Goal: Task Accomplishment & Management: Use online tool/utility

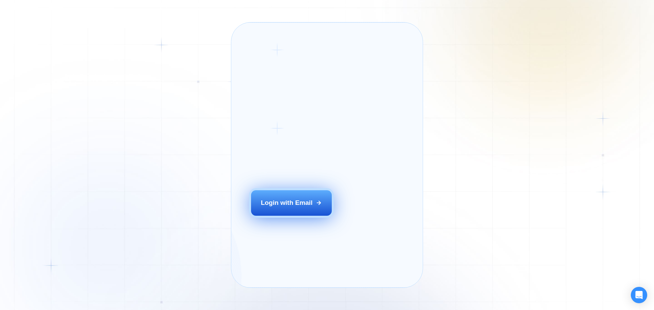
click at [288, 207] on div "Login with Email" at bounding box center [287, 203] width 52 height 9
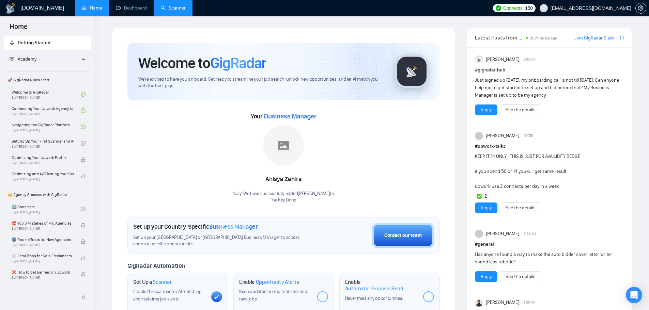
click at [178, 5] on link "Scanner" at bounding box center [172, 8] width 25 height 6
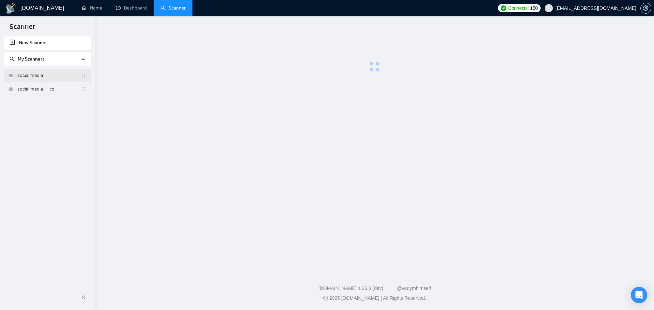
click at [34, 76] on link ""social media"" at bounding box center [48, 76] width 65 height 14
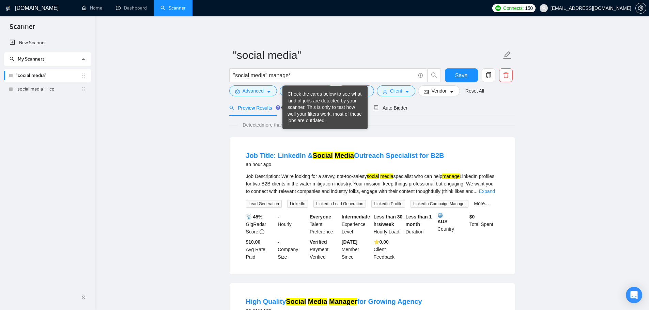
drag, startPoint x: 280, startPoint y: 107, endPoint x: 296, endPoint y: 107, distance: 16.4
click at [296, 107] on div "Check the cards below to see what kind of jobs are detected by your scanner. Th…" at bounding box center [324, 107] width 75 height 33
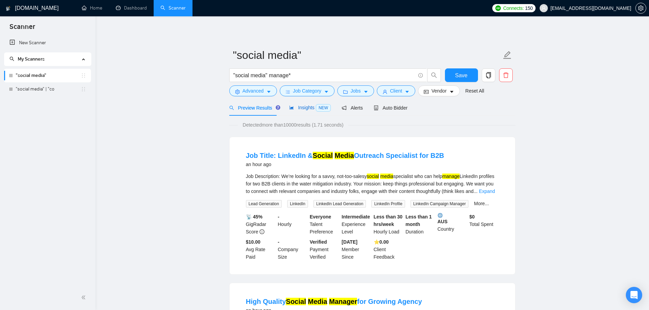
click at [316, 110] on span "NEW" at bounding box center [323, 107] width 15 height 7
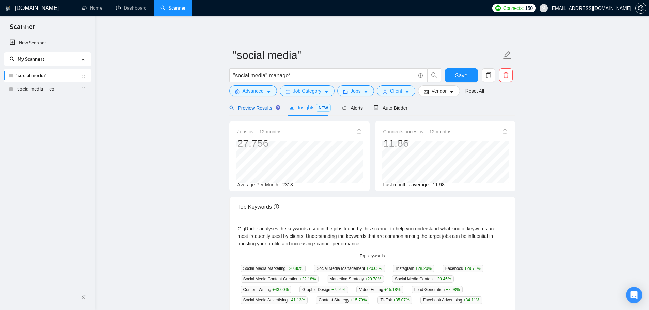
click at [270, 110] on span "Preview Results" at bounding box center [253, 107] width 49 height 5
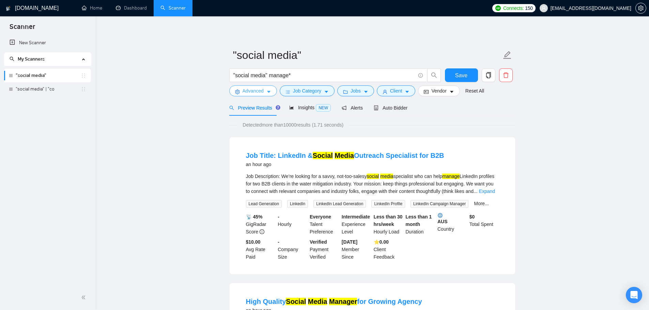
click at [247, 88] on span "Advanced" at bounding box center [252, 90] width 21 height 7
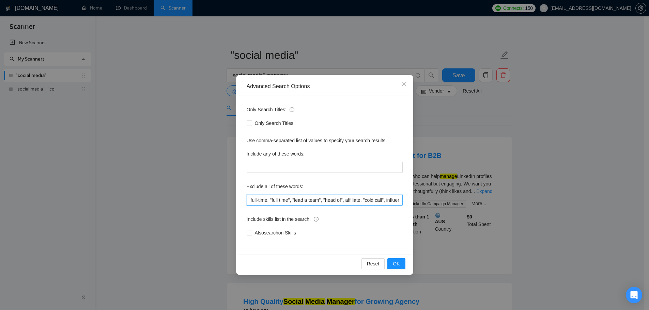
scroll to position [0, 10]
drag, startPoint x: 333, startPoint y: 203, endPoint x: 411, endPoint y: 215, distance: 78.5
click at [411, 215] on div "Advanced Search Options Only Search Titles: Only Search Titles Use comma-separa…" at bounding box center [324, 175] width 177 height 200
click at [368, 202] on input "full-time, "full time", "lead a team", "head of", affiliate, "cold call", influ…" at bounding box center [325, 200] width 156 height 11
drag, startPoint x: 381, startPoint y: 203, endPoint x: 401, endPoint y: 206, distance: 20.0
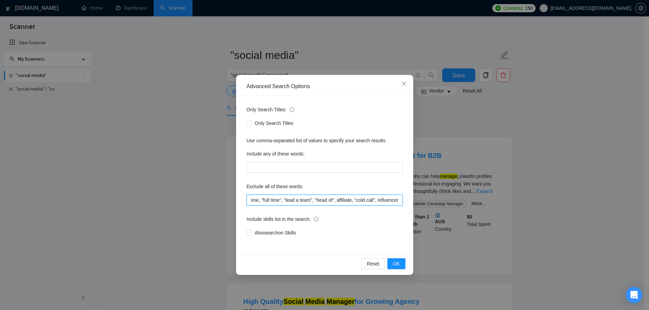
click at [401, 206] on div "Only Search Titles: Only Search Titles Use comma-separated list of values to sp…" at bounding box center [324, 175] width 172 height 159
click at [401, 202] on input "full-time, "full time", "lead a team", "head of", affiliate, "cold call", influ…" at bounding box center [325, 200] width 156 height 11
click at [401, 83] on span "Close" at bounding box center [404, 84] width 18 height 18
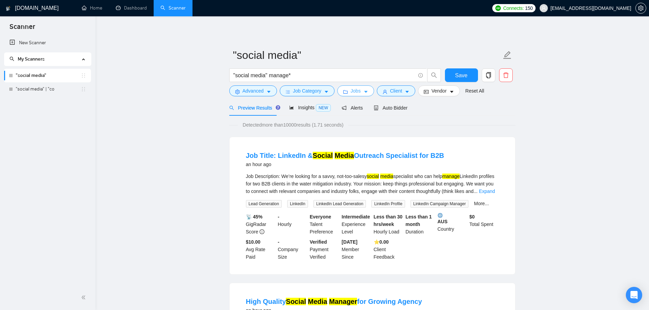
click at [348, 91] on button "Jobs" at bounding box center [355, 90] width 37 height 11
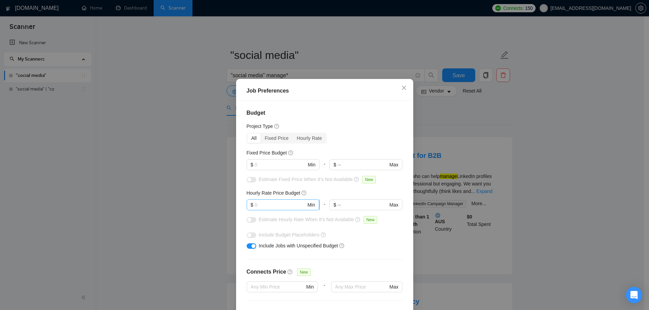
click at [280, 206] on input "text" at bounding box center [279, 204] width 51 height 7
type input "15"
click at [328, 190] on div "Hourly Rate Price Budget" at bounding box center [325, 192] width 156 height 7
click at [248, 219] on div "button" at bounding box center [249, 220] width 4 height 4
click at [251, 219] on div "button" at bounding box center [253, 220] width 4 height 4
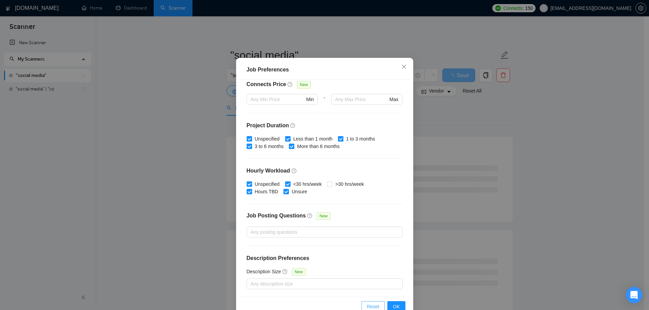
scroll to position [38, 0]
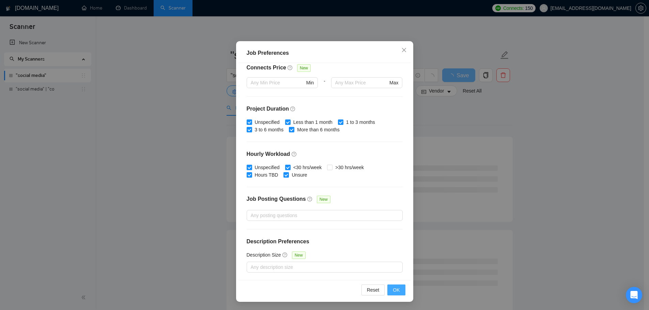
click at [393, 287] on span "OK" at bounding box center [396, 289] width 7 height 7
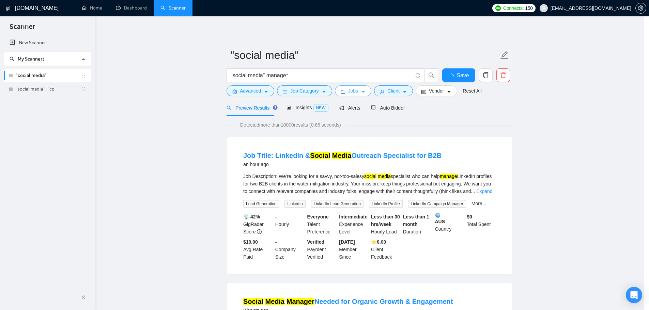
scroll to position [0, 0]
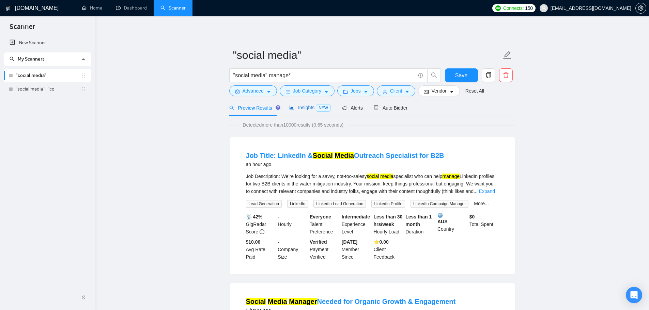
click at [305, 105] on span "Insights NEW" at bounding box center [310, 107] width 42 height 5
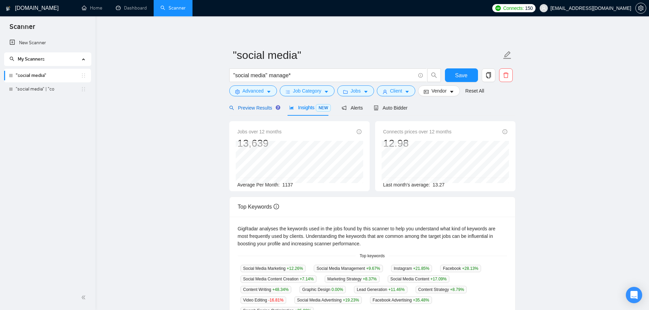
click at [256, 109] on span "Preview Results" at bounding box center [253, 107] width 49 height 5
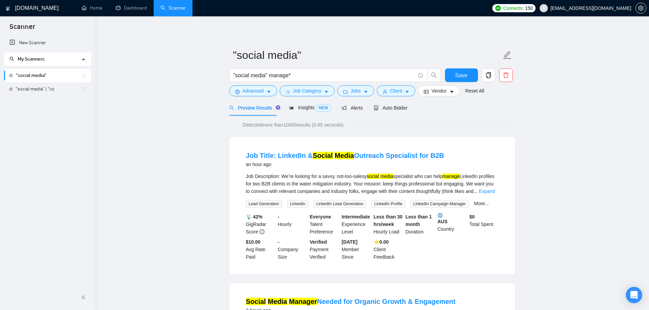
click at [326, 99] on form ""social media" "social media" manage* Save Advanced Job Category Jobs Client Ve…" at bounding box center [372, 72] width 286 height 56
click at [323, 95] on button "Job Category" at bounding box center [307, 90] width 55 height 11
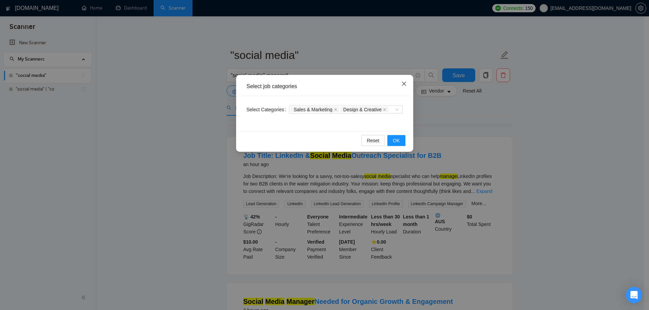
click at [401, 81] on span "Close" at bounding box center [404, 84] width 18 height 18
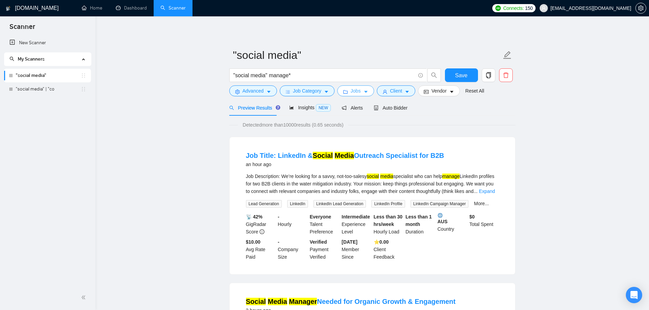
click at [362, 87] on button "Jobs" at bounding box center [355, 90] width 37 height 11
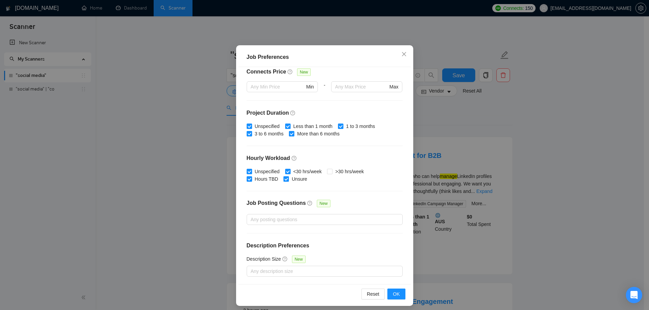
scroll to position [38, 0]
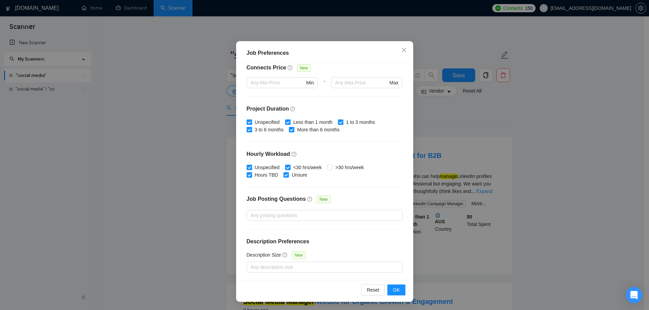
click at [164, 154] on div "Job Preferences Budget Project Type All Fixed Price Hourly Rate Fixed Price Bud…" at bounding box center [324, 155] width 649 height 310
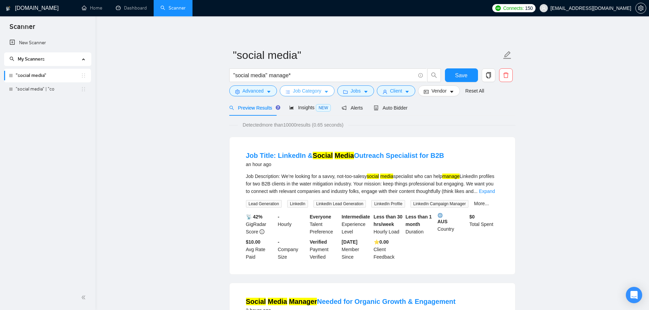
click at [300, 92] on span "Job Category" at bounding box center [307, 90] width 28 height 7
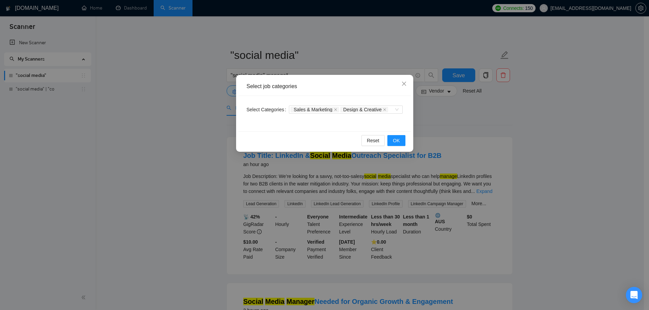
click at [164, 120] on div "Select job categories Select Categories Sales & Marketing Design & Creative Res…" at bounding box center [324, 155] width 649 height 310
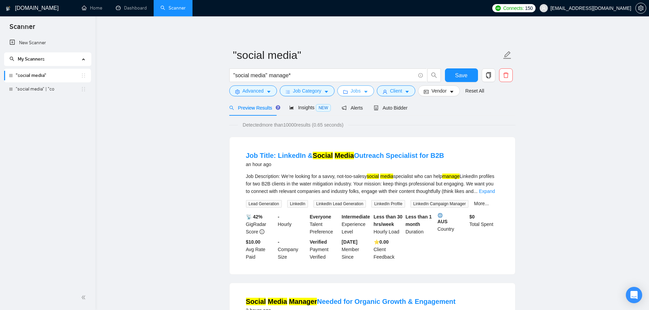
click at [351, 88] on span "Jobs" at bounding box center [355, 90] width 10 height 7
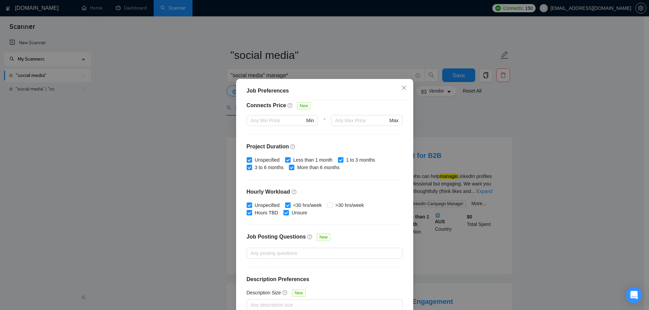
click at [174, 143] on div "Job Preferences Budget Project Type All Fixed Price Hourly Rate Fixed Price Bud…" at bounding box center [324, 155] width 649 height 310
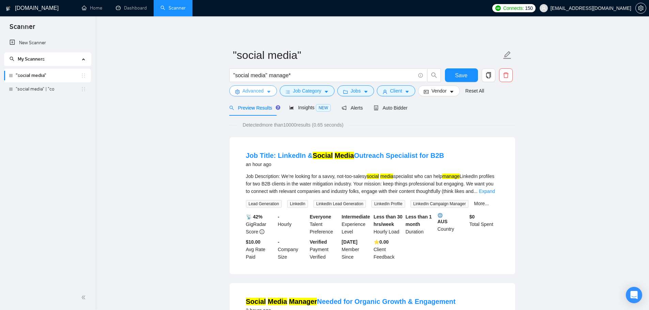
click at [266, 94] on icon "caret-down" at bounding box center [268, 92] width 5 height 5
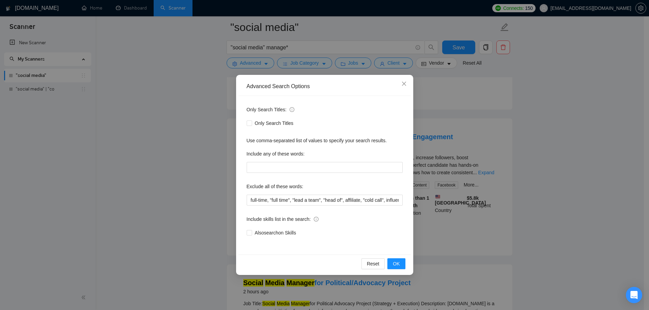
click at [177, 175] on div "Advanced Search Options Only Search Titles: Only Search Titles Use comma-separa…" at bounding box center [324, 155] width 649 height 310
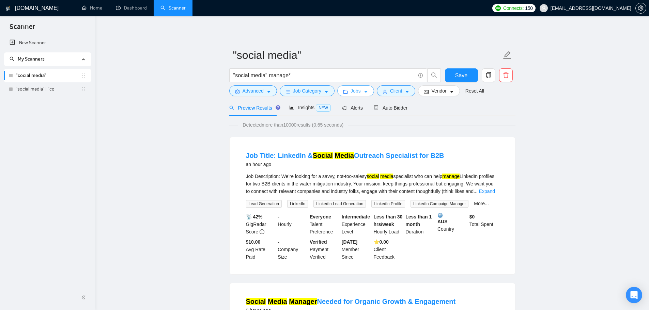
click at [340, 88] on button "Jobs" at bounding box center [355, 90] width 37 height 11
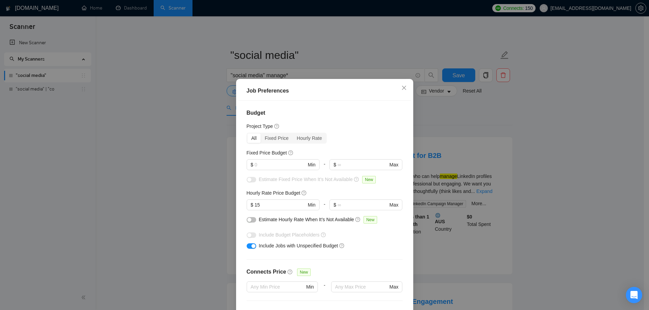
click at [252, 220] on button "button" at bounding box center [252, 219] width 10 height 5
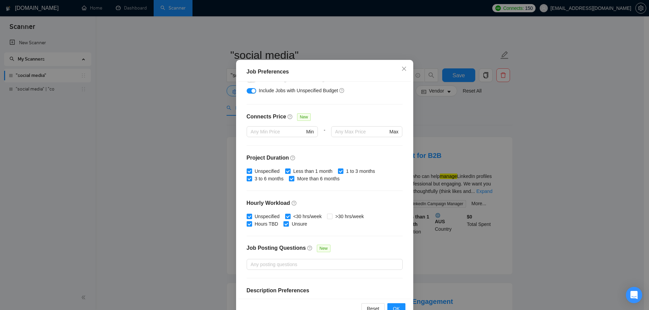
scroll to position [38, 0]
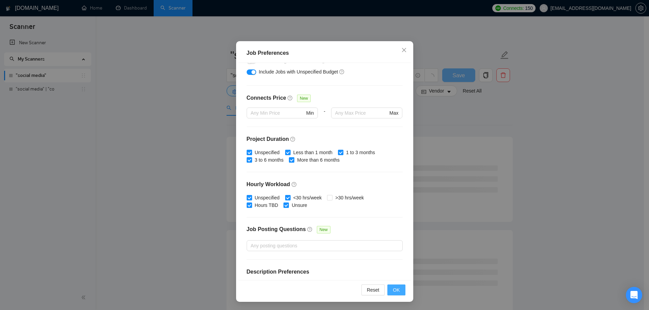
click at [398, 295] on button "OK" at bounding box center [396, 290] width 18 height 11
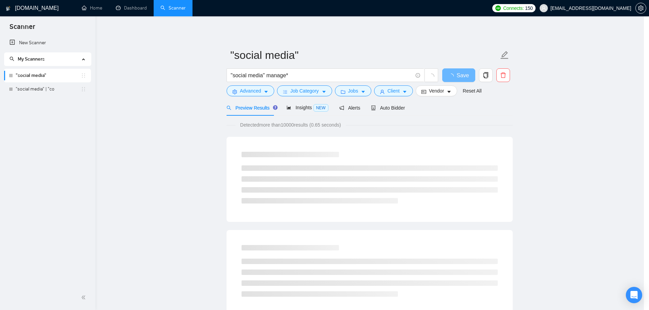
scroll to position [0, 0]
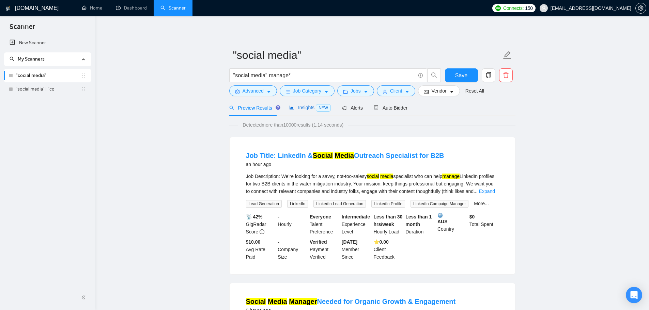
click at [306, 107] on span "Insights NEW" at bounding box center [310, 107] width 42 height 5
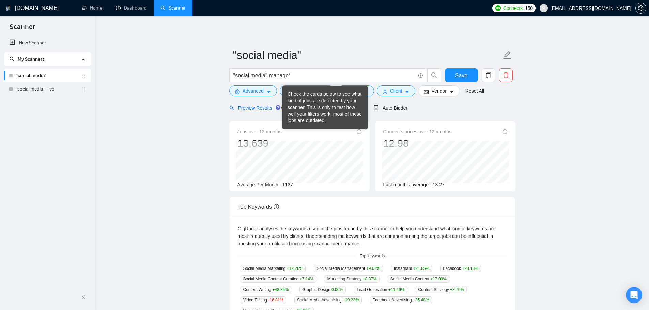
click at [260, 108] on span "Preview Results" at bounding box center [253, 107] width 49 height 5
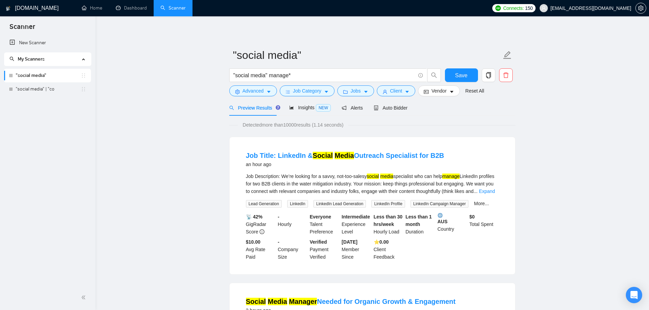
click at [306, 85] on div ""social media" manage*" at bounding box center [335, 76] width 215 height 17
click at [353, 88] on span "Jobs" at bounding box center [355, 90] width 10 height 7
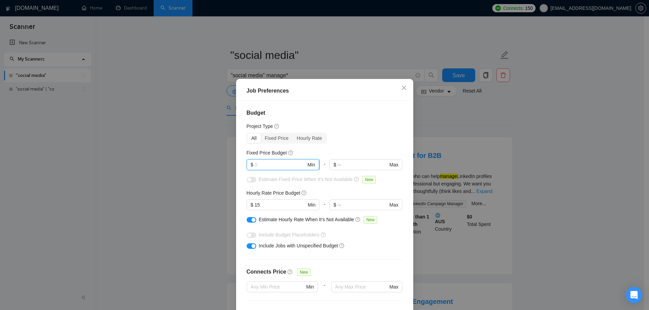
click at [262, 167] on input "text" at bounding box center [279, 164] width 51 height 7
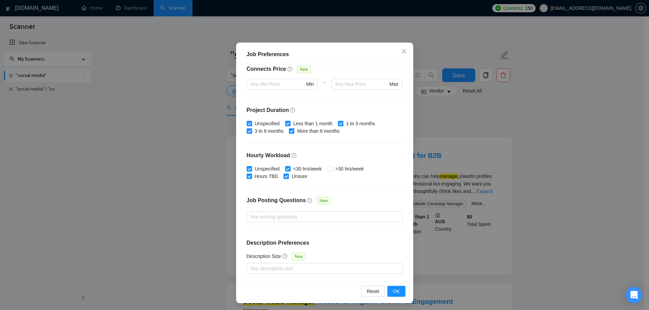
scroll to position [38, 0]
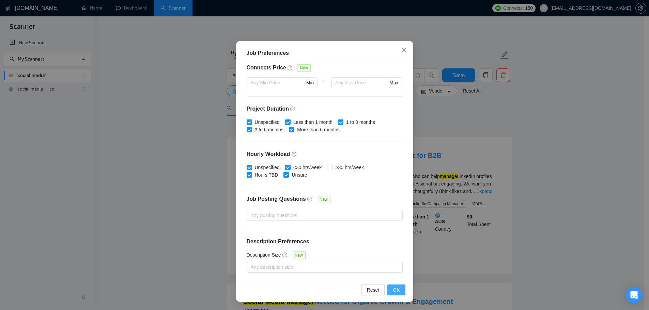
type input "300"
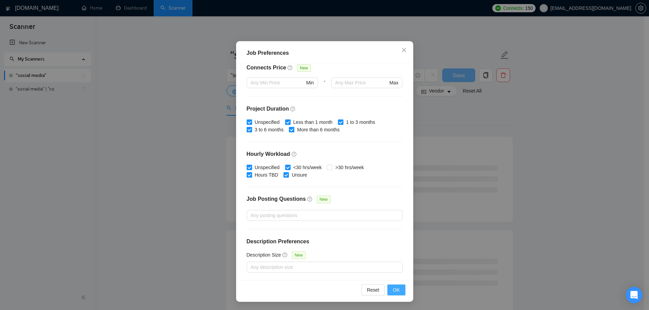
click at [393, 291] on span "OK" at bounding box center [396, 289] width 7 height 7
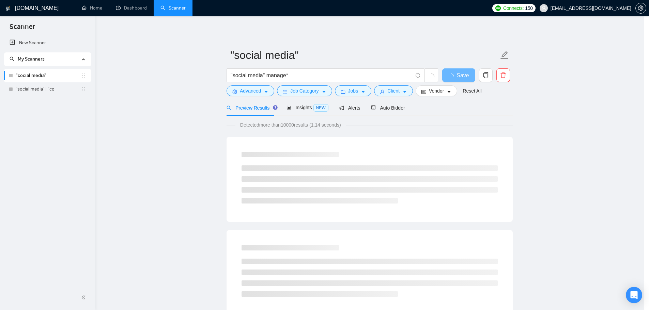
scroll to position [0, 0]
click at [300, 109] on span "Insights NEW" at bounding box center [310, 107] width 42 height 5
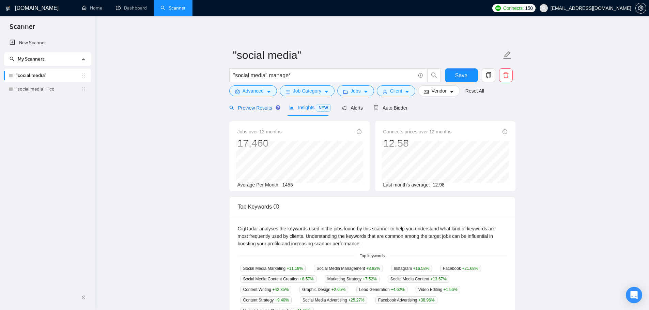
click at [266, 107] on span "Preview Results" at bounding box center [253, 107] width 49 height 5
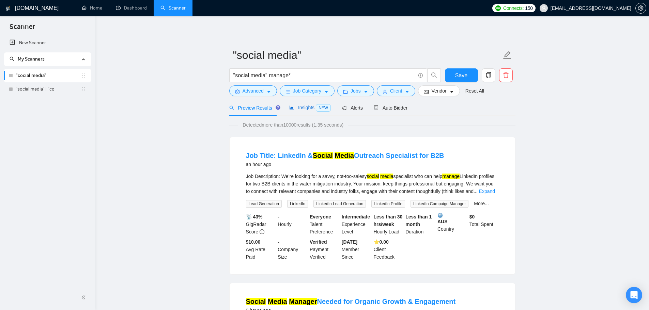
click at [305, 105] on span "Insights NEW" at bounding box center [310, 107] width 42 height 5
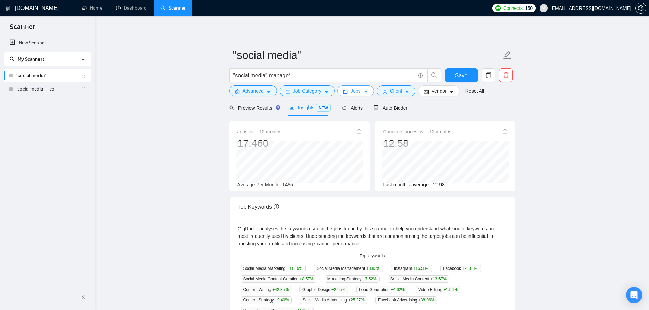
click at [366, 88] on button "Jobs" at bounding box center [355, 90] width 37 height 11
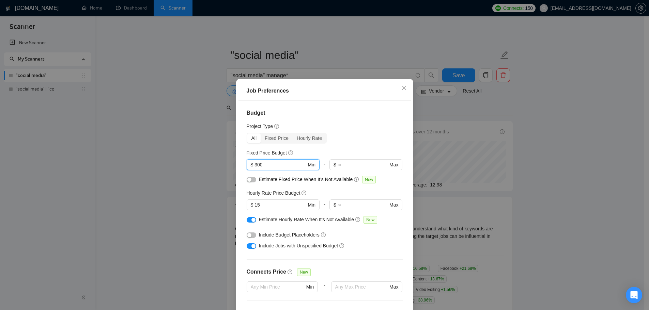
drag, startPoint x: 270, startPoint y: 166, endPoint x: 223, endPoint y: 161, distance: 47.0
click at [223, 161] on div "Job Preferences Budget Project Type All Fixed Price Hourly Rate Fixed Price Bud…" at bounding box center [324, 155] width 649 height 310
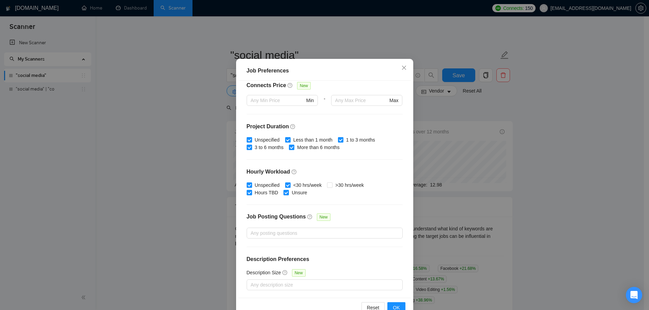
scroll to position [38, 0]
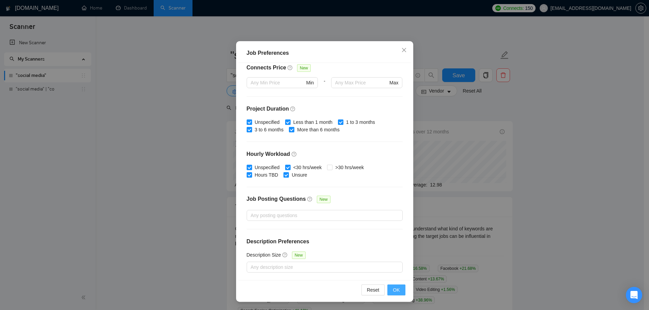
click at [399, 295] on button "OK" at bounding box center [396, 290] width 18 height 11
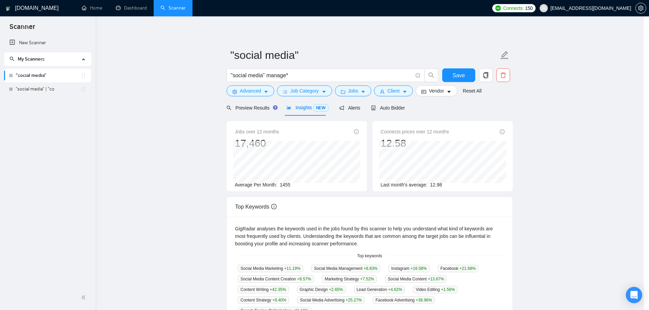
scroll to position [0, 0]
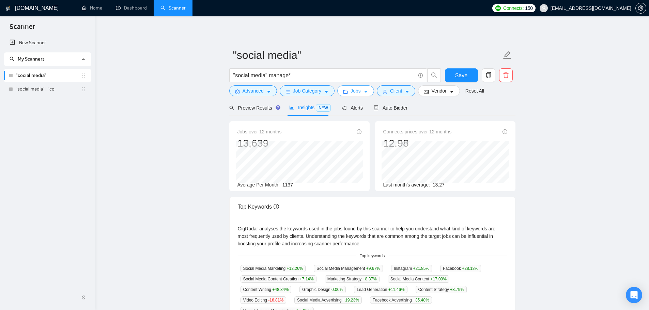
click at [361, 94] on button "Jobs" at bounding box center [355, 90] width 37 height 11
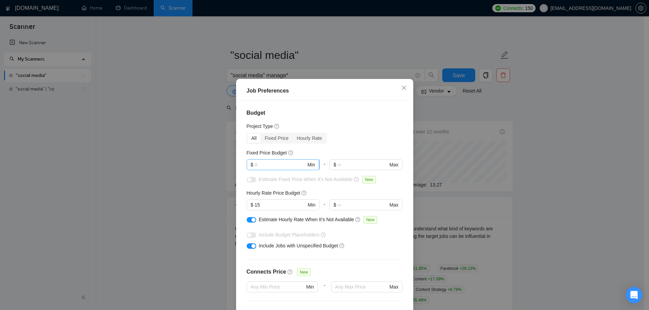
click at [271, 167] on input "text" at bounding box center [279, 164] width 51 height 7
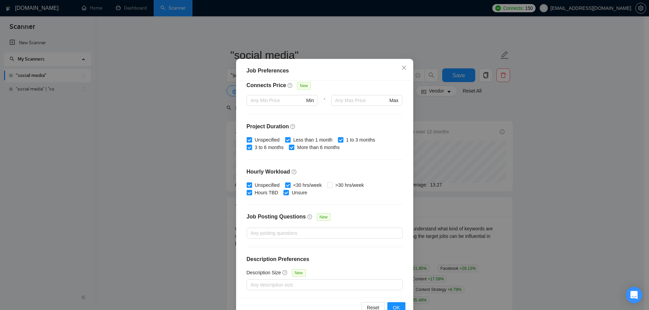
scroll to position [38, 0]
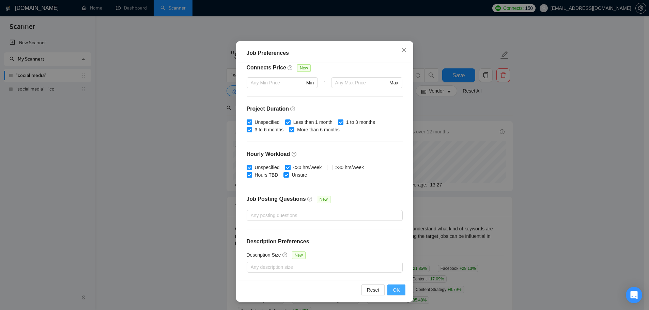
type input "300"
click at [393, 289] on span "OK" at bounding box center [396, 289] width 7 height 7
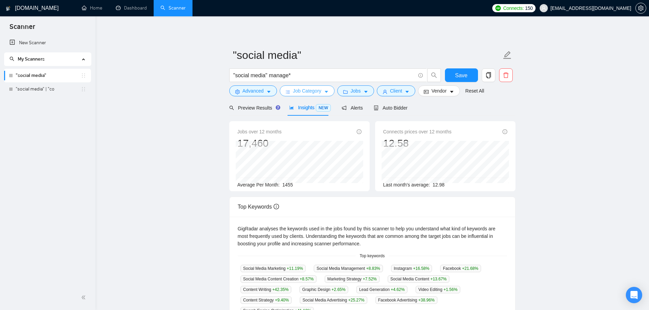
click at [307, 93] on span "Job Category" at bounding box center [307, 90] width 28 height 7
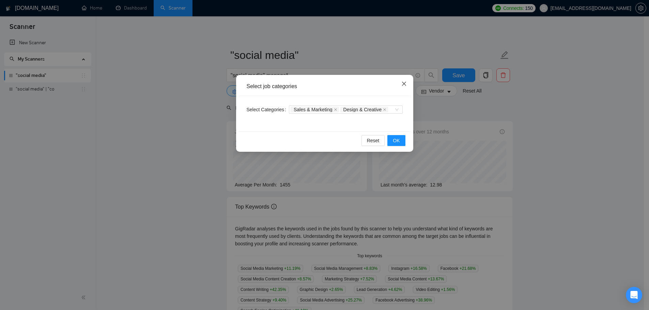
click at [409, 86] on span "Close" at bounding box center [404, 84] width 18 height 18
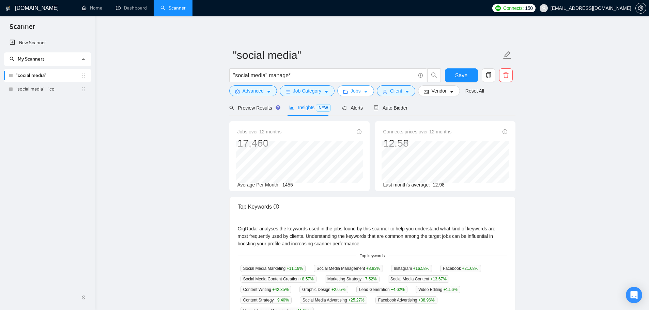
click at [347, 91] on button "Jobs" at bounding box center [355, 90] width 37 height 11
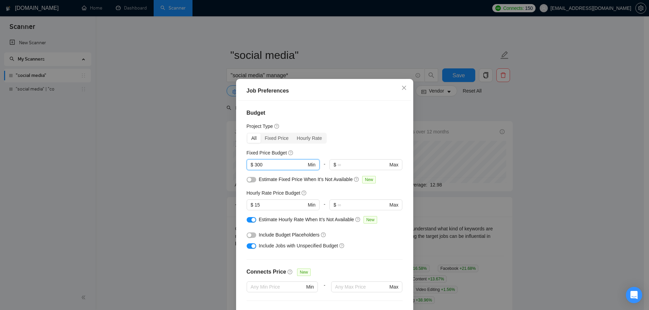
drag, startPoint x: 268, startPoint y: 167, endPoint x: 237, endPoint y: 167, distance: 31.0
click at [238, 167] on div "Budget Project Type All Fixed Price Hourly Rate Fixed Price Budget 300 $ 300 Mi…" at bounding box center [324, 209] width 172 height 217
click at [248, 182] on div "button" at bounding box center [249, 180] width 4 height 4
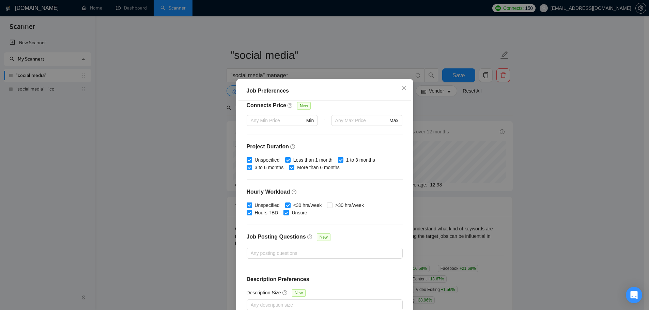
scroll to position [38, 0]
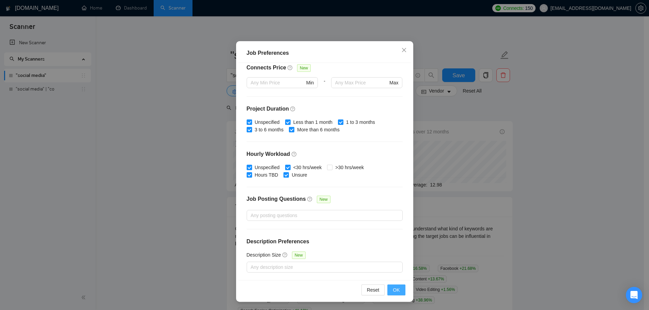
click at [393, 293] on span "OK" at bounding box center [396, 289] width 7 height 7
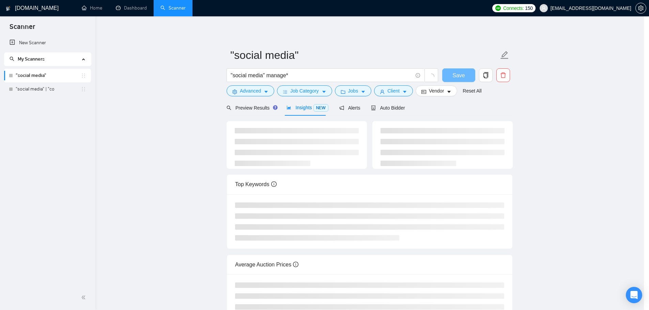
scroll to position [0, 0]
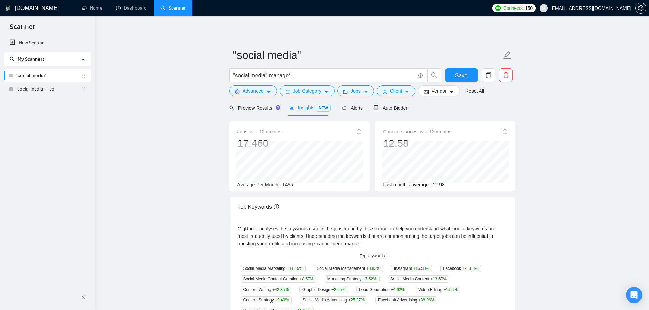
click at [305, 110] on span "Insights NEW" at bounding box center [310, 107] width 42 height 5
click at [366, 90] on icon "caret-down" at bounding box center [365, 92] width 5 height 5
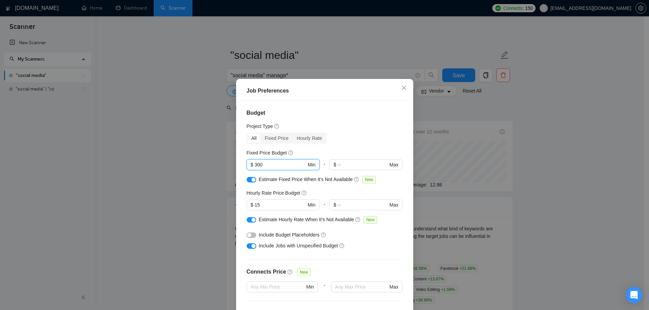
drag, startPoint x: 250, startPoint y: 162, endPoint x: 239, endPoint y: 159, distance: 12.0
click at [239, 159] on div "Budget Project Type All Fixed Price Hourly Rate Fixed Price Budget 300 $ 300 Mi…" at bounding box center [324, 209] width 172 height 217
click at [225, 180] on div "Job Preferences Budget Project Type All Fixed Price Hourly Rate Fixed Price Bud…" at bounding box center [324, 155] width 649 height 310
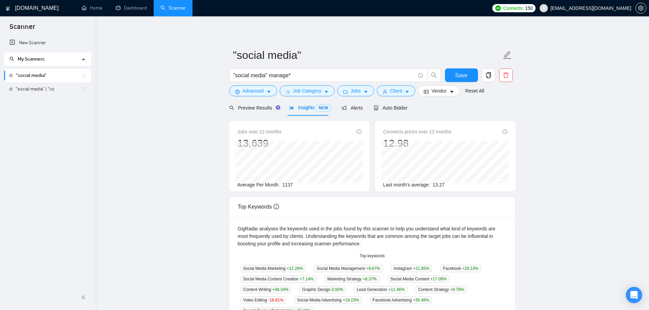
click at [312, 110] on span "Insights NEW" at bounding box center [310, 107] width 42 height 5
click at [308, 109] on span "Insights NEW" at bounding box center [310, 107] width 42 height 5
click at [357, 93] on span "Jobs" at bounding box center [355, 90] width 10 height 7
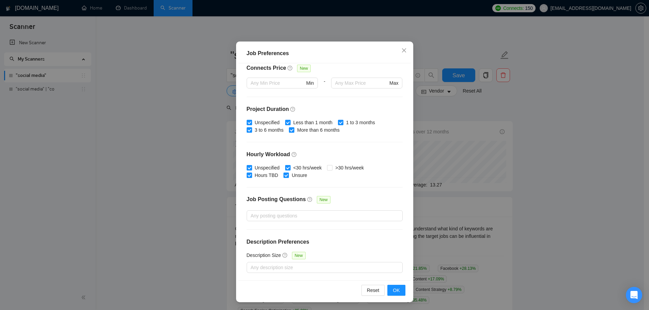
scroll to position [38, 0]
click at [389, 285] on button "OK" at bounding box center [396, 290] width 18 height 11
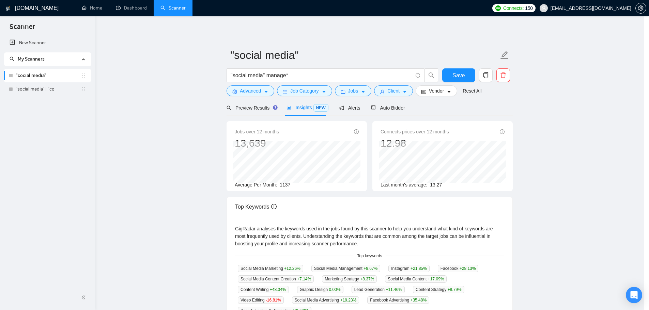
scroll to position [0, 0]
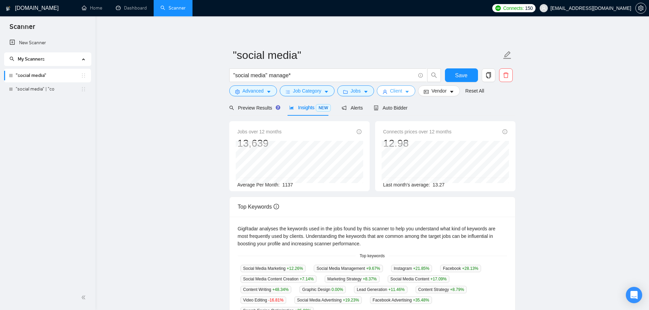
click at [390, 89] on span "Client" at bounding box center [396, 90] width 12 height 7
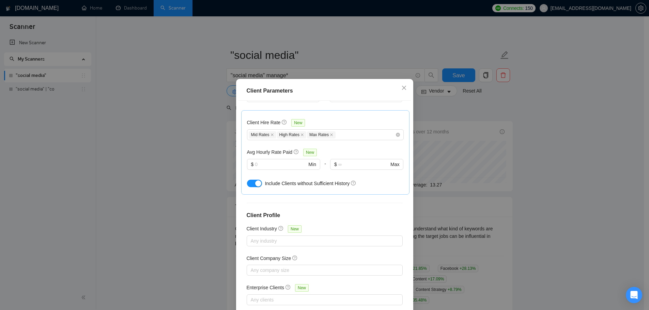
scroll to position [206, 0]
click at [283, 267] on div at bounding box center [321, 268] width 146 height 8
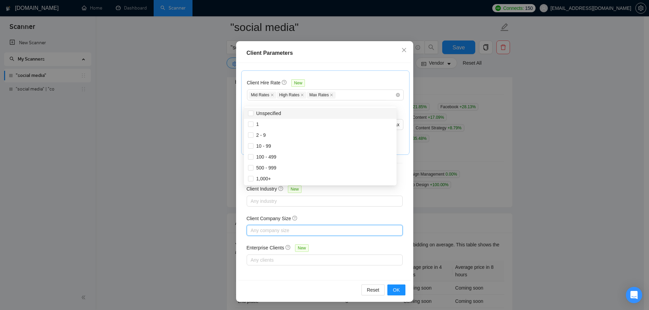
scroll to position [170, 0]
click at [251, 215] on h5 "Client Company Size" at bounding box center [269, 218] width 45 height 7
click at [251, 226] on input "Client Company Size" at bounding box center [251, 230] width 1 height 8
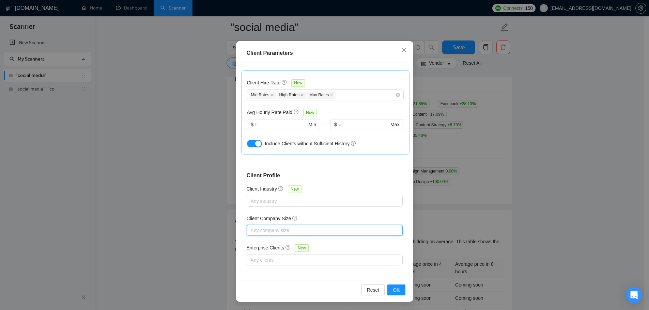
click at [260, 231] on div at bounding box center [321, 230] width 146 height 8
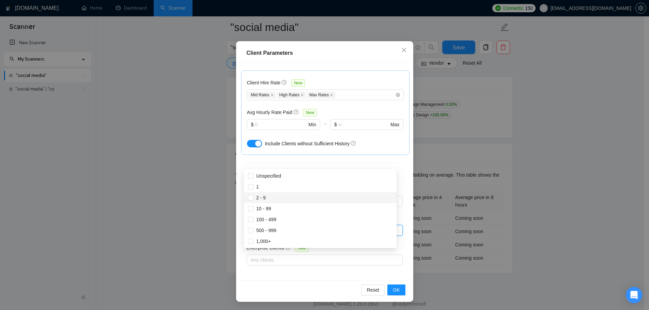
scroll to position [238, 0]
click at [253, 175] on span at bounding box center [250, 174] width 5 height 5
click at [253, 175] on input "Unspecified" at bounding box center [250, 174] width 5 height 5
checkbox input "false"
click at [250, 183] on input "1" at bounding box center [250, 185] width 5 height 5
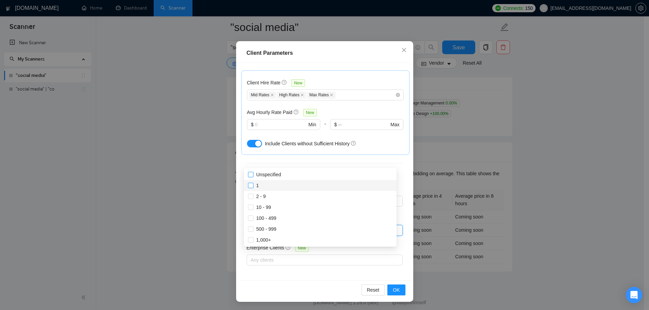
checkbox input "true"
click at [250, 174] on input "Unspecified" at bounding box center [250, 174] width 5 height 5
checkbox input "true"
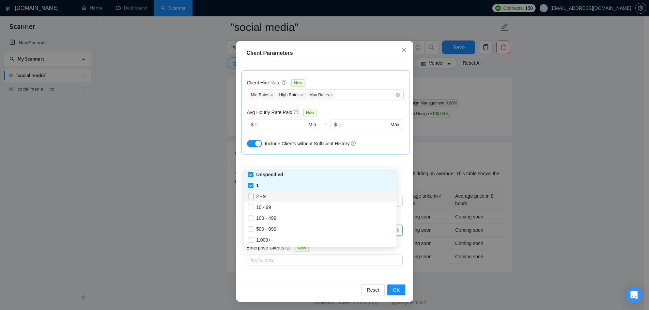
click at [250, 197] on input "2 - 9" at bounding box center [250, 196] width 5 height 5
checkbox input "true"
click at [250, 208] on input "10 - 99" at bounding box center [250, 207] width 5 height 5
checkbox input "true"
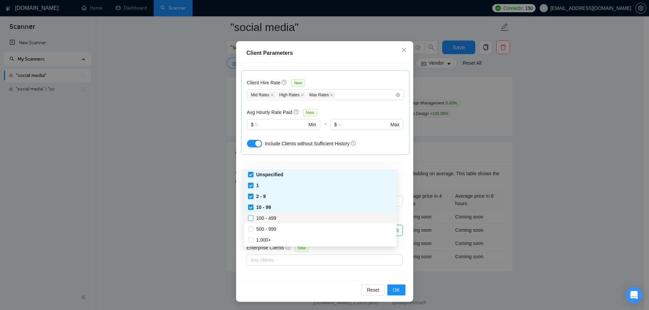
click at [252, 219] on input "100 - 499" at bounding box center [250, 218] width 5 height 5
checkbox input "true"
click at [398, 288] on button "OK" at bounding box center [396, 290] width 18 height 11
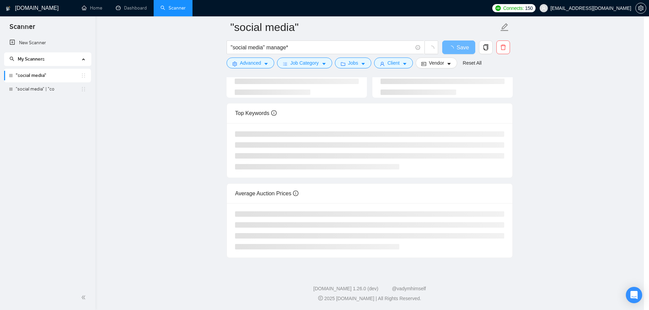
scroll to position [0, 0]
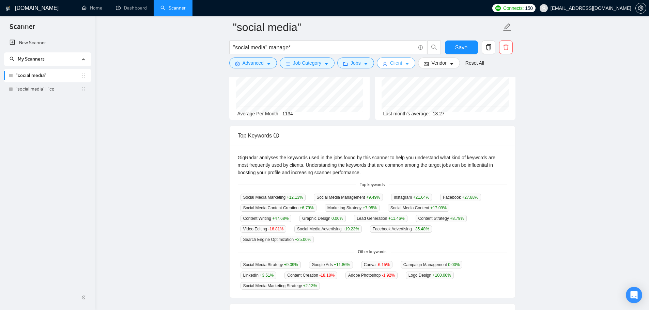
click at [401, 61] on button "Client" at bounding box center [396, 63] width 39 height 11
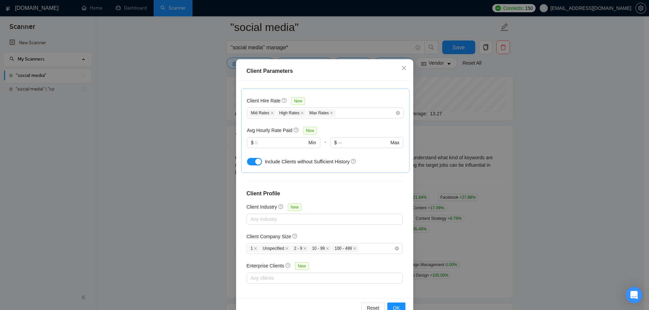
scroll to position [38, 0]
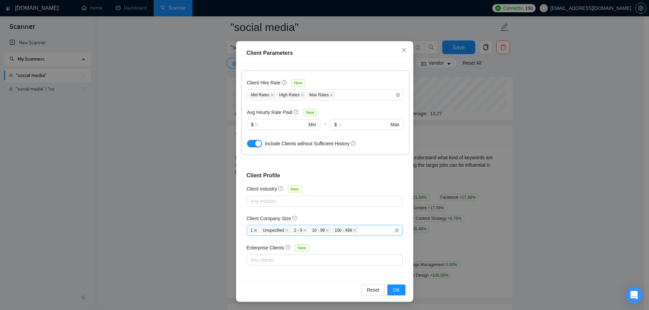
click at [254, 230] on icon "close" at bounding box center [255, 230] width 3 height 3
click at [252, 230] on span "Unspecified" at bounding box center [263, 230] width 31 height 7
click at [273, 231] on icon "close" at bounding box center [274, 230] width 3 height 3
click at [270, 231] on span "10 - 99" at bounding box center [277, 230] width 22 height 7
click at [260, 231] on icon "close" at bounding box center [261, 230] width 3 height 3
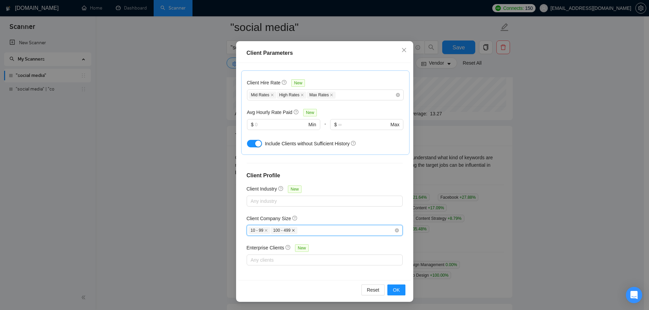
click at [292, 231] on icon "close" at bounding box center [293, 230] width 3 height 3
click at [402, 232] on div "Client Location Include Client Countries Select Exclude Client Countries Select…" at bounding box center [324, 171] width 172 height 217
checkbox input "false"
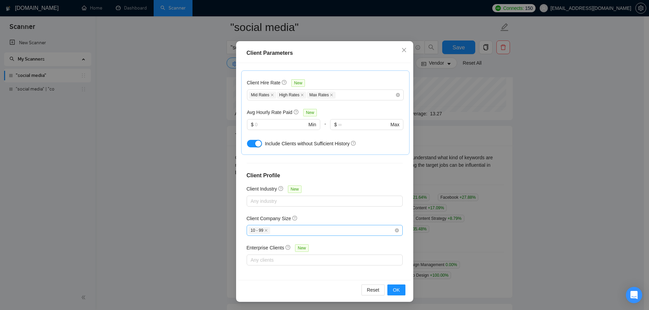
checkbox input "false"
click at [358, 229] on div "10 - 99" at bounding box center [321, 230] width 146 height 8
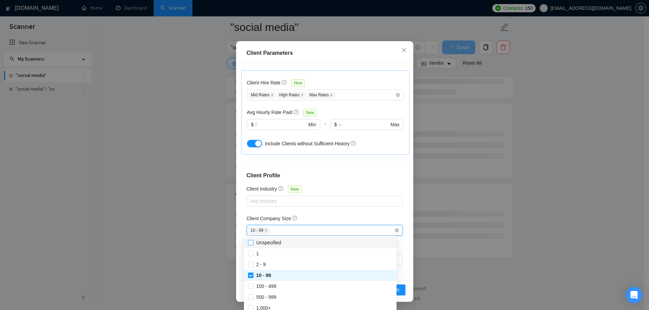
click at [251, 241] on input "Unspecified" at bounding box center [250, 242] width 5 height 5
checkbox input "true"
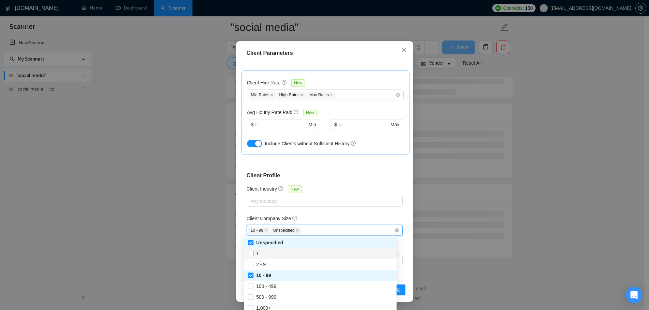
click at [250, 253] on input "1" at bounding box center [250, 253] width 5 height 5
checkbox input "true"
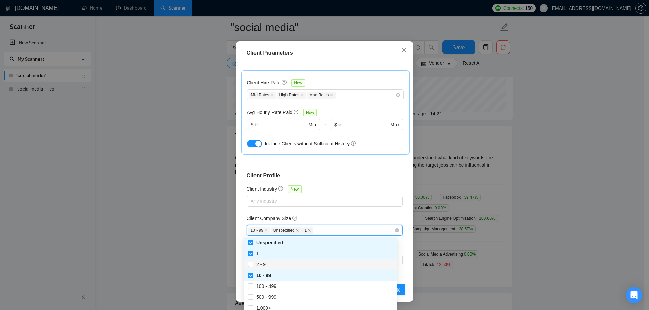
click at [251, 263] on input "2 - 9" at bounding box center [250, 264] width 5 height 5
checkbox input "true"
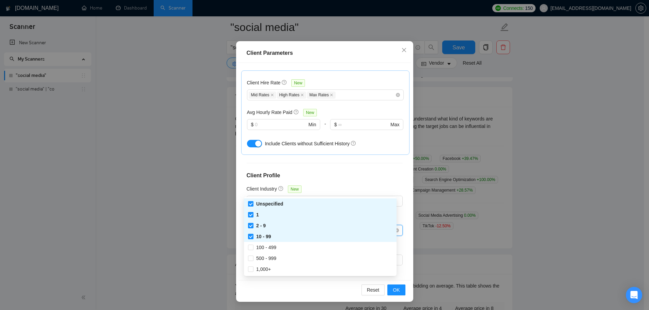
scroll to position [213, 0]
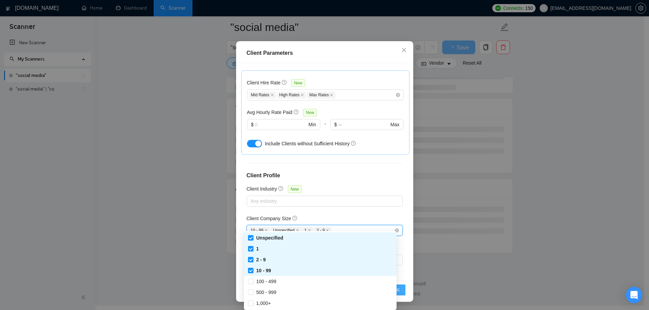
click at [391, 290] on div "500 - 999" at bounding box center [320, 292] width 144 height 7
checkbox input "true"
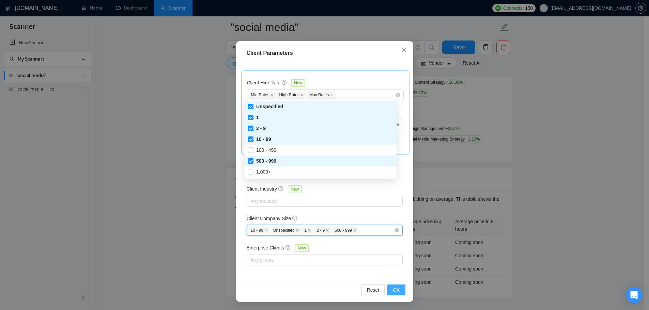
click at [393, 290] on span "OK" at bounding box center [396, 289] width 7 height 7
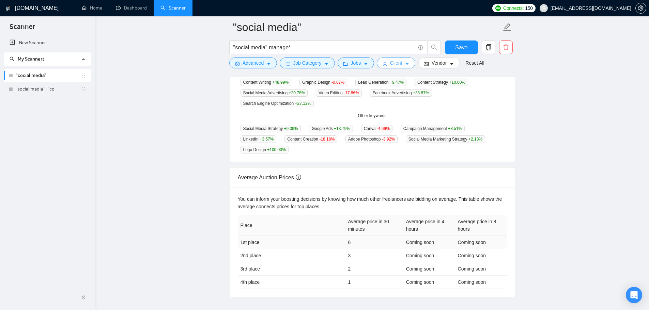
scroll to position [77, 0]
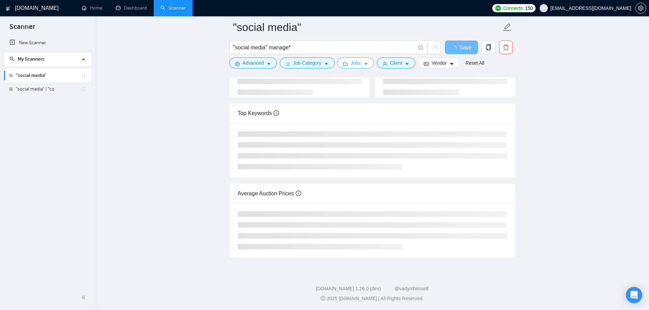
click at [354, 64] on span "Jobs" at bounding box center [355, 62] width 10 height 7
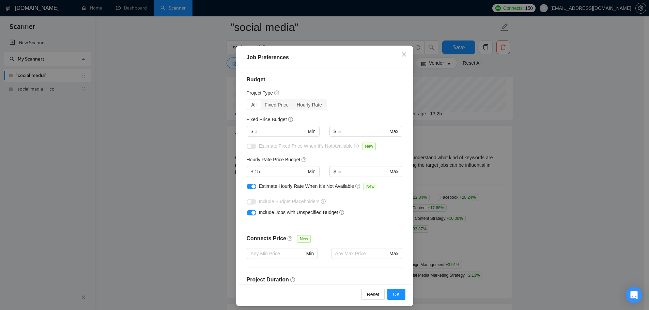
scroll to position [38, 0]
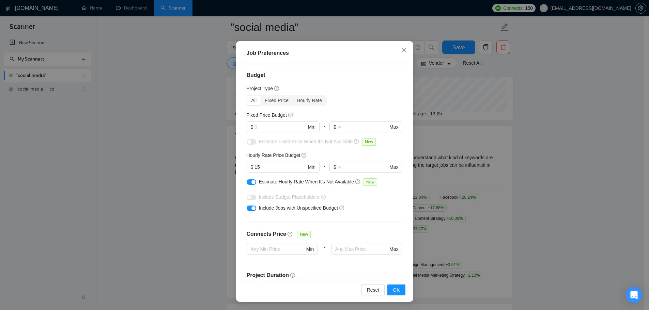
click at [468, 129] on div "Job Preferences Budget Project Type All Fixed Price Hourly Rate Fixed Price Bud…" at bounding box center [324, 155] width 649 height 310
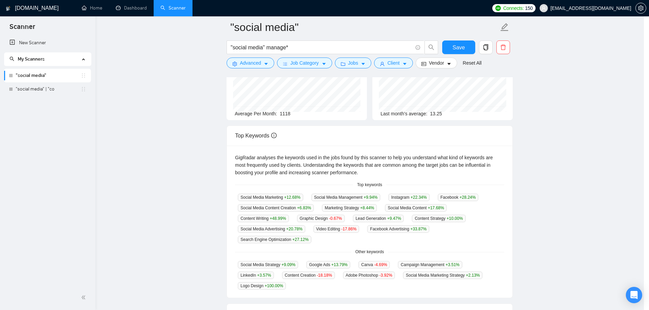
scroll to position [0, 0]
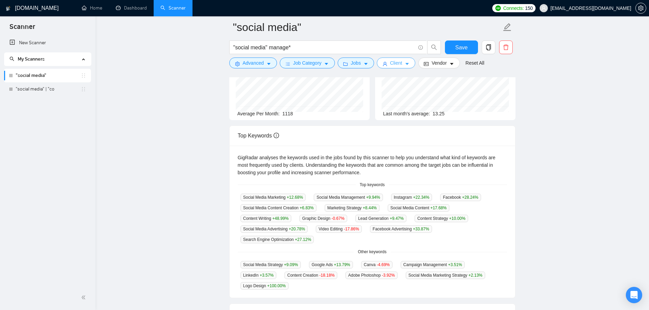
click at [391, 61] on span "Client" at bounding box center [396, 62] width 12 height 7
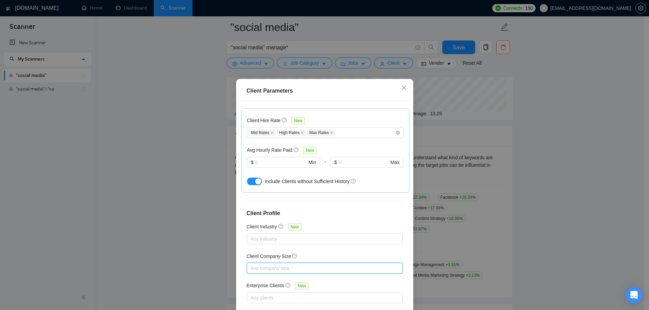
checkbox input "false"
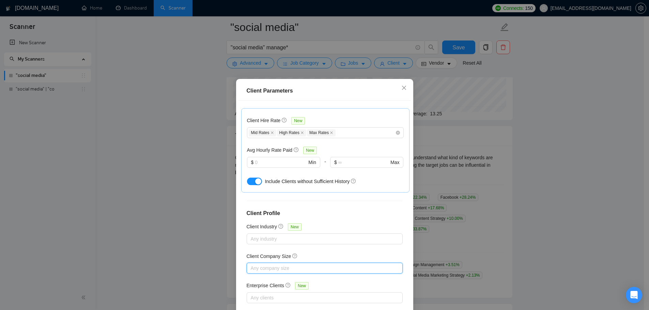
click at [290, 268] on div at bounding box center [321, 268] width 146 height 8
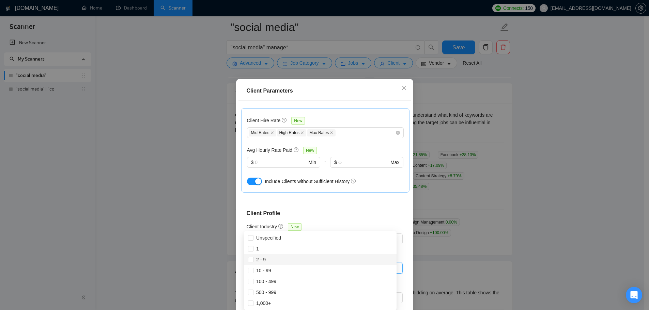
scroll to position [239, 0]
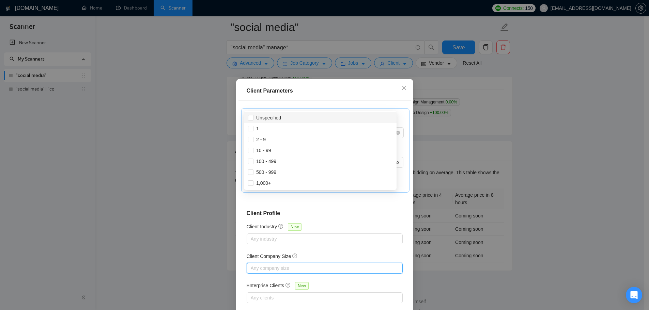
click at [253, 114] on div "Unspecified" at bounding box center [320, 117] width 153 height 11
checkbox input "true"
click at [250, 127] on input "1" at bounding box center [250, 128] width 5 height 5
checkbox input "true"
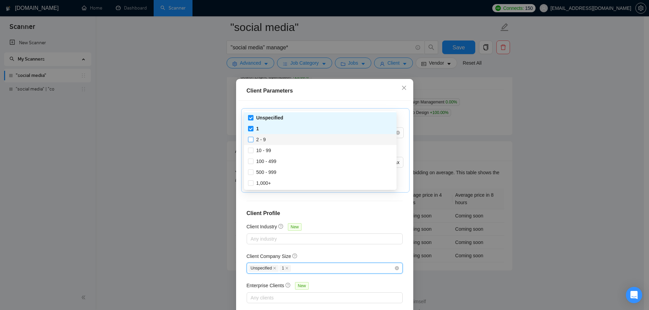
click at [250, 142] on span at bounding box center [250, 139] width 5 height 5
click at [250, 142] on input "2 - 9" at bounding box center [250, 139] width 5 height 5
checkbox input "false"
click at [251, 152] on input "10 - 99" at bounding box center [250, 150] width 5 height 5
checkbox input "true"
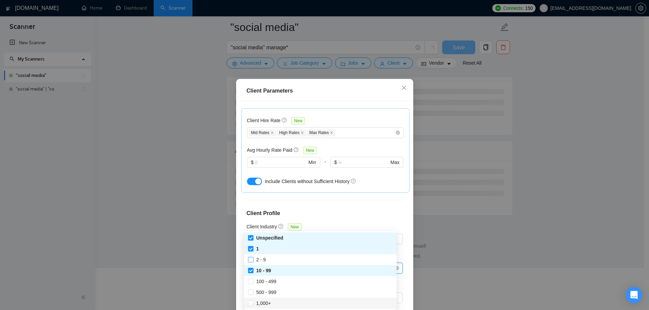
scroll to position [119, 0]
click at [385, 211] on h4 "Client Profile" at bounding box center [325, 213] width 156 height 8
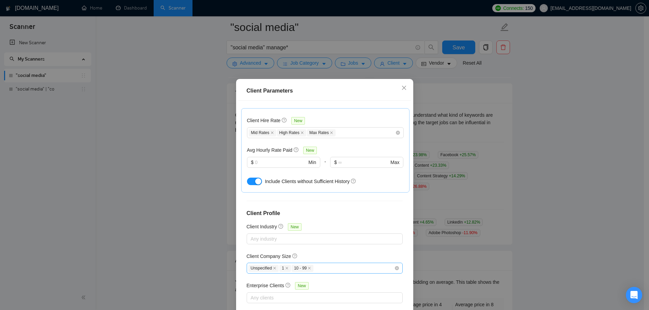
click at [324, 268] on div "Unspecified 1 10 - 99" at bounding box center [321, 268] width 146 height 8
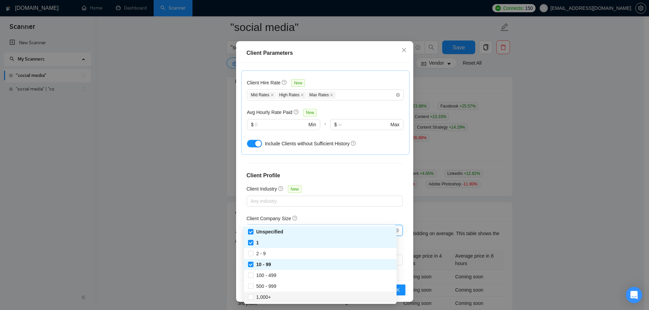
scroll to position [239, 0]
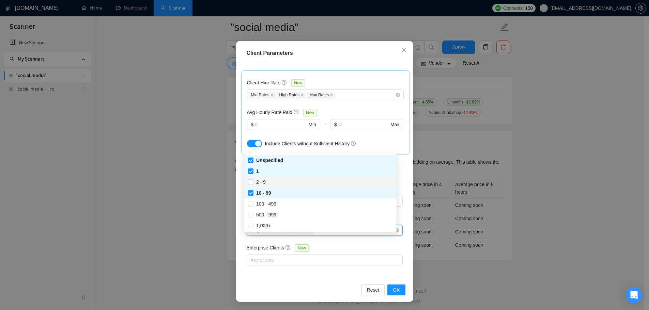
click at [248, 181] on div "2 - 9" at bounding box center [320, 182] width 153 height 11
checkbox input "true"
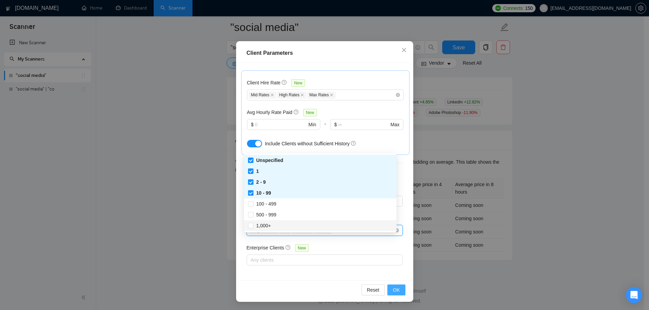
click at [394, 290] on span "OK" at bounding box center [396, 289] width 7 height 7
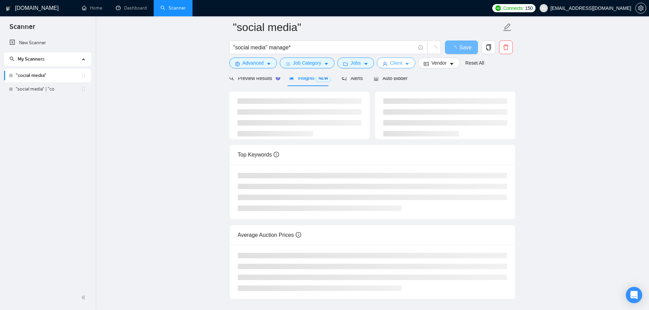
scroll to position [0, 0]
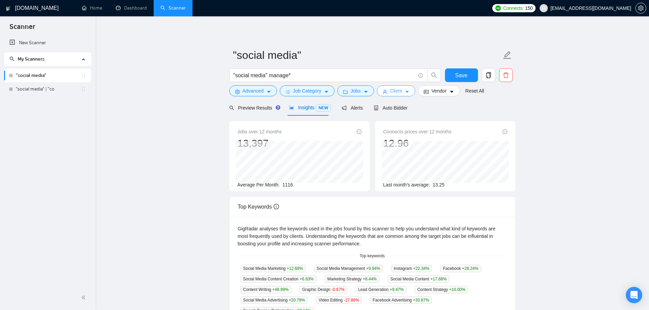
click at [405, 92] on icon "caret-down" at bounding box center [407, 92] width 5 height 5
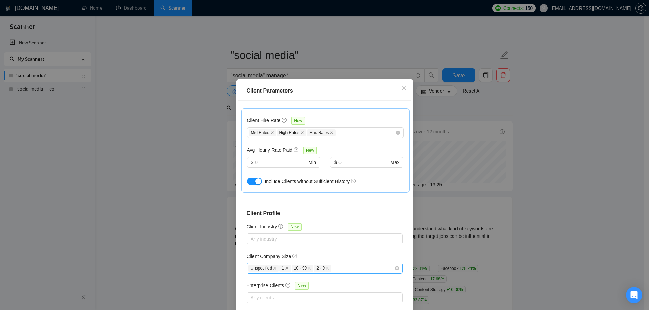
click at [273, 268] on icon "close" at bounding box center [274, 268] width 3 height 3
click at [271, 268] on span "10 - 99" at bounding box center [271, 268] width 22 height 7
click at [273, 267] on span "10 - 99" at bounding box center [271, 268] width 22 height 7
click at [277, 268] on icon "close" at bounding box center [278, 268] width 3 height 3
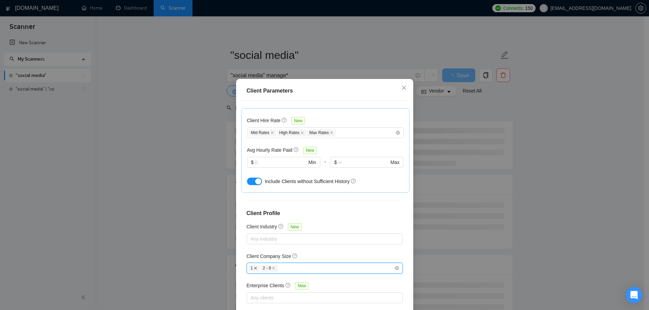
click at [254, 267] on icon "close" at bounding box center [255, 268] width 3 height 3
click at [257, 267] on span "2 - 9" at bounding box center [256, 268] width 17 height 7
click at [261, 267] on span "2 - 9" at bounding box center [256, 268] width 17 height 7
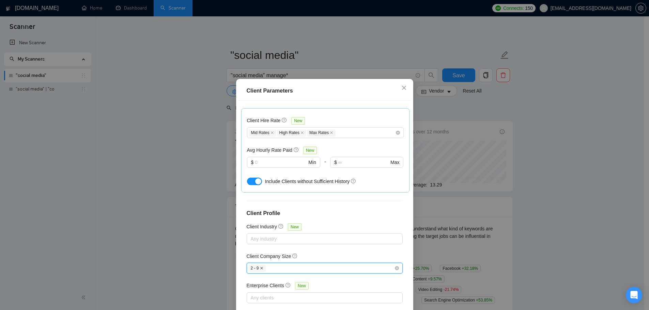
click at [260, 267] on icon "close" at bounding box center [261, 268] width 3 height 3
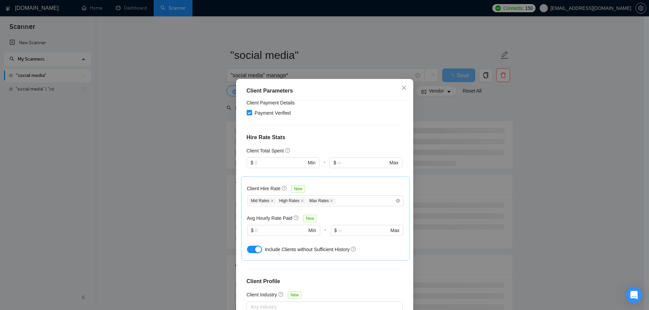
scroll to position [206, 0]
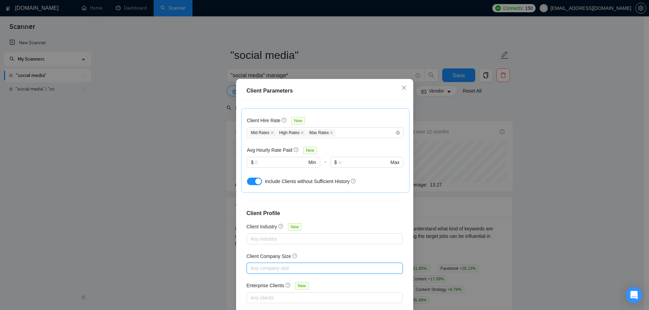
checkbox input "false"
click at [265, 267] on div at bounding box center [321, 268] width 146 height 8
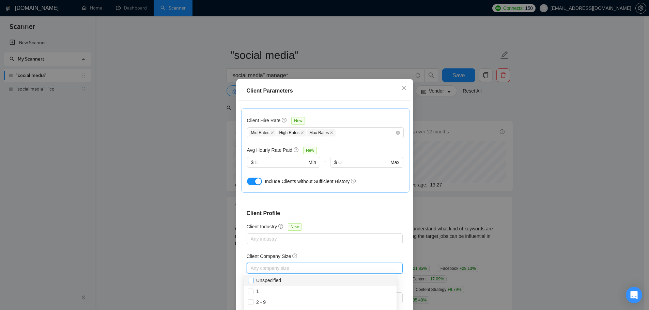
click at [252, 282] on input "Unspecified" at bounding box center [250, 280] width 5 height 5
checkbox input "true"
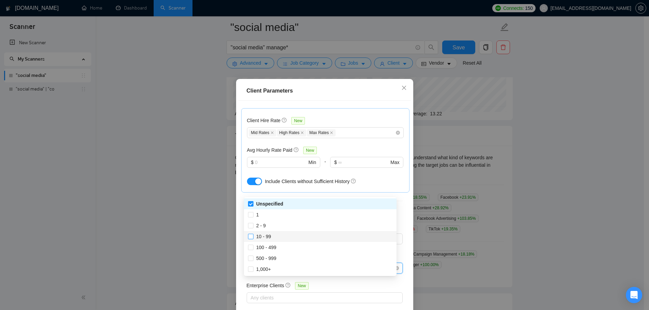
scroll to position [102, 0]
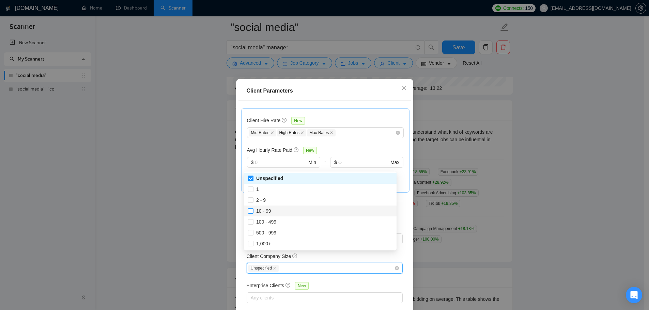
click at [250, 214] on label "10 - 99" at bounding box center [261, 210] width 26 height 7
click at [250, 213] on input "10 - 99" at bounding box center [250, 210] width 5 height 5
checkbox input "false"
click at [251, 188] on input "1" at bounding box center [250, 189] width 5 height 5
checkbox input "true"
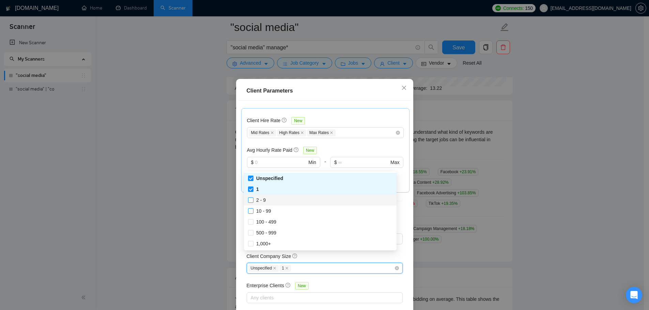
click at [250, 201] on input "2 - 9" at bounding box center [250, 200] width 5 height 5
checkbox input "true"
click at [248, 212] on input "10 - 99" at bounding box center [250, 210] width 5 height 5
checkbox input "true"
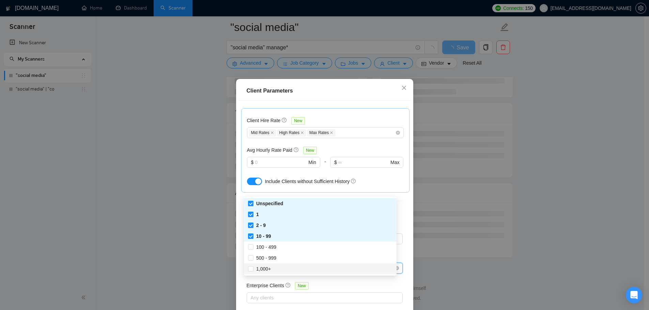
scroll to position [77, 0]
click at [392, 279] on div "Client Location Include Client Countries Select Exclude Client Countries Select…" at bounding box center [324, 209] width 172 height 217
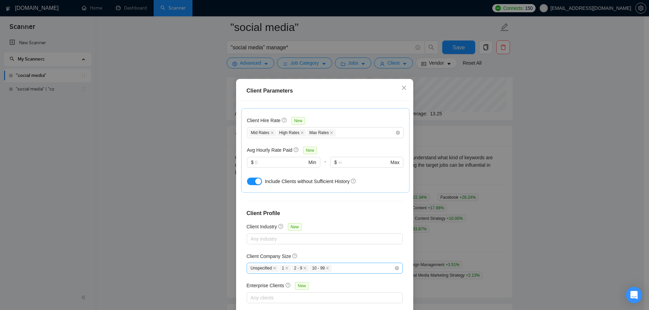
click at [364, 268] on div "Unspecified 1 2 - 9 10 - 99" at bounding box center [321, 268] width 146 height 8
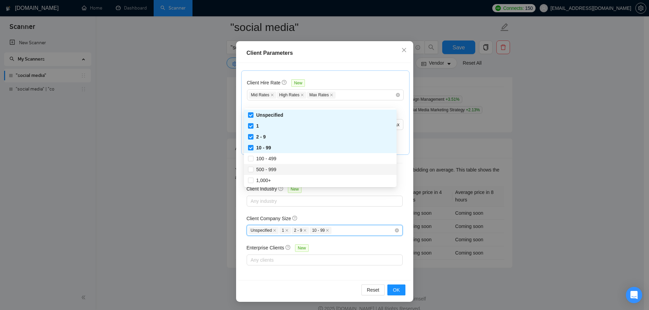
scroll to position [247, 0]
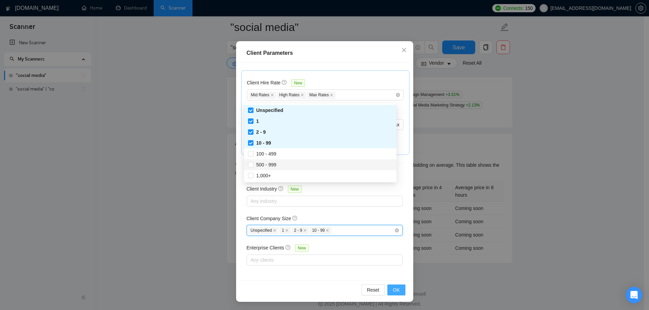
click at [398, 290] on button "OK" at bounding box center [396, 290] width 18 height 11
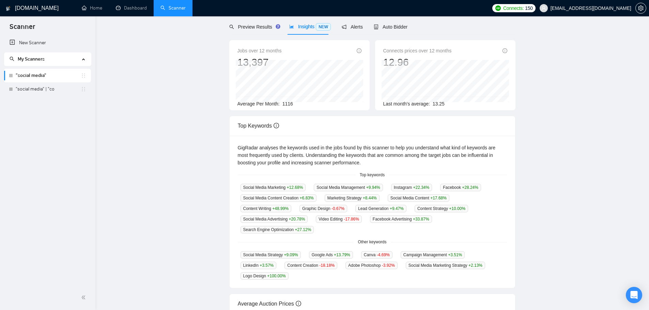
scroll to position [9, 0]
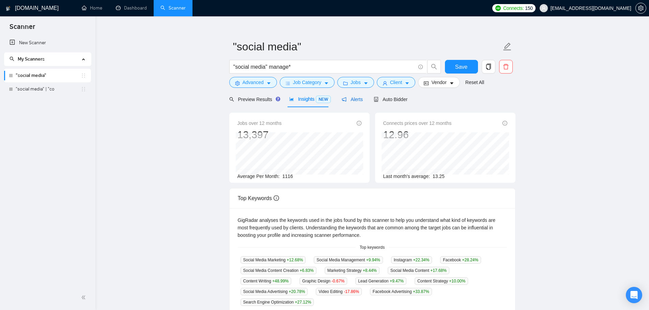
click at [359, 97] on span "Alerts" at bounding box center [352, 99] width 21 height 5
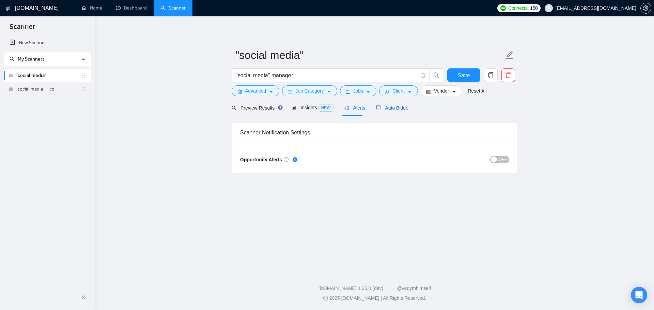
click at [397, 111] on span "Auto Bidder" at bounding box center [393, 107] width 34 height 5
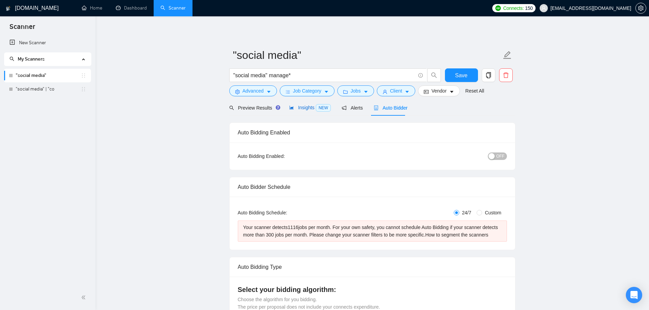
click at [311, 111] on div "Insights NEW" at bounding box center [310, 108] width 42 height 8
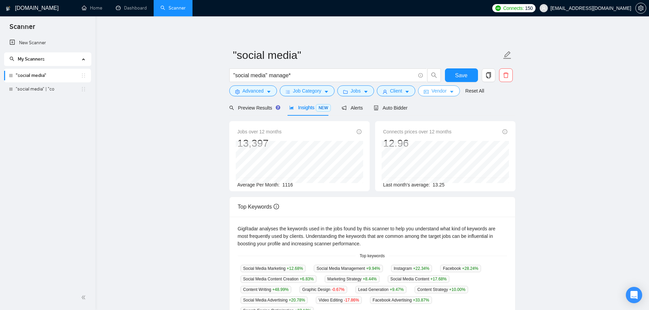
click at [436, 94] on span "Vendor" at bounding box center [438, 90] width 15 height 7
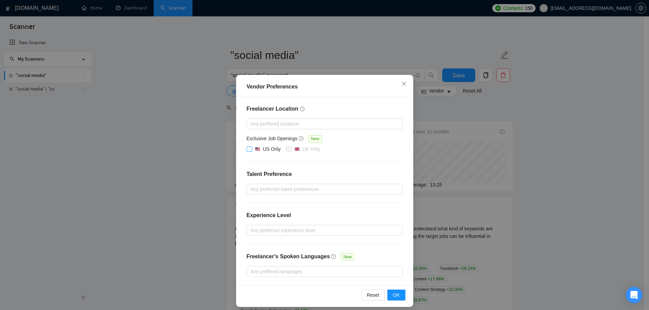
click at [248, 149] on input "US Only" at bounding box center [249, 148] width 5 height 5
checkbox input "true"
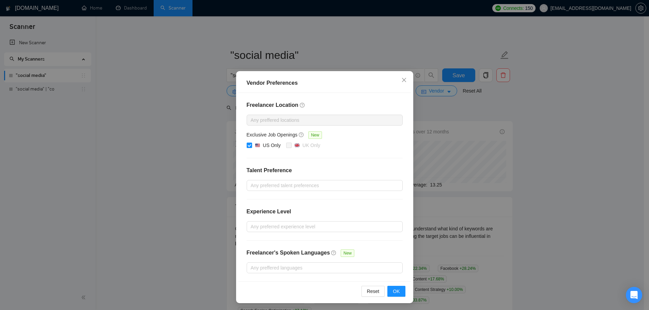
scroll to position [5, 0]
click at [395, 287] on span "OK" at bounding box center [396, 290] width 7 height 7
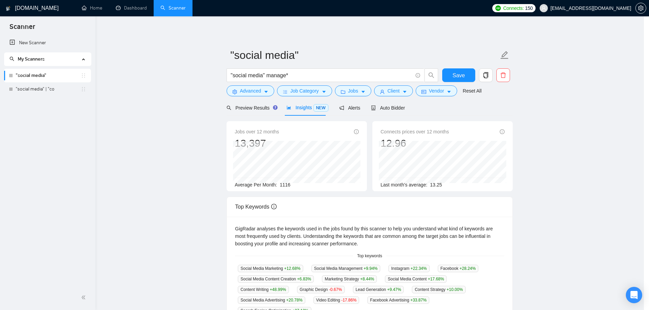
scroll to position [0, 0]
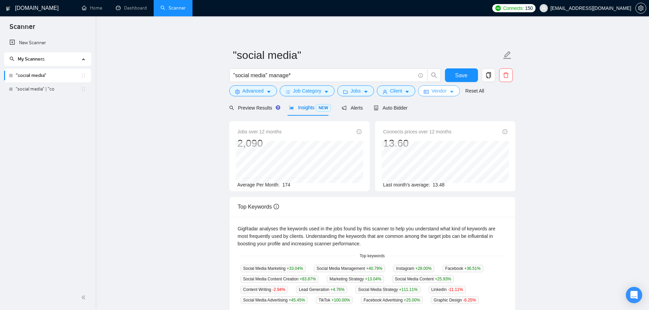
click at [428, 90] on button "Vendor" at bounding box center [439, 90] width 42 height 11
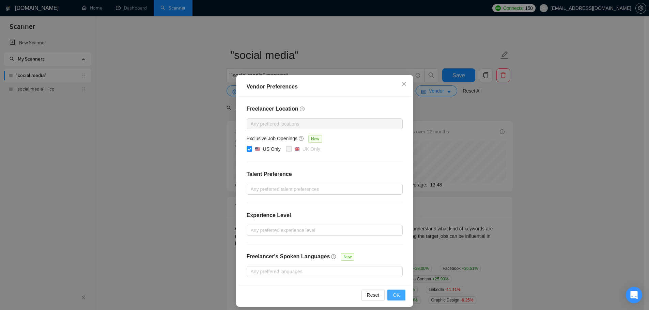
click at [396, 297] on span "OK" at bounding box center [396, 295] width 7 height 7
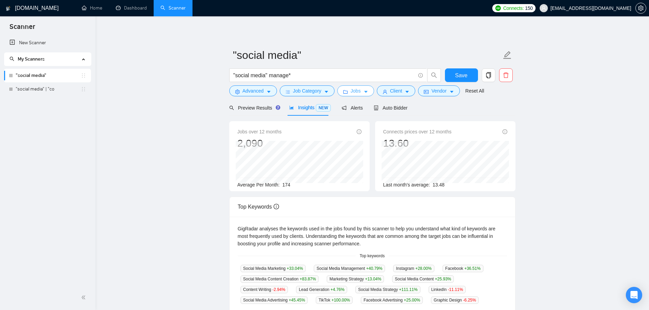
click at [360, 89] on button "Jobs" at bounding box center [355, 90] width 37 height 11
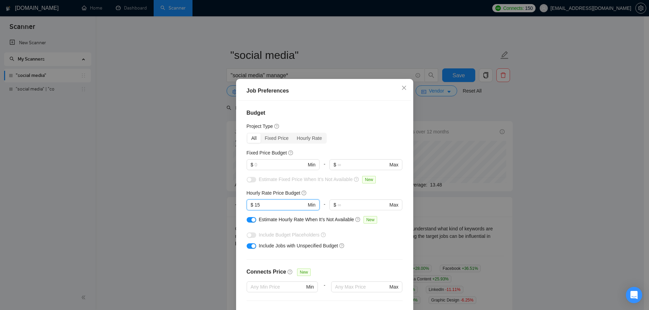
drag, startPoint x: 272, startPoint y: 206, endPoint x: 242, endPoint y: 203, distance: 29.8
click at [242, 203] on div "Budget Project Type All Fixed Price Hourly Rate Fixed Price Budget $ Min - $ Ma…" at bounding box center [324, 209] width 172 height 217
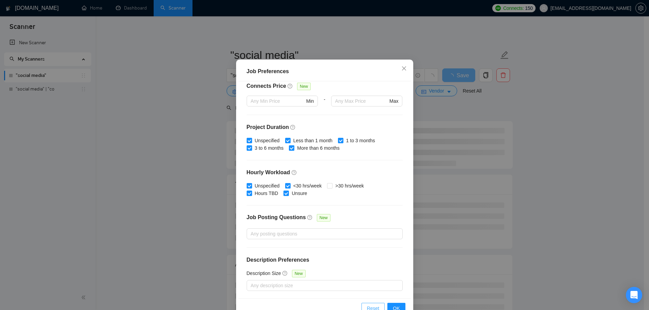
scroll to position [38, 0]
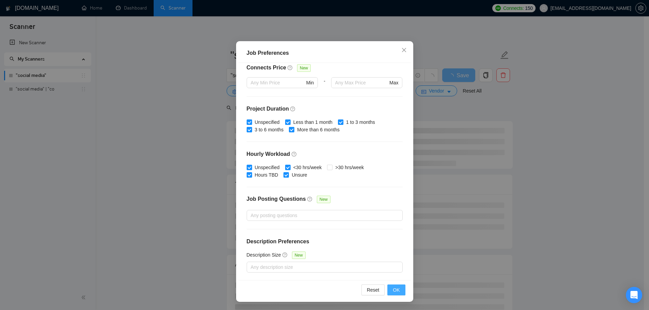
click at [393, 292] on span "OK" at bounding box center [396, 289] width 7 height 7
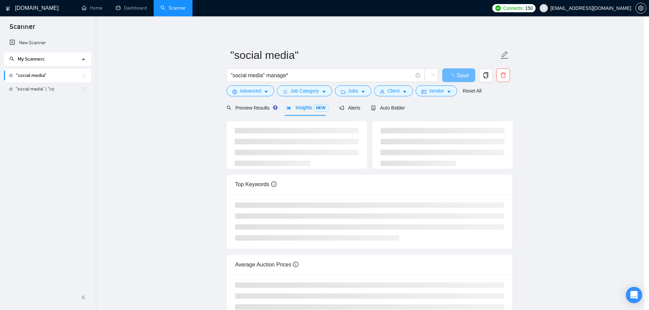
scroll to position [0, 0]
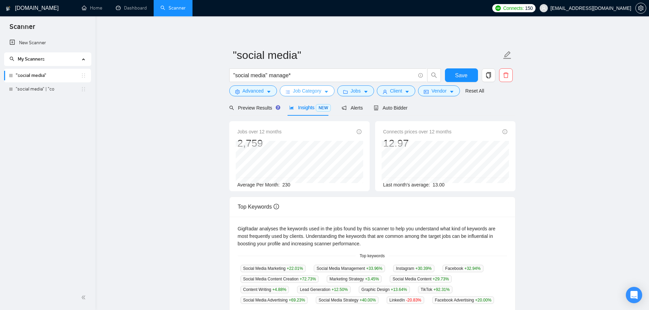
click at [322, 89] on button "Job Category" at bounding box center [307, 90] width 55 height 11
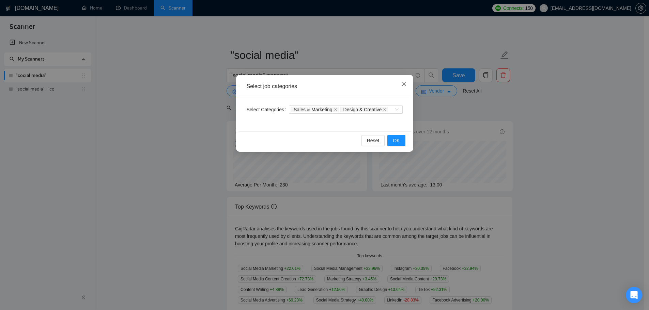
click at [401, 81] on span "Close" at bounding box center [404, 84] width 18 height 18
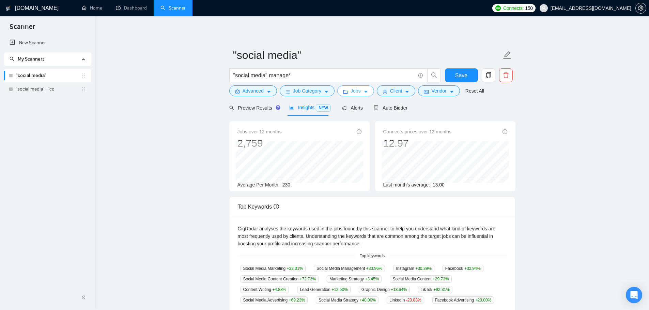
click at [358, 91] on span "Jobs" at bounding box center [355, 90] width 10 height 7
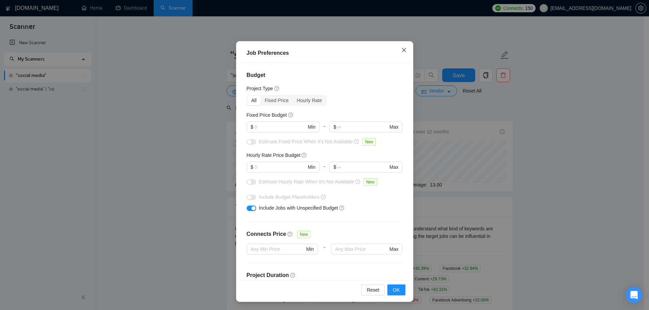
click at [398, 50] on span "Close" at bounding box center [404, 50] width 18 height 18
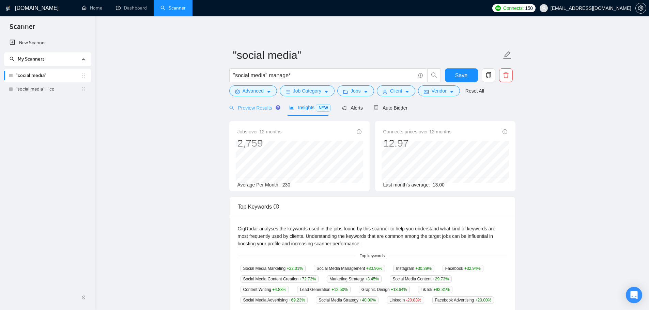
click at [245, 103] on div "Preview Results" at bounding box center [253, 108] width 49 height 16
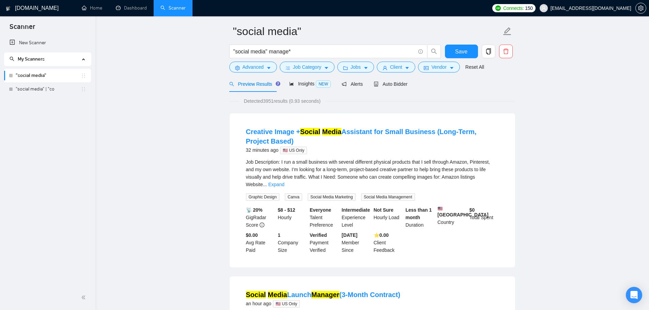
scroll to position [34, 0]
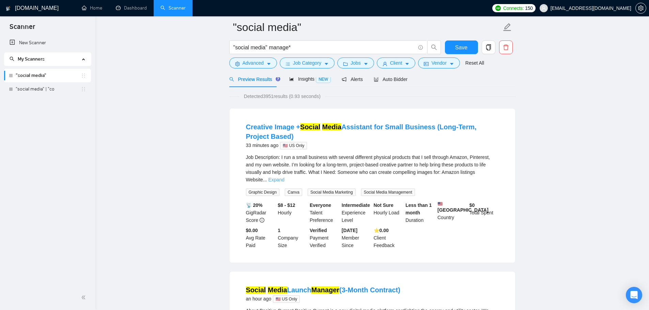
click at [284, 177] on link "Expand" at bounding box center [276, 179] width 16 height 5
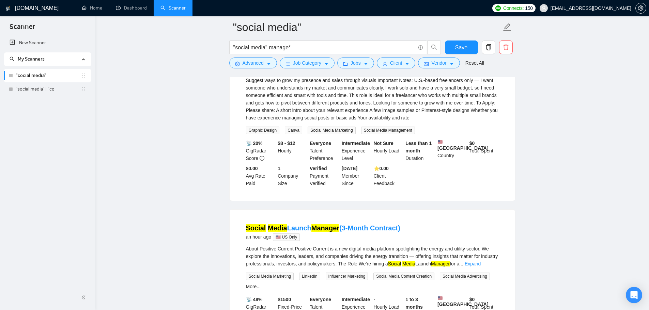
scroll to position [272, 0]
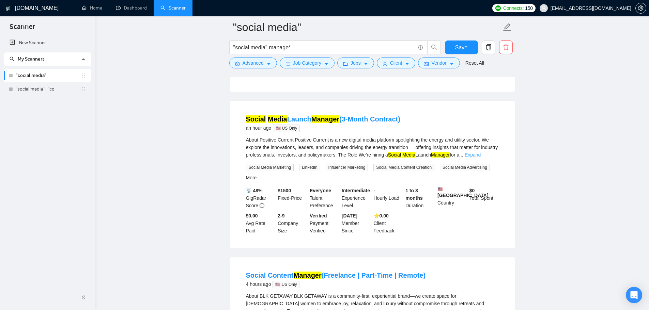
click at [481, 158] on link "Expand" at bounding box center [473, 154] width 16 height 5
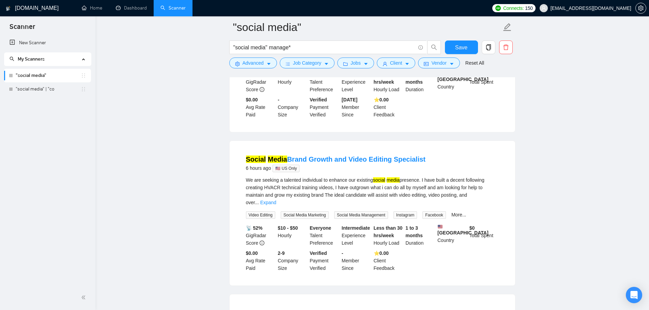
scroll to position [681, 0]
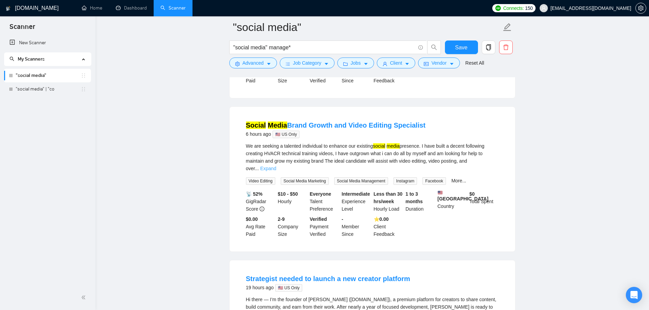
click at [276, 171] on link "Expand" at bounding box center [268, 168] width 16 height 5
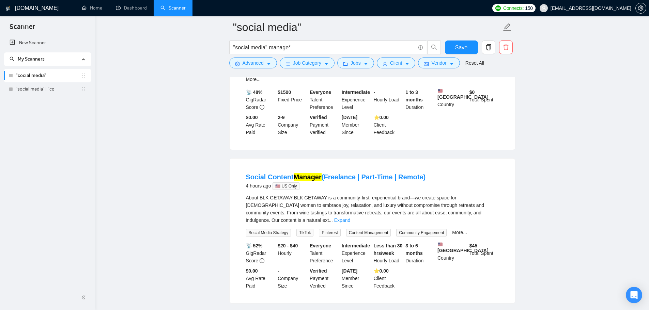
scroll to position [477, 0]
click at [350, 222] on link "Expand" at bounding box center [342, 219] width 16 height 5
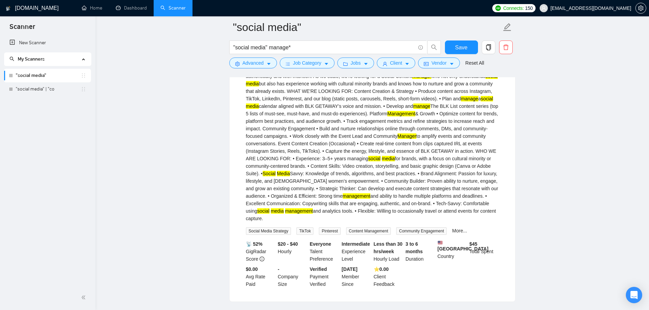
scroll to position [715, 0]
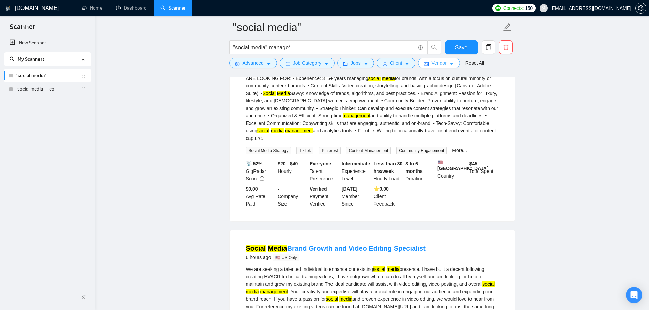
click at [429, 67] on button "Vendor" at bounding box center [439, 63] width 42 height 11
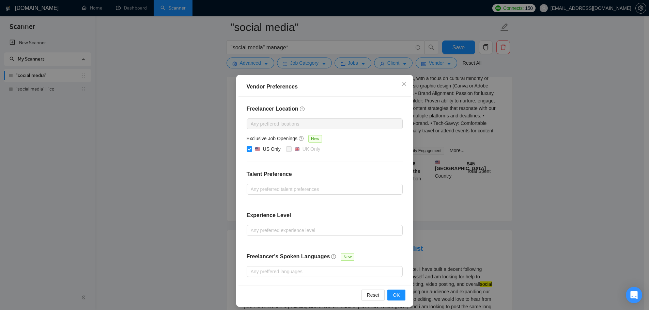
scroll to position [5, 0]
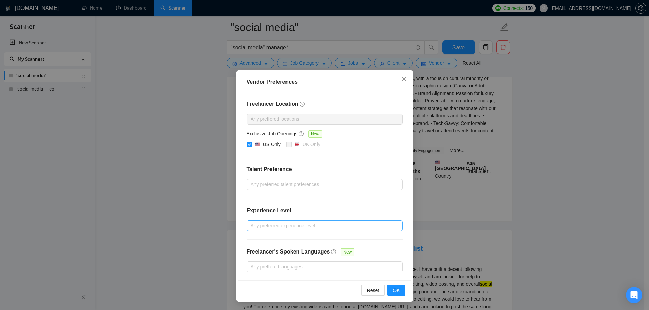
click at [282, 222] on div at bounding box center [321, 226] width 146 height 8
click at [278, 184] on div at bounding box center [321, 184] width 146 height 8
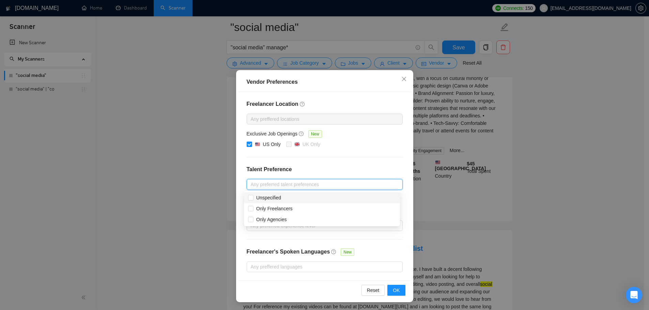
click at [278, 184] on div at bounding box center [321, 184] width 146 height 8
click at [398, 84] on span "Close" at bounding box center [404, 79] width 18 height 18
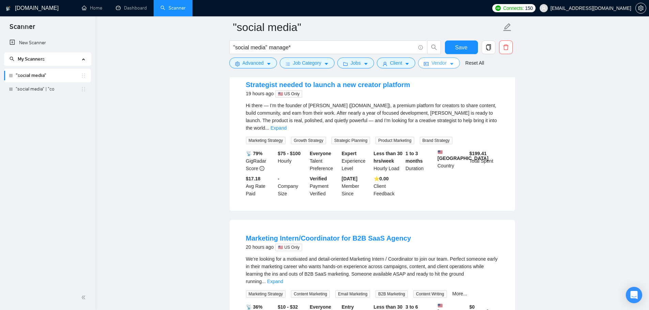
scroll to position [1022, 0]
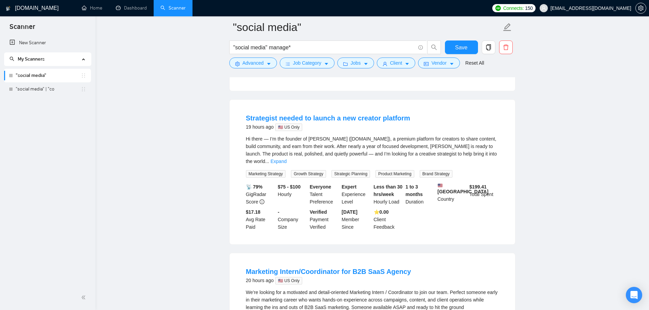
click at [482, 165] on div "Hi there — I’m the founder of Luna (www.withluna.me), a premium platform for cr…" at bounding box center [372, 150] width 253 height 30
click at [286, 164] on link "Expand" at bounding box center [278, 161] width 16 height 5
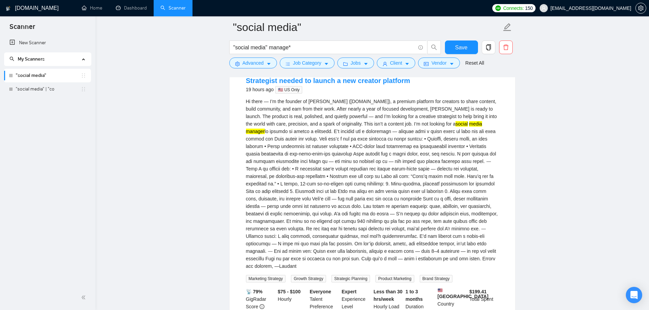
scroll to position [1056, 0]
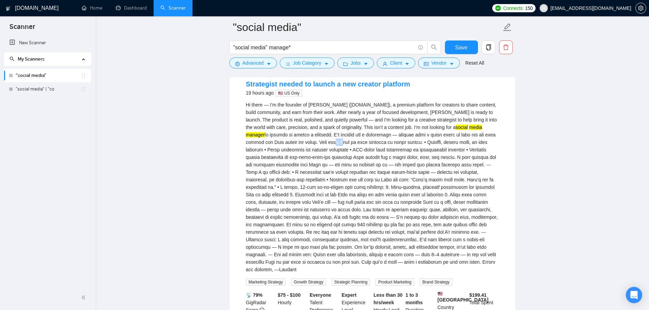
drag, startPoint x: 294, startPoint y: 157, endPoint x: 304, endPoint y: 158, distance: 9.6
click at [304, 158] on div "Hi there — I’m the founder of Luna (www.withluna.me), a premium platform for cr…" at bounding box center [372, 187] width 253 height 172
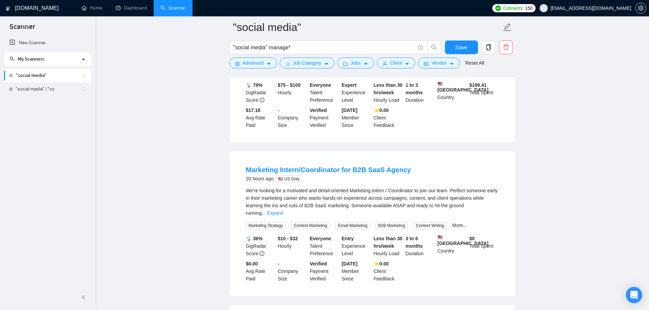
scroll to position [1294, 0]
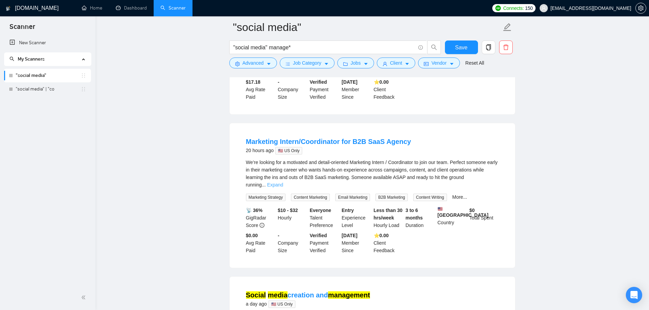
click at [283, 183] on link "Expand" at bounding box center [275, 184] width 16 height 5
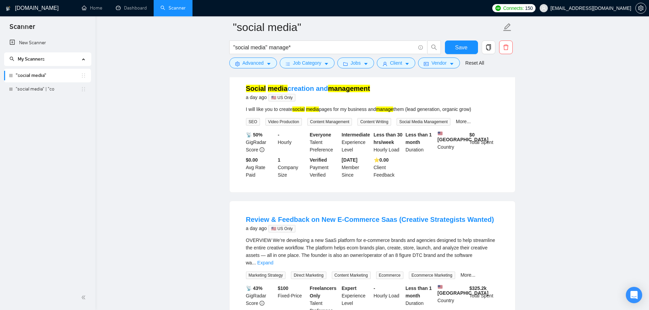
scroll to position [1804, 0]
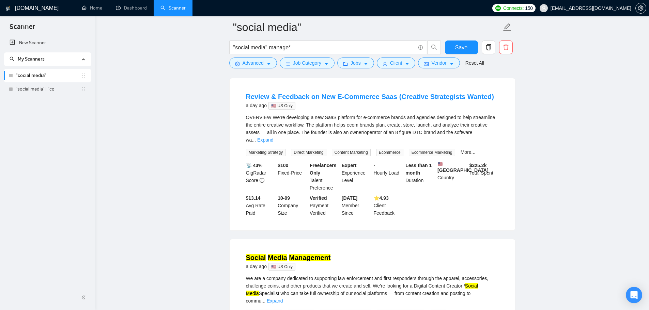
click at [489, 152] on div "OVERVIEW We’re developing a new SaaS platform for e-commerce brands and agencie…" at bounding box center [372, 135] width 253 height 43
click at [489, 150] on div "OVERVIEW We’re developing a new SaaS platform for e-commerce brands and agencie…" at bounding box center [372, 135] width 253 height 43
click at [273, 143] on link "Expand" at bounding box center [265, 139] width 16 height 5
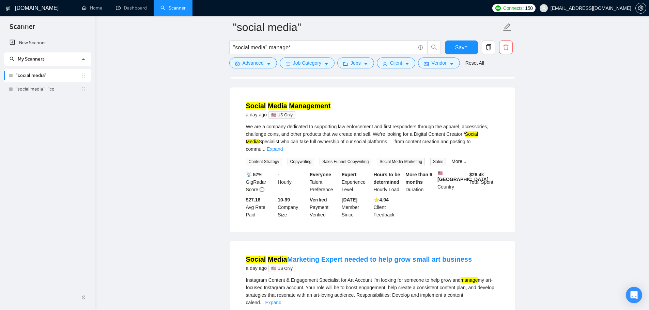
scroll to position [2110, 0]
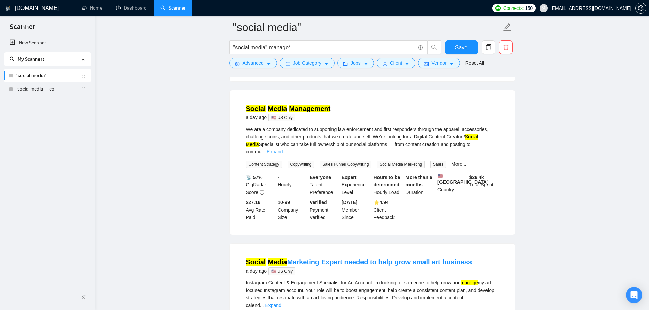
click at [283, 155] on link "Expand" at bounding box center [275, 151] width 16 height 5
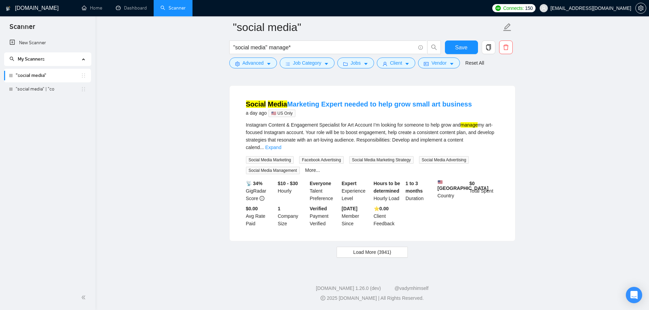
scroll to position [2246, 0]
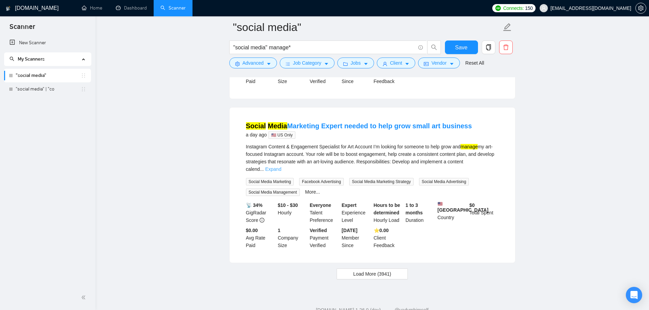
click at [281, 172] on link "Expand" at bounding box center [273, 169] width 16 height 5
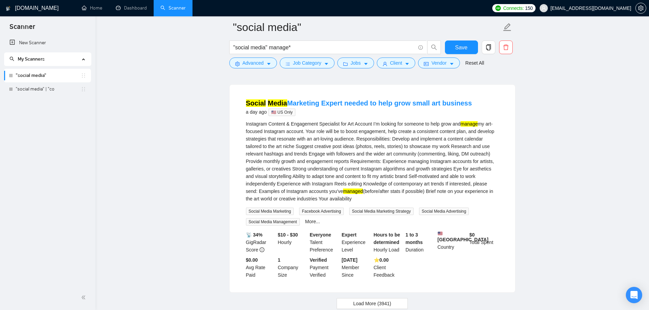
scroll to position [2342, 0]
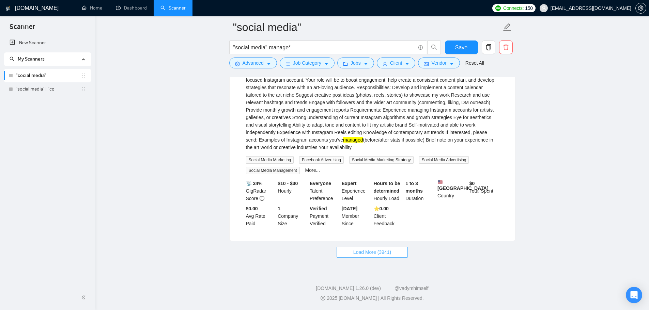
click at [371, 252] on span "Load More (3941)" at bounding box center [372, 252] width 38 height 7
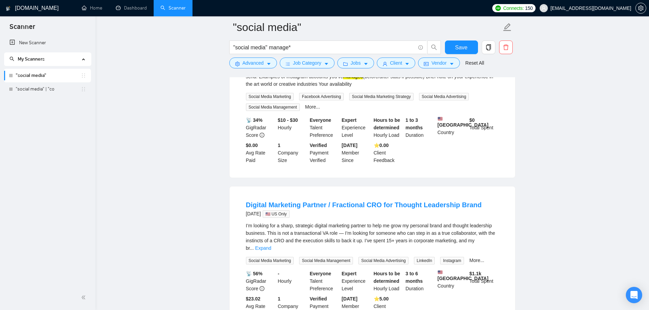
scroll to position [2479, 0]
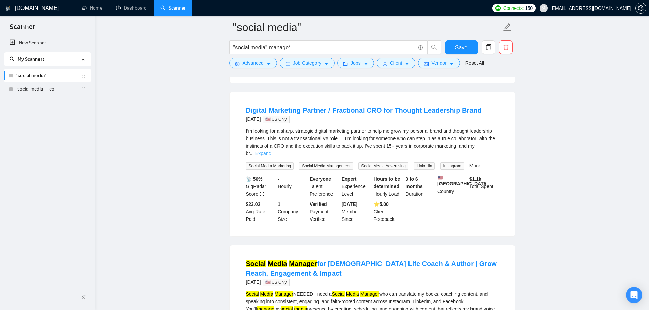
click at [271, 156] on link "Expand" at bounding box center [263, 153] width 16 height 5
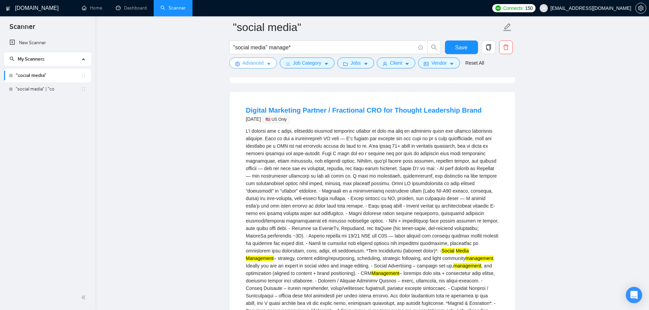
click at [272, 61] on button "Advanced" at bounding box center [253, 63] width 48 height 11
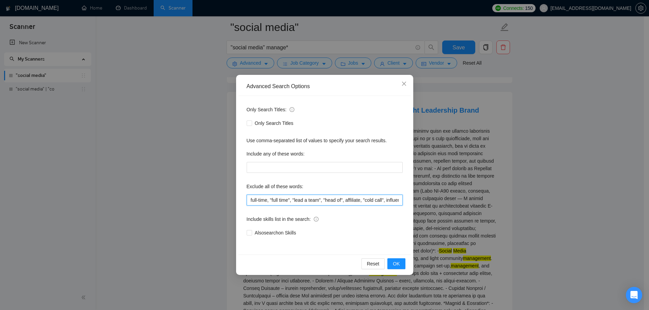
scroll to position [0, 10]
drag, startPoint x: 390, startPoint y: 200, endPoint x: 411, endPoint y: 204, distance: 21.2
click at [446, 208] on div "Advanced Search Options Only Search Titles: Only Search Titles Use comma-separa…" at bounding box center [324, 155] width 649 height 310
click at [399, 202] on input "full-time, "full time", "lead a team", "head of", affiliate, "cold call", influ…" at bounding box center [325, 200] width 156 height 11
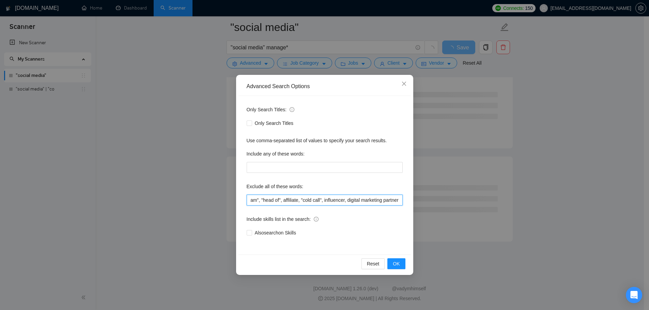
click at [346, 203] on input "full-time, "full time", "lead a team", "head of", affiliate, "cold call", influ…" at bounding box center [325, 200] width 156 height 11
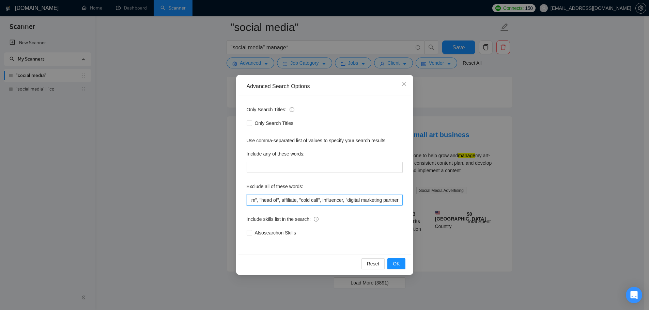
scroll to position [0, 67]
drag, startPoint x: 381, startPoint y: 201, endPoint x: 422, endPoint y: 209, distance: 41.3
click at [422, 209] on div "Advanced Search Options Only Search Titles: Only Search Titles Use comma-separa…" at bounding box center [324, 155] width 649 height 310
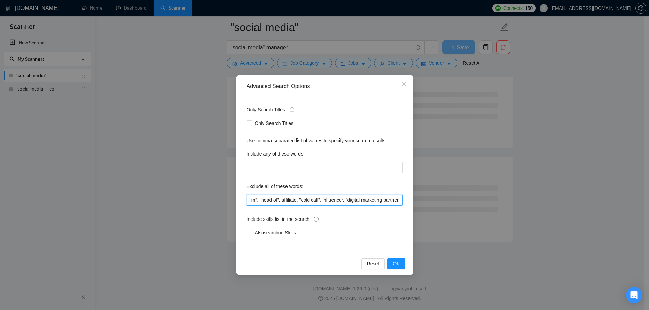
click at [399, 201] on input "full-time, "full time", "lead a team", "head of", affiliate, "cold call", influ…" at bounding box center [325, 200] width 156 height 11
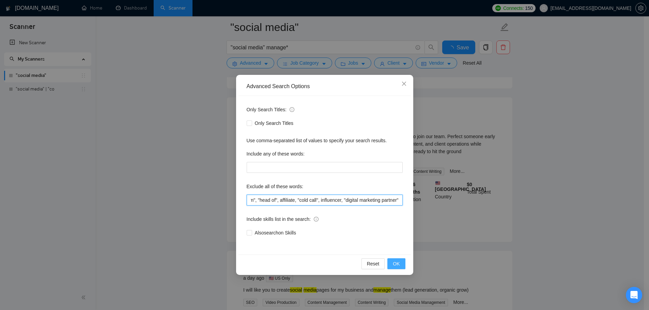
scroll to position [1406, 0]
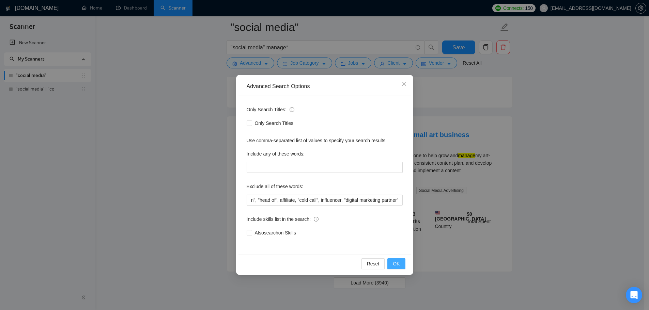
click at [395, 267] on span "OK" at bounding box center [396, 263] width 7 height 7
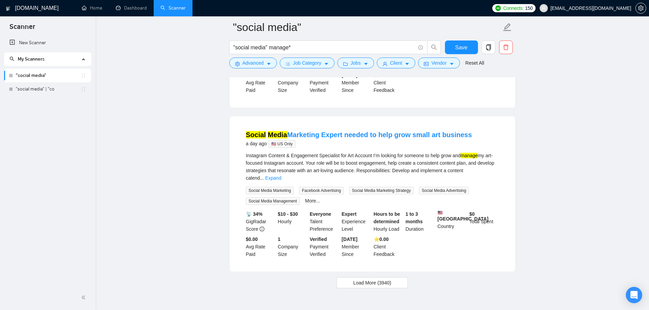
click at [367, 279] on span "Load More (3940)" at bounding box center [372, 282] width 38 height 7
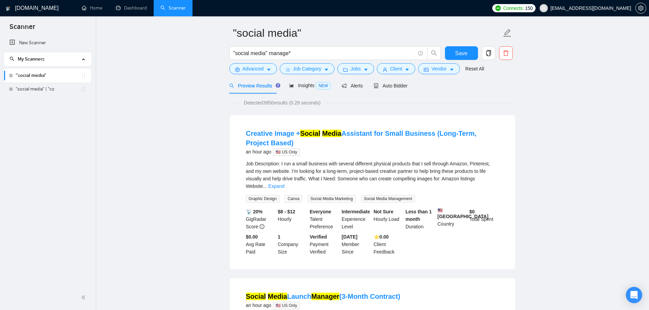
scroll to position [0, 0]
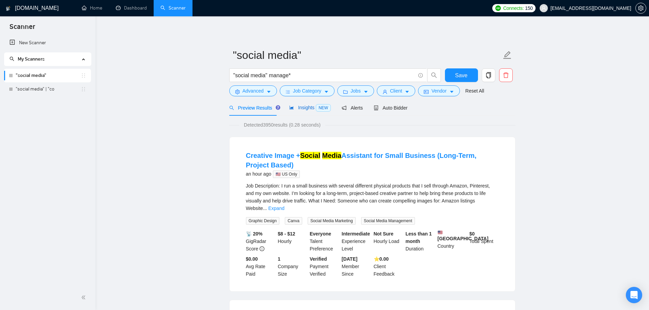
click at [304, 105] on span "Insights NEW" at bounding box center [310, 107] width 42 height 5
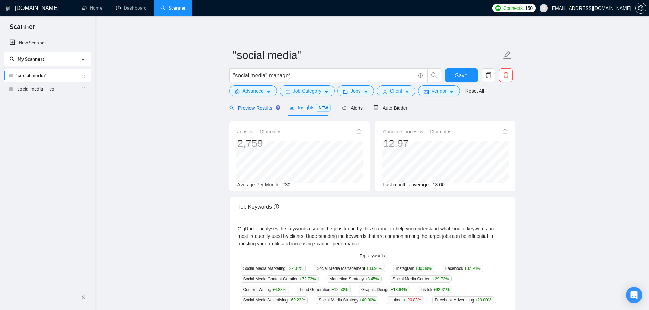
click at [261, 111] on span "Preview Results" at bounding box center [253, 107] width 49 height 5
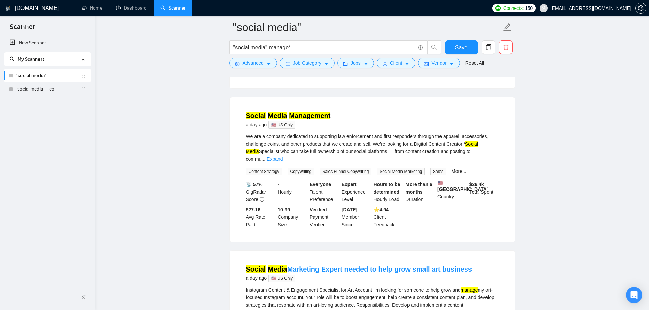
scroll to position [1275, 0]
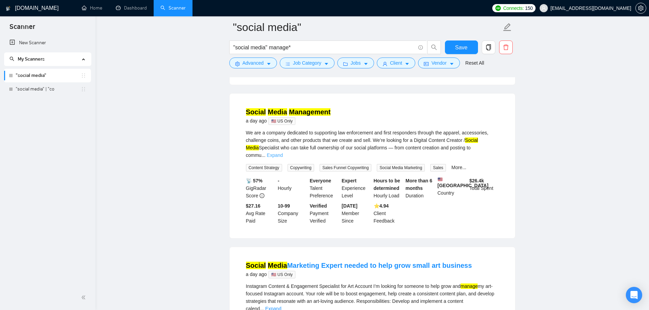
click at [283, 153] on link "Expand" at bounding box center [275, 155] width 16 height 5
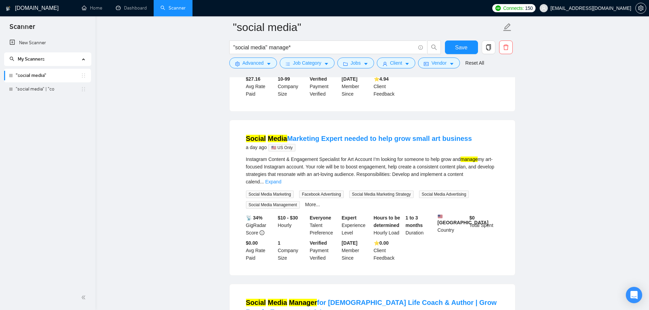
scroll to position [1533, 0]
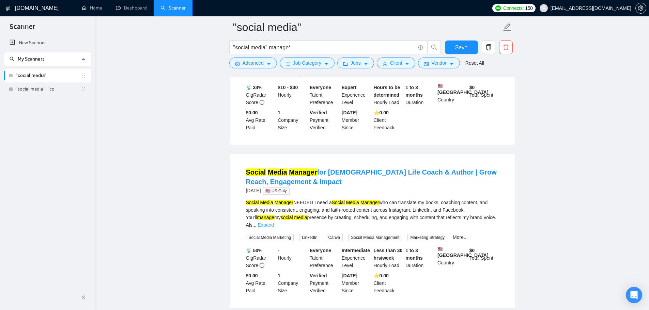
click at [274, 222] on link "Expand" at bounding box center [266, 224] width 16 height 5
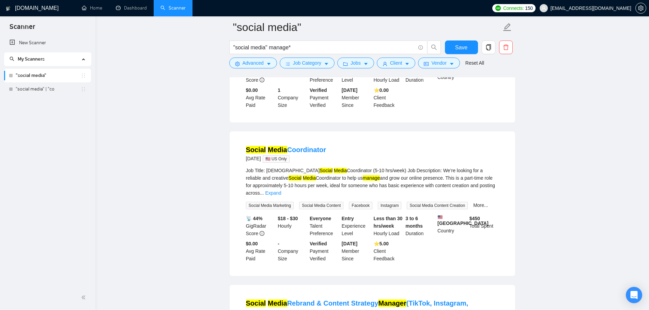
scroll to position [1805, 0]
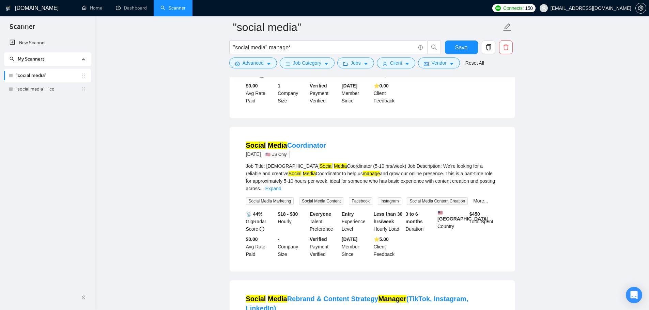
click at [488, 162] on div "Job Title: Part-Time Social Media Coordinator (5-10 hrs/week) Job Description: …" at bounding box center [372, 177] width 253 height 30
click at [281, 186] on link "Expand" at bounding box center [273, 188] width 16 height 5
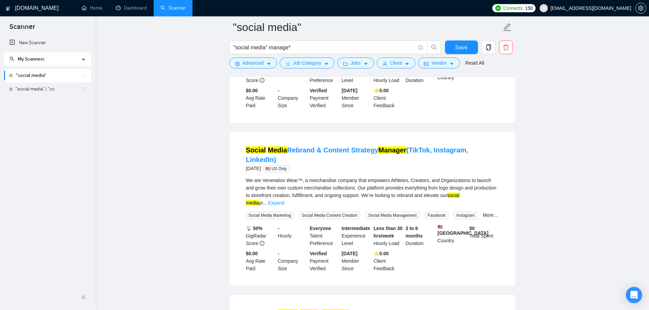
scroll to position [2009, 0]
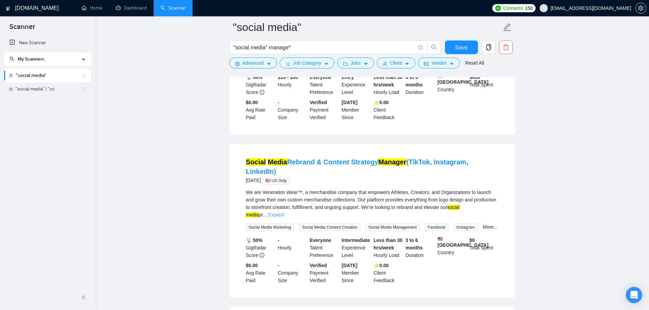
click at [284, 212] on link "Expand" at bounding box center [276, 214] width 16 height 5
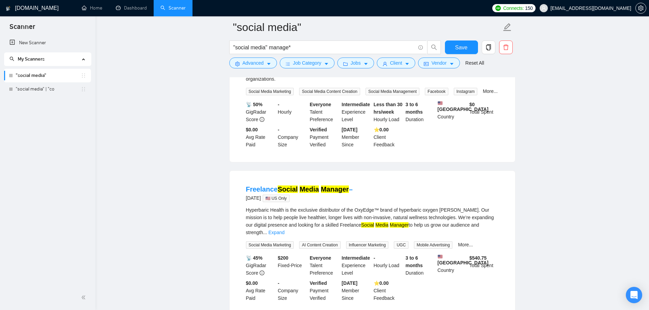
scroll to position [2282, 0]
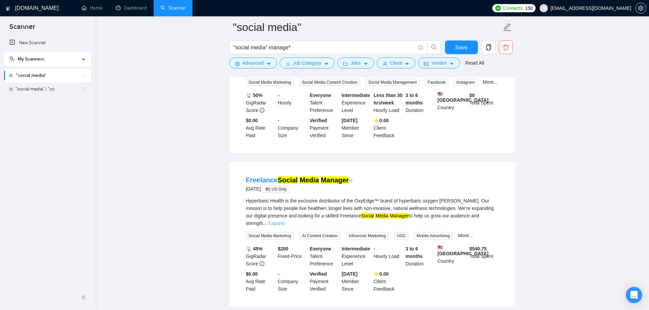
click at [284, 221] on link "Expand" at bounding box center [276, 223] width 16 height 5
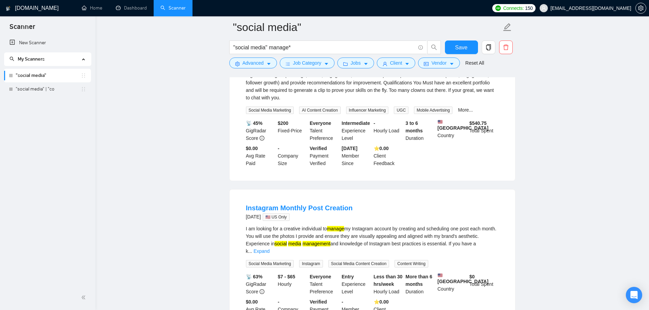
scroll to position [2486, 0]
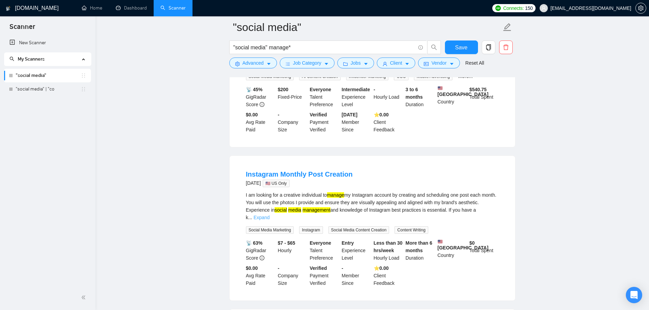
click at [269, 215] on link "Expand" at bounding box center [261, 217] width 16 height 5
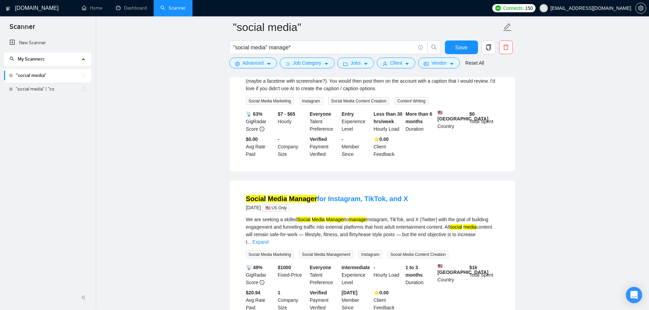
scroll to position [2656, 0]
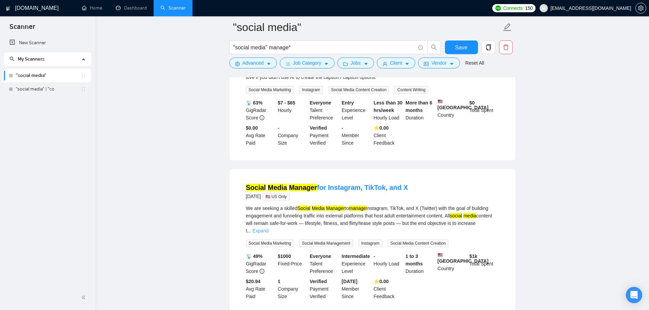
click at [268, 228] on link "Expand" at bounding box center [260, 230] width 16 height 5
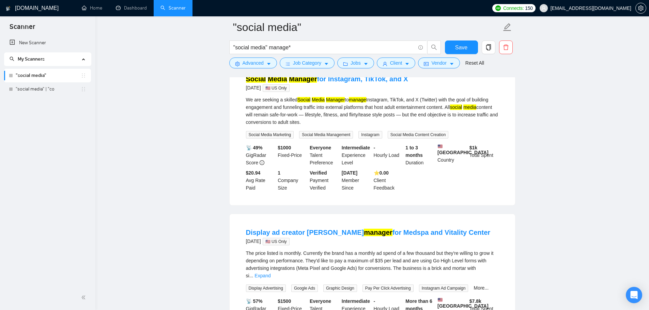
scroll to position [2827, 0]
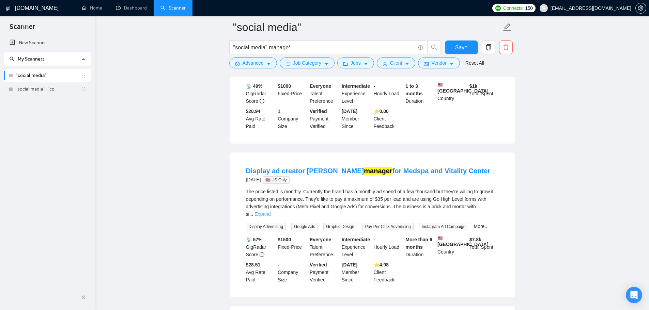
click at [270, 211] on link "Expand" at bounding box center [262, 213] width 16 height 5
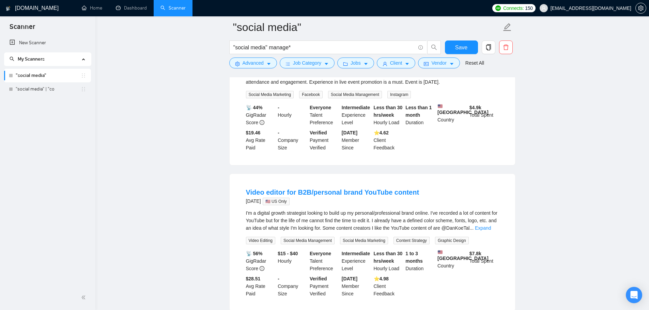
scroll to position [3167, 0]
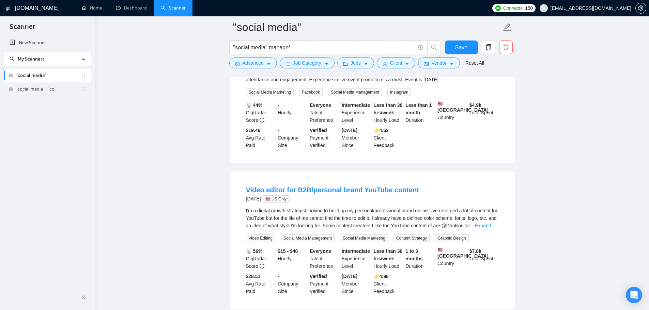
click at [491, 223] on link "Expand" at bounding box center [483, 225] width 16 height 5
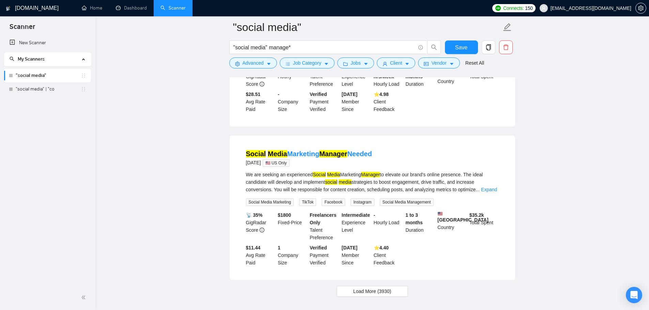
scroll to position [3440, 0]
click at [492, 187] on link "Expand" at bounding box center [489, 189] width 16 height 5
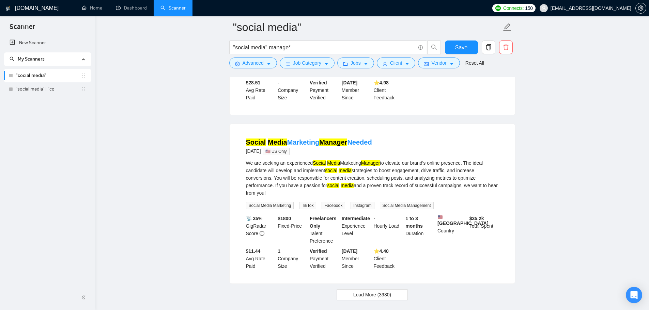
scroll to position [3456, 0]
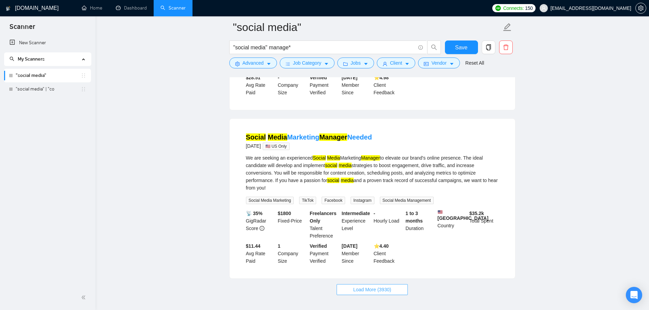
click at [372, 286] on span "Load More (3930)" at bounding box center [372, 289] width 38 height 7
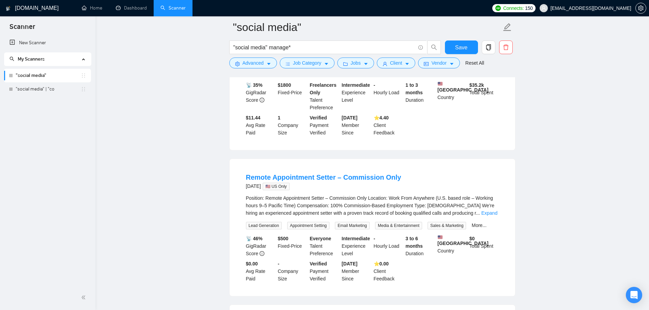
scroll to position [3592, 0]
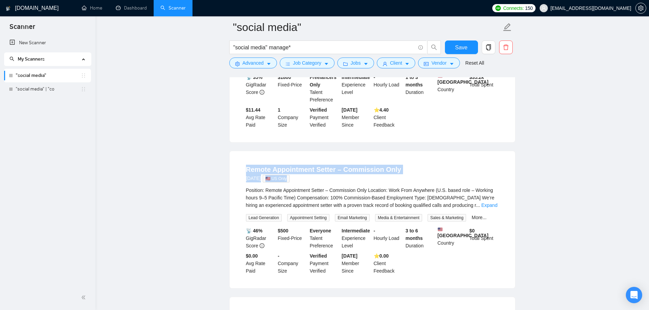
drag, startPoint x: 241, startPoint y: 132, endPoint x: 384, endPoint y: 140, distance: 143.3
click at [384, 159] on li "Remote Appointment Setter – Commission Only 3 days ago 🇺🇸 US Only Position: Rem…" at bounding box center [372, 219] width 269 height 121
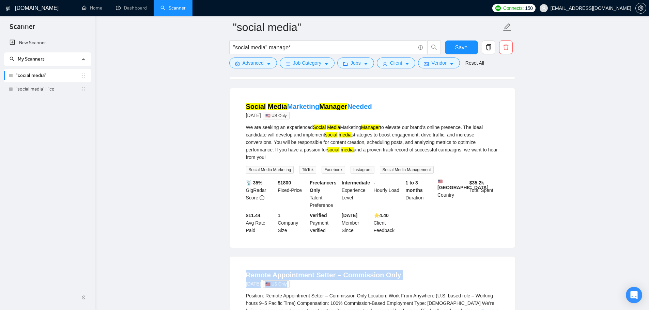
scroll to position [3454, 0]
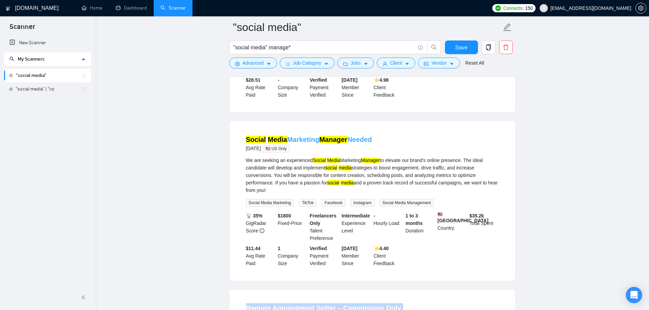
drag, startPoint x: 244, startPoint y: 106, endPoint x: 373, endPoint y: 103, distance: 129.1
click at [373, 129] on li "Social Media Marketing Manager Needed 2 days ago 🇺🇸 US Only We are seeking an e…" at bounding box center [372, 200] width 269 height 143
click at [260, 59] on button "Advanced" at bounding box center [253, 63] width 48 height 11
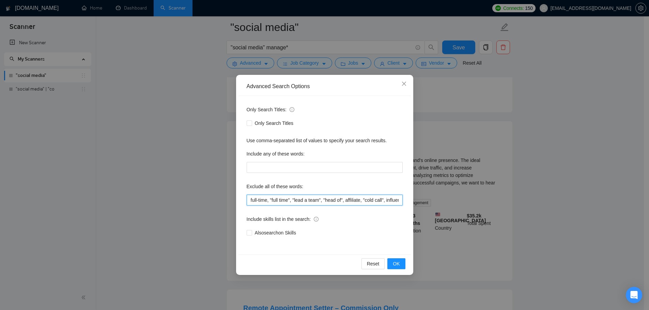
scroll to position [0, 68]
drag, startPoint x: 391, startPoint y: 201, endPoint x: 405, endPoint y: 202, distance: 14.0
click at [422, 202] on div "Advanced Search Options Only Search Titles: Only Search Titles Use comma-separa…" at bounding box center [324, 155] width 649 height 310
click at [397, 199] on input "full-time, "full time", "lead a team", "head of", affiliate, "cold call", influ…" at bounding box center [325, 200] width 156 height 11
click at [399, 200] on input "full-time, "full time", "lead a team", "head of", affiliate, "cold call", influ…" at bounding box center [325, 200] width 156 height 11
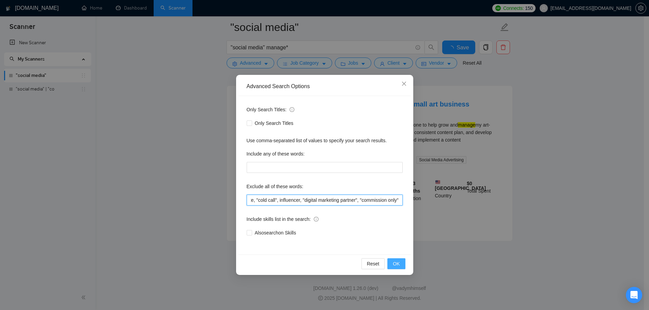
scroll to position [1406, 0]
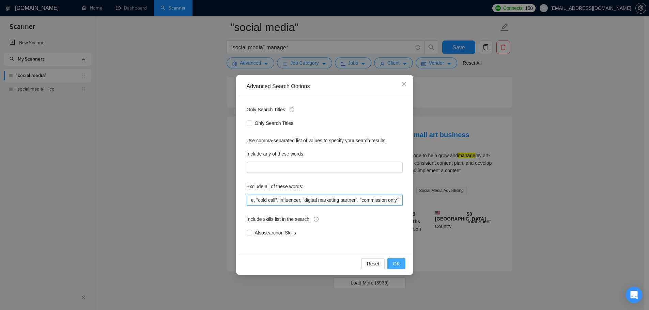
type input "full-time, "full time", "lead a team", "head of", affiliate, "cold call", influ…"
click at [396, 265] on span "OK" at bounding box center [396, 263] width 7 height 7
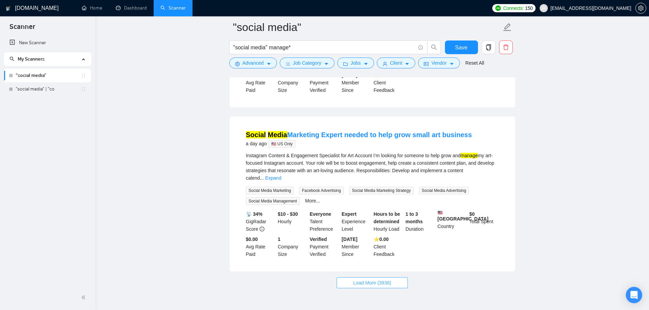
click at [372, 279] on span "Load More (3936)" at bounding box center [372, 282] width 38 height 7
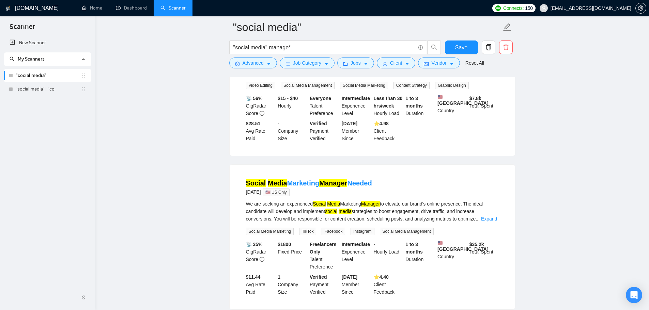
scroll to position [2909, 0]
click at [492, 215] on link "Expand" at bounding box center [489, 217] width 16 height 5
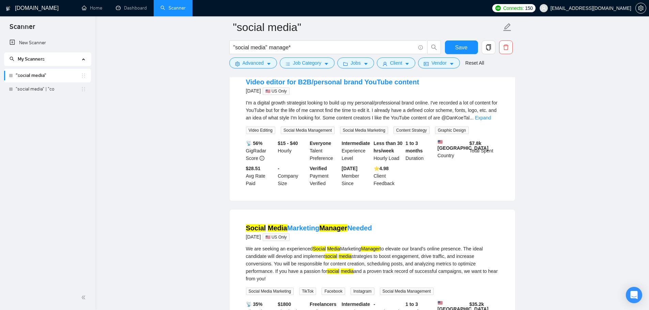
scroll to position [2875, 0]
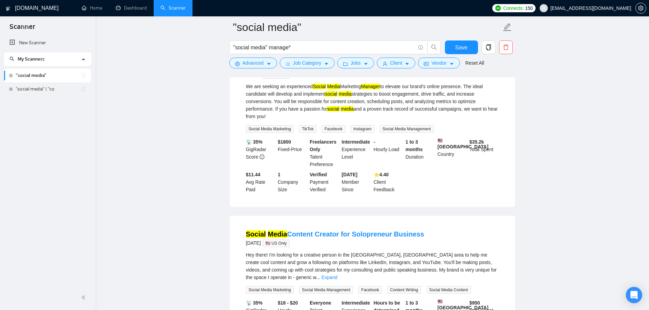
scroll to position [3026, 0]
click at [337, 274] on link "Expand" at bounding box center [329, 276] width 16 height 5
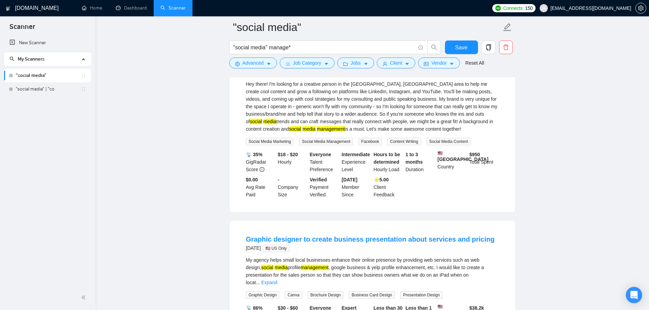
scroll to position [3231, 0]
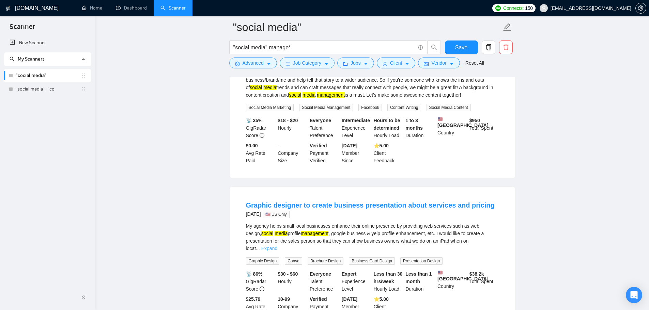
click at [277, 246] on link "Expand" at bounding box center [269, 248] width 16 height 5
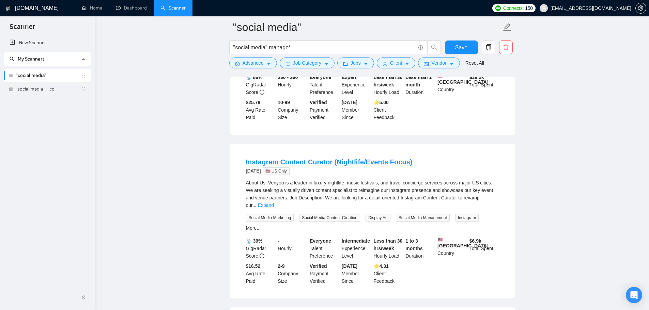
scroll to position [3435, 0]
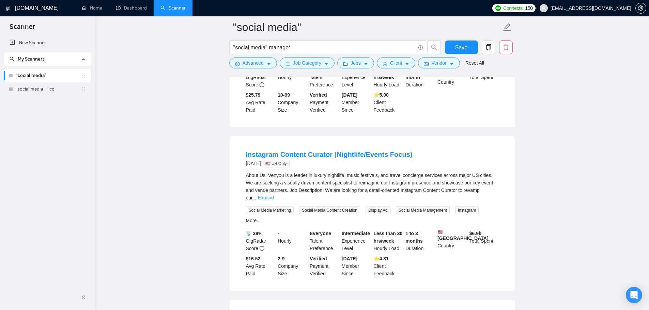
click at [274, 195] on link "Expand" at bounding box center [266, 197] width 16 height 5
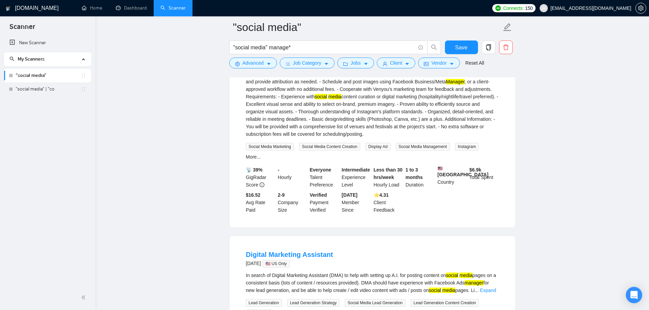
scroll to position [3673, 0]
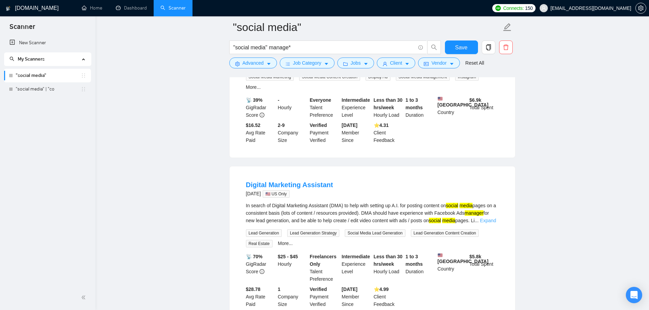
click at [483, 218] on link "Expand" at bounding box center [488, 220] width 16 height 5
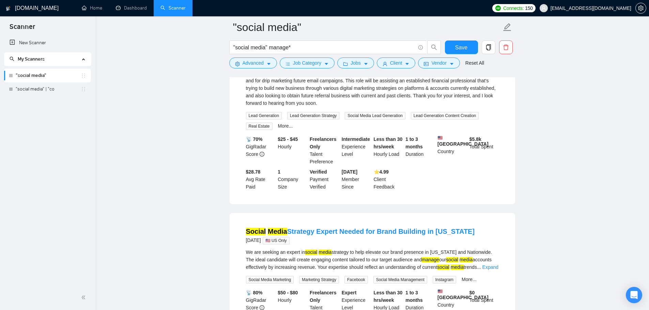
scroll to position [3878, 0]
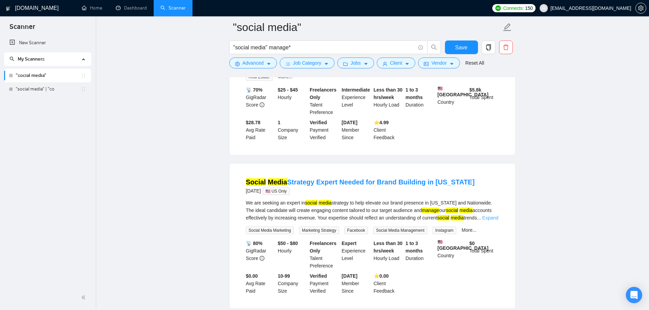
click at [491, 215] on link "Expand" at bounding box center [490, 217] width 16 height 5
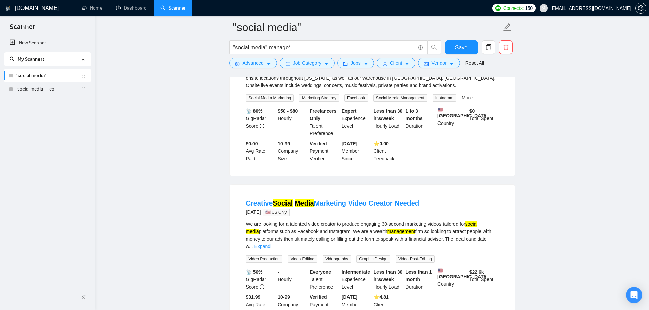
scroll to position [4048, 0]
click at [270, 244] on link "Expand" at bounding box center [262, 246] width 16 height 5
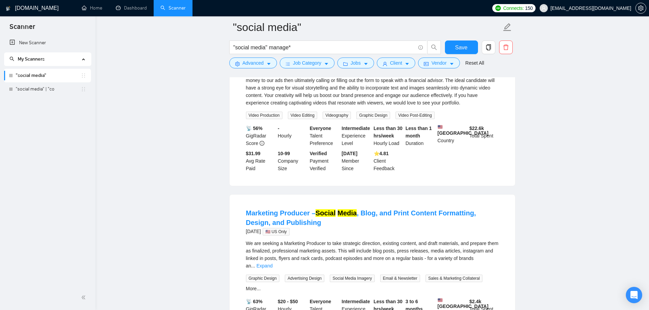
scroll to position [4218, 0]
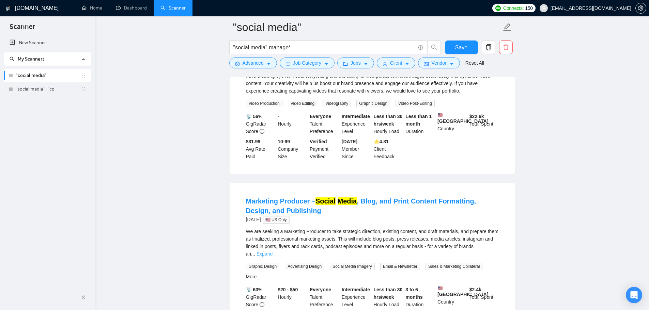
click at [272, 251] on link "Expand" at bounding box center [264, 253] width 16 height 5
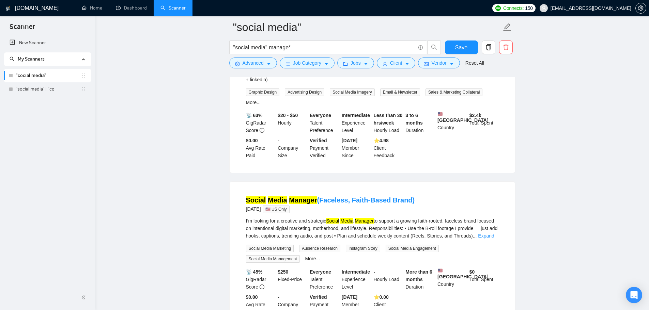
scroll to position [4525, 0]
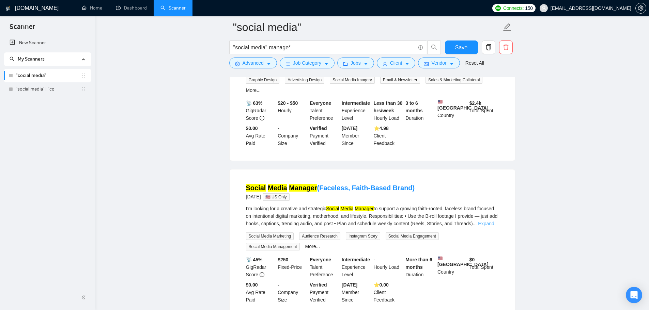
click at [494, 221] on link "Expand" at bounding box center [486, 223] width 16 height 5
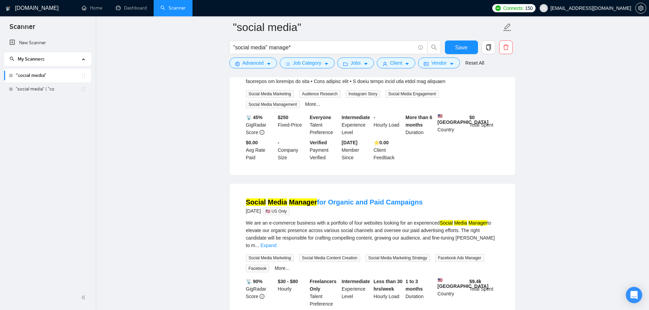
scroll to position [4729, 0]
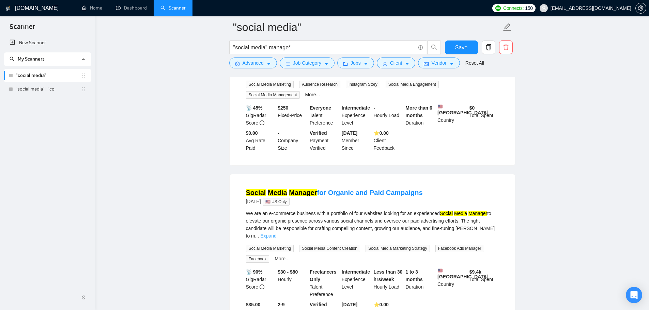
click at [276, 233] on link "Expand" at bounding box center [268, 235] width 16 height 5
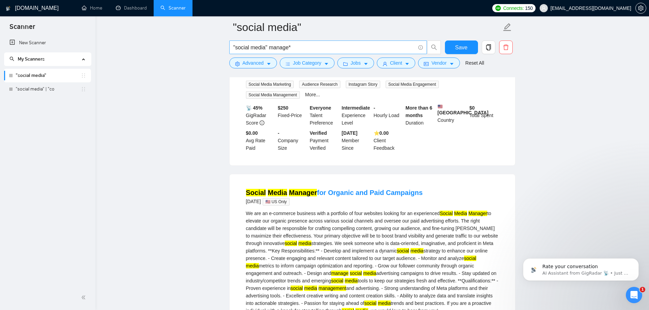
scroll to position [0, 0]
click at [635, 259] on icon "Dismiss notification" at bounding box center [637, 260] width 4 height 4
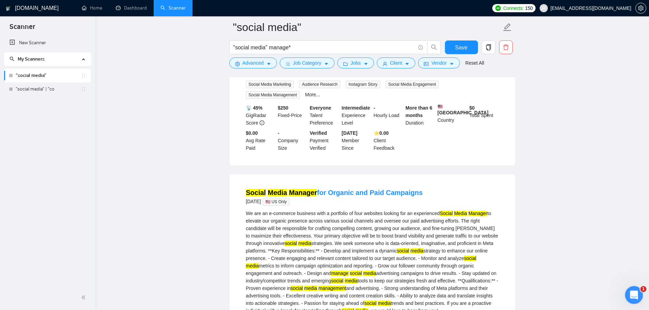
click at [630, 292] on icon "Open Intercom Messenger" at bounding box center [632, 294] width 11 height 11
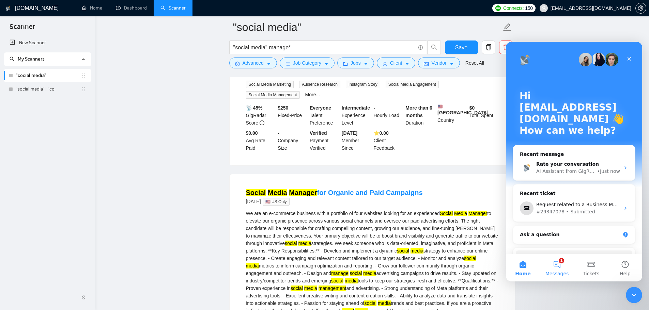
click at [559, 263] on button "1 Messages" at bounding box center [557, 267] width 34 height 27
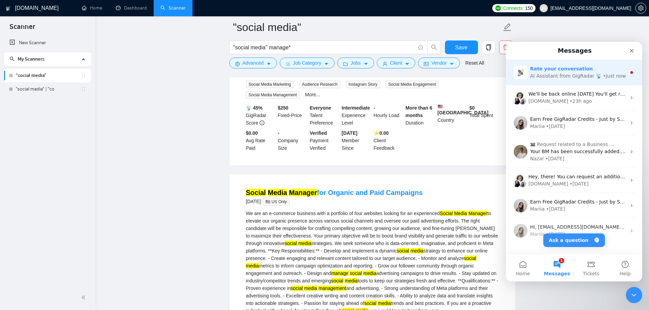
click at [552, 78] on div "AI Assistant from GigRadar 📡" at bounding box center [566, 76] width 72 height 7
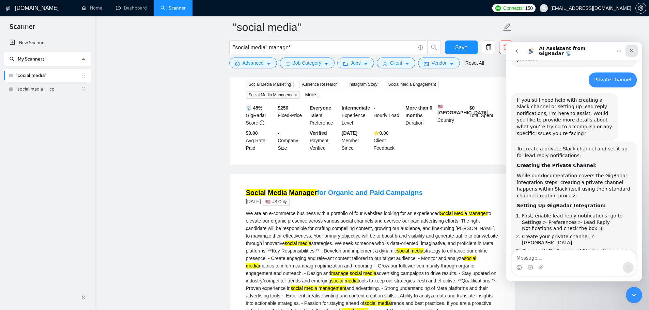
scroll to position [540, 0]
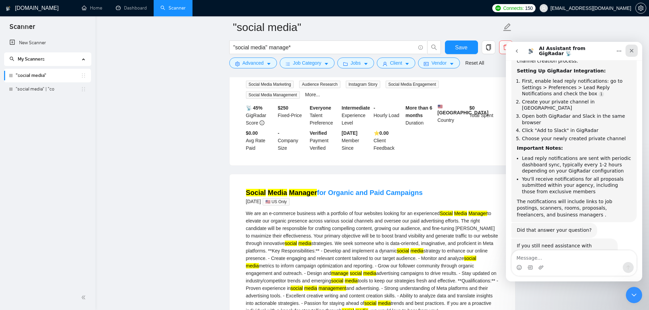
click at [633, 52] on icon "Close" at bounding box center [632, 51] width 4 height 4
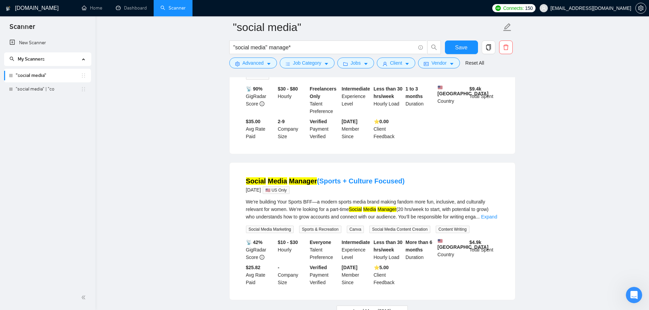
scroll to position [4988, 0]
click at [492, 214] on link "Expand" at bounding box center [489, 216] width 16 height 5
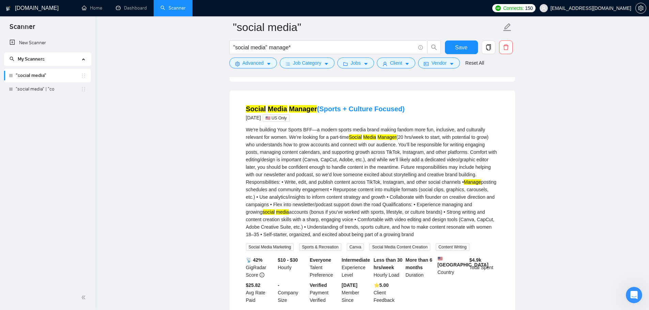
scroll to position [5078, 0]
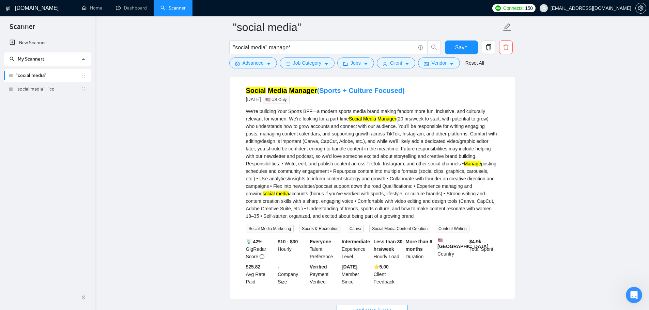
click at [376, 305] on button "Load More (3916)" at bounding box center [371, 310] width 71 height 11
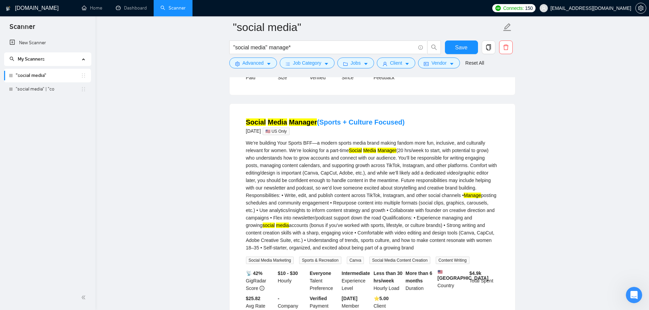
scroll to position [4976, 0]
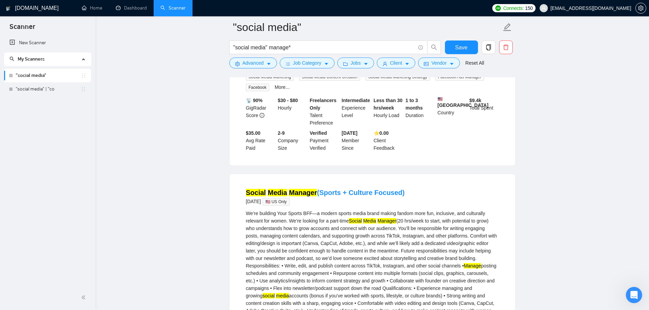
drag, startPoint x: 244, startPoint y: 132, endPoint x: 406, endPoint y: 128, distance: 162.5
click at [406, 183] on li "Social Media Manager (Sports + Culture Focused) 4 days ago 🇺🇸 US Only We’re bui…" at bounding box center [372, 288] width 269 height 211
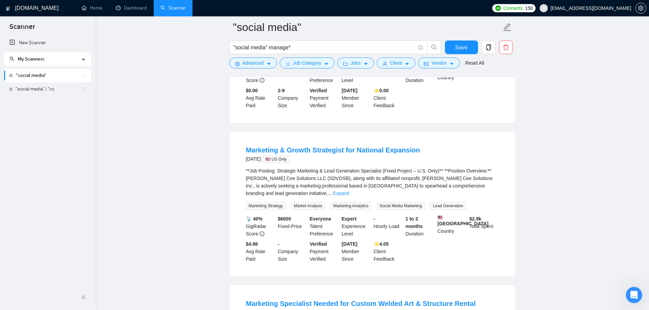
scroll to position [5381, 0]
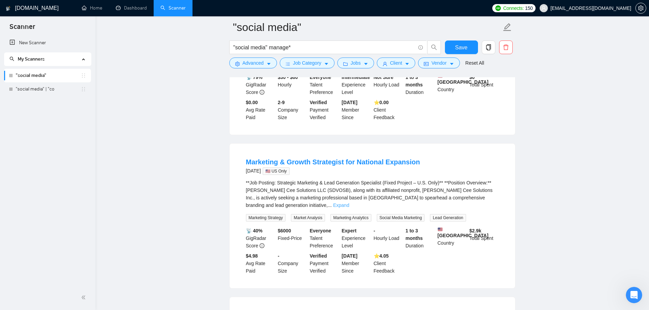
click at [349, 203] on link "Expand" at bounding box center [341, 205] width 16 height 5
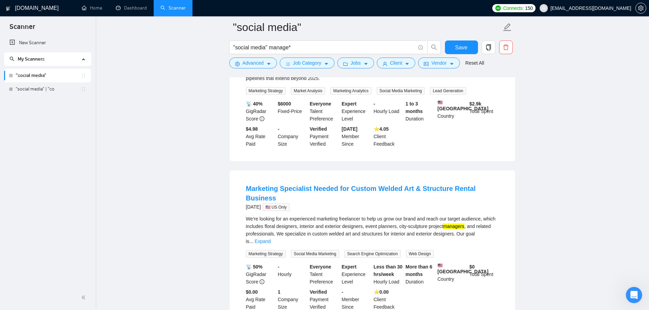
scroll to position [5721, 0]
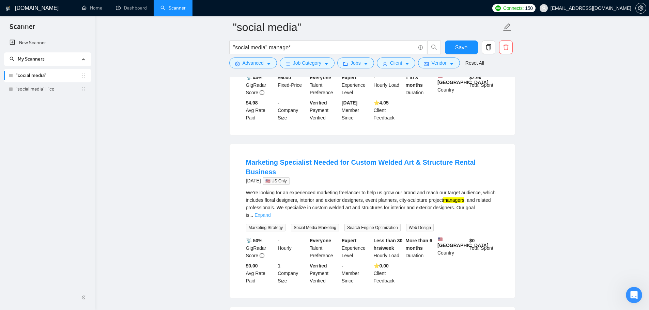
click at [270, 213] on link "Expand" at bounding box center [262, 215] width 16 height 5
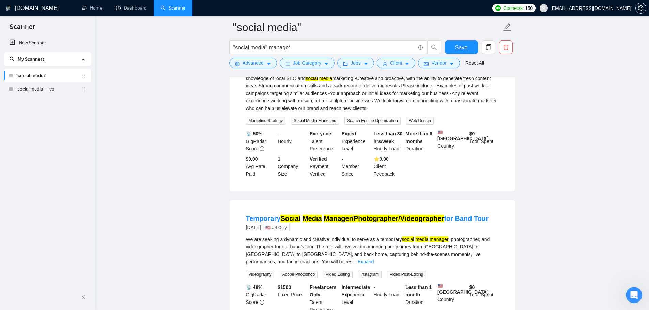
scroll to position [5960, 0]
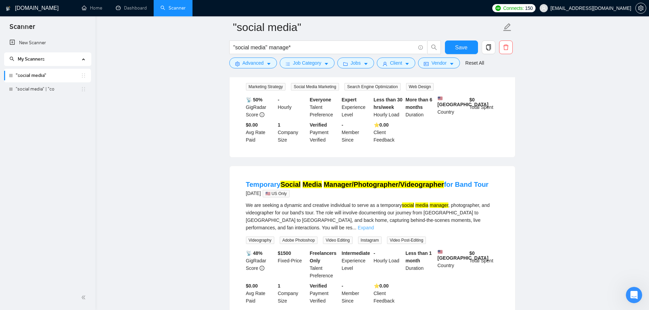
click at [374, 225] on link "Expand" at bounding box center [366, 227] width 16 height 5
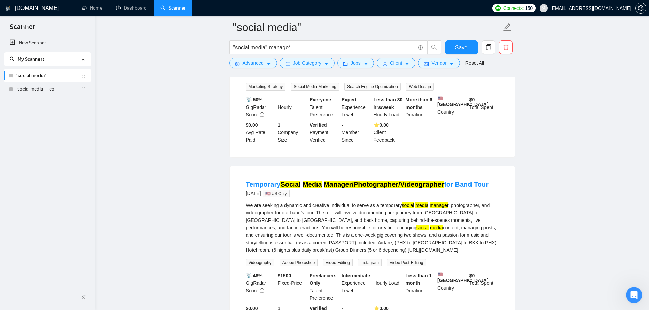
drag, startPoint x: 247, startPoint y: 183, endPoint x: 381, endPoint y: 186, distance: 134.2
click at [381, 202] on div "We are seeking a dynamic and creative individual to serve as a temporary social…" at bounding box center [372, 228] width 253 height 52
copy div "https://youtube.com/@neatoofficial9967?si=j8MSNFbxy9zLoOTS"
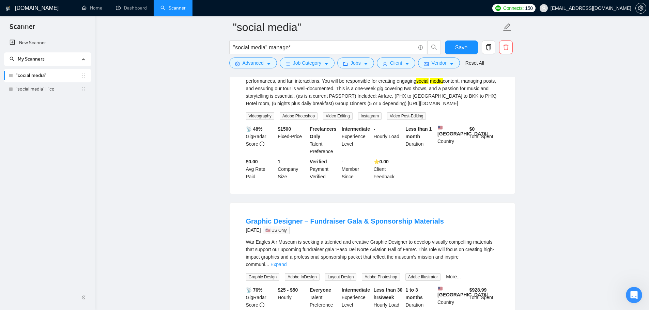
scroll to position [6130, 0]
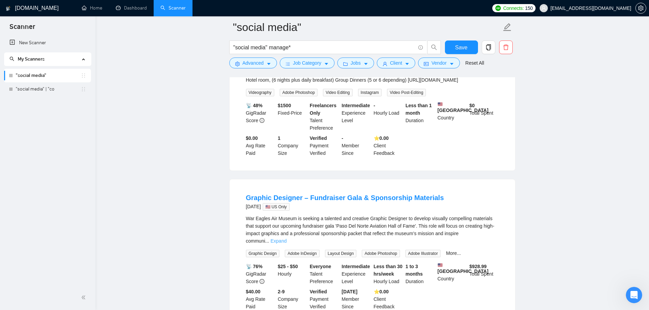
click at [286, 238] on link "Expand" at bounding box center [278, 240] width 16 height 5
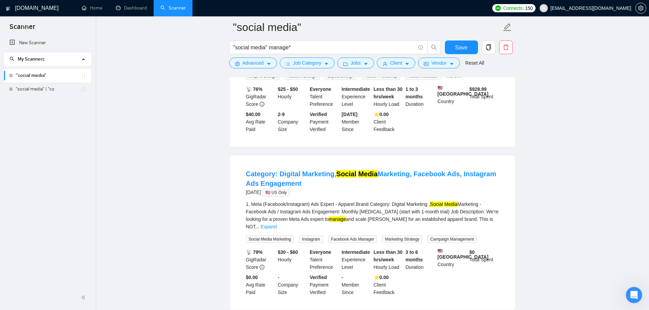
scroll to position [6403, 0]
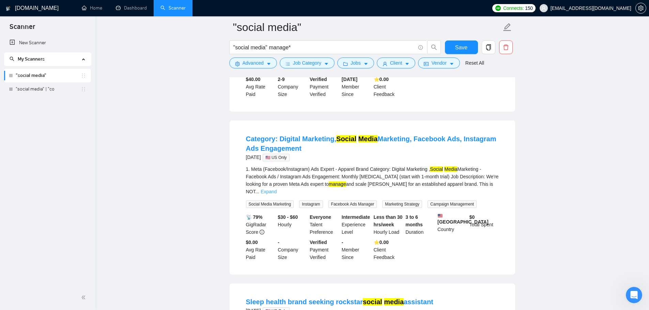
click at [277, 189] on link "Expand" at bounding box center [269, 191] width 16 height 5
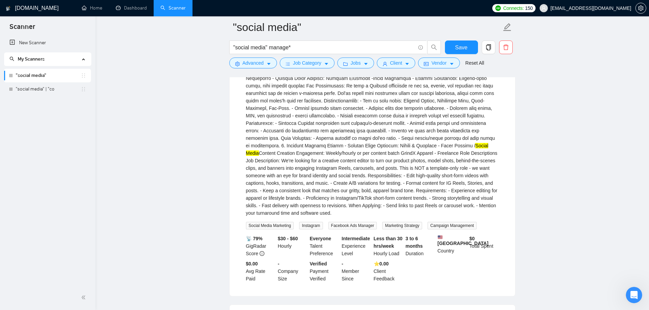
scroll to position [6777, 0]
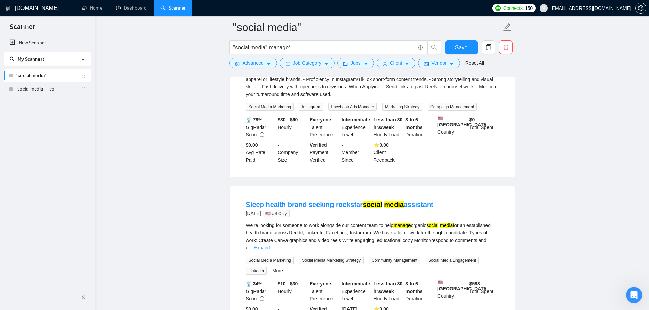
click at [270, 245] on link "Expand" at bounding box center [262, 247] width 16 height 5
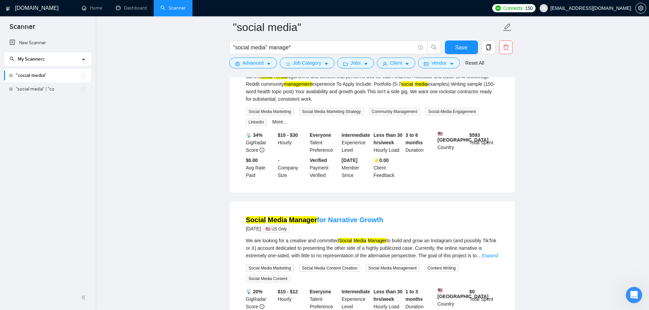
scroll to position [6982, 0]
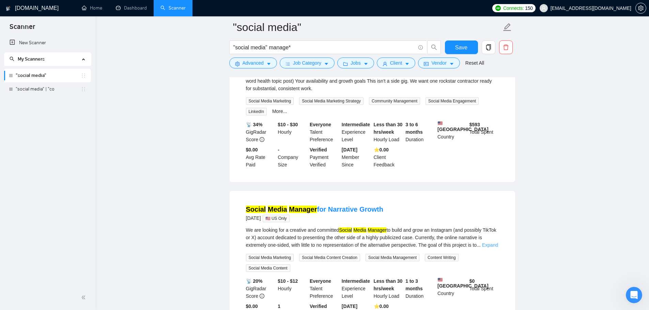
click at [483, 242] on link "Expand" at bounding box center [490, 244] width 16 height 5
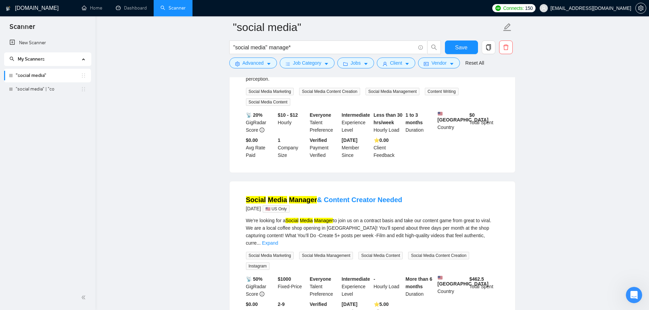
scroll to position [7254, 0]
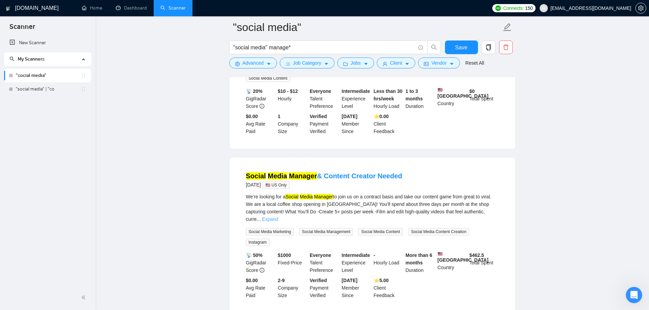
click at [278, 217] on link "Expand" at bounding box center [270, 219] width 16 height 5
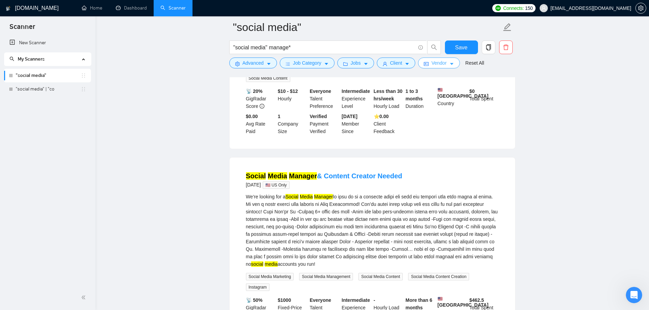
click at [449, 66] on icon "caret-down" at bounding box center [451, 64] width 5 height 5
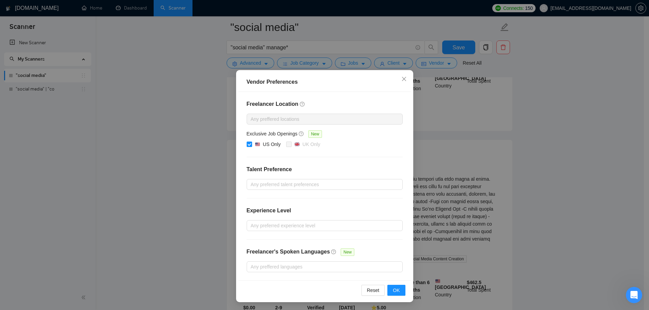
scroll to position [7322, 0]
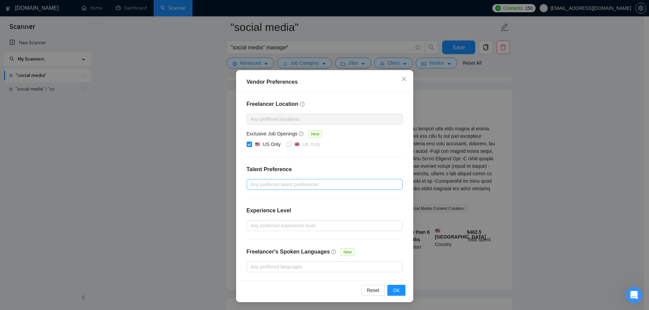
click at [278, 184] on div at bounding box center [321, 184] width 146 height 8
click at [281, 235] on div "Freelancer Location Any preffered locations Exclusive Job Openings New US Only …" at bounding box center [324, 186] width 172 height 189
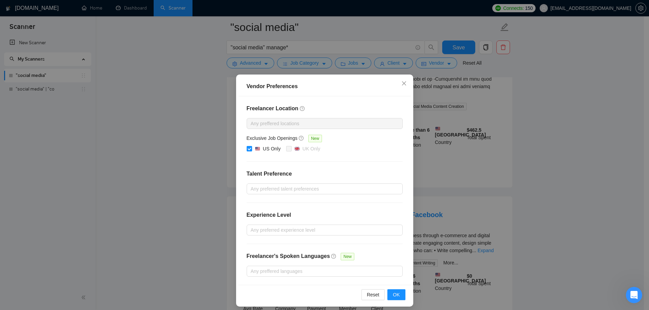
scroll to position [0, 0]
click at [283, 126] on div at bounding box center [321, 124] width 146 height 8
click at [294, 124] on div at bounding box center [321, 124] width 146 height 8
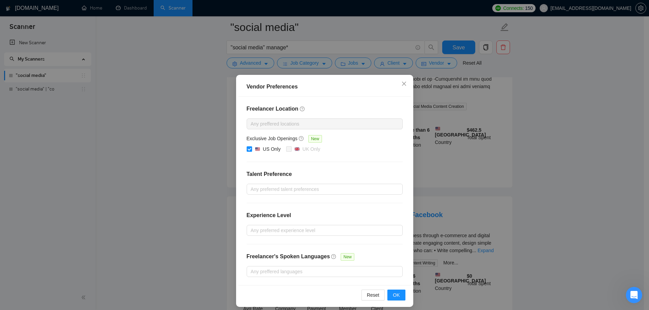
click at [294, 124] on div at bounding box center [321, 124] width 146 height 8
click at [402, 84] on icon "close" at bounding box center [404, 84] width 4 height 4
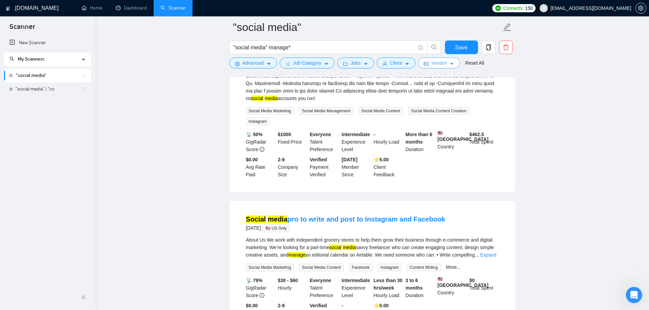
scroll to position [7424, 0]
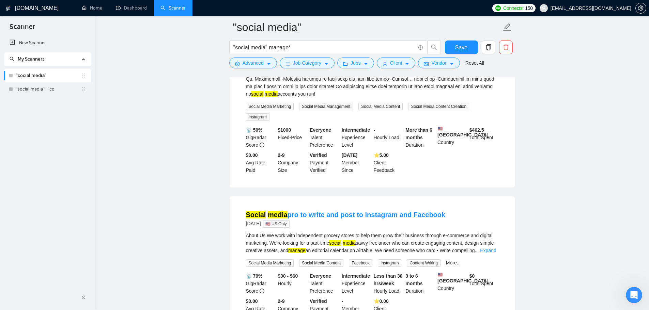
click at [488, 232] on div "About Us We work with independent grocery stores to help them grow their busine…" at bounding box center [372, 249] width 253 height 35
click at [489, 248] on link "Expand" at bounding box center [488, 250] width 16 height 5
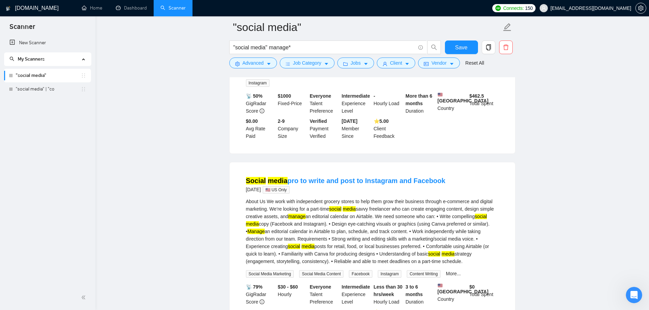
scroll to position [7508, 0]
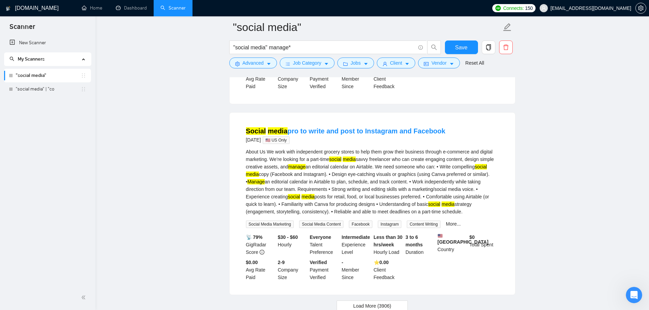
click at [368, 302] on span "Load More (3906)" at bounding box center [372, 305] width 38 height 7
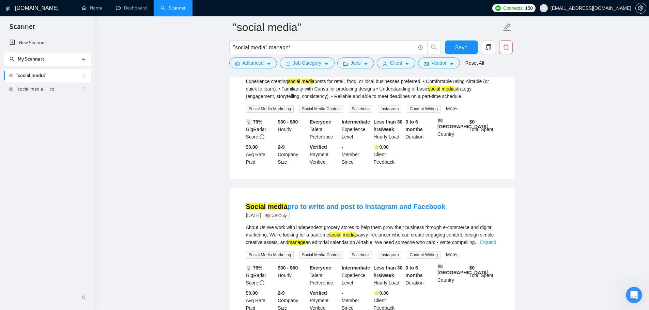
scroll to position [7644, 0]
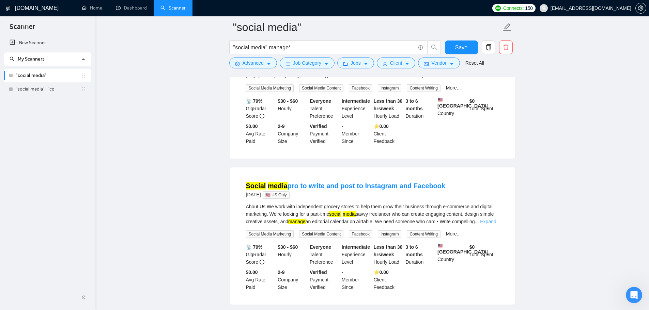
click at [491, 219] on link "Expand" at bounding box center [488, 221] width 16 height 5
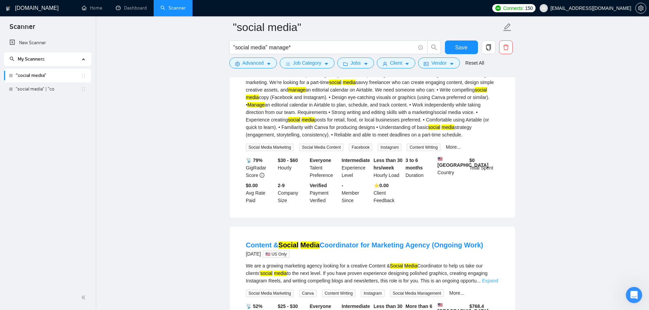
scroll to position [7780, 0]
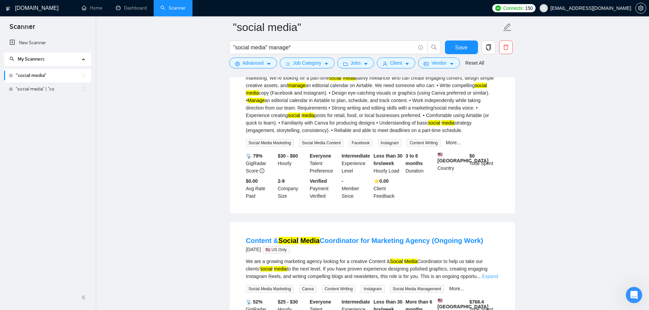
click at [488, 274] on link "Expand" at bounding box center [490, 276] width 16 height 5
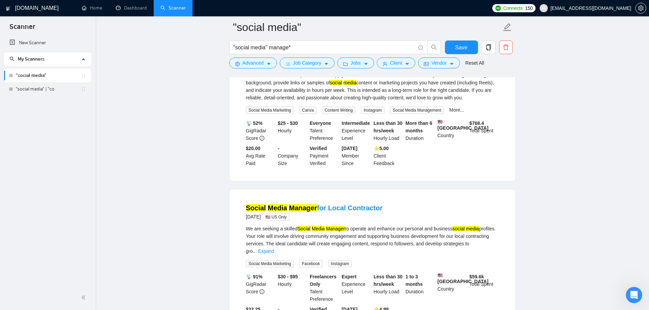
scroll to position [8121, 0]
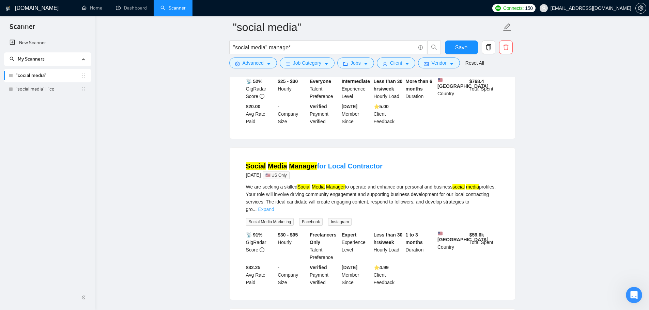
click at [274, 207] on link "Expand" at bounding box center [266, 209] width 16 height 5
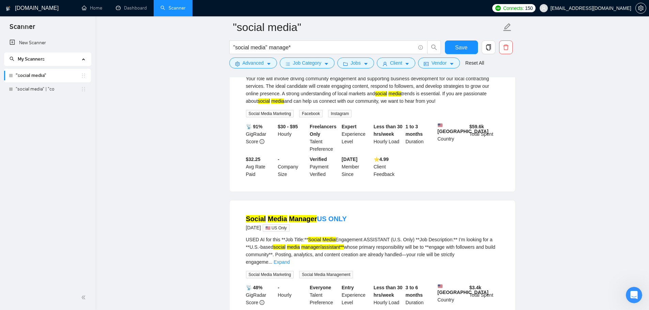
scroll to position [8291, 0]
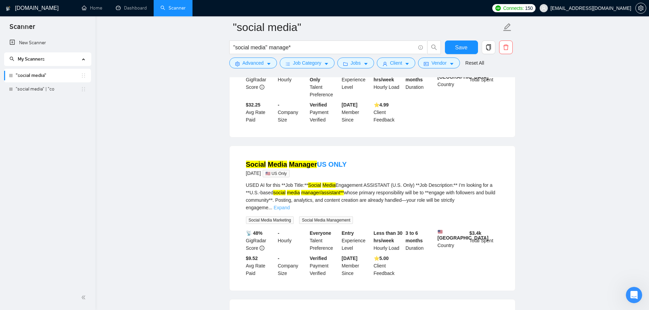
click at [289, 205] on link "Expand" at bounding box center [281, 207] width 16 height 5
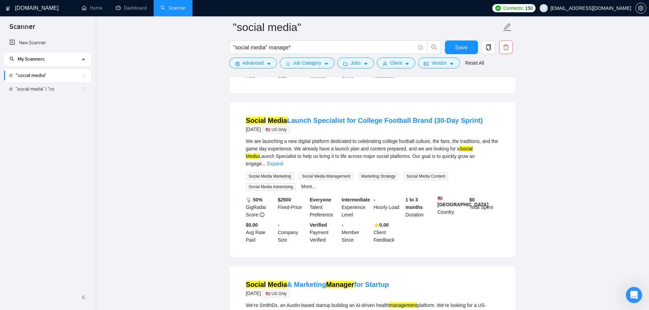
scroll to position [8530, 0]
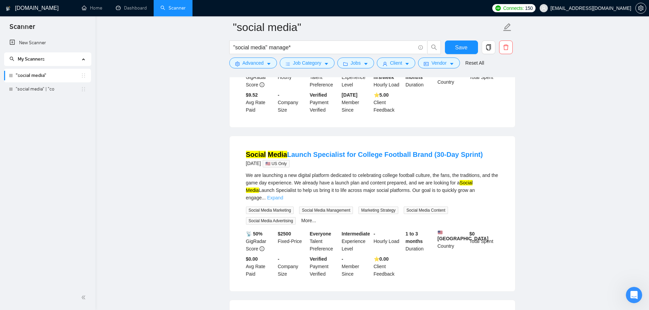
click at [283, 195] on link "Expand" at bounding box center [275, 197] width 16 height 5
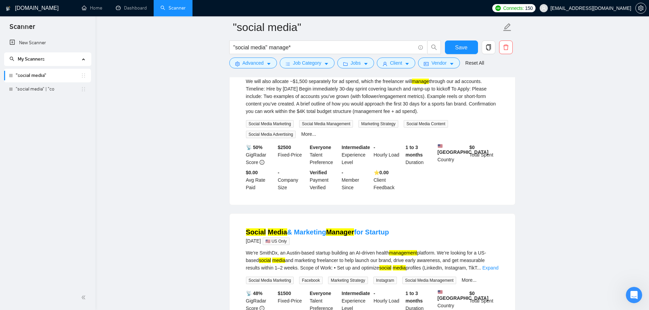
scroll to position [8734, 0]
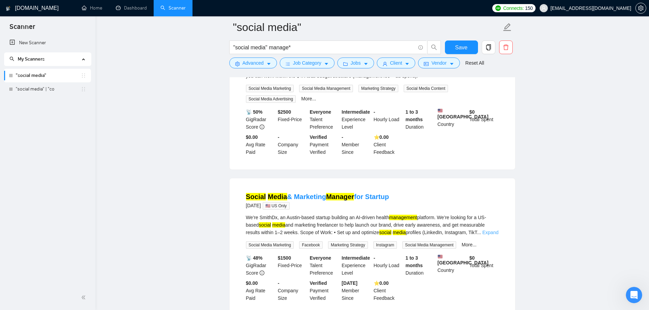
click at [492, 230] on link "Expand" at bounding box center [490, 232] width 16 height 5
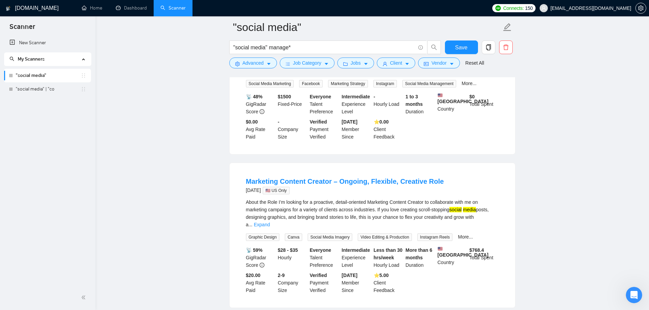
scroll to position [8972, 0]
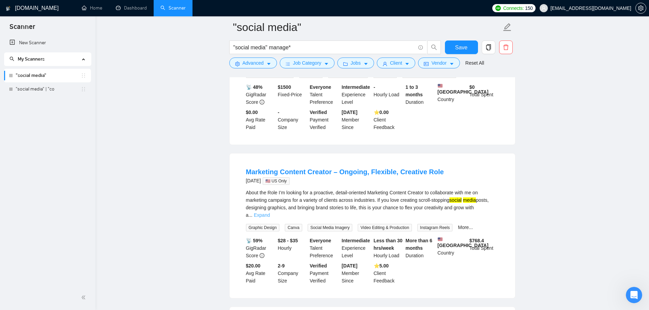
click at [270, 213] on link "Expand" at bounding box center [262, 215] width 16 height 5
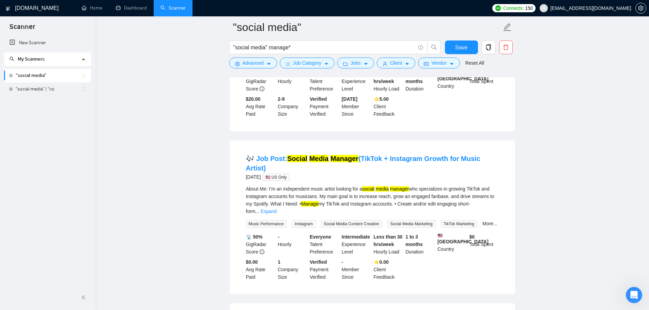
scroll to position [9245, 0]
click at [277, 208] on link "Expand" at bounding box center [269, 210] width 16 height 5
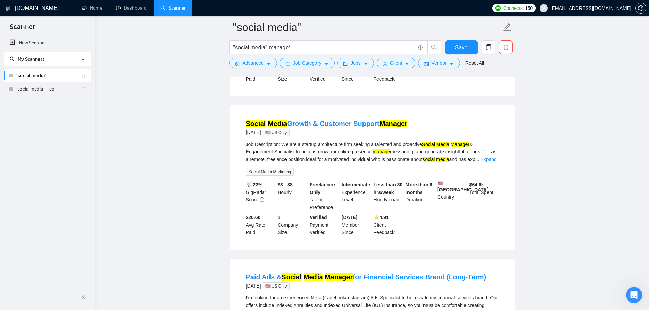
scroll to position [9483, 0]
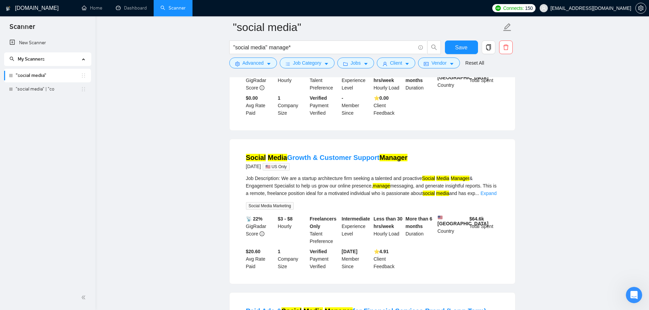
click at [487, 175] on div "Job Description: We are a startup architecture firm seeking a talented and proa…" at bounding box center [372, 186] width 253 height 22
click at [491, 191] on link "Expand" at bounding box center [488, 193] width 16 height 5
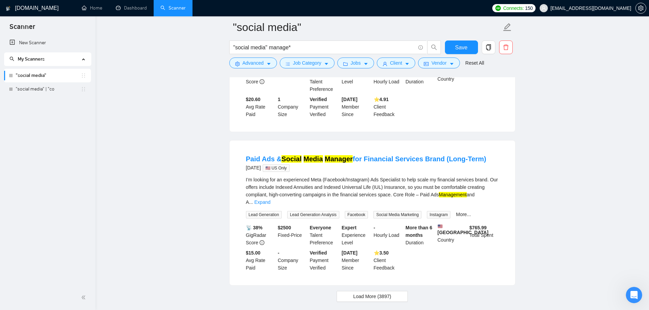
scroll to position [9718, 0]
click at [270, 199] on link "Expand" at bounding box center [262, 201] width 16 height 5
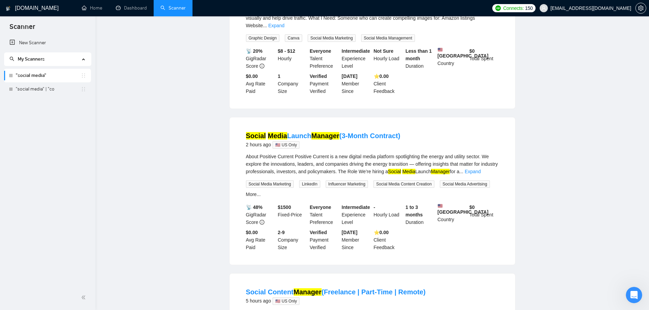
scroll to position [0, 0]
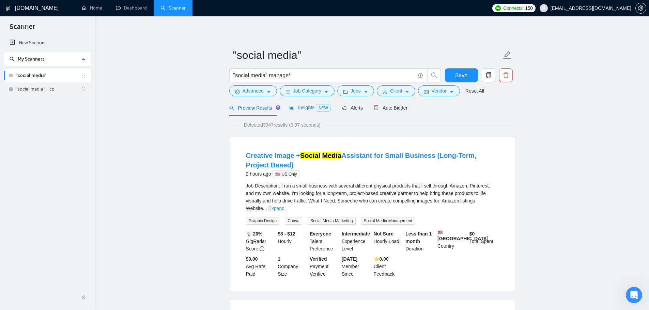
click at [316, 111] on span "NEW" at bounding box center [323, 107] width 15 height 7
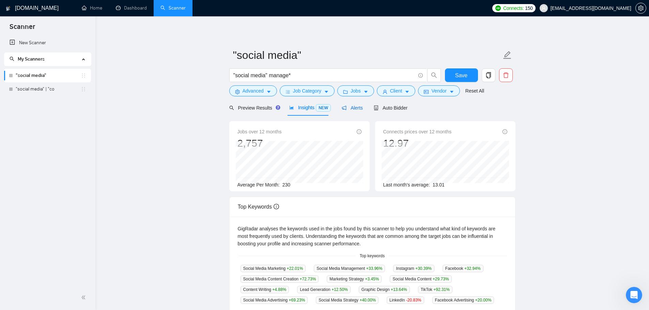
click at [354, 107] on span "Alerts" at bounding box center [352, 107] width 21 height 5
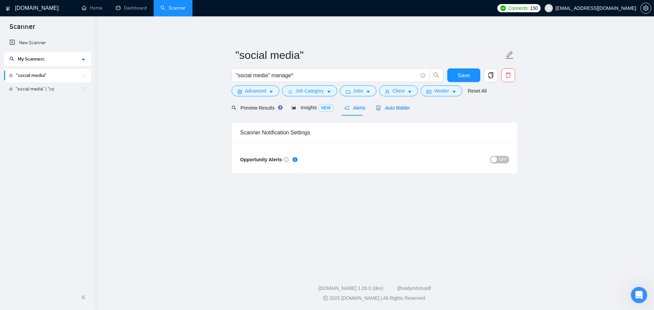
click at [378, 107] on icon "robot" at bounding box center [378, 108] width 5 height 5
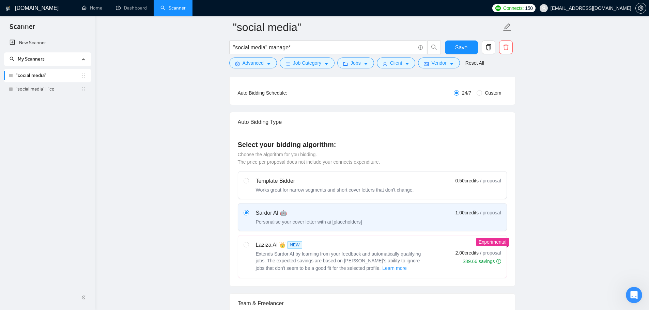
scroll to position [136, 0]
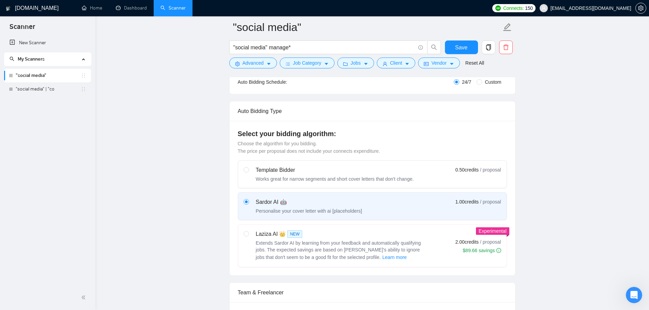
click at [251, 236] on div "Laziza AI 👑 NEW Extends Sardor AI by learning from your feedback and automatica…" at bounding box center [335, 245] width 183 height 31
click at [248, 236] on input "radio" at bounding box center [246, 233] width 5 height 5
radio input "true"
radio input "false"
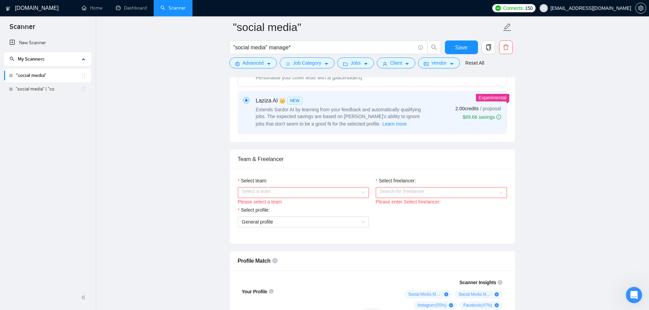
scroll to position [272, 0]
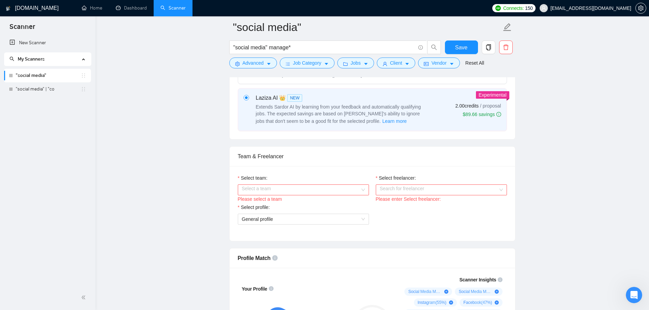
click at [273, 190] on input "Select team:" at bounding box center [301, 190] width 118 height 10
click at [270, 200] on div "Key Dons" at bounding box center [302, 202] width 123 height 7
click at [420, 189] on input "Select freelancer:" at bounding box center [439, 190] width 118 height 10
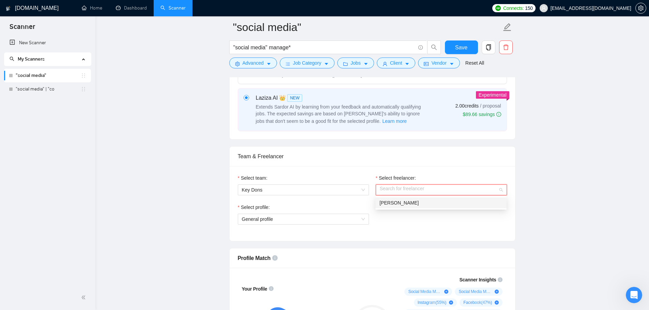
click at [401, 206] on span "[PERSON_NAME]" at bounding box center [398, 202] width 39 height 5
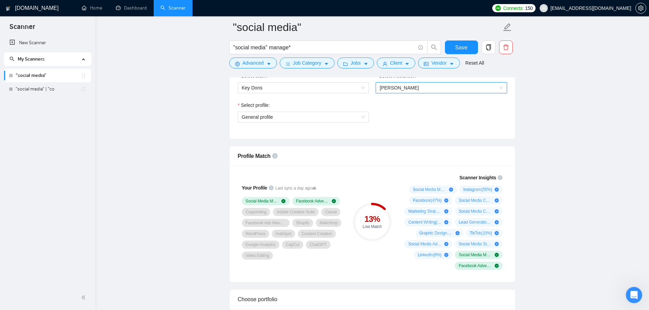
scroll to position [409, 0]
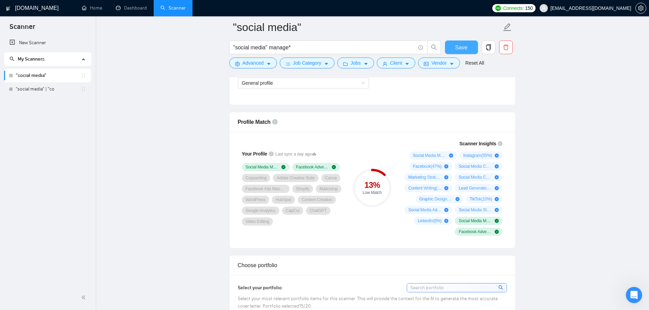
click at [469, 49] on button "Save" at bounding box center [461, 48] width 33 height 14
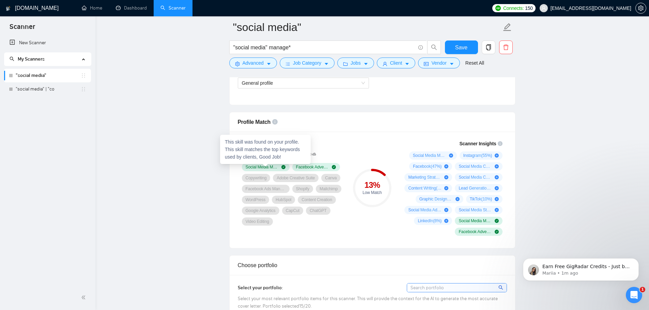
click at [257, 166] on span "Social Media Management" at bounding box center [262, 166] width 33 height 5
click at [630, 287] on div "Open Intercom Messenger" at bounding box center [633, 294] width 22 height 22
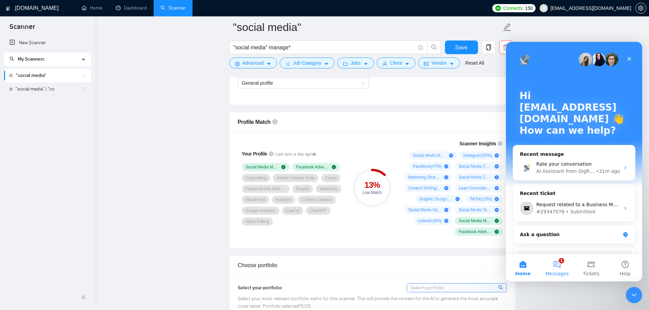
click at [558, 270] on button "1 Messages" at bounding box center [557, 267] width 34 height 27
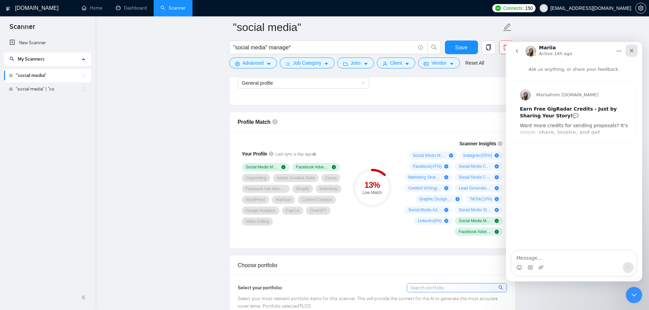
click at [630, 52] on icon "Close" at bounding box center [632, 51] width 4 height 4
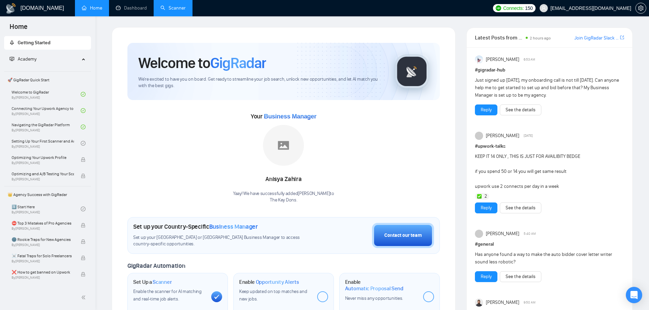
click at [163, 5] on link "Scanner" at bounding box center [172, 8] width 25 height 6
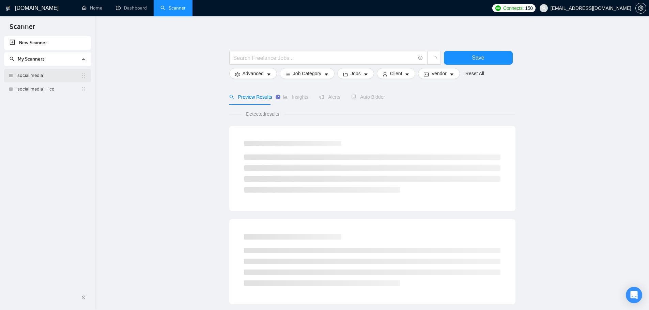
click at [44, 75] on link ""social media"" at bounding box center [48, 76] width 65 height 14
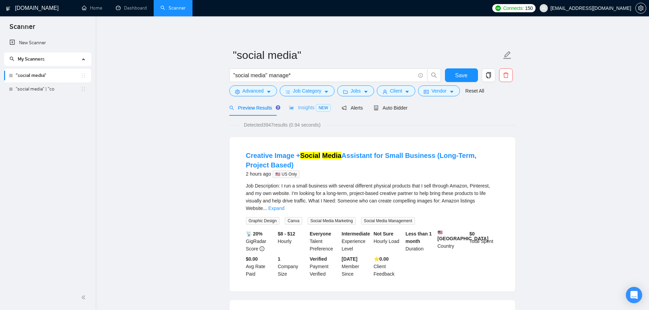
click at [307, 112] on div "Insights NEW" at bounding box center [310, 108] width 42 height 16
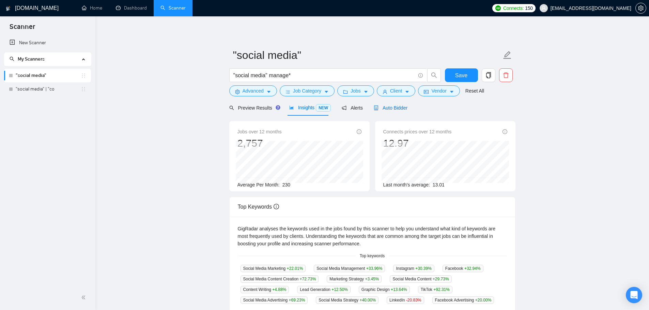
click at [384, 105] on span "Auto Bidder" at bounding box center [391, 107] width 34 height 5
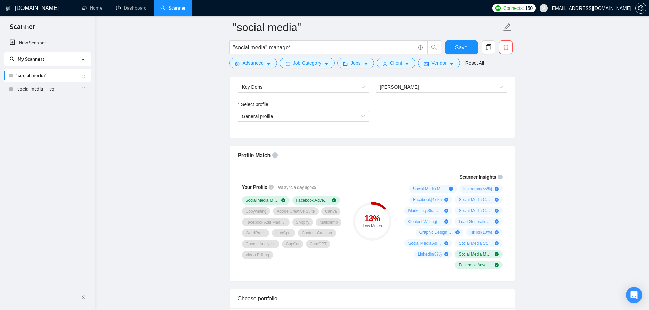
scroll to position [409, 0]
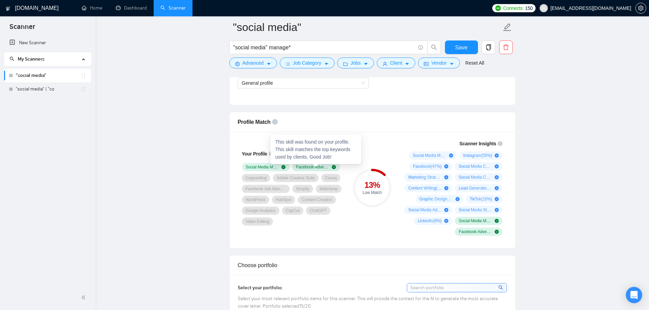
click at [349, 150] on div "This skill was found on your profile. This skill matches the top keywords used …" at bounding box center [315, 149] width 91 height 29
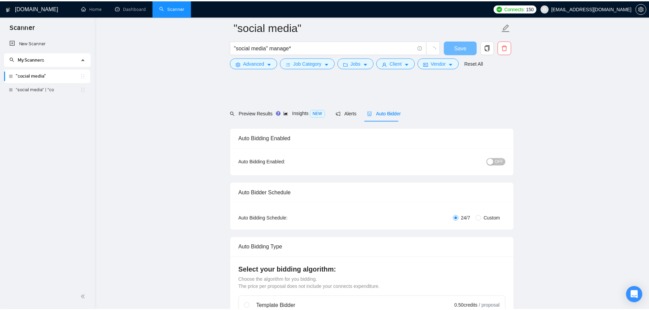
scroll to position [409, 0]
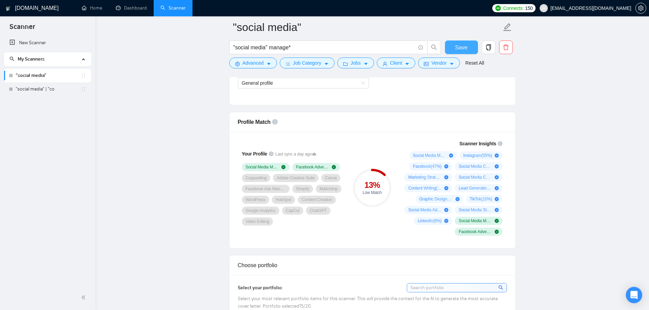
click at [466, 50] on span "Save" at bounding box center [461, 47] width 12 height 9
click at [313, 153] on icon at bounding box center [314, 154] width 4 height 3
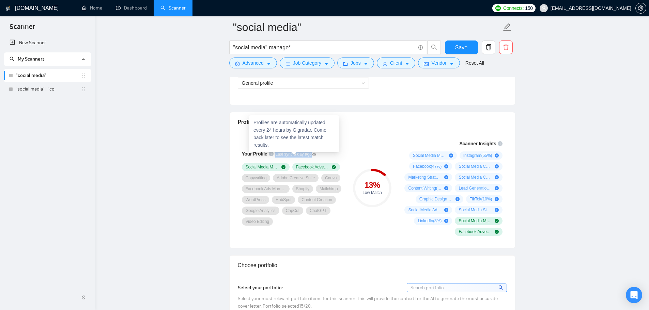
drag, startPoint x: 313, startPoint y: 153, endPoint x: 303, endPoint y: 154, distance: 9.9
click at [312, 154] on icon at bounding box center [314, 154] width 4 height 3
click at [292, 154] on span "Last sync a day ago" at bounding box center [295, 154] width 41 height 6
click at [271, 154] on icon "info-circle" at bounding box center [271, 154] width 5 height 5
click at [286, 154] on span "Last sync a day ago" at bounding box center [295, 154] width 41 height 6
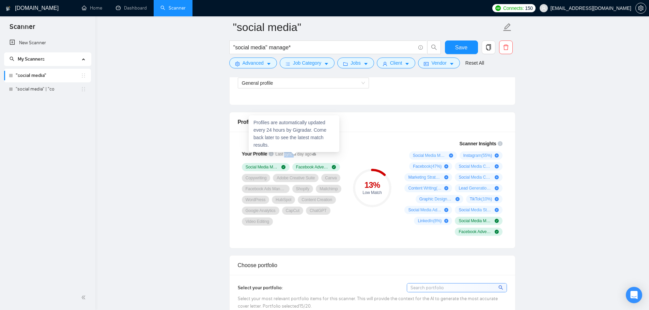
click at [286, 154] on span "Last sync a day ago" at bounding box center [295, 154] width 41 height 6
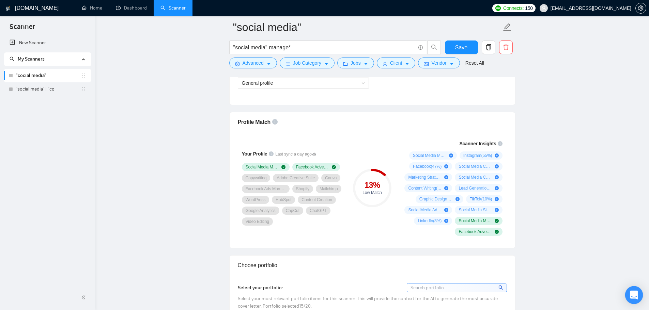
drag, startPoint x: 630, startPoint y: 286, endPoint x: 631, endPoint y: 289, distance: 3.6
click at [637, 298] on icon "Open Intercom Messenger" at bounding box center [634, 295] width 8 height 9
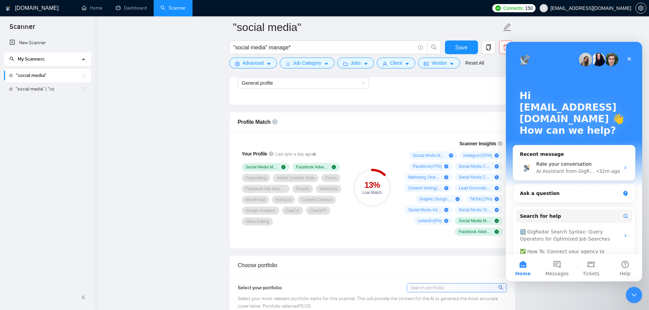
scroll to position [0, 0]
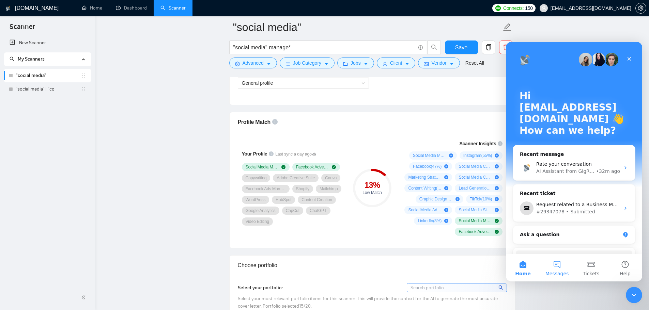
click at [556, 268] on button "Messages" at bounding box center [557, 267] width 34 height 27
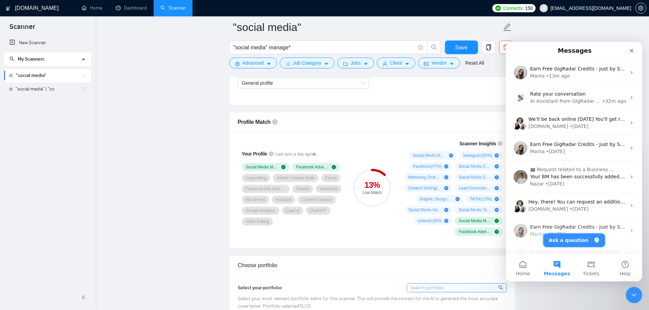
click at [562, 244] on button "Ask a question" at bounding box center [574, 241] width 62 height 14
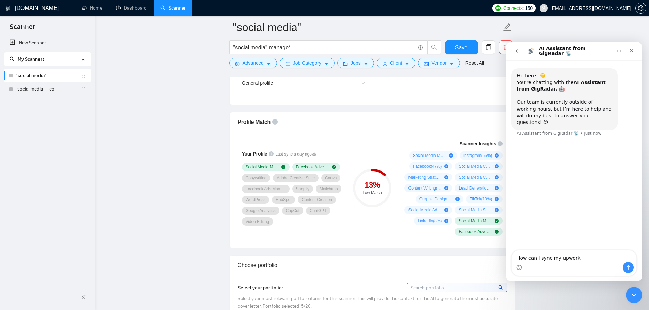
click at [538, 259] on textarea "How can I sync my upwork" at bounding box center [574, 257] width 125 height 12
click at [618, 256] on textarea "How can I manually sync my upwork" at bounding box center [574, 257] width 125 height 12
type textarea "How can I manually sync my upwork profile with gigradar"
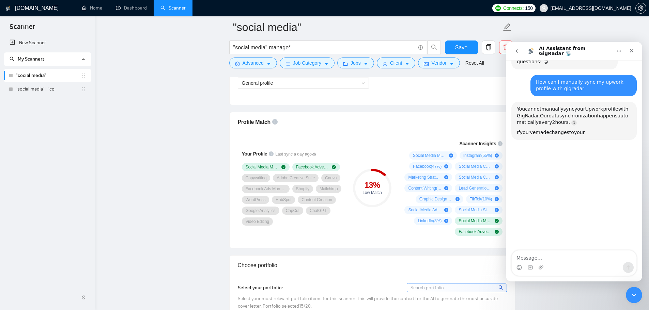
scroll to position [70, 0]
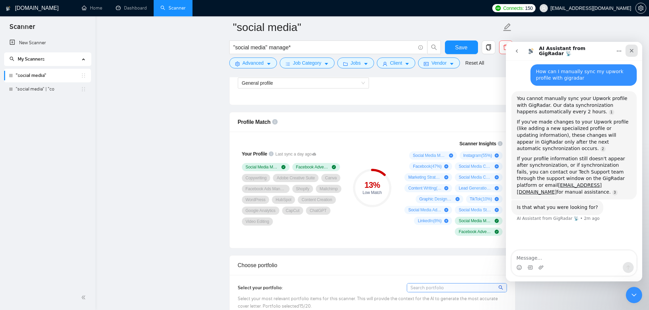
click at [632, 53] on icon "Close" at bounding box center [631, 50] width 5 height 5
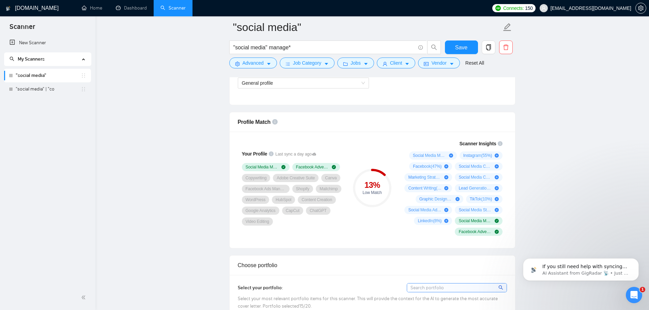
scroll to position [76, 0]
click at [636, 292] on icon "Open Intercom Messenger" at bounding box center [632, 294] width 11 height 11
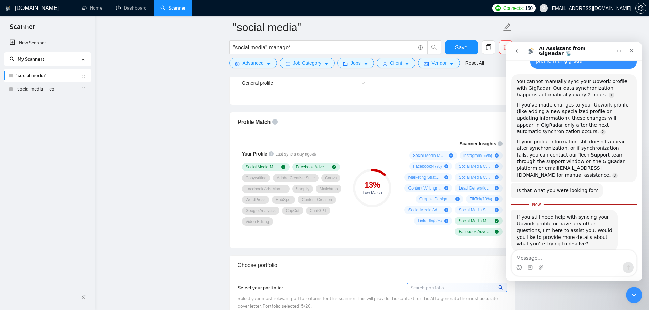
scroll to position [88, 0]
click at [630, 49] on icon "Close" at bounding box center [631, 50] width 5 height 5
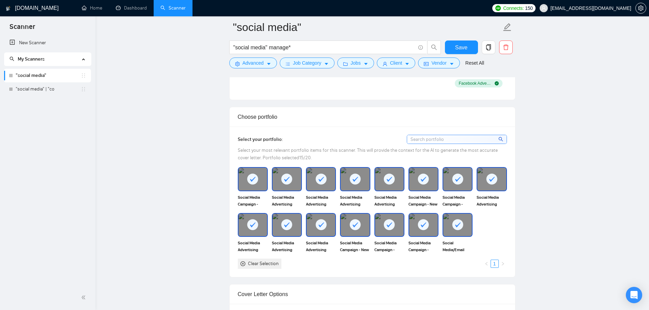
scroll to position [579, 0]
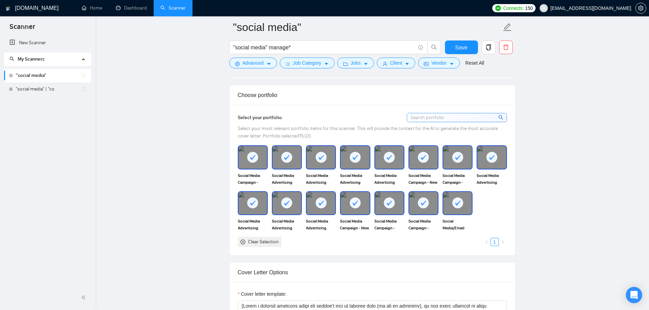
click at [250, 241] on div "Clear Selection" at bounding box center [263, 241] width 31 height 7
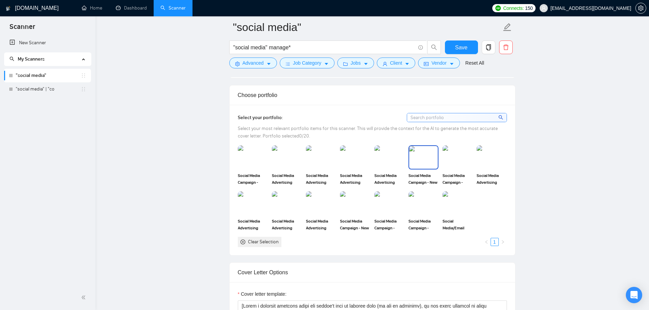
click at [417, 160] on img at bounding box center [423, 157] width 29 height 22
click at [461, 158] on img at bounding box center [457, 157] width 29 height 22
click at [457, 164] on div at bounding box center [457, 157] width 29 height 22
click at [463, 159] on img at bounding box center [457, 157] width 29 height 22
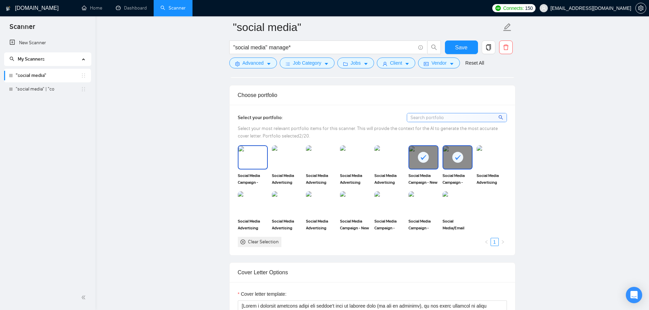
click at [254, 158] on img at bounding box center [252, 157] width 29 height 22
click at [324, 208] on img at bounding box center [321, 203] width 29 height 22
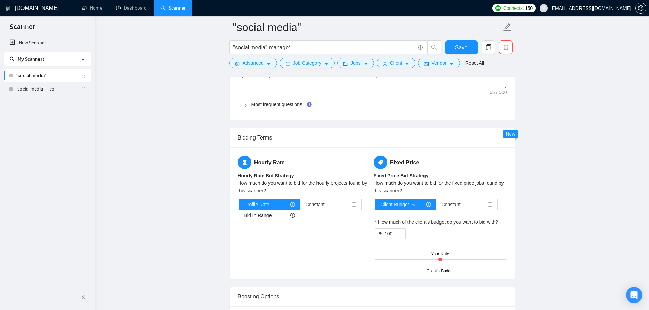
scroll to position [954, 0]
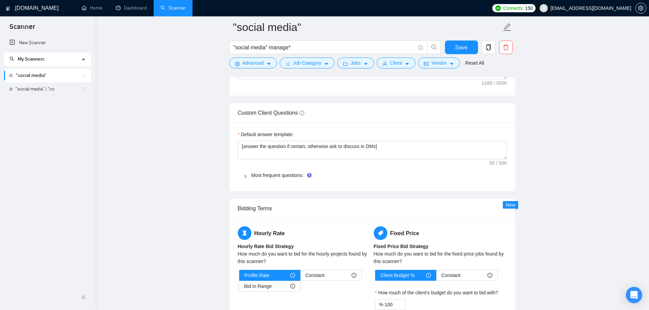
click at [248, 175] on div at bounding box center [247, 175] width 8 height 7
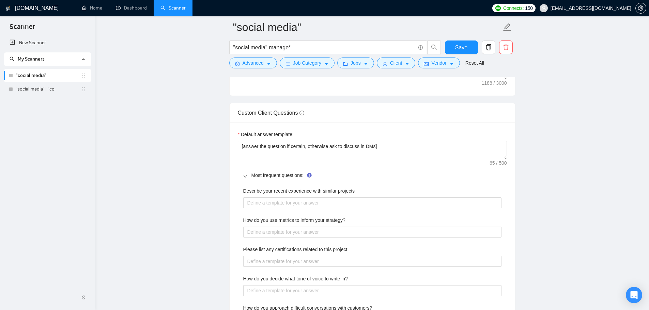
click at [248, 175] on div at bounding box center [247, 175] width 8 height 7
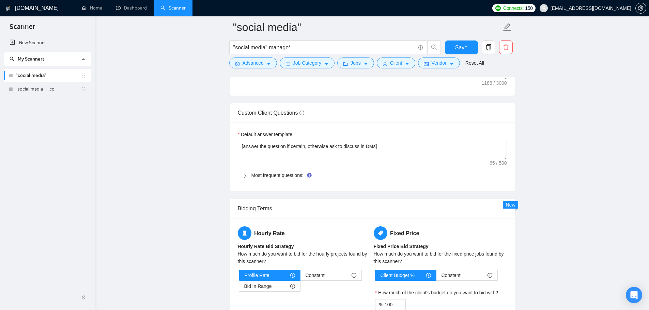
click at [248, 175] on div at bounding box center [247, 175] width 8 height 7
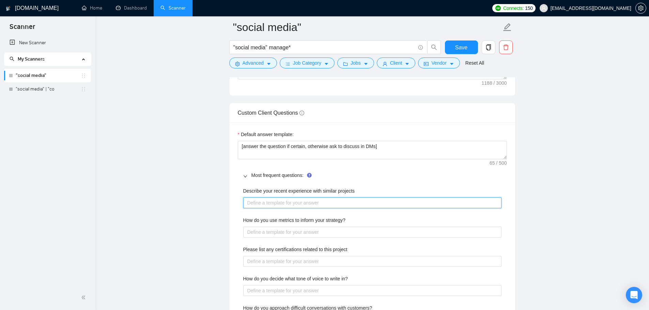
click at [288, 202] on projects "Describe your recent experience with similar projects" at bounding box center [372, 203] width 258 height 11
click at [292, 197] on div "Describe your recent experience with similar projects" at bounding box center [372, 192] width 258 height 10
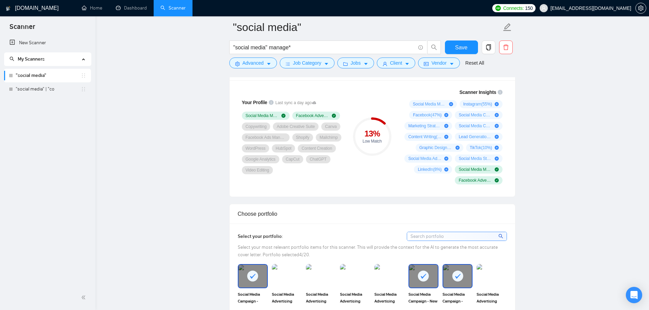
scroll to position [443, 0]
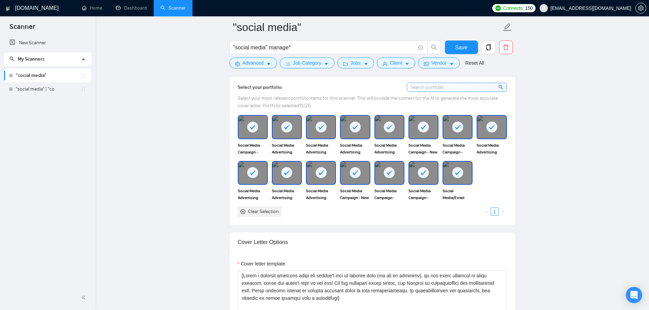
scroll to position [613, 0]
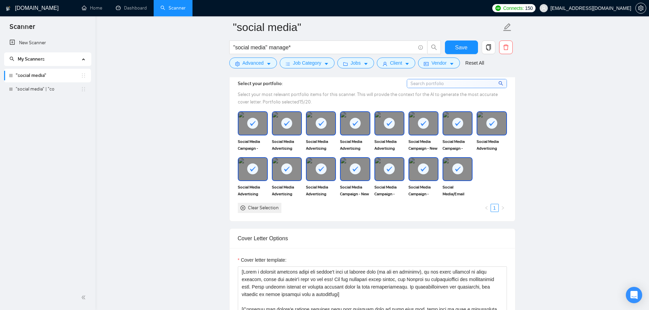
click at [268, 209] on div "Clear Selection" at bounding box center [263, 207] width 31 height 7
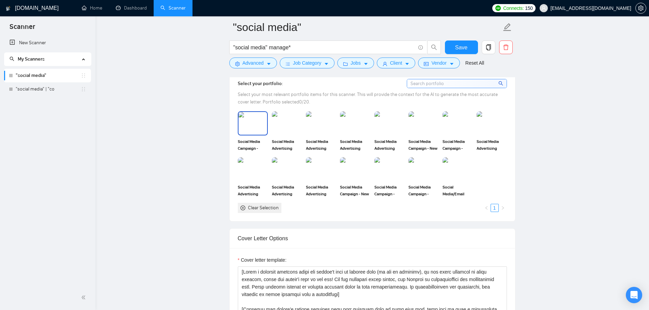
click at [252, 120] on img at bounding box center [252, 123] width 29 height 22
click at [252, 120] on rect at bounding box center [252, 123] width 11 height 11
click at [418, 125] on img at bounding box center [423, 123] width 29 height 22
click at [251, 171] on img at bounding box center [252, 169] width 29 height 22
click at [262, 122] on img at bounding box center [252, 123] width 29 height 22
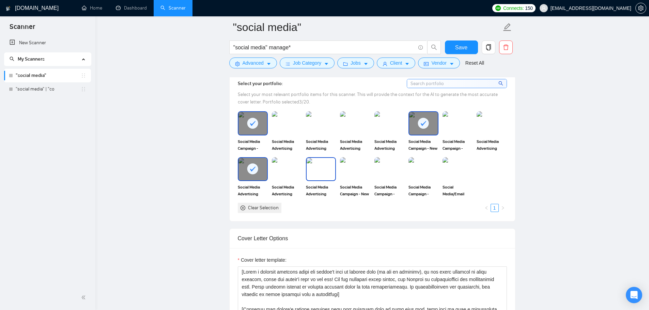
click at [317, 168] on img at bounding box center [321, 169] width 29 height 22
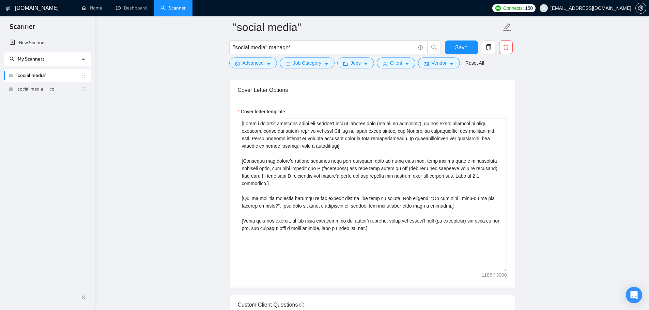
scroll to position [749, 0]
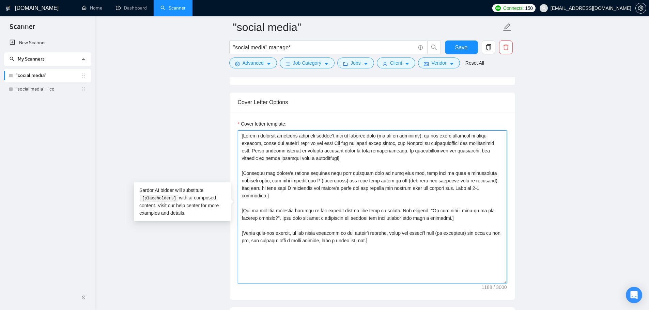
drag, startPoint x: 372, startPoint y: 234, endPoint x: 236, endPoint y: 227, distance: 135.7
click at [236, 227] on div "Cover letter template:" at bounding box center [372, 206] width 285 height 188
paste textarea "Write a brief, human sign-off using the client’s name, then sign with "Your Nam…"
click at [295, 238] on textarea "Cover letter template:" at bounding box center [372, 206] width 269 height 153
click at [287, 213] on textarea "Cover letter template:" at bounding box center [372, 206] width 269 height 153
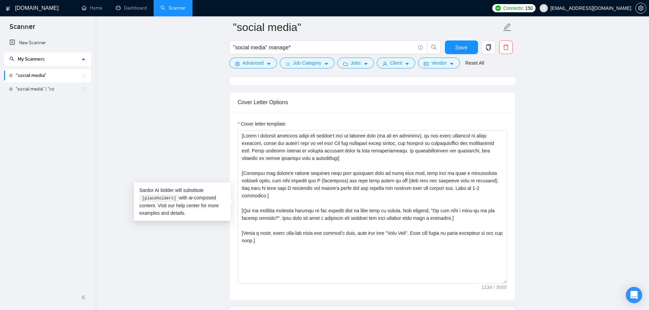
click at [173, 197] on code "[placeholders]" at bounding box center [159, 198] width 38 height 7
click at [165, 197] on main ""social media" "social media" manage* Save Advanced Job Category Jobs Client Ve…" at bounding box center [372, 203] width 532 height 1851
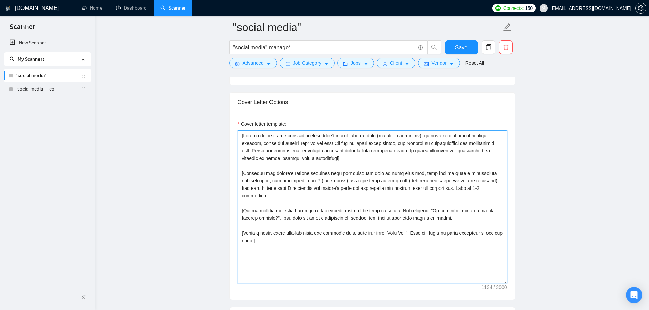
click at [276, 235] on textarea "Cover letter template:" at bounding box center [372, 206] width 269 height 153
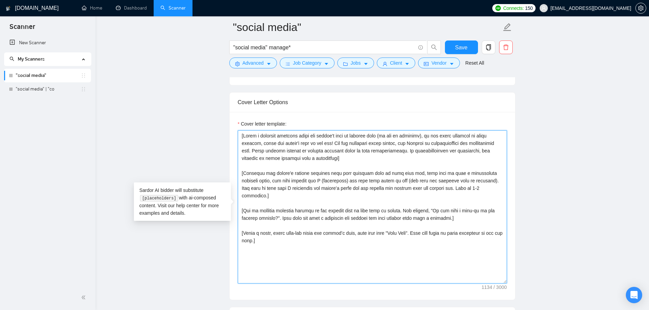
click at [275, 233] on textarea "Cover letter template:" at bounding box center [372, 206] width 269 height 153
click at [348, 163] on textarea "Cover letter template:" at bounding box center [372, 206] width 269 height 153
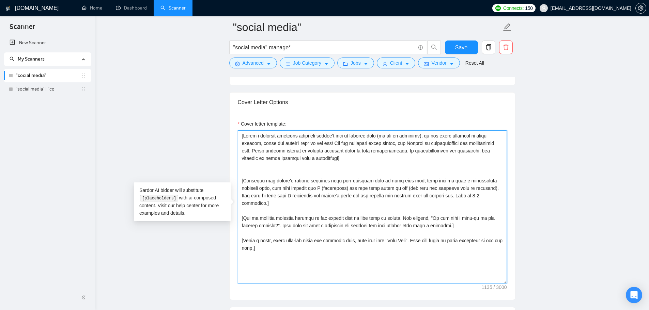
click at [297, 173] on textarea "Cover letter template:" at bounding box center [372, 206] width 269 height 153
click at [283, 169] on textarea "Cover letter template:" at bounding box center [372, 206] width 269 height 153
click at [275, 169] on textarea "Cover letter template:" at bounding box center [372, 206] width 269 height 153
click at [275, 170] on textarea "Cover letter template:" at bounding box center [372, 206] width 269 height 153
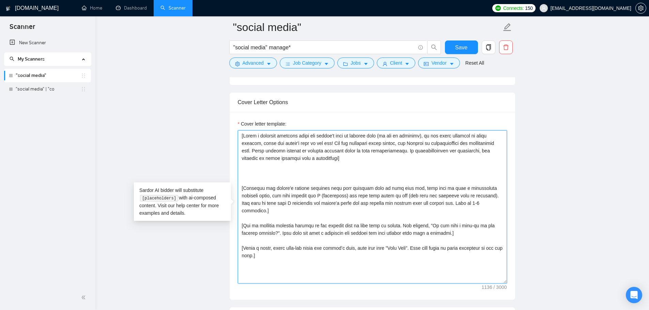
click at [273, 170] on textarea "Cover letter template:" at bounding box center [372, 206] width 269 height 153
click at [632, 300] on div "Open Intercom Messenger" at bounding box center [634, 295] width 18 height 18
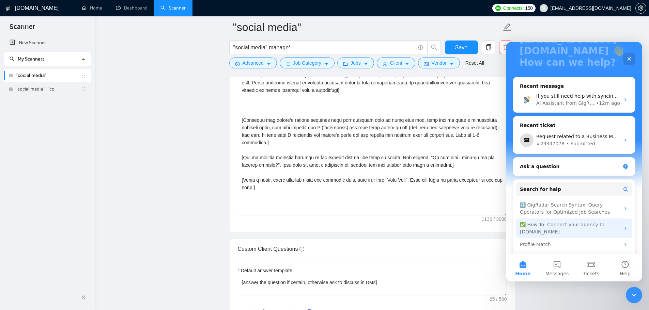
scroll to position [84, 0]
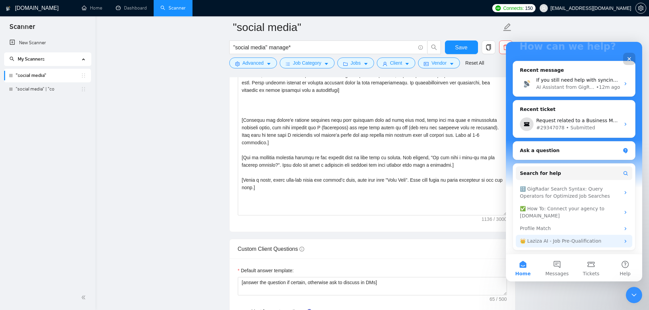
click at [559, 245] on div "👑 Laziza AI - Job Pre-Qualification" at bounding box center [574, 241] width 116 height 13
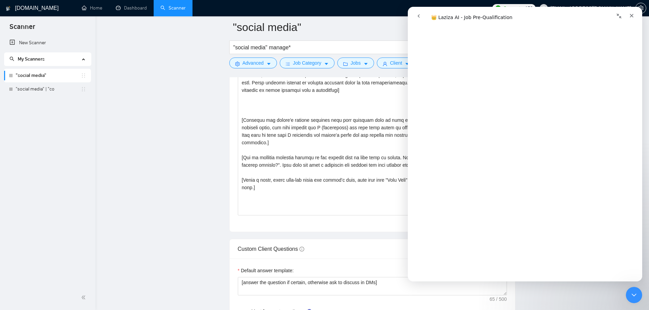
scroll to position [170, 0]
click at [160, 174] on main ""social media" "social media" manage* Save Advanced Job Category Jobs Client Ve…" at bounding box center [372, 135] width 532 height 1851
click at [632, 17] on icon "Close" at bounding box center [631, 15] width 5 height 5
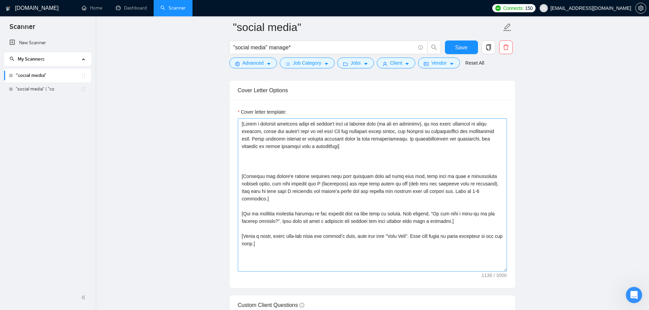
scroll to position [749, 0]
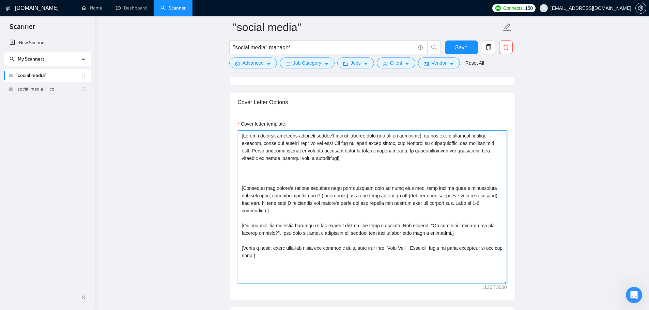
click at [295, 176] on textarea "Cover letter template:" at bounding box center [372, 206] width 269 height 153
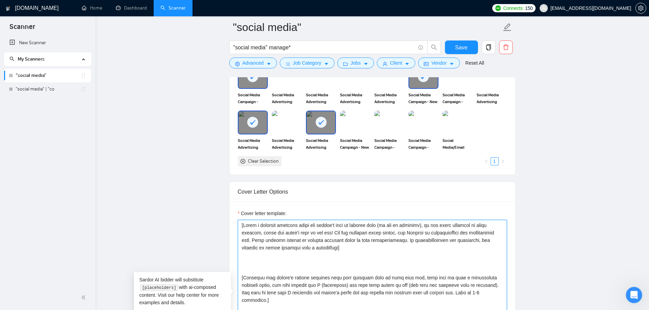
scroll to position [681, 0]
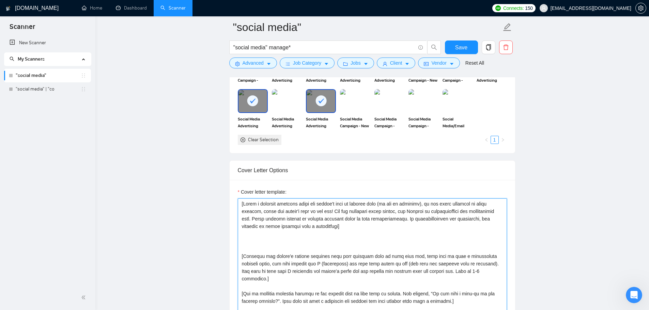
click at [385, 231] on textarea "Cover letter template:" at bounding box center [372, 275] width 269 height 153
click at [312, 236] on textarea "Cover letter template:" at bounding box center [372, 275] width 269 height 153
click at [309, 239] on textarea "Cover letter template:" at bounding box center [372, 275] width 269 height 153
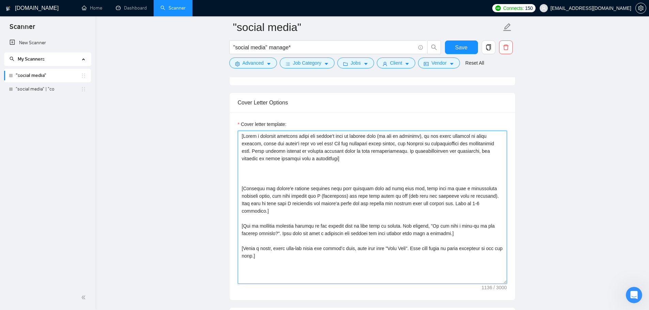
scroll to position [749, 0]
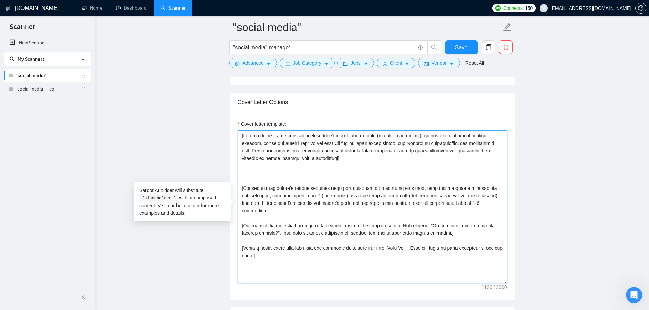
drag, startPoint x: 362, startPoint y: 160, endPoint x: 234, endPoint y: 137, distance: 130.7
click at [234, 137] on div "Cover letter template:" at bounding box center [372, 206] width 285 height 188
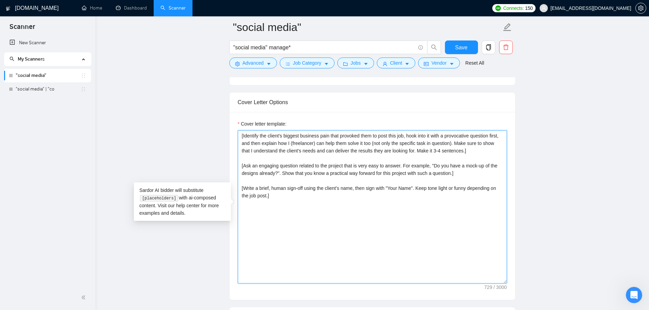
paste textarea "Hello! I see that you’re looking for help with social media content creation an…"
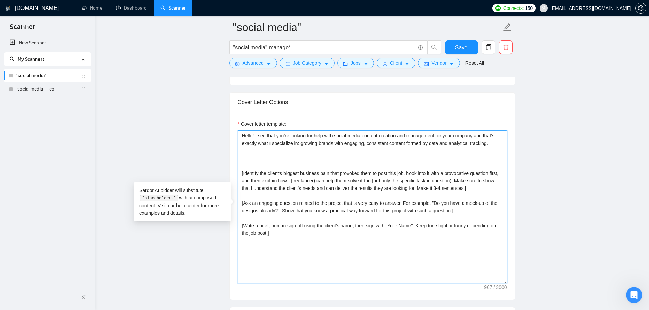
click at [283, 152] on textarea "Hello! I see that you’re looking for help with social media content creation an…" at bounding box center [372, 206] width 269 height 153
click at [281, 162] on textarea "Hello! I see that you’re looking for help with social media content creation an…" at bounding box center [372, 206] width 269 height 153
click at [281, 158] on textarea "Hello! I see that you’re looking for help with social media content creation an…" at bounding box center [372, 206] width 269 height 153
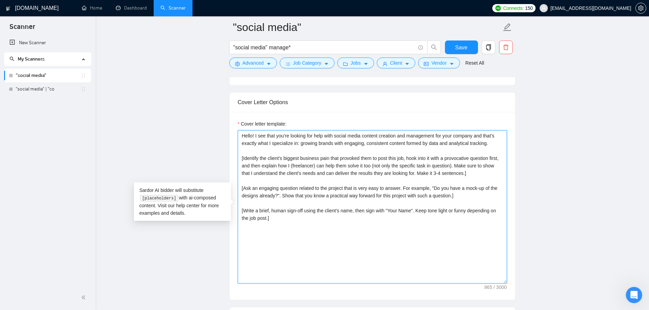
click at [254, 151] on textarea "Hello! I see that you’re looking for help with social media content creation an…" at bounding box center [372, 206] width 269 height 153
click at [287, 138] on textarea "Hello! I see that you’re looking for help with social media content creation an…" at bounding box center [372, 206] width 269 height 153
click at [298, 138] on textarea "Hello! I see that you’re looking for help with social media content creation an…" at bounding box center [372, 206] width 269 height 153
click at [328, 135] on textarea "Hello! I see that you’re looking for help with social media content creation an…" at bounding box center [372, 206] width 269 height 153
drag, startPoint x: 335, startPoint y: 137, endPoint x: 435, endPoint y: 138, distance: 99.4
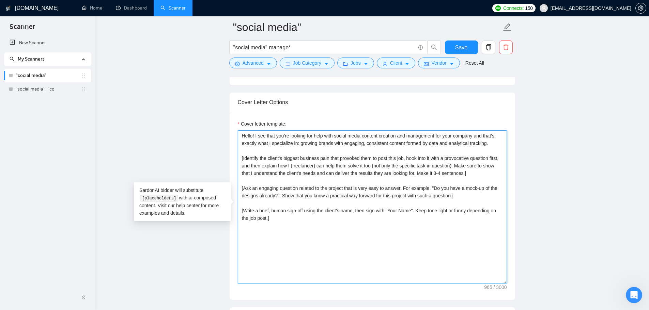
click at [436, 137] on textarea "Hello! I see that you’re looking for help with social media content creation an…" at bounding box center [372, 206] width 269 height 153
click at [336, 134] on textarea "Hello! I see that you’re looking for help with [] for your company and that’s e…" at bounding box center [372, 206] width 269 height 153
drag, startPoint x: 242, startPoint y: 158, endPoint x: 405, endPoint y: 157, distance: 162.4
click at [405, 157] on textarea "Hello! I see that you’re looking for help with [] for your company and that’s e…" at bounding box center [372, 206] width 269 height 153
click at [336, 135] on textarea "Hello! I see that you’re looking for help with [] for your company and that’s e…" at bounding box center [372, 206] width 269 height 153
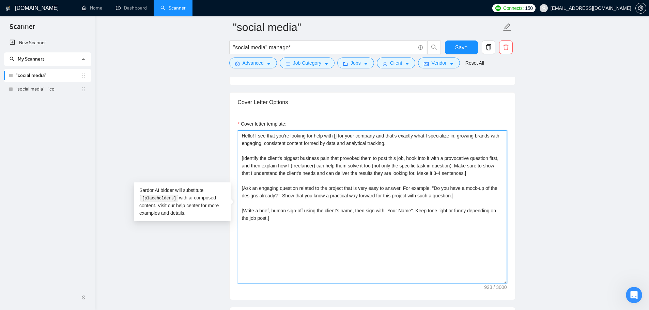
paste textarea "[Identify the client's biggest business pain that provoked them to post this job"
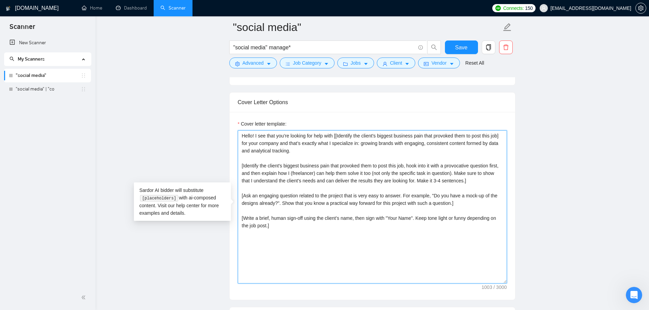
click at [338, 137] on textarea "Hello! I see that you’re looking for help with [[Identify the client's biggest …" at bounding box center [372, 206] width 269 height 153
click at [498, 137] on textarea "Hello! I see that you’re looking for help with [Identify the client's biggest b…" at bounding box center [372, 206] width 269 height 153
click at [350, 145] on textarea "Cover letter template:" at bounding box center [372, 206] width 269 height 153
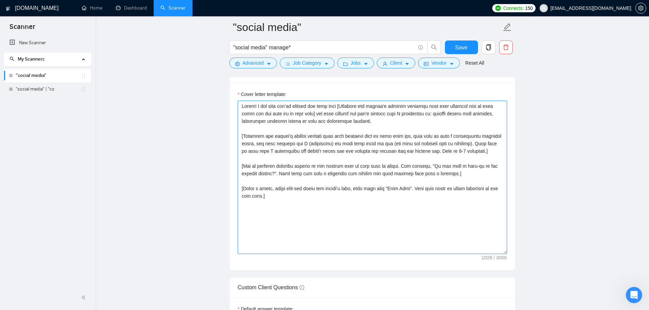
scroll to position [769, 0]
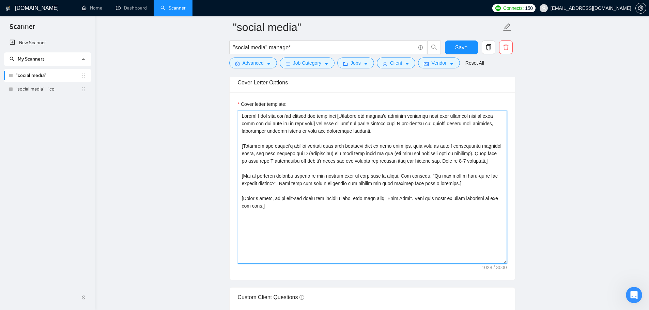
click at [270, 146] on textarea "Cover letter template:" at bounding box center [372, 187] width 269 height 153
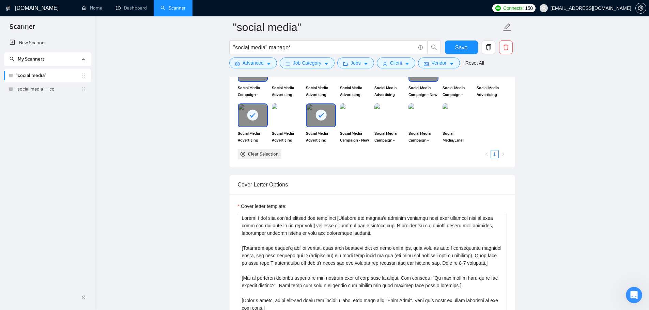
click at [277, 192] on div "Cover Letter Options" at bounding box center [372, 184] width 269 height 19
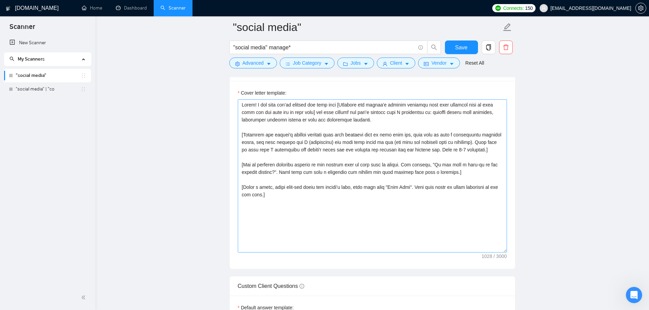
scroll to position [769, 0]
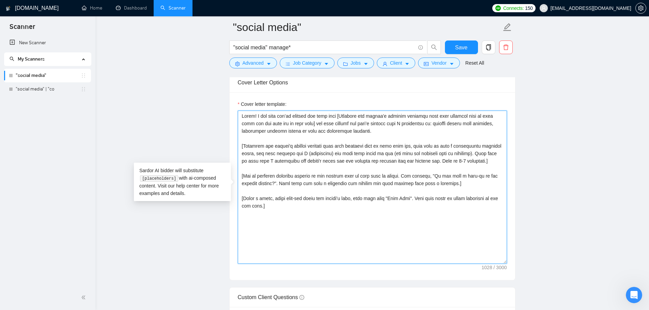
click at [294, 123] on textarea "Cover letter template:" at bounding box center [372, 187] width 269 height 153
click at [361, 117] on textarea "Cover letter template:" at bounding box center [372, 187] width 269 height 153
click at [373, 119] on textarea "Cover letter template:" at bounding box center [372, 187] width 269 height 153
drag, startPoint x: 266, startPoint y: 124, endPoint x: 321, endPoint y: 125, distance: 54.5
click at [321, 125] on textarea "Cover letter template:" at bounding box center [372, 187] width 269 height 153
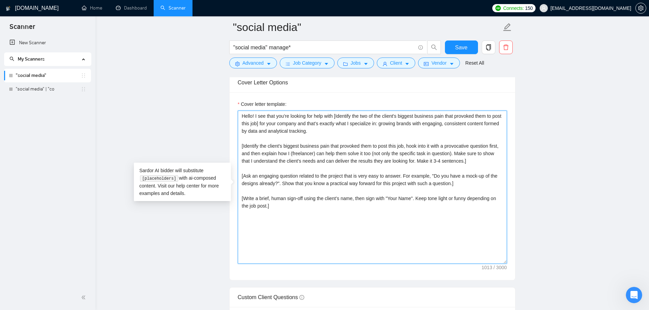
drag, startPoint x: 262, startPoint y: 155, endPoint x: 451, endPoint y: 153, distance: 188.7
click at [451, 153] on textarea "Hello! I see that you’re looking for help with [Identify the two of the client'…" at bounding box center [372, 187] width 269 height 153
click at [343, 130] on textarea "Hello! I see that you’re looking for help with [Identify the two of the client'…" at bounding box center [372, 187] width 269 height 153
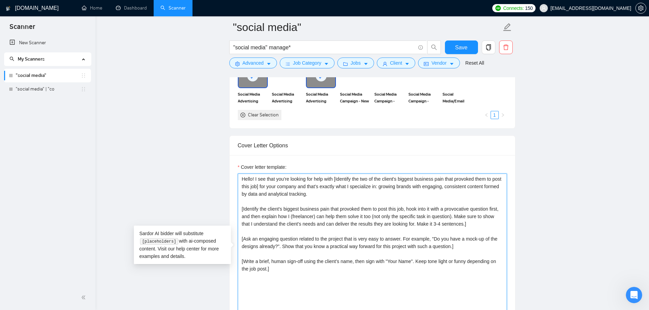
scroll to position [701, 0]
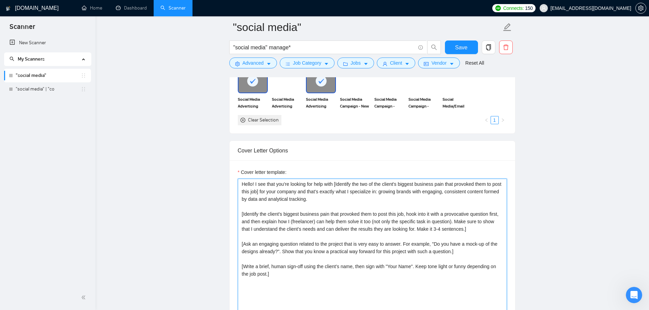
drag, startPoint x: 389, startPoint y: 193, endPoint x: 385, endPoint y: 196, distance: 4.6
click at [385, 196] on textarea "Hello! I see that you’re looking for help with [Identify the two of the client'…" at bounding box center [372, 255] width 269 height 153
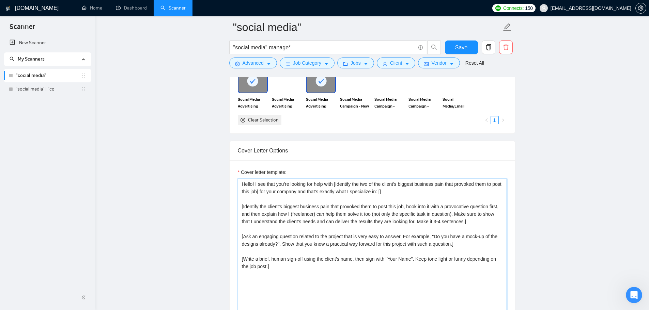
click at [389, 191] on textarea "Hello! I see that you’re looking for help with [Identify the two of the client'…" at bounding box center [372, 255] width 269 height 153
click at [390, 191] on textarea "Hello! I see that you’re looking for help with [Identify the two of the client'…" at bounding box center [372, 255] width 269 height 153
paste textarea "explain how I (freelancer) can help them solve it too (not only the specific ta…"
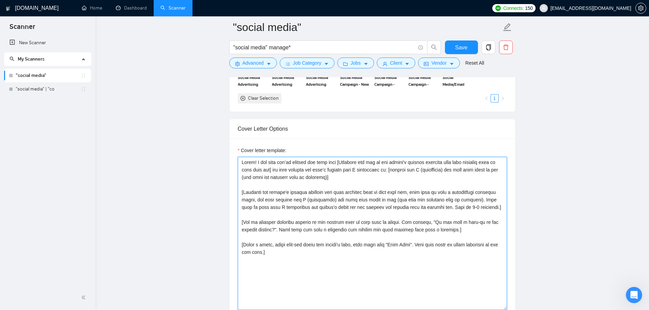
scroll to position [735, 0]
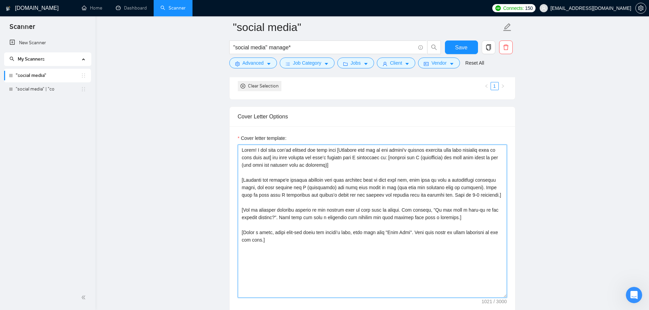
drag, startPoint x: 454, startPoint y: 188, endPoint x: 415, endPoint y: 198, distance: 39.9
click at [415, 198] on textarea "Cover letter template:" at bounding box center [372, 221] width 269 height 153
click at [321, 166] on textarea "Cover letter template:" at bounding box center [372, 221] width 269 height 153
paste textarea "Make sure to show that I understand the client's needs and can deliver the resu…"
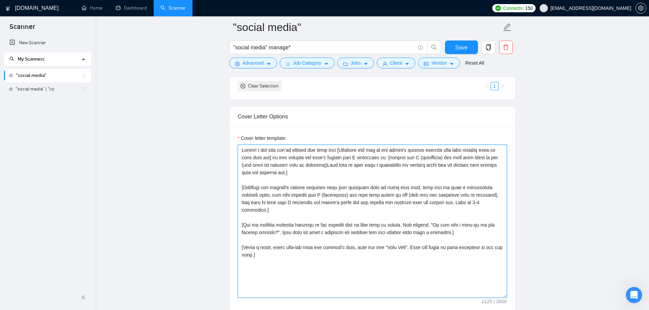
click at [322, 166] on textarea "Cover letter template:" at bounding box center [372, 221] width 269 height 153
click at [288, 172] on textarea "Cover letter template:" at bounding box center [372, 221] width 269 height 153
click at [326, 164] on textarea "Cover letter template:" at bounding box center [372, 221] width 269 height 153
click at [283, 174] on textarea "Cover letter template:" at bounding box center [372, 221] width 269 height 153
click at [380, 173] on textarea "Cover letter template:" at bounding box center [372, 221] width 269 height 153
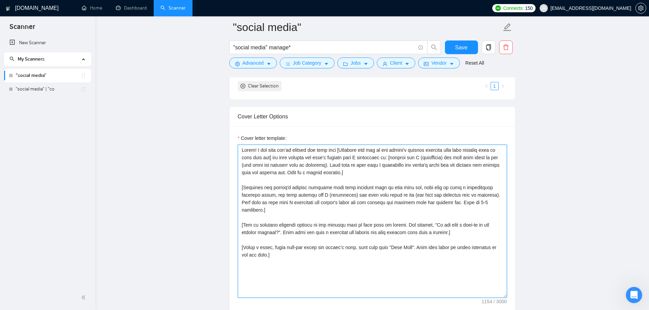
click at [345, 178] on textarea "Cover letter template:" at bounding box center [372, 221] width 269 height 153
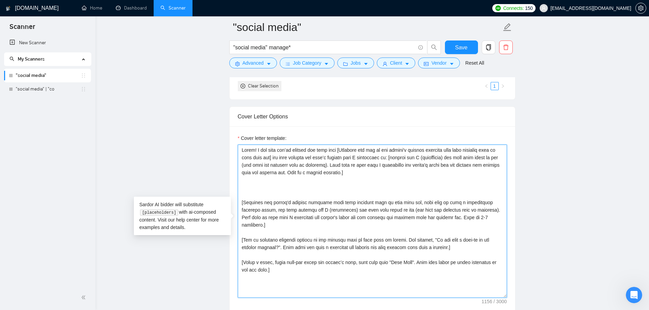
paste textarea "While I’m new to Upwork, I have 4+ years of experience in social media manageme…"
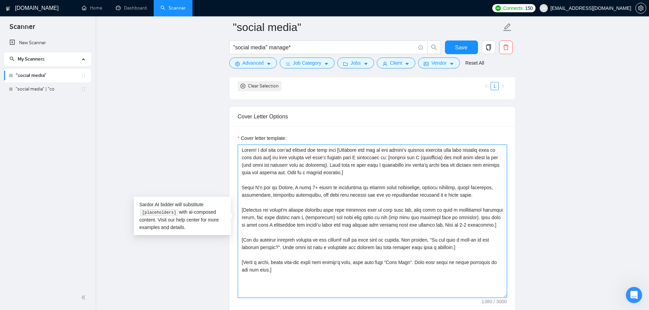
click at [337, 183] on textarea "Cover letter template:" at bounding box center [372, 221] width 269 height 153
click at [299, 183] on textarea "Cover letter template:" at bounding box center [372, 221] width 269 height 153
click at [301, 200] on textarea "Cover letter template:" at bounding box center [372, 221] width 269 height 153
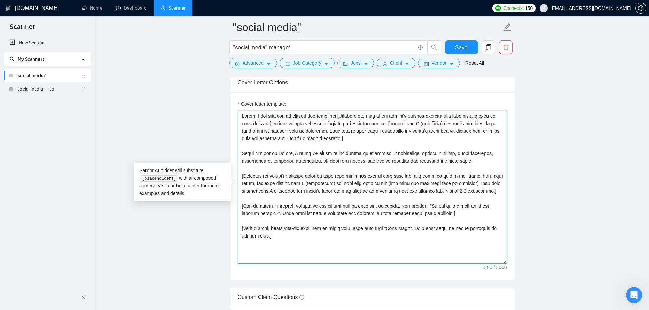
drag, startPoint x: 475, startPoint y: 191, endPoint x: 235, endPoint y: 173, distance: 240.8
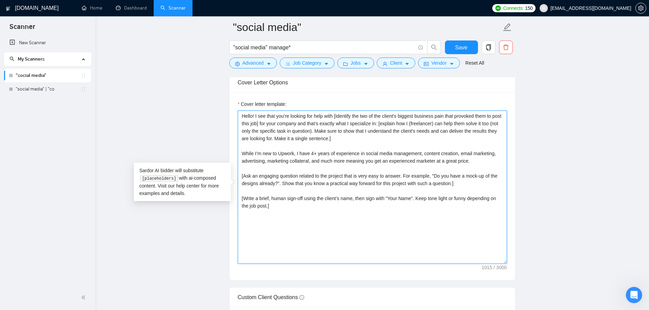
click at [280, 169] on textarea "Hello! I see that you’re looking for help with [Identify the two of the client'…" at bounding box center [372, 187] width 269 height 153
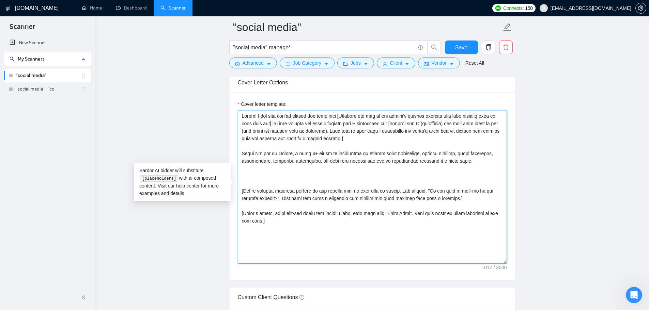
click at [272, 171] on textarea "Cover letter template:" at bounding box center [372, 187] width 269 height 153
click at [272, 174] on textarea "Cover letter template:" at bounding box center [372, 187] width 269 height 153
click at [274, 168] on textarea "Cover letter template:" at bounding box center [372, 187] width 269 height 153
click at [274, 182] on textarea "Cover letter template:" at bounding box center [372, 187] width 269 height 153
click at [274, 177] on textarea "Cover letter template:" at bounding box center [372, 187] width 269 height 153
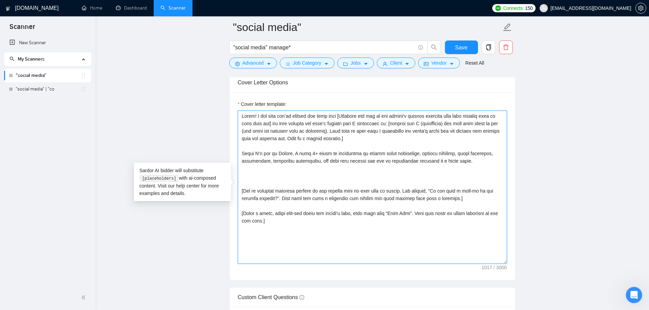
paste textarea "I have relevant skills in: - Social media management (Facebook, Instagram, TikT…"
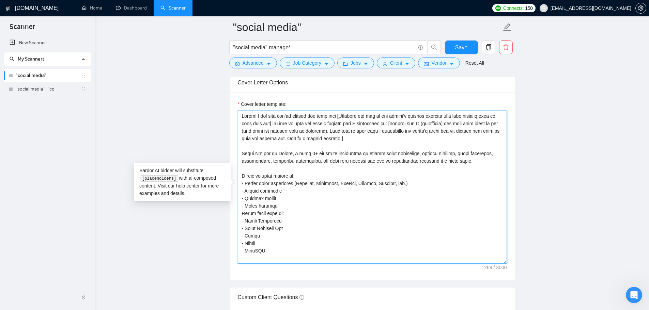
click at [274, 164] on textarea "Cover letter template:" at bounding box center [372, 187] width 269 height 153
click at [264, 169] on textarea "Cover letter template:" at bounding box center [372, 187] width 269 height 153
click at [269, 188] on textarea "Cover letter template:" at bounding box center [372, 187] width 269 height 153
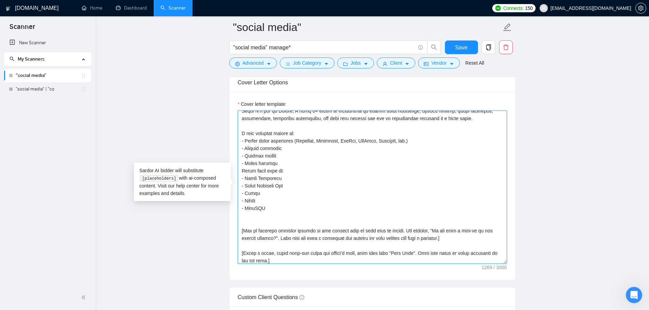
scroll to position [45, 0]
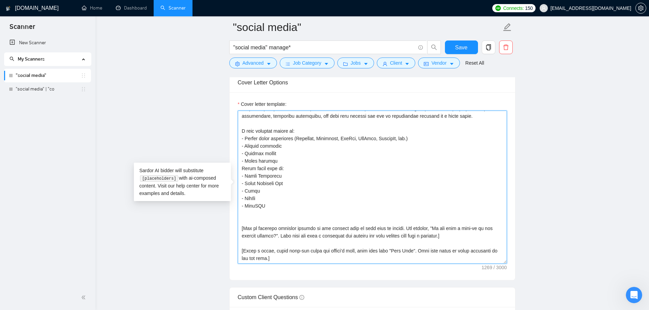
click at [257, 176] on textarea "Cover letter template:" at bounding box center [372, 187] width 269 height 153
click at [253, 183] on textarea "Cover letter template:" at bounding box center [372, 187] width 269 height 153
click at [249, 192] on textarea "Cover letter template:" at bounding box center [372, 187] width 269 height 153
click at [253, 200] on textarea "Cover letter template:" at bounding box center [372, 187] width 269 height 153
click at [254, 205] on textarea "Cover letter template:" at bounding box center [372, 187] width 269 height 153
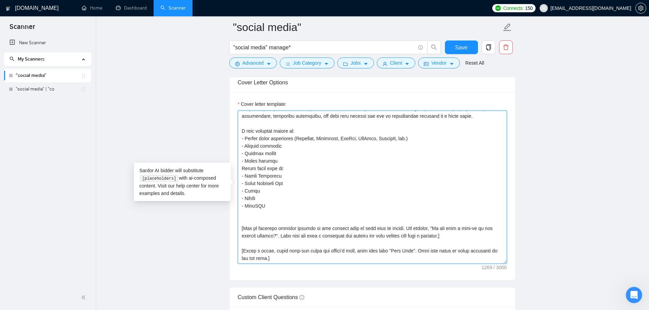
click at [272, 139] on textarea "Cover letter template:" at bounding box center [372, 187] width 269 height 153
click at [289, 143] on textarea "Cover letter template:" at bounding box center [372, 187] width 269 height 153
click at [276, 153] on textarea "Cover letter template:" at bounding box center [372, 187] width 269 height 153
click at [281, 162] on textarea "Cover letter template:" at bounding box center [372, 187] width 269 height 153
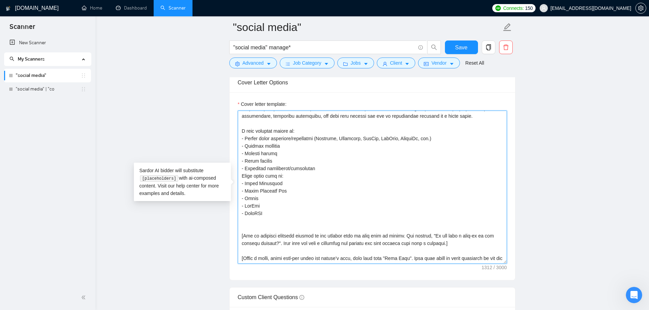
click at [285, 163] on textarea "Cover letter template:" at bounding box center [372, 187] width 269 height 153
click at [300, 167] on textarea "Cover letter template:" at bounding box center [372, 187] width 269 height 153
drag, startPoint x: 295, startPoint y: 138, endPoint x: 301, endPoint y: 141, distance: 6.9
click at [295, 138] on textarea "Cover letter template:" at bounding box center [372, 187] width 269 height 153
click at [312, 155] on textarea "Cover letter template:" at bounding box center [372, 187] width 269 height 153
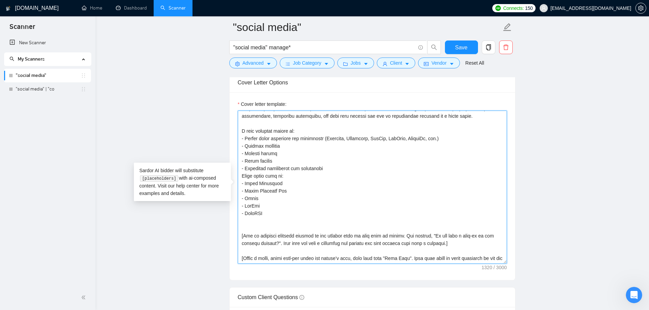
scroll to position [52, 0]
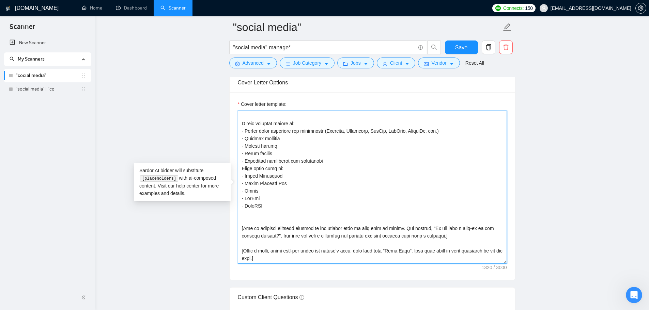
click at [278, 223] on textarea "Cover letter template:" at bounding box center [372, 187] width 269 height 153
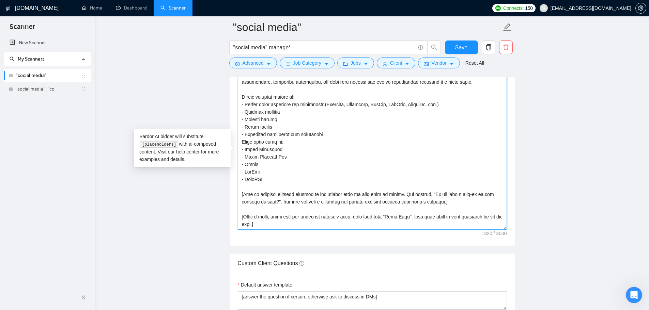
scroll to position [45, 0]
click at [289, 210] on textarea "Cover letter template:" at bounding box center [372, 153] width 269 height 153
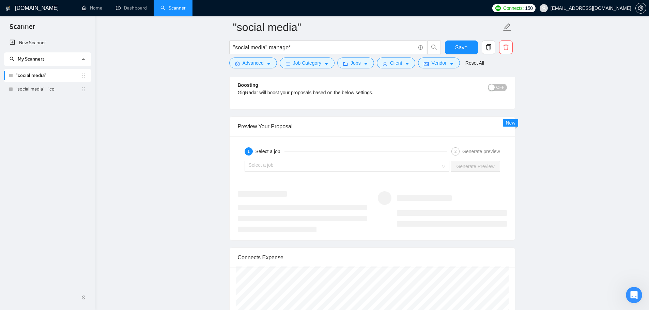
scroll to position [1246, 0]
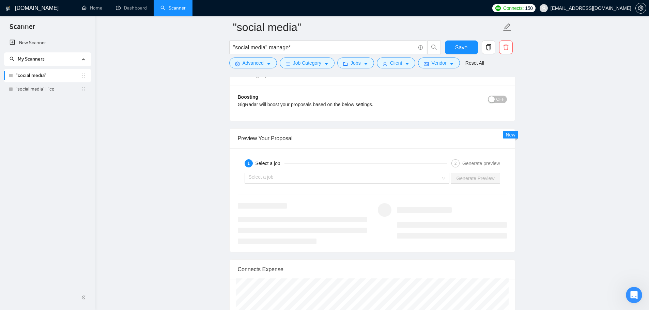
click at [285, 172] on div "Select a job Generate Preview" at bounding box center [372, 178] width 270 height 16
click at [276, 179] on input "search" at bounding box center [345, 178] width 192 height 10
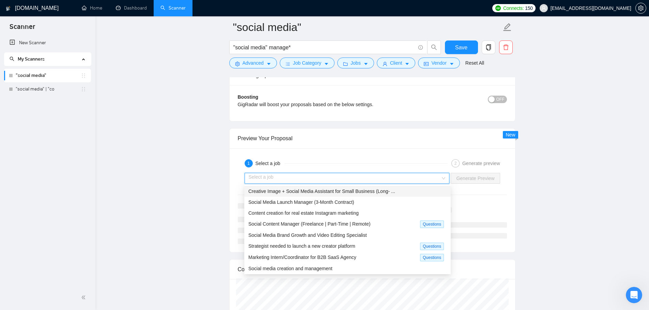
click at [276, 178] on input "search" at bounding box center [345, 178] width 192 height 10
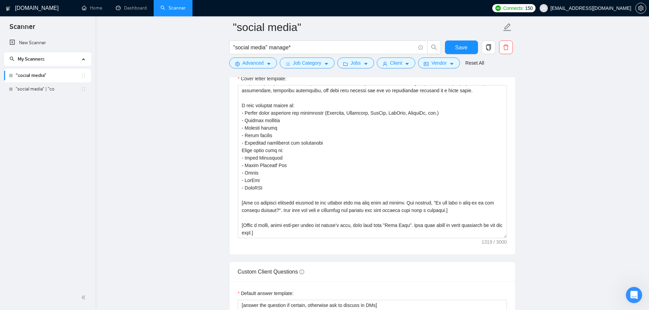
scroll to position [803, 0]
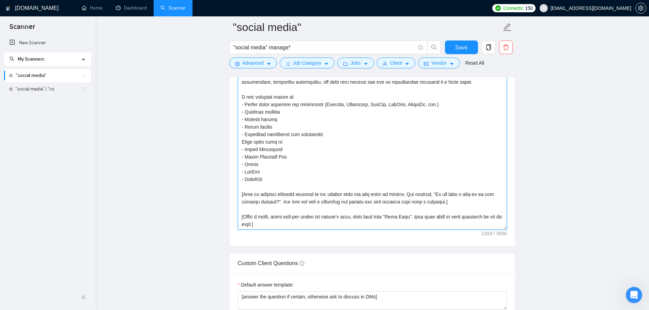
click at [274, 193] on textarea "Cover letter template:" at bounding box center [372, 153] width 269 height 153
click at [251, 192] on textarea "Cover letter template:" at bounding box center [372, 153] width 269 height 153
click at [254, 187] on textarea "Cover letter template:" at bounding box center [372, 153] width 269 height 153
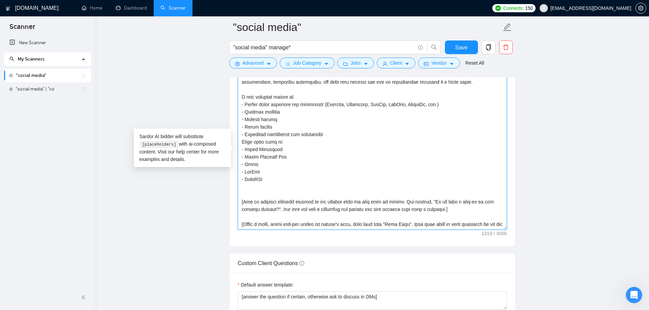
scroll to position [52, 0]
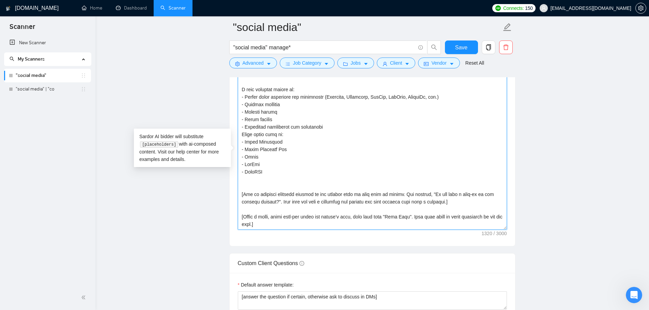
paste textarea "Here is my portfolio --> sunnyhari.com Here you will see examples of branded co…"
click at [265, 177] on textarea "Cover letter template:" at bounding box center [372, 153] width 269 height 153
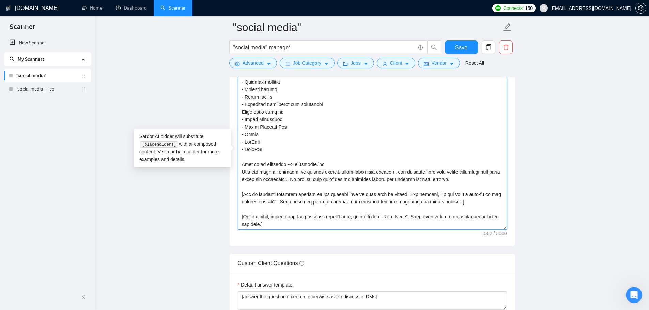
click at [265, 181] on textarea "Cover letter template:" at bounding box center [372, 153] width 269 height 153
click at [263, 186] on textarea "Cover letter template:" at bounding box center [372, 153] width 269 height 153
click at [274, 185] on textarea "Cover letter template:" at bounding box center [372, 153] width 269 height 153
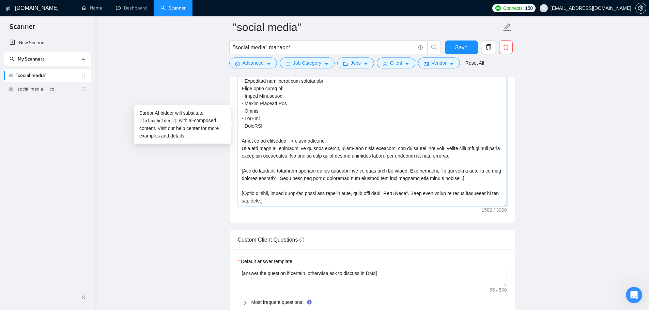
scroll to position [837, 0]
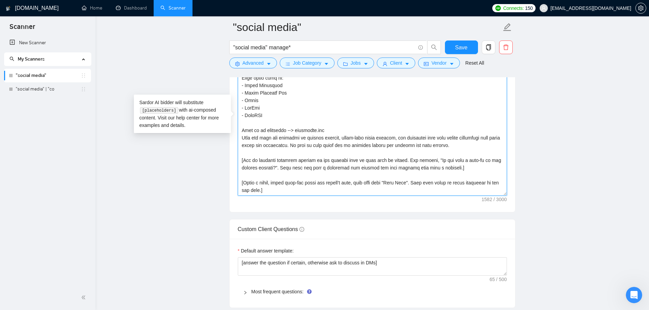
drag, startPoint x: 390, startPoint y: 183, endPoint x: 411, endPoint y: 185, distance: 21.6
click at [411, 185] on textarea "Cover letter template:" at bounding box center [372, 119] width 269 height 153
click at [418, 187] on textarea "Cover letter template:" at bounding box center [372, 119] width 269 height 153
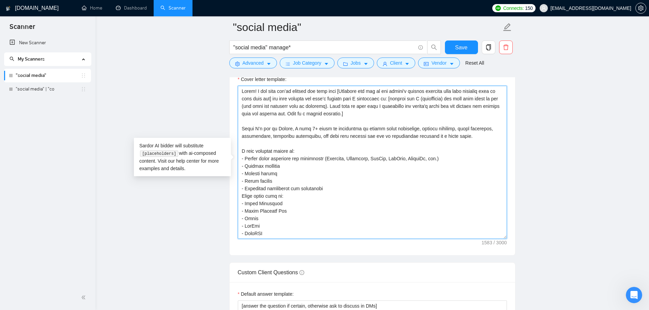
scroll to position [735, 0]
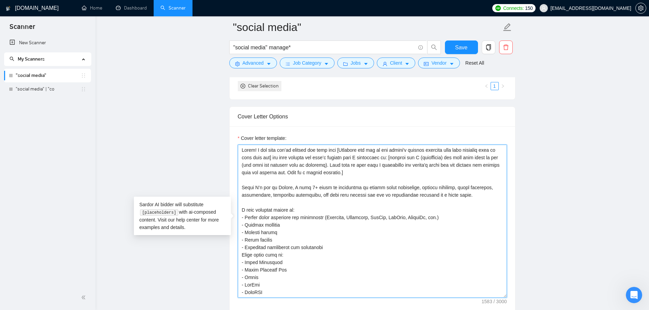
drag, startPoint x: 278, startPoint y: 159, endPoint x: 308, endPoint y: 159, distance: 29.3
click at [308, 159] on textarea "Cover letter template:" at bounding box center [372, 221] width 269 height 153
drag, startPoint x: 307, startPoint y: 159, endPoint x: 327, endPoint y: 159, distance: 20.8
click at [327, 159] on textarea "Cover letter template:" at bounding box center [372, 221] width 269 height 153
click at [342, 157] on textarea "Cover letter template:" at bounding box center [372, 221] width 269 height 153
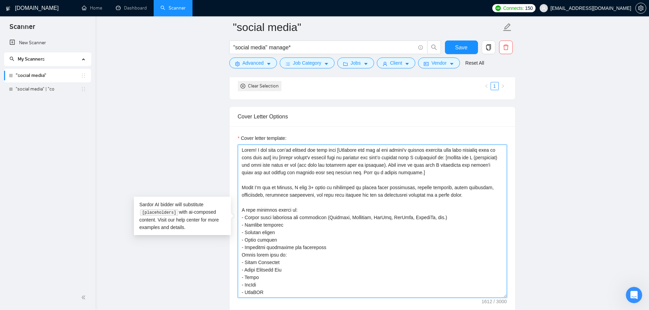
click at [365, 158] on textarea "Cover letter template:" at bounding box center [372, 221] width 269 height 153
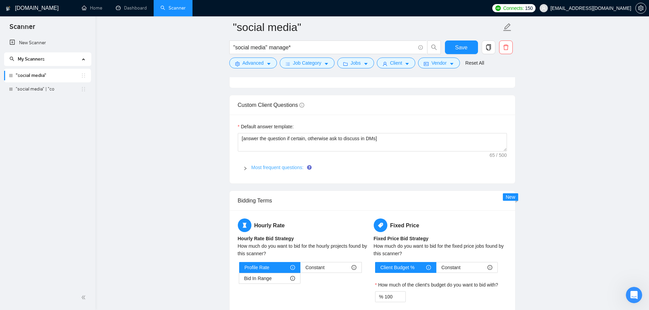
scroll to position [973, 0]
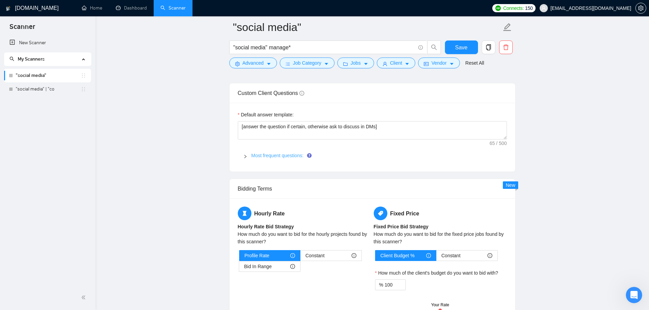
type textarea "Hello! I see that you’re looking for help with [Identify the two of the client'…"
click at [257, 153] on link "Most frequent questions:" at bounding box center [277, 155] width 52 height 5
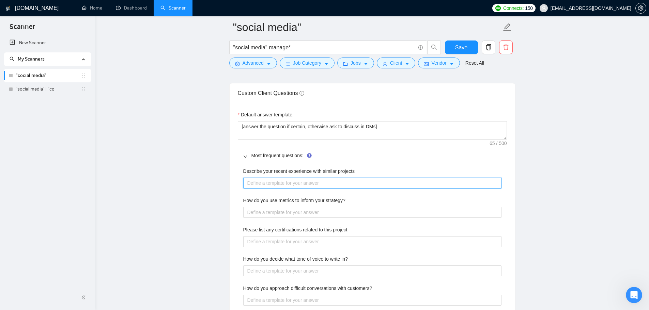
click at [293, 182] on projects "Describe your recent experience with similar projects" at bounding box center [372, 183] width 258 height 11
paste projects "Most recently, I led end-to-end marketing strategy for Holtorf Medical Group an…"
type projects "Most recently, I led end-to-end marketing strategy for Holtorf Medical Group an…"
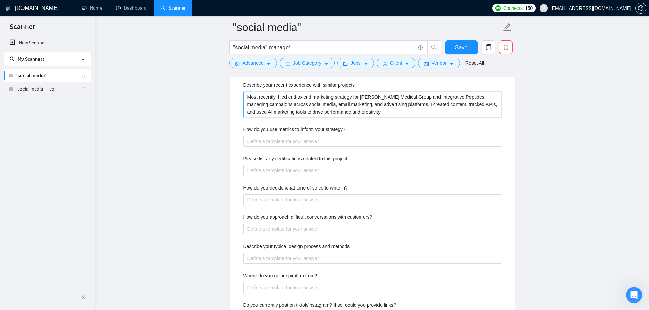
scroll to position [1075, 0]
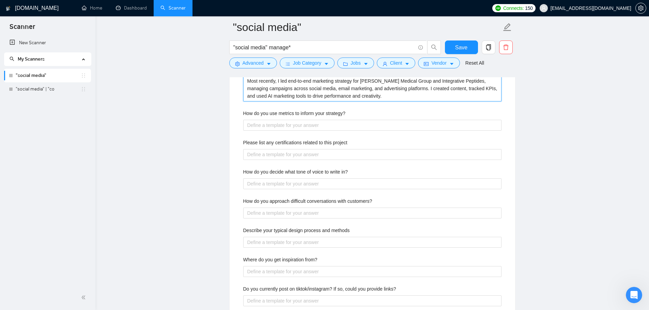
type projects "Most recently, I led end-to-end marketing strategy for Holtorf Medical Group an…"
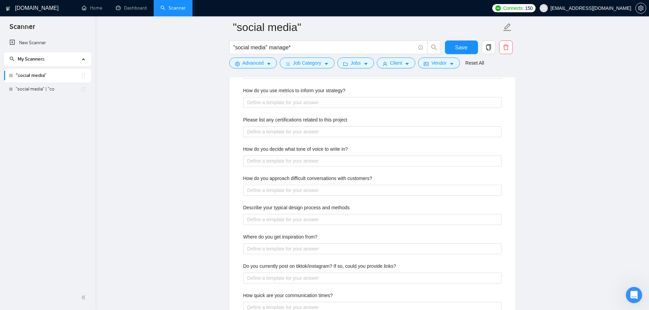
scroll to position [1110, 0]
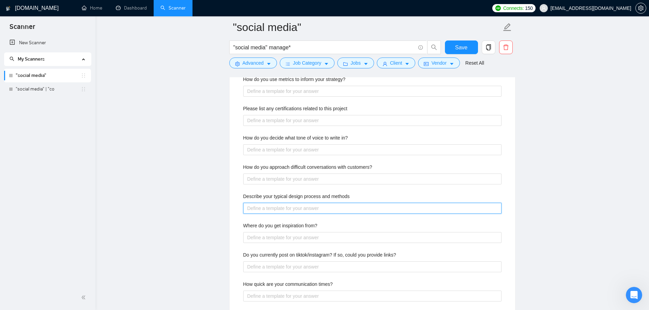
click at [288, 211] on methods "Describe your typical design process and methods" at bounding box center [372, 208] width 258 height 11
paste methods "My process for creating high-quality, organic social content starts with unders…"
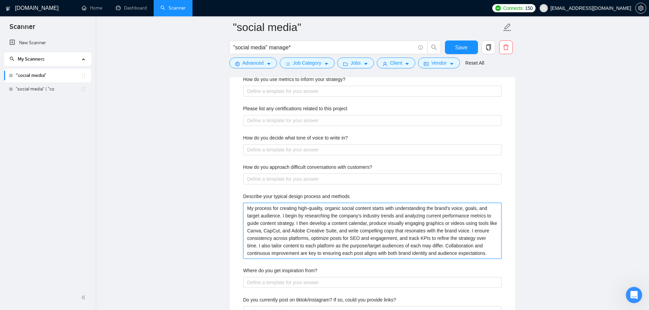
type methods "My process for creating high-quality, organic social content starts with unders…"
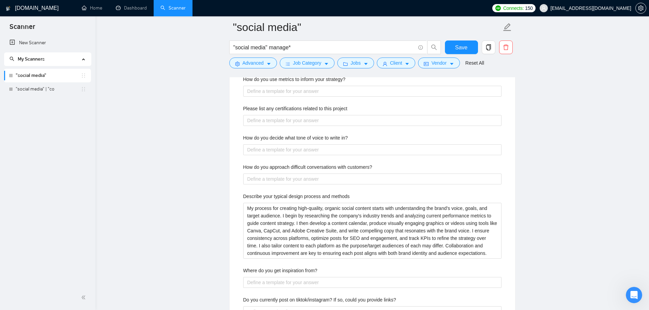
click at [238, 224] on div "Describe your recent experience with similar projects Most recently, I led end-…" at bounding box center [372, 207] width 269 height 361
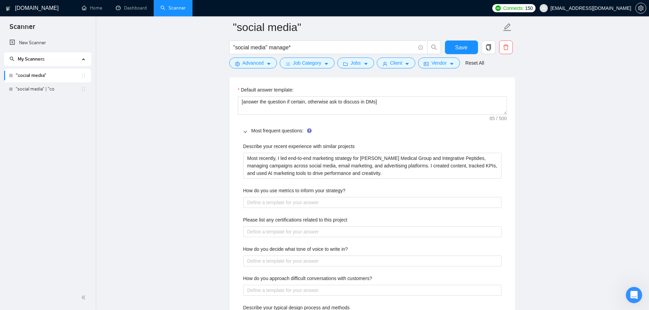
scroll to position [939, 0]
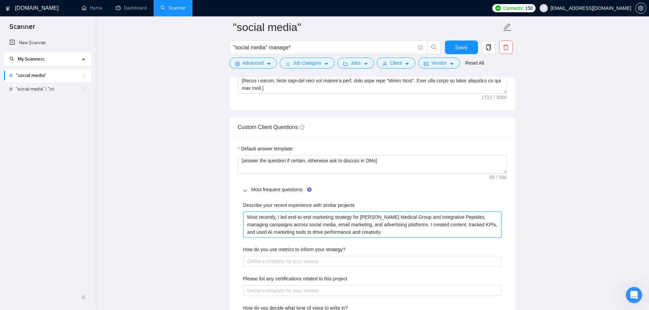
click at [384, 231] on projects "Most recently, I led end-to-end marketing strategy for Holtorf Medical Group an…" at bounding box center [372, 225] width 258 height 26
type projects "Most recently, I led end-to-end marketing strategy for Holtorf Medical Group an…"
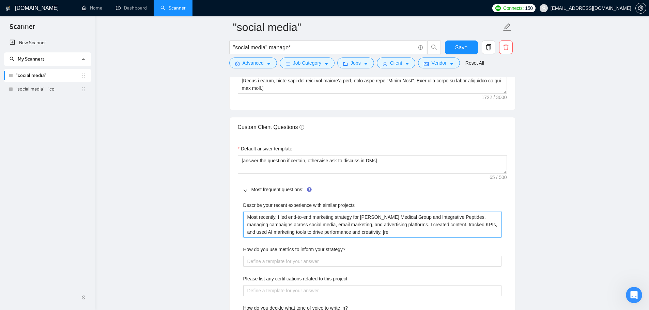
type projects "Most recently, I led end-to-end marketing strategy for Holtorf Medical Group an…"
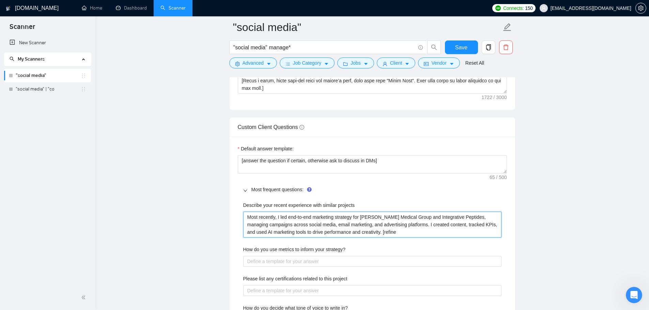
type projects "Most recently, I led end-to-end marketing strategy for Holtorf Medical Group an…"
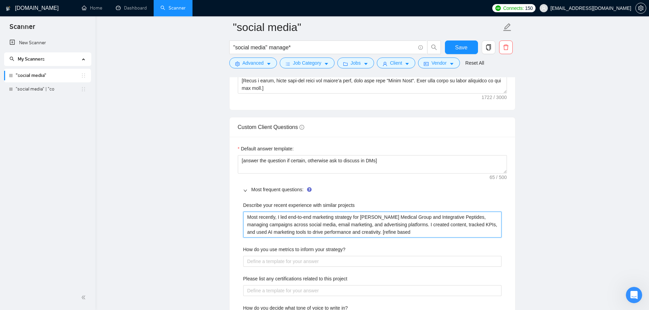
type projects "Most recently, I led end-to-end marketing strategy for Holtorf Medical Group an…"
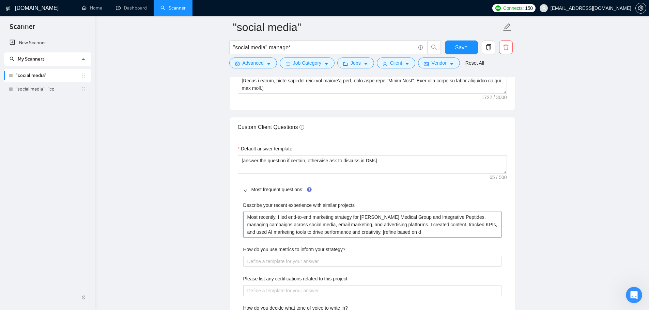
type projects "Most recently, I led end-to-end marketing strategy for Holtorf Medical Group an…"
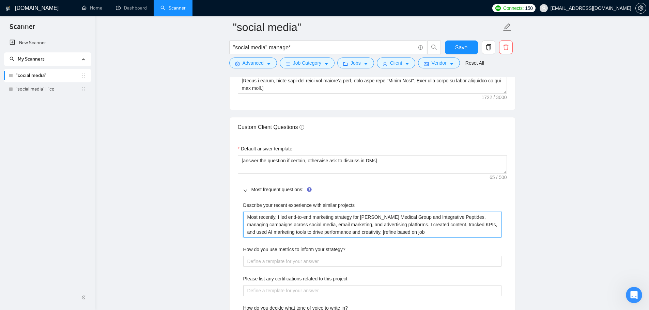
type projects "Most recently, I led end-to-end marketing strategy for Holtorf Medical Group an…"
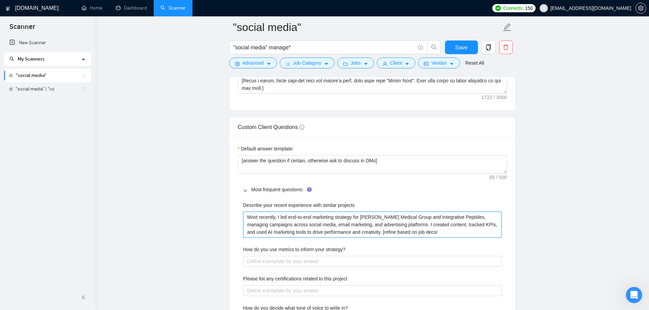
type projects "Most recently, I led end-to-end marketing strategy for Holtorf Medical Group an…"
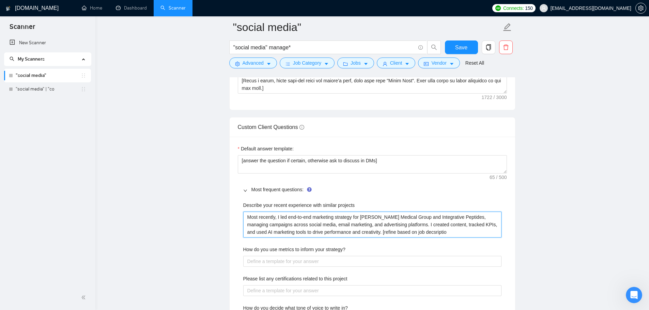
type projects "Most recently, I led end-to-end marketing strategy for Holtorf Medical Group an…"
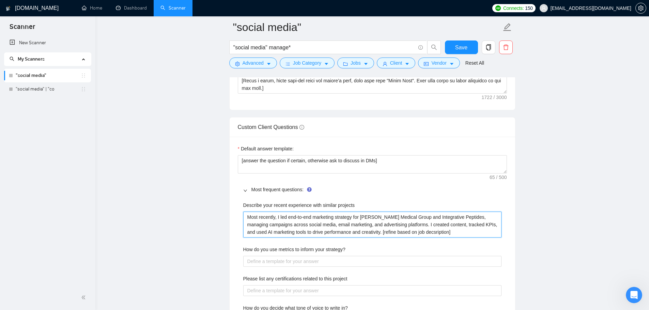
click at [394, 233] on projects "Most recently, I led end-to-end marketing strategy for Holtorf Medical Group an…" at bounding box center [372, 225] width 258 height 26
type projects "Most recently, I led end-to-end marketing strategy for Holtorf Medical Group an…"
drag, startPoint x: 365, startPoint y: 233, endPoint x: 368, endPoint y: 236, distance: 4.4
click at [365, 233] on projects "Most recently, I led end-to-end marketing strategy for Holtorf Medical Group an…" at bounding box center [372, 225] width 258 height 26
type projects "Most recently, I led end-to-end marketing strategy for Holtorf Medical Group an…"
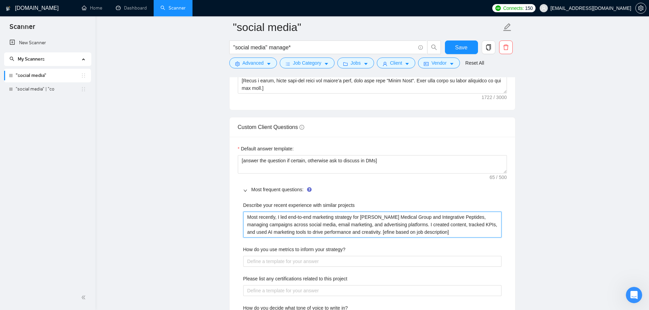
type projects "Most recently, I led end-to-end marketing strategy for Holtorf Medical Group an…"
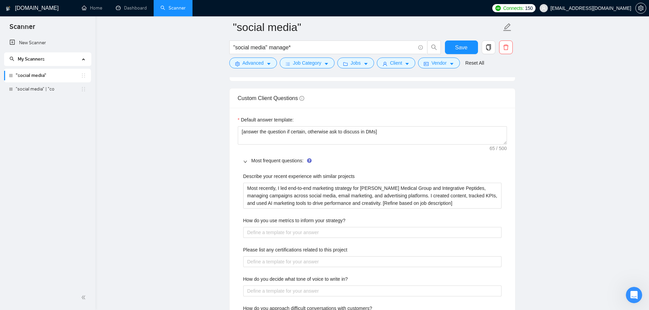
scroll to position [1007, 0]
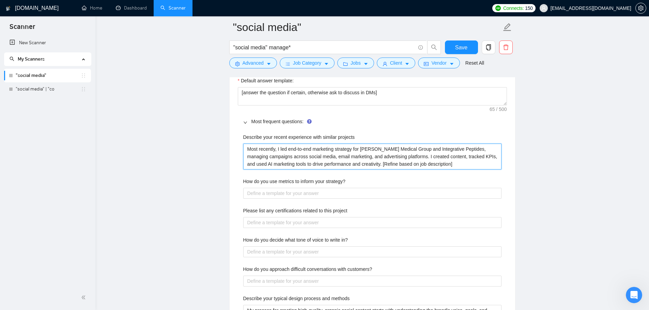
click at [364, 167] on projects "Most recently, I led end-to-end marketing strategy for Holtorf Medical Group an…" at bounding box center [372, 157] width 258 height 26
drag, startPoint x: 363, startPoint y: 166, endPoint x: 437, endPoint y: 167, distance: 74.2
click at [437, 167] on projects "Most recently, I led end-to-end marketing strategy for Holtorf Medical Group an…" at bounding box center [372, 157] width 258 height 26
click at [428, 166] on projects "Most recently, I led end-to-end marketing strategy for Holtorf Medical Group an…" at bounding box center [372, 157] width 258 height 26
click at [431, 165] on projects "Most recently, I led end-to-end marketing strategy for Holtorf Medical Group an…" at bounding box center [372, 157] width 258 height 26
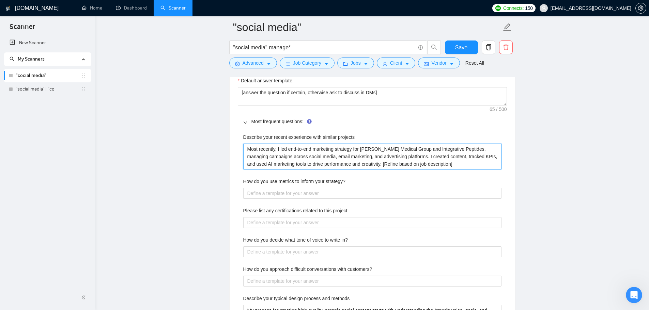
type projects "Most recently, I led end-to-end marketing strategy for Holtorf Medical Group an…"
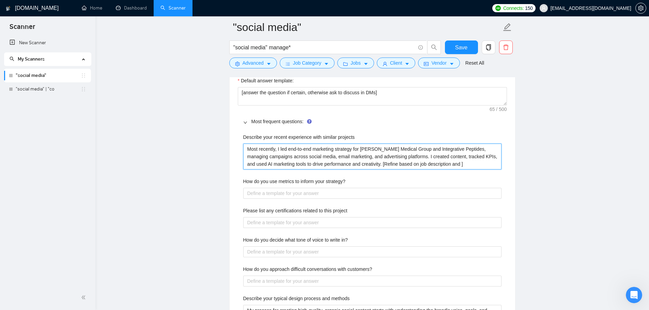
type projects "Most recently, I led end-to-end marketing strategy for Holtorf Medical Group an…"
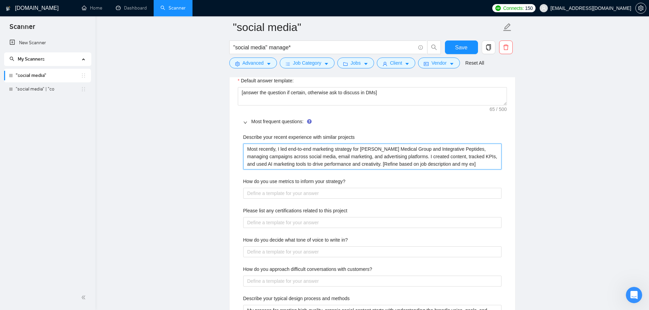
type projects "Most recently, I led end-to-end marketing strategy for Holtorf Medical Group an…"
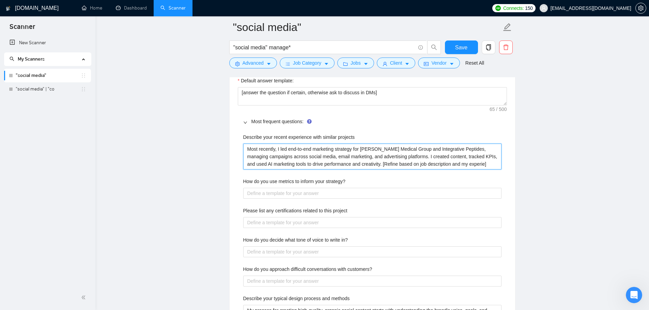
type projects "Most recently, I led end-to-end marketing strategy for Holtorf Medical Group an…"
type projects "Most recently, I led end-to-end marketing strategy for [PERSON_NAME] Medical Gr…"
drag, startPoint x: 483, startPoint y: 167, endPoint x: 364, endPoint y: 167, distance: 119.2
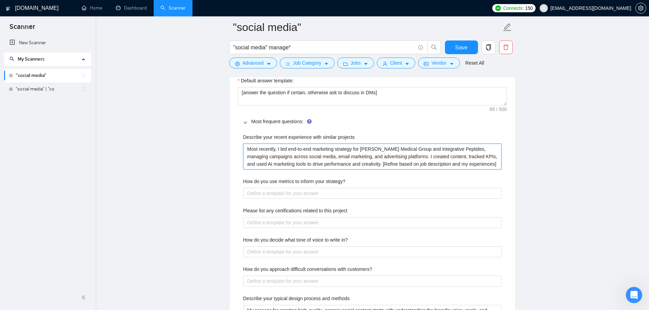
click at [364, 167] on projects "Most recently, I led end-to-end marketing strategy for [PERSON_NAME] Medical Gr…" at bounding box center [372, 157] width 258 height 26
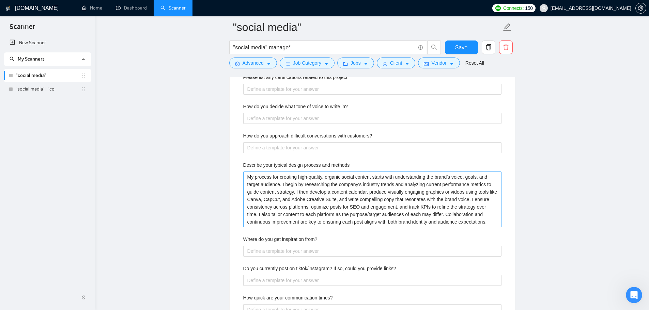
scroll to position [1144, 0]
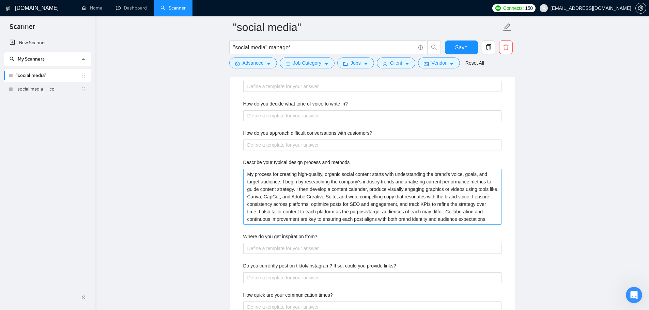
type projects "Most recently, I led end-to-end marketing strategy for [PERSON_NAME] Medical Gr…"
click at [480, 224] on methods "My process for creating high-quality, organic social content starts with unders…" at bounding box center [372, 197] width 258 height 56
type methods "My process for creating high-quality, organic social content starts with unders…"
paste methods "[Refine based on job description and my experiences]"
type methods "My process for creating high-quality, organic social content starts with unders…"
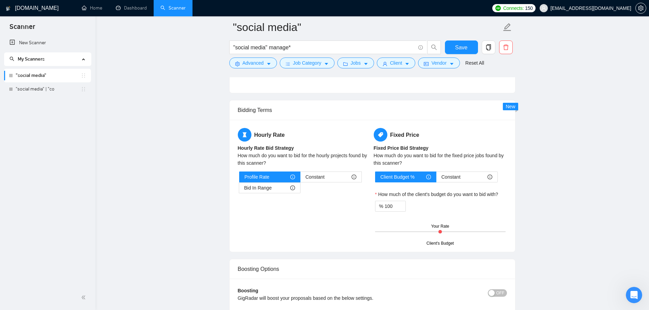
scroll to position [1450, 0]
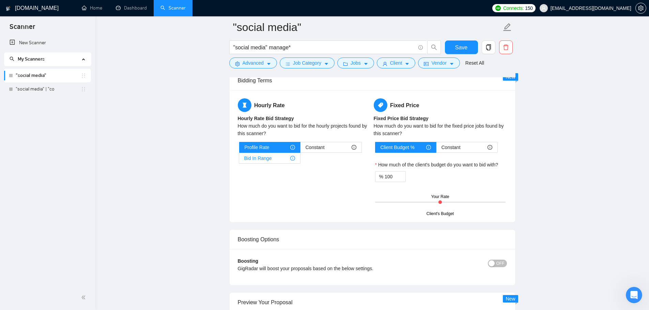
type methods "My process for creating high-quality, organic social content starts with unders…"
click at [284, 160] on div "Bid In Range" at bounding box center [269, 158] width 51 height 10
click at [239, 160] on input "Bid In Range" at bounding box center [239, 160] width 0 height 0
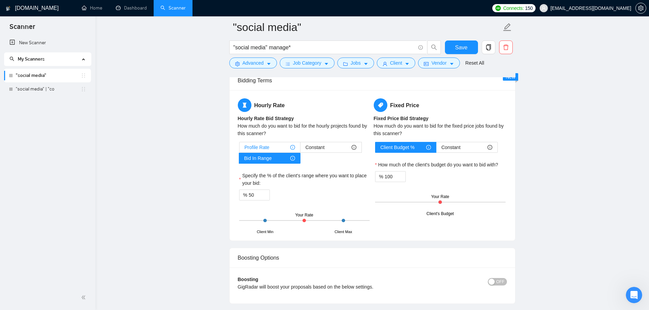
click at [267, 148] on span "Profile Rate" at bounding box center [257, 147] width 25 height 10
click at [239, 149] on input "Profile Rate" at bounding box center [239, 149] width 0 height 0
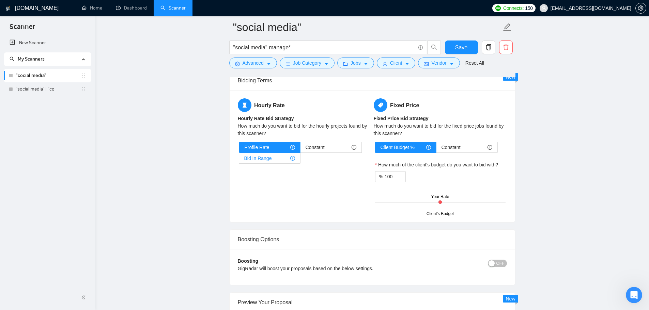
click at [273, 159] on div "Bid In Range" at bounding box center [269, 158] width 51 height 10
click at [239, 160] on input "Bid In Range" at bounding box center [239, 160] width 0 height 0
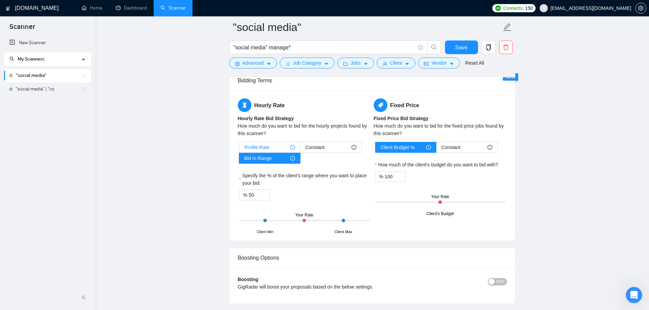
click at [288, 149] on div "Profile Rate" at bounding box center [270, 147] width 50 height 10
click at [239, 149] on input "Profile Rate" at bounding box center [239, 149] width 0 height 0
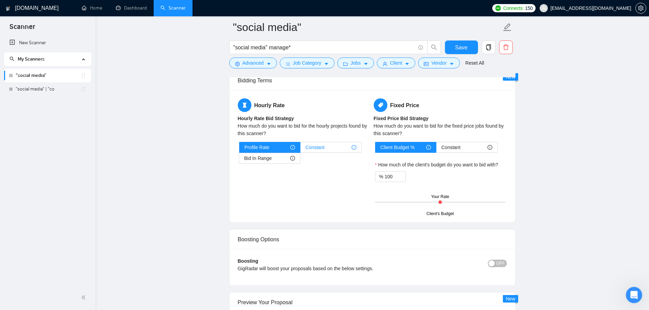
click at [318, 148] on span "Constant" at bounding box center [314, 147] width 19 height 10
click at [300, 149] on input "Constant" at bounding box center [300, 149] width 0 height 0
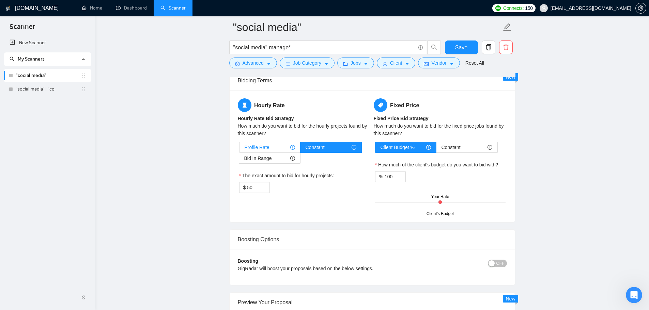
click at [281, 144] on div "Profile Rate" at bounding box center [270, 147] width 50 height 10
click at [239, 149] on input "Profile Rate" at bounding box center [239, 149] width 0 height 0
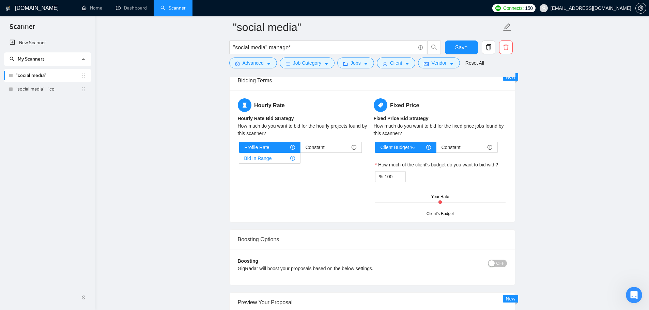
click at [275, 159] on div "Bid In Range" at bounding box center [269, 158] width 51 height 10
click at [239, 160] on input "Bid In Range" at bounding box center [239, 160] width 0 height 0
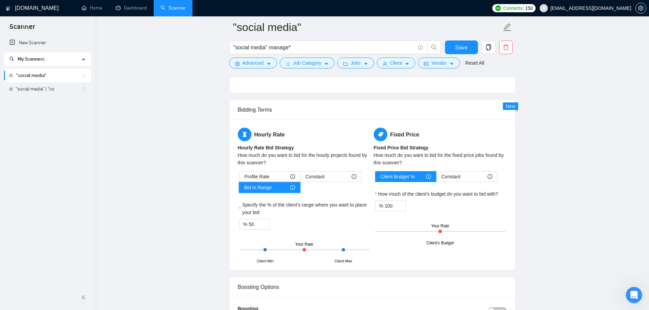
scroll to position [1416, 0]
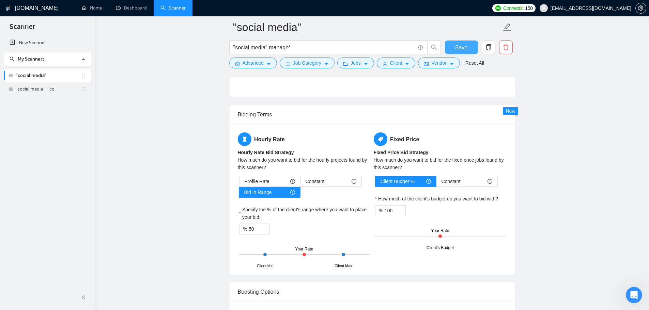
click at [468, 50] on button "Save" at bounding box center [461, 48] width 33 height 14
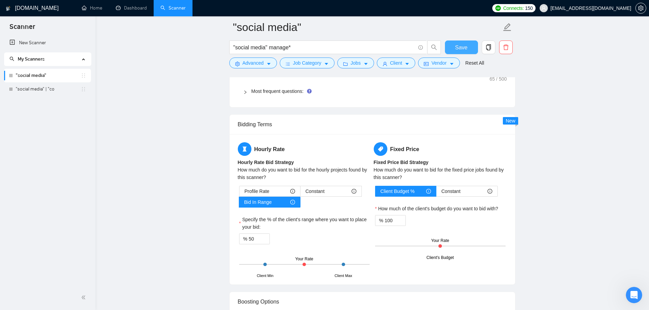
scroll to position [1007, 0]
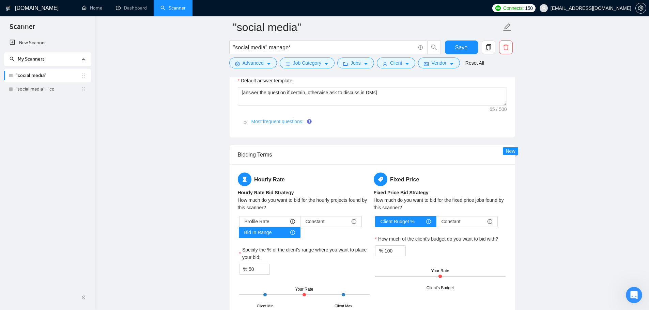
click at [251, 119] on link "Most frequent questions:" at bounding box center [277, 121] width 52 height 5
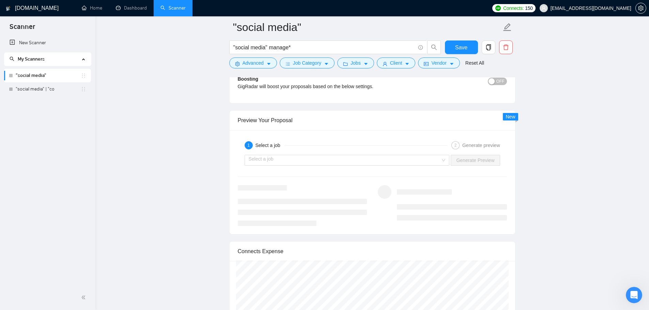
scroll to position [1654, 0]
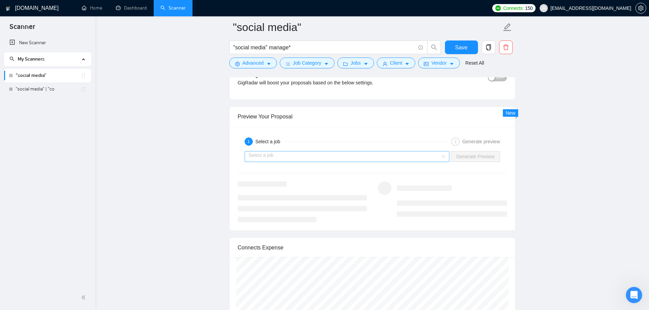
click at [266, 155] on input "search" at bounding box center [345, 157] width 192 height 10
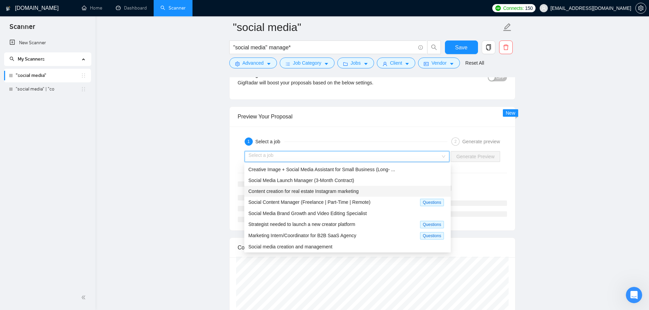
click at [283, 192] on span "Content creation for real estate Instagram marketing" at bounding box center [303, 191] width 110 height 5
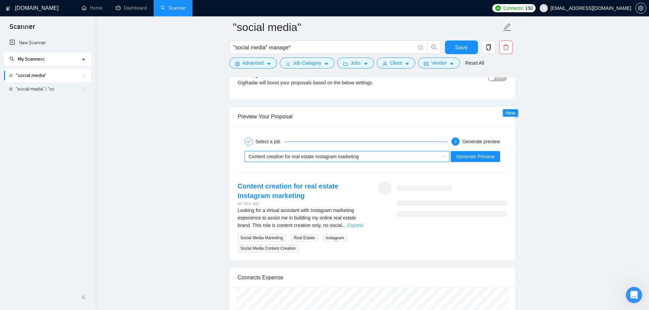
click at [351, 226] on link "Expand" at bounding box center [355, 225] width 16 height 5
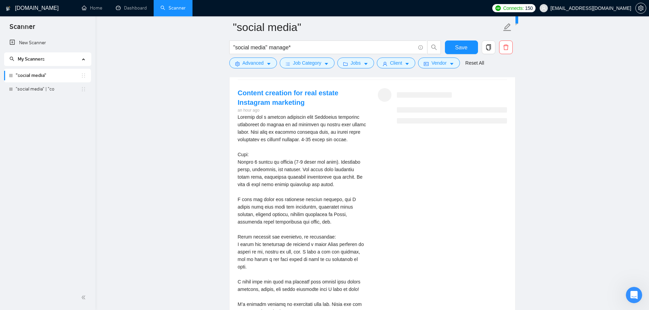
scroll to position [1689, 0]
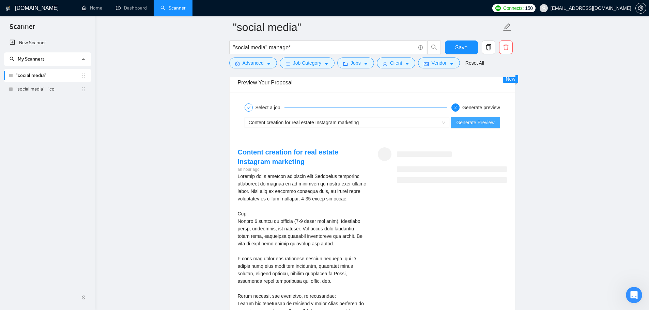
click at [475, 123] on span "Generate Preview" at bounding box center [475, 122] width 38 height 7
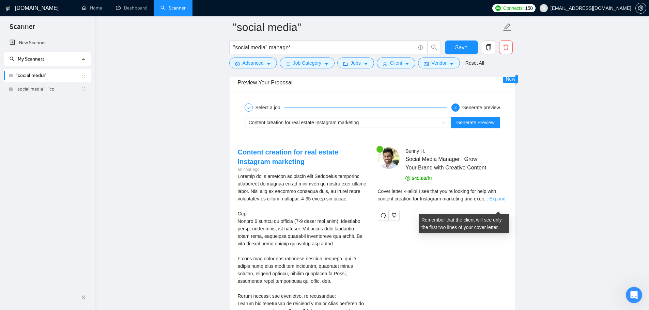
click at [496, 202] on link "Expand" at bounding box center [497, 198] width 16 height 5
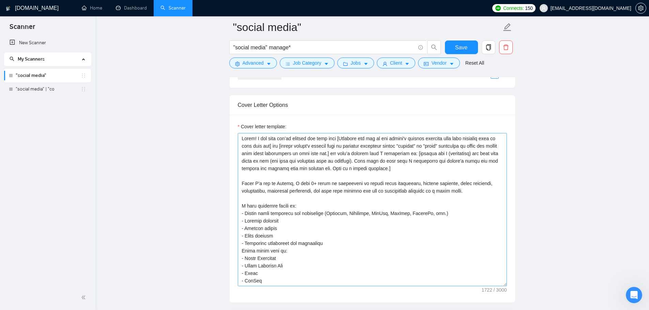
scroll to position [735, 0]
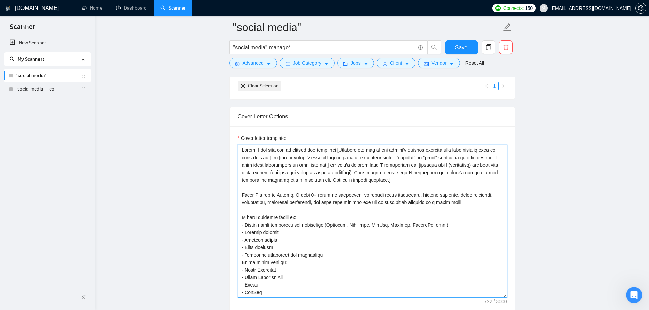
click at [342, 166] on textarea "Cover letter template:" at bounding box center [372, 221] width 269 height 153
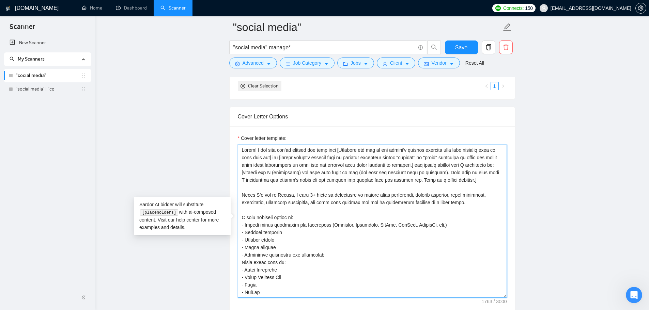
click at [446, 168] on textarea "Cover letter template:" at bounding box center [372, 221] width 269 height 153
click at [268, 175] on textarea "Cover letter template:" at bounding box center [372, 221] width 269 height 153
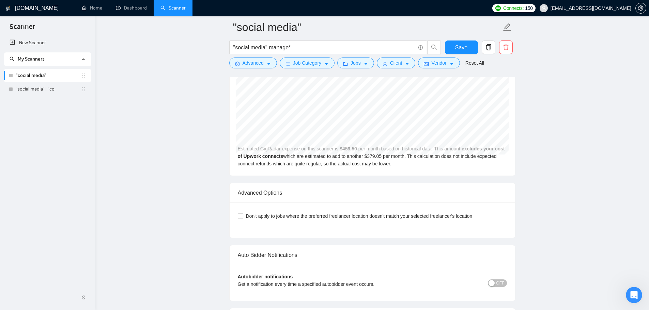
scroll to position [2199, 0]
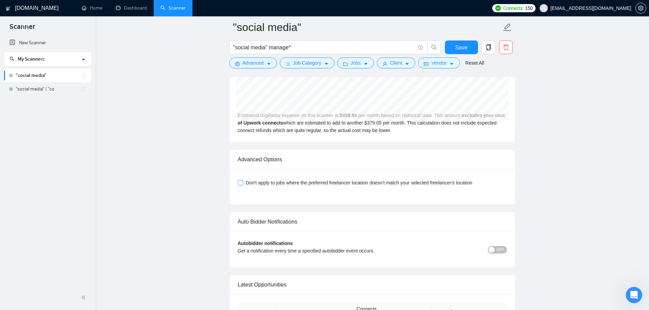
type textarea "Hello! I see that you’re looking for help with [Identify the two of the client'…"
click at [296, 187] on span "Don't apply to jobs where the preferred freelancer location doesn't match your …" at bounding box center [359, 182] width 232 height 7
click at [242, 185] on input "Don't apply to jobs where the preferred freelancer location doesn't match your …" at bounding box center [240, 182] width 5 height 5
checkbox input "true"
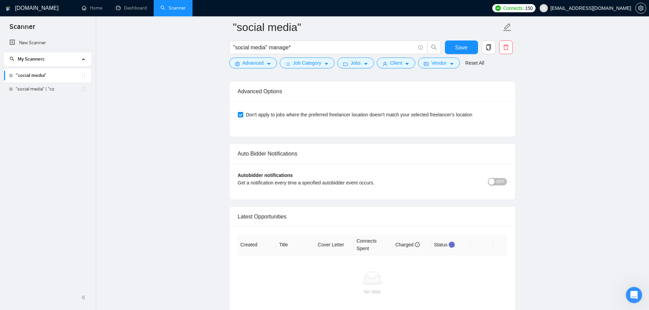
click at [498, 186] on span "OFF" at bounding box center [500, 181] width 8 height 7
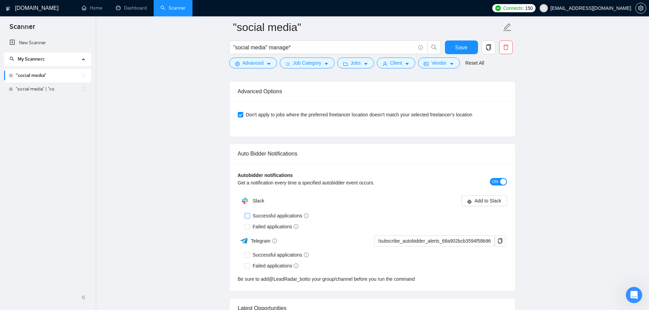
click at [286, 220] on span "Successful applications" at bounding box center [281, 215] width 62 height 7
click at [249, 218] on input "Successful applications" at bounding box center [247, 215] width 5 height 5
checkbox input "true"
click at [481, 205] on span "Add to Slack" at bounding box center [487, 200] width 27 height 7
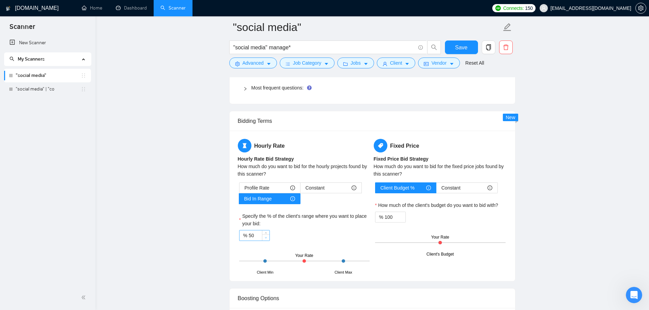
scroll to position [1040, 0]
drag, startPoint x: 298, startPoint y: 261, endPoint x: 287, endPoint y: 261, distance: 10.9
click at [287, 261] on div "Client Min Client Max Your Rate" at bounding box center [304, 262] width 130 height 24
click at [287, 262] on div at bounding box center [304, 262] width 130 height 1
click at [258, 235] on input "50" at bounding box center [259, 236] width 21 height 10
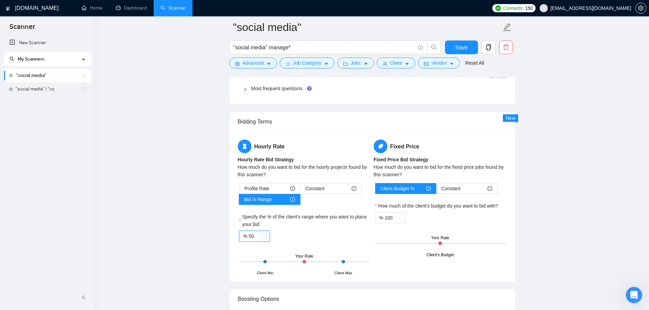
click at [258, 235] on input "50" at bounding box center [259, 236] width 21 height 10
type input "25"
click at [211, 233] on main ""social media" "social media" manage* Save Advanced Job Category Jobs Client Ve…" at bounding box center [372, 129] width 532 height 2284
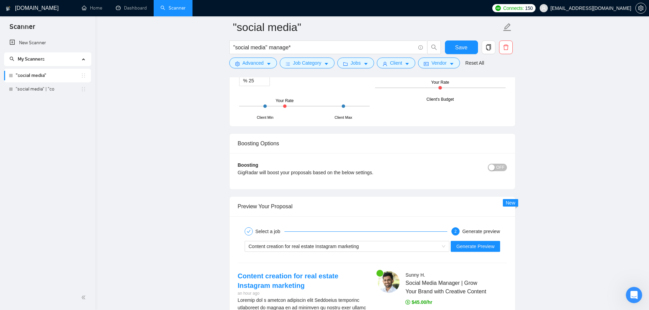
scroll to position [1211, 0]
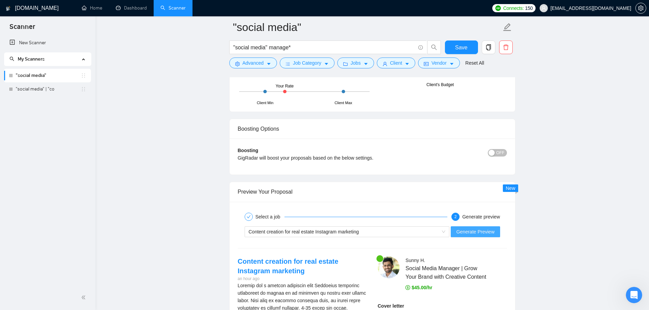
click at [468, 233] on span "Generate Preview" at bounding box center [475, 231] width 38 height 7
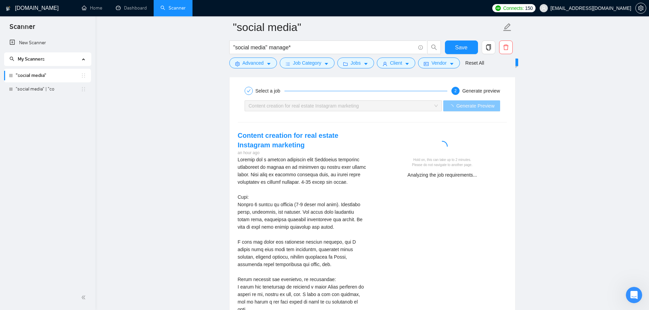
scroll to position [1381, 0]
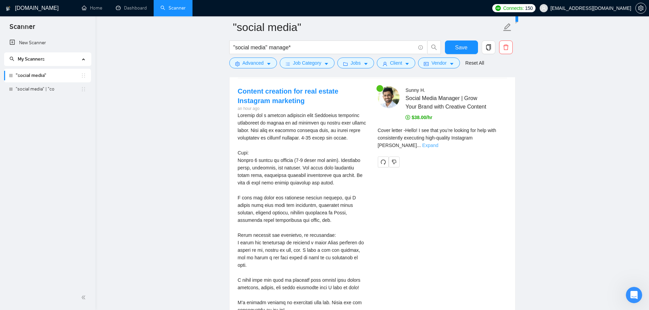
click at [438, 146] on link "Expand" at bounding box center [430, 145] width 16 height 5
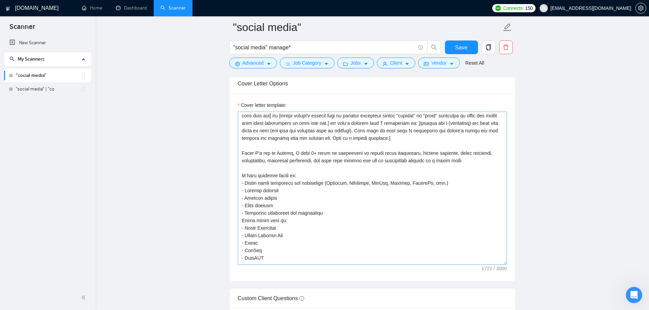
scroll to position [0, 0]
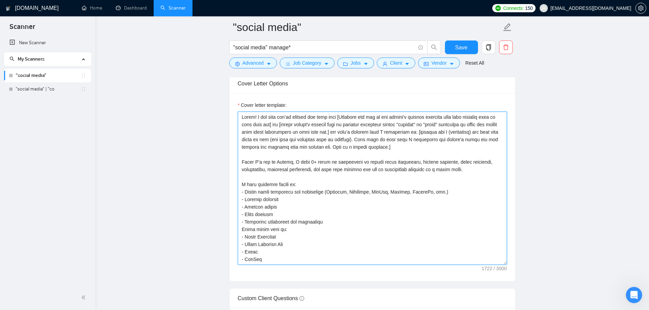
click at [424, 131] on textarea "Cover letter template:" at bounding box center [372, 188] width 269 height 153
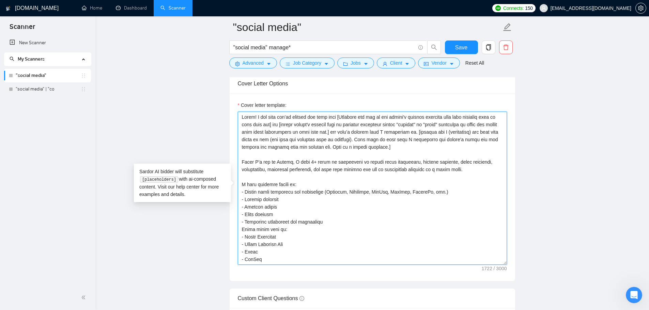
click at [341, 132] on textarea "Cover letter template:" at bounding box center [372, 188] width 269 height 153
type textarea "Hello! I see that you’re looking for help with [Identify the two of the client'…"
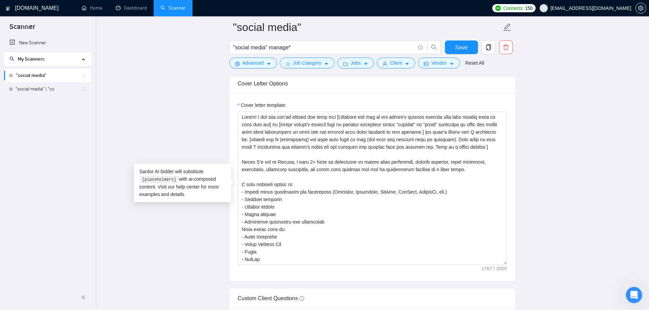
click at [461, 40] on form ""social media" "social media" manage* Save Advanced Job Category Jobs Client Ve…" at bounding box center [372, 44] width 286 height 56
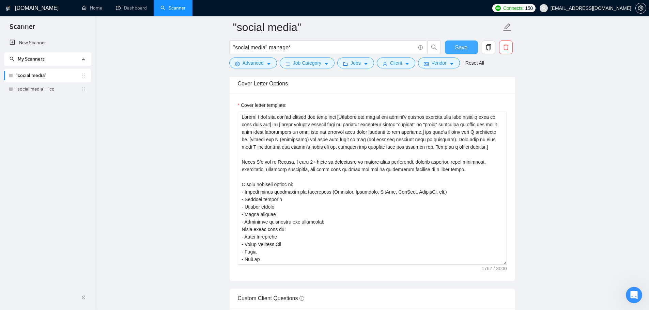
click at [460, 44] on span "Save" at bounding box center [461, 47] width 12 height 9
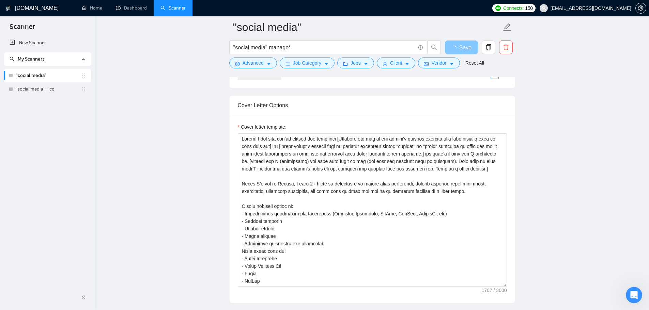
scroll to position [666, 0]
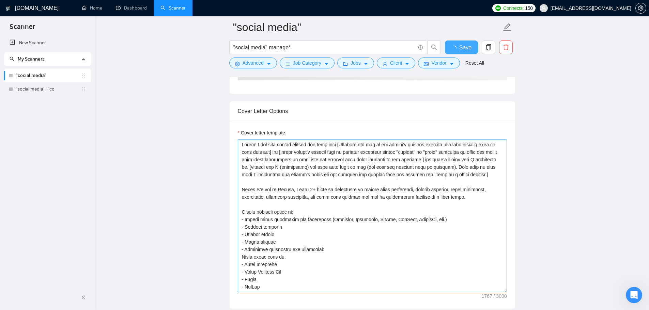
checkbox input "true"
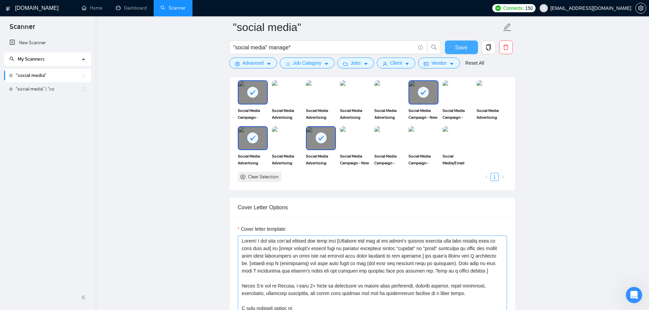
scroll to position [734, 0]
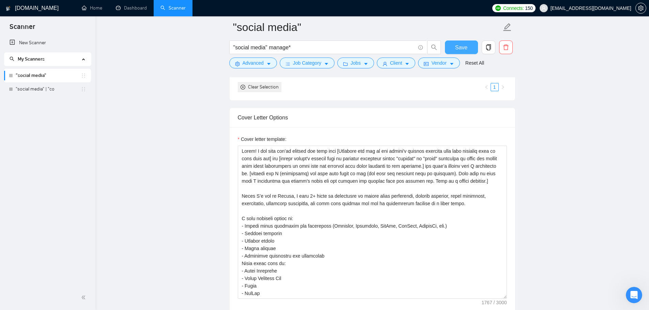
click at [465, 49] on span "Save" at bounding box center [461, 47] width 12 height 9
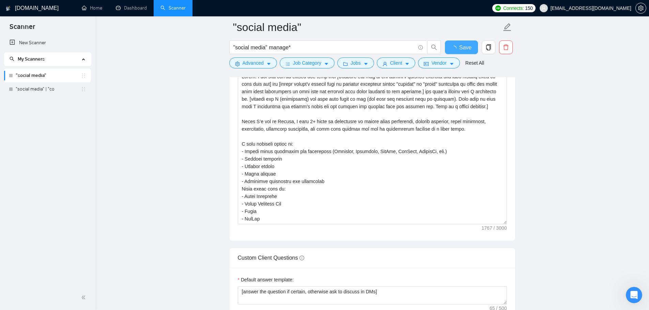
checkbox input "true"
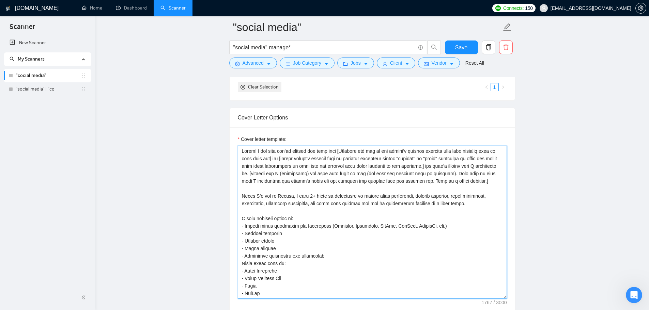
click at [400, 158] on textarea "Cover letter template:" at bounding box center [372, 222] width 269 height 153
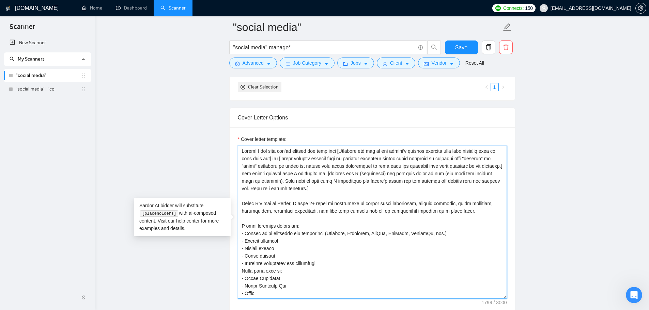
drag, startPoint x: 260, startPoint y: 173, endPoint x: 404, endPoint y: 167, distance: 144.9
click at [404, 167] on textarea "Cover letter template:" at bounding box center [372, 222] width 269 height 153
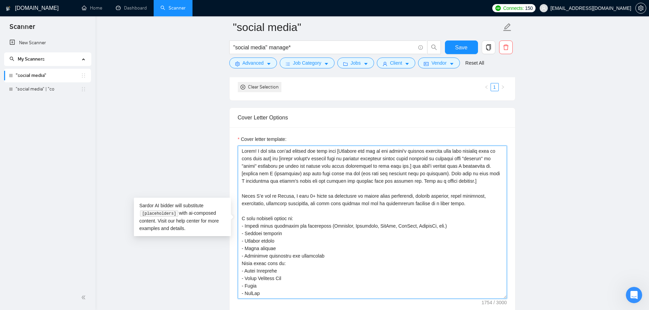
drag, startPoint x: 462, startPoint y: 159, endPoint x: 458, endPoint y: 159, distance: 4.1
click at [458, 159] on textarea "Cover letter template:" at bounding box center [372, 222] width 269 height 153
click at [461, 159] on textarea "Cover letter template:" at bounding box center [372, 222] width 269 height 153
drag, startPoint x: 463, startPoint y: 160, endPoint x: 454, endPoint y: 160, distance: 9.2
click at [454, 160] on textarea "Cover letter template:" at bounding box center [372, 222] width 269 height 153
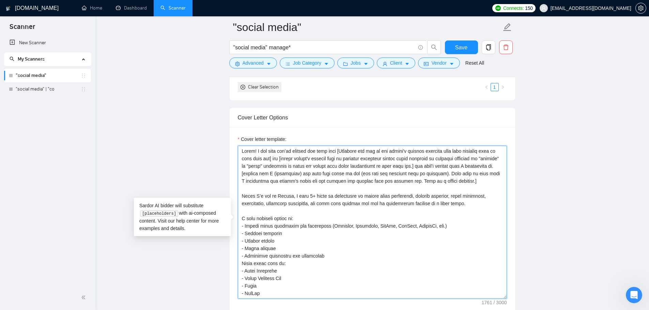
click at [435, 166] on textarea "Cover letter template:" at bounding box center [372, 222] width 269 height 153
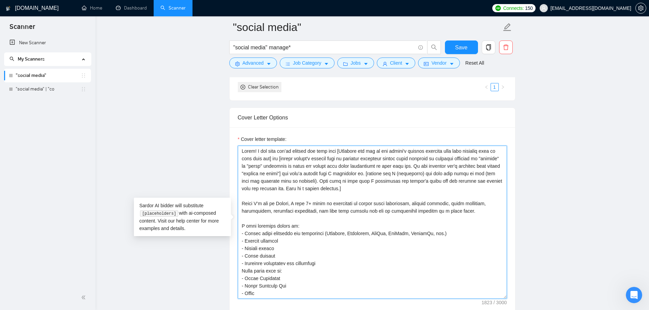
click at [292, 174] on textarea "Cover letter template:" at bounding box center [372, 222] width 269 height 153
click at [284, 174] on textarea "Cover letter template:" at bounding box center [372, 222] width 269 height 153
drag, startPoint x: 289, startPoint y: 166, endPoint x: 434, endPoint y: 167, distance: 144.7
click at [434, 167] on textarea "Cover letter template:" at bounding box center [372, 222] width 269 height 153
click at [309, 173] on textarea "Cover letter template:" at bounding box center [372, 222] width 269 height 153
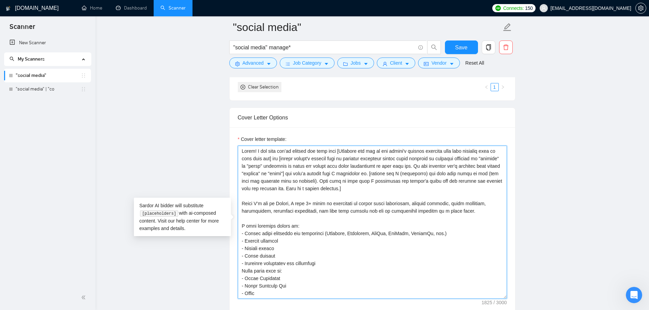
paste textarea "depending on which one better fits their description of what they are"
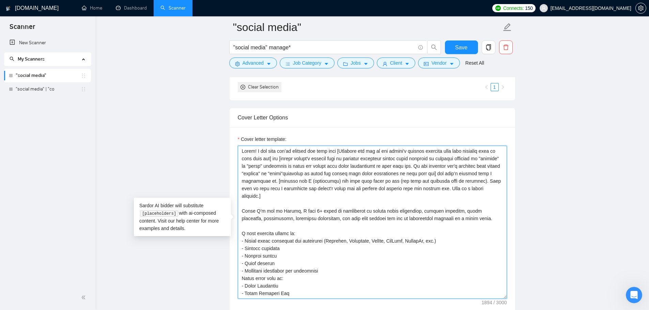
click at [310, 174] on textarea "Cover letter template:" at bounding box center [372, 222] width 269 height 153
click at [370, 175] on textarea "Cover letter template:" at bounding box center [372, 222] width 269 height 153
type textarea "Hello! I see that you’re looking for help with [Identify the two of the client'…"
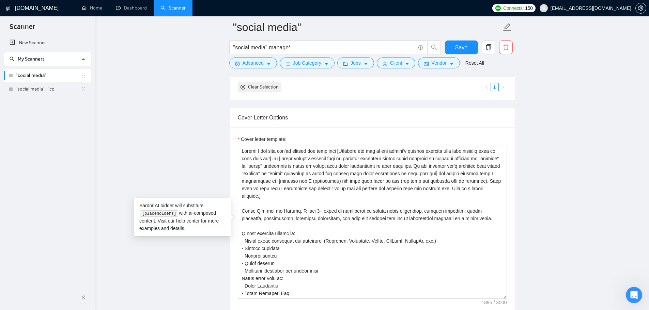
click at [508, 178] on div "Cover letter template:" at bounding box center [372, 221] width 285 height 188
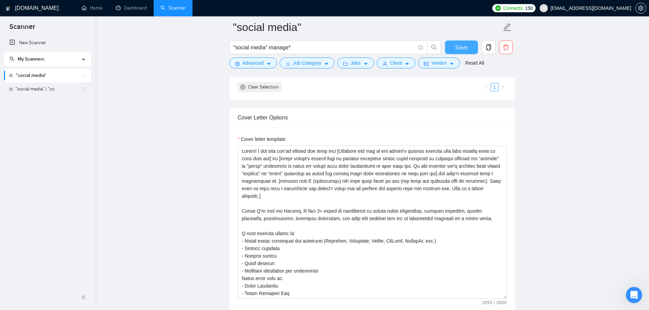
click at [465, 48] on span "Save" at bounding box center [461, 47] width 12 height 9
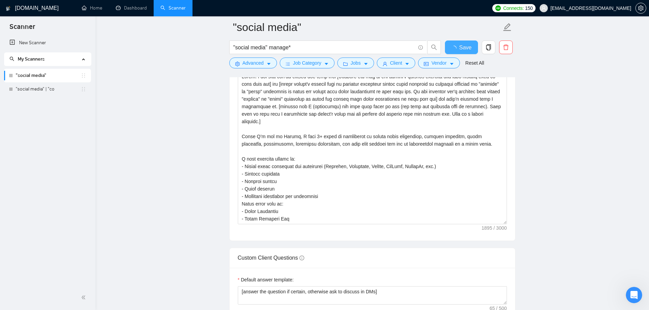
checkbox input "true"
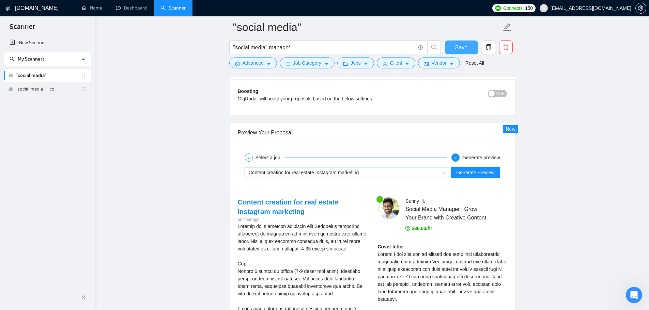
scroll to position [1313, 0]
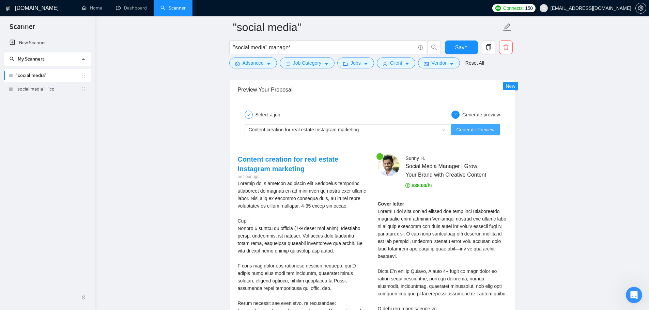
click at [482, 130] on span "Generate Preview" at bounding box center [475, 129] width 38 height 7
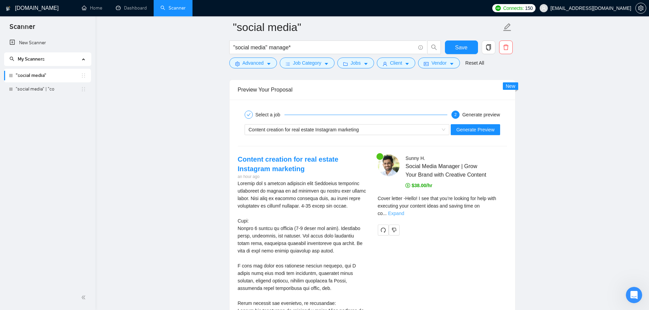
click at [404, 213] on link "Expand" at bounding box center [396, 213] width 16 height 5
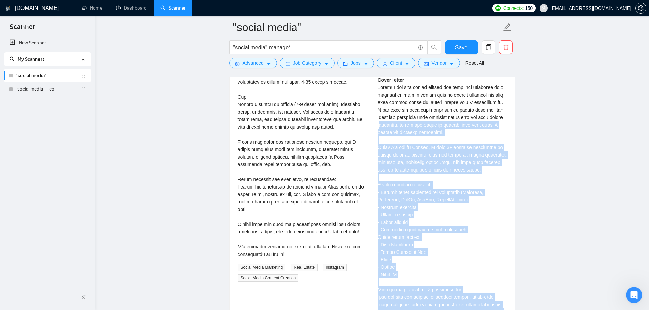
scroll to position [1415, 0]
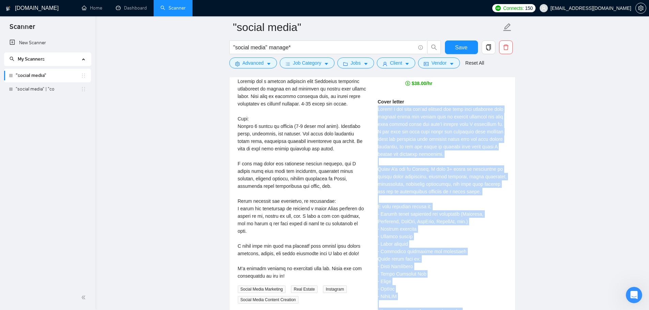
drag, startPoint x: 405, startPoint y: 197, endPoint x: 375, endPoint y: 119, distance: 83.7
click at [375, 119] on div "Sunny H . Social Media Manager | Grow Your Brand with Creative Content $38.00/h…" at bounding box center [442, 234] width 140 height 364
copy div "Hello! I see that you’re looking for help with executing your content ideas and…"
click at [405, 48] on input ""social media" manage*" at bounding box center [324, 47] width 182 height 9
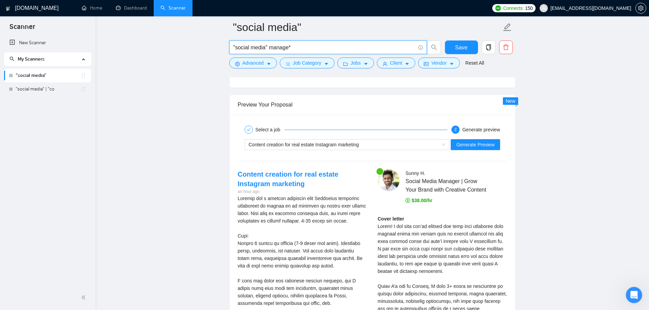
scroll to position [1313, 0]
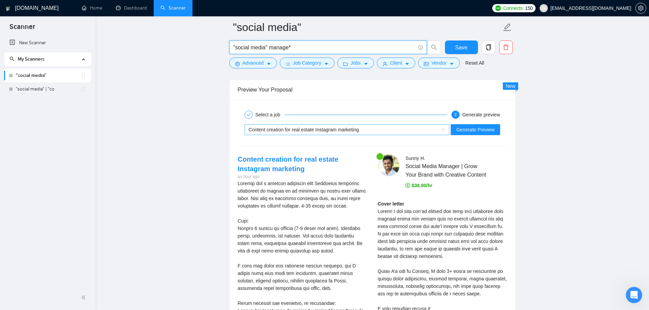
click at [310, 128] on span "Content creation for real estate Instagram marketing" at bounding box center [304, 129] width 110 height 5
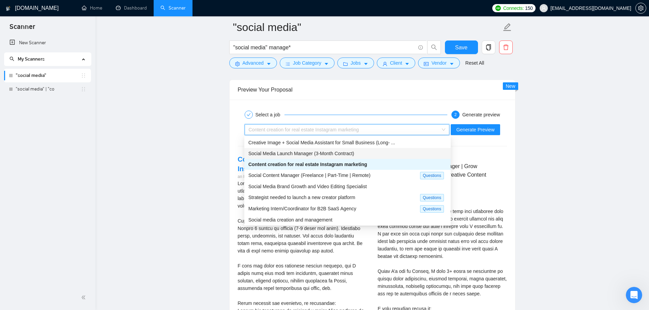
scroll to position [22, 0]
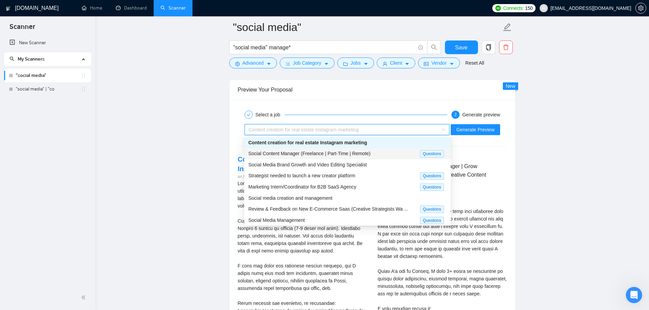
click at [292, 155] on span "Social Content Manager (Freelance | Part-Time | Remote)" at bounding box center [309, 153] width 122 height 5
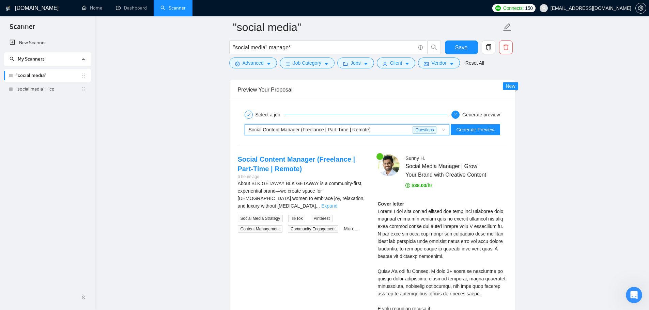
click at [337, 203] on link "Expand" at bounding box center [329, 205] width 16 height 5
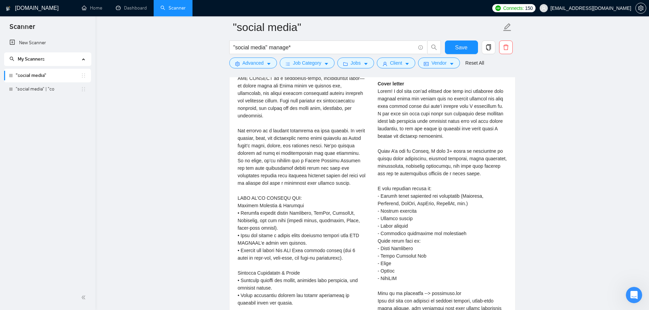
scroll to position [1313, 0]
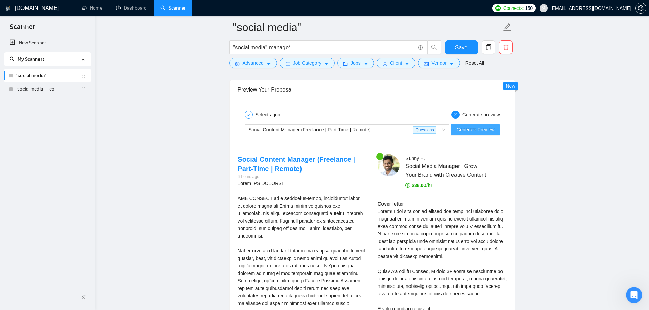
click at [470, 132] on span "Generate Preview" at bounding box center [475, 129] width 38 height 7
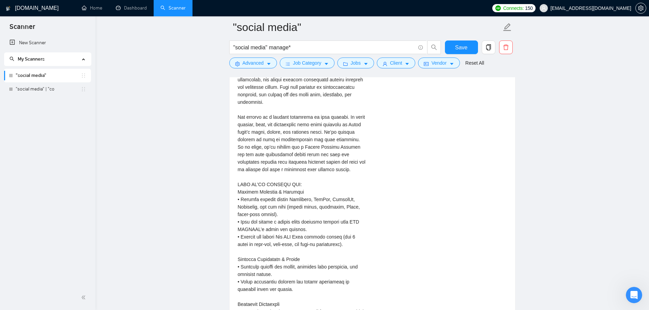
scroll to position [1347, 0]
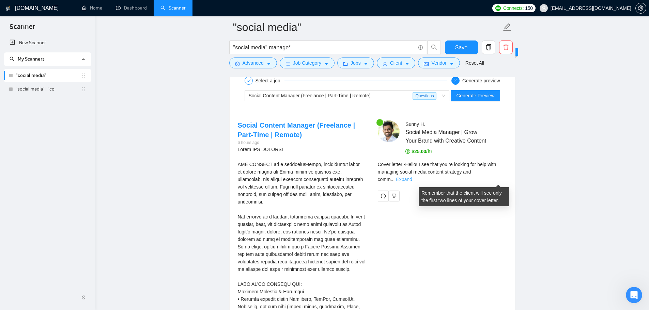
click at [412, 178] on link "Expand" at bounding box center [404, 179] width 16 height 5
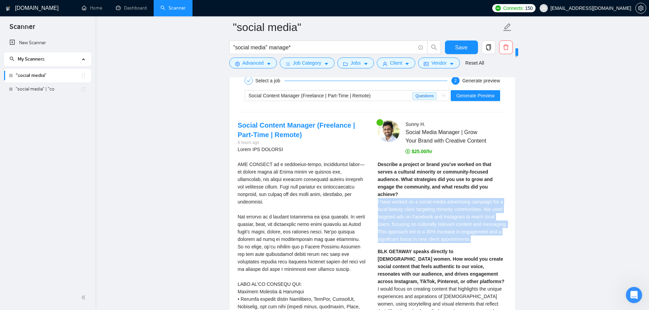
drag, startPoint x: 376, startPoint y: 203, endPoint x: 484, endPoint y: 242, distance: 114.4
copy span "I have worked on a social media advertising campaign for a local beauty clinic …"
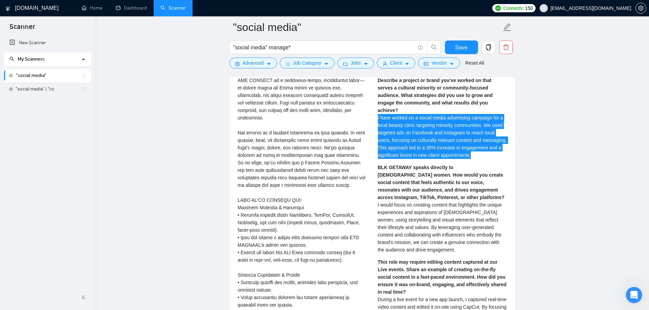
scroll to position [1449, 0]
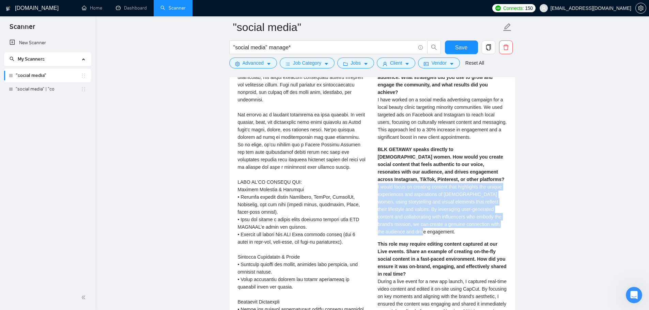
drag, startPoint x: 377, startPoint y: 181, endPoint x: 451, endPoint y: 229, distance: 87.6
click at [451, 229] on div "BLK GETAWAY speaks directly to Black women. How would you create social content…" at bounding box center [442, 191] width 129 height 90
copy span "I would focus on creating content that highlights the unique experiences and as…"
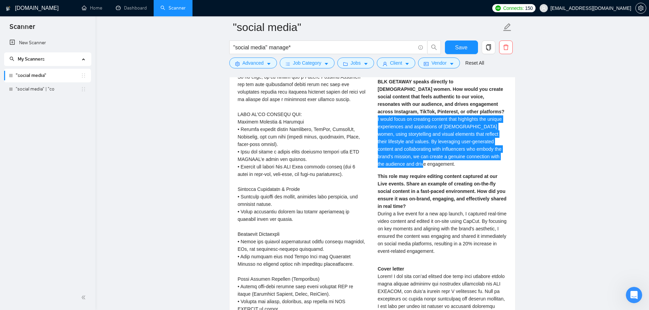
scroll to position [1517, 0]
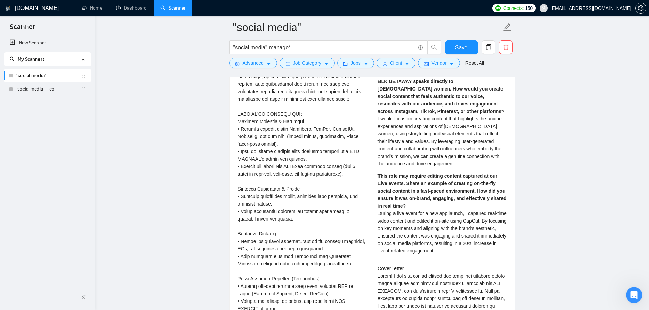
click at [391, 219] on span "During a live event for a new app launch, I captured real-time video content an…" at bounding box center [442, 232] width 129 height 43
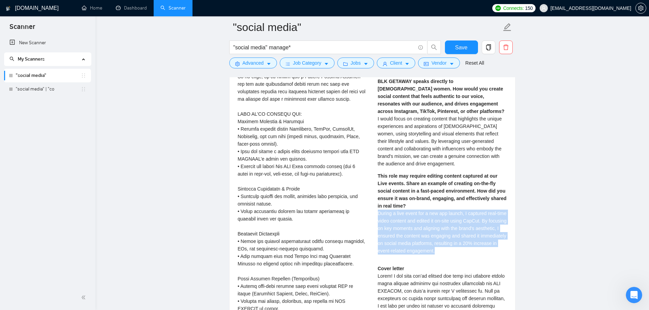
click at [391, 219] on span "During a live event for a new app launch, I captured real-time video content an…" at bounding box center [442, 232] width 129 height 43
copy span "During a live event for a new app launch, I captured real-time video content an…"
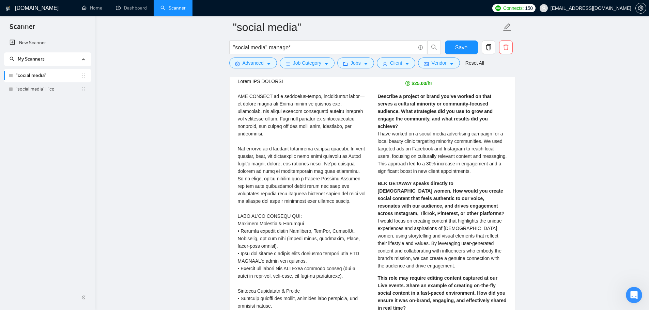
scroll to position [1347, 0]
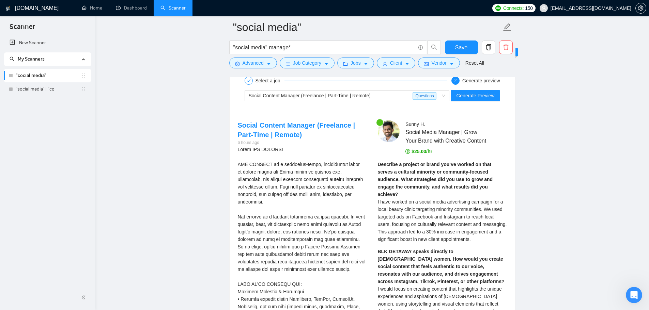
click at [411, 217] on span "I have worked on a social media advertising campaign for a local beauty clinic …" at bounding box center [442, 220] width 129 height 43
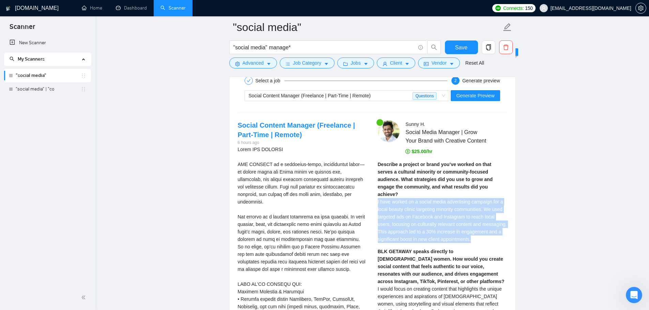
click at [411, 217] on span "I have worked on a social media advertising campaign for a local beauty clinic …" at bounding box center [442, 220] width 129 height 43
copy span "I have worked on a social media advertising campaign for a local beauty clinic …"
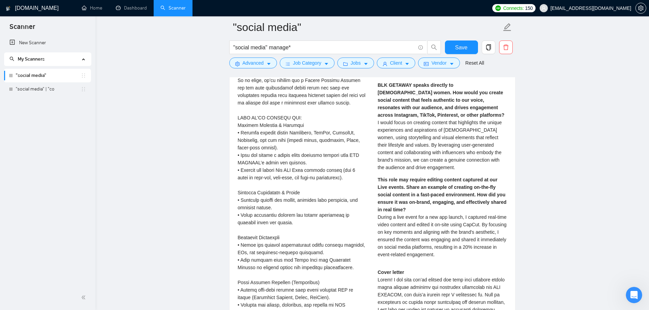
scroll to position [1551, 0]
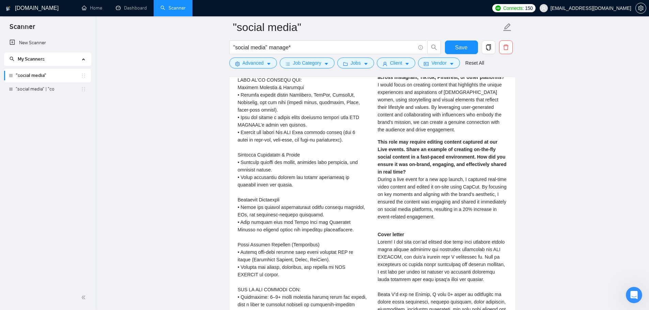
click at [410, 204] on span "During a live event for a new app launch, I captured real-time video content an…" at bounding box center [442, 198] width 129 height 43
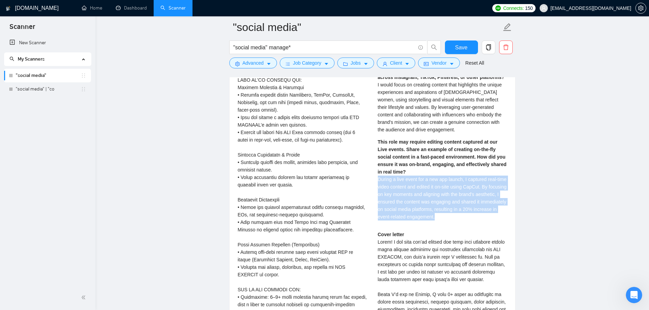
click at [410, 204] on span "During a live event for a new app launch, I captured real-time video content an…" at bounding box center [442, 198] width 129 height 43
copy span "During a live event for a new app launch, I captured real-time video content an…"
click at [480, 216] on div "Describe a project or brand you’ve worked on that serves a cultural minority or…" at bounding box center [442, 90] width 129 height 269
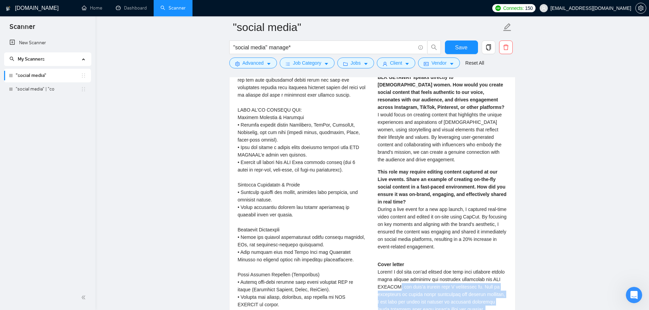
scroll to position [1619, 0]
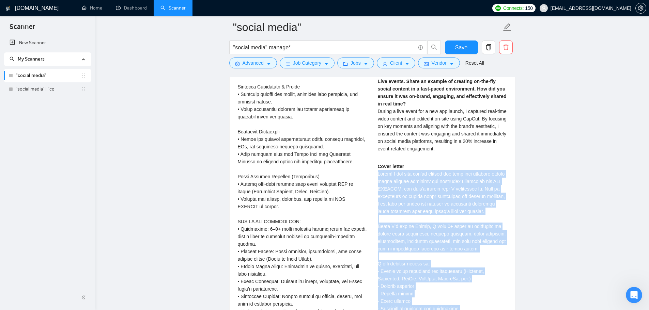
drag, startPoint x: 409, startPoint y: 248, endPoint x: 377, endPoint y: 166, distance: 87.7
click at [378, 166] on div "Cover letter" at bounding box center [442, 309] width 129 height 292
copy div "Hello! I see that you’re looking for help with managing social media content st…"
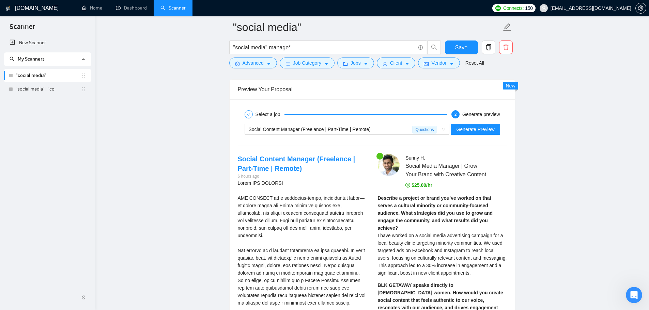
scroll to position [1313, 0]
click at [377, 51] on input ""social media" manage*" at bounding box center [324, 47] width 182 height 9
click at [315, 45] on input ""social media" manage*" at bounding box center [324, 47] width 182 height 9
click at [314, 120] on div "Select a job 2 Generate preview" at bounding box center [372, 115] width 269 height 14
click at [321, 130] on span "Social Content Manager (Freelance | Part-Time | Remote)" at bounding box center [310, 129] width 122 height 5
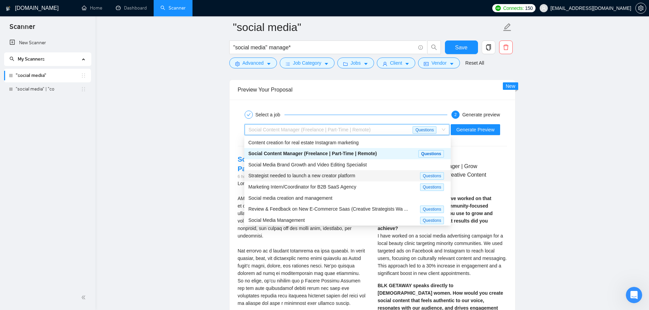
click at [296, 175] on span "Strategist needed to launch a new creator platform" at bounding box center [301, 175] width 107 height 5
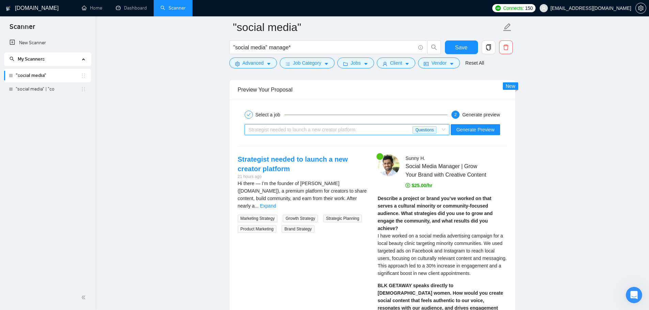
click at [327, 129] on span "Strategist needed to launch a new creator platform" at bounding box center [302, 129] width 107 height 5
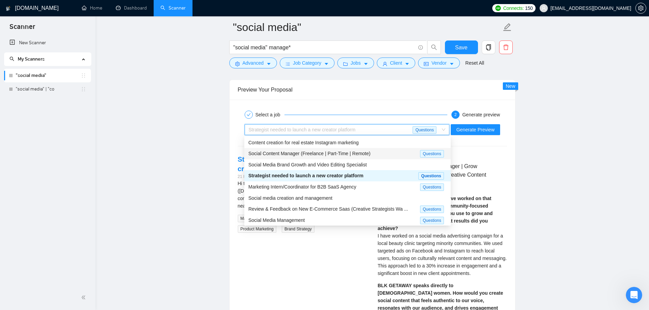
click at [302, 153] on span "Social Content Manager (Freelance | Part-Time | Remote)" at bounding box center [309, 153] width 122 height 5
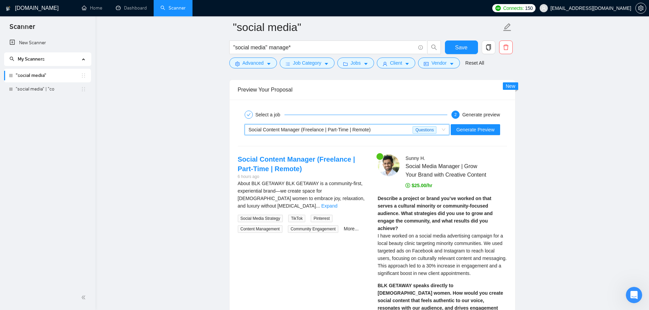
click at [321, 132] on span "Social Content Manager (Freelance | Part-Time | Remote)" at bounding box center [310, 129] width 122 height 5
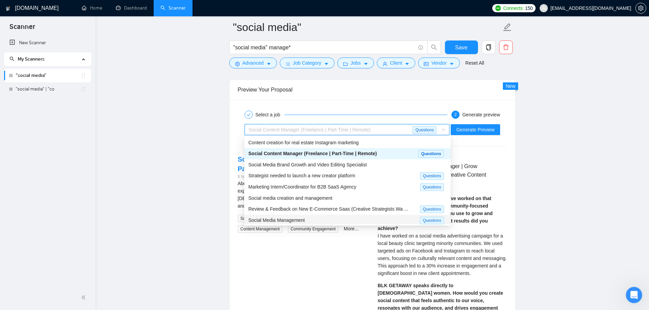
click at [303, 219] on span "Social Media Management" at bounding box center [276, 220] width 57 height 5
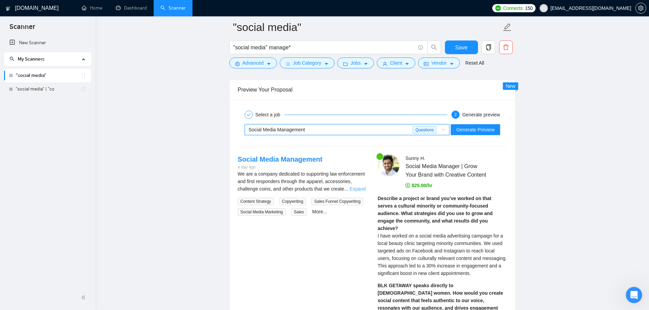
click at [355, 186] on link "Expand" at bounding box center [357, 188] width 16 height 5
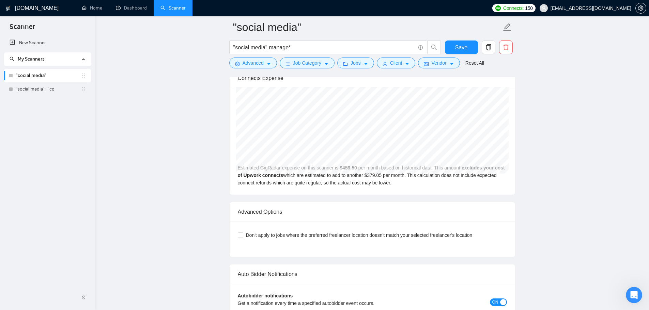
scroll to position [2028, 0]
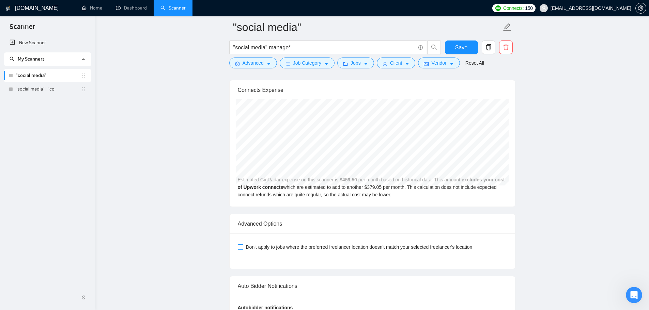
click at [285, 248] on span "Don't apply to jobs where the preferred freelancer location doesn't match your …" at bounding box center [359, 247] width 232 height 7
click at [242, 248] on input "Don't apply to jobs where the preferred freelancer location doesn't match your …" at bounding box center [240, 247] width 5 height 5
checkbox input "true"
click at [469, 43] on button "Save" at bounding box center [461, 48] width 33 height 14
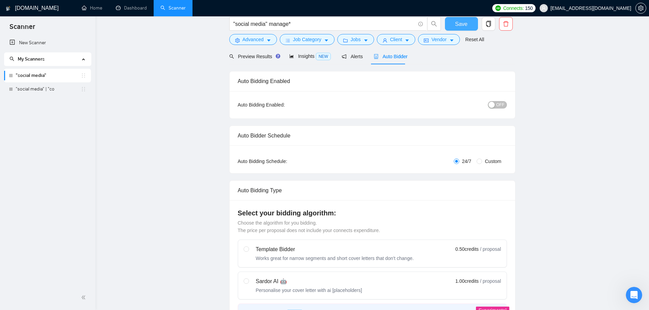
scroll to position [0, 0]
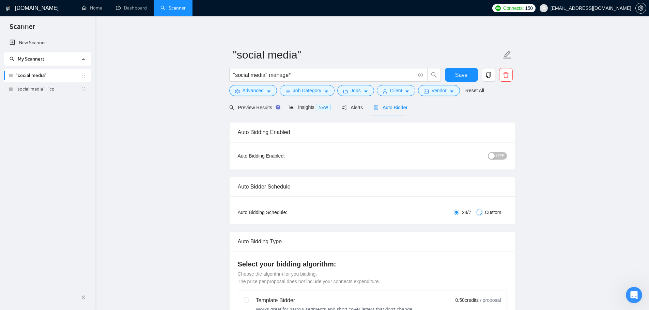
click at [478, 211] on input "Custom" at bounding box center [478, 212] width 5 height 5
radio input "true"
radio input "false"
checkbox input "true"
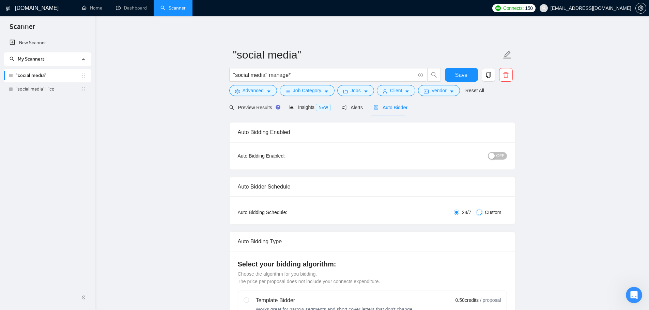
checkbox input "true"
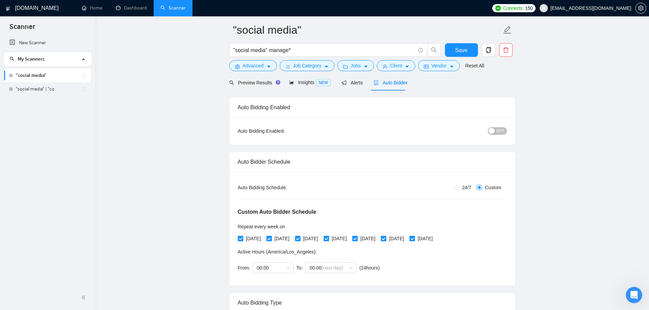
scroll to position [68, 0]
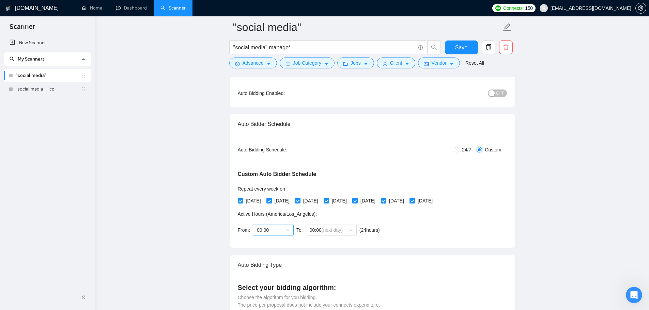
click at [269, 232] on span "00:00" at bounding box center [273, 230] width 33 height 10
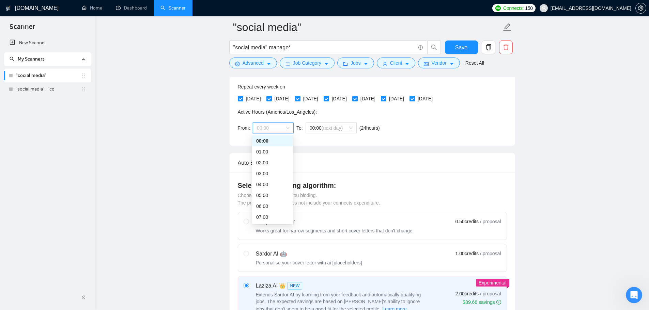
scroll to position [34, 0]
click at [268, 195] on div "08:00" at bounding box center [272, 193] width 33 height 7
click at [339, 128] on span "(next day)" at bounding box center [331, 127] width 21 height 5
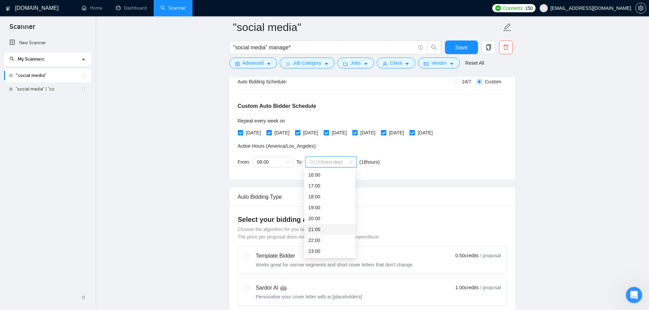
scroll to position [171, 0]
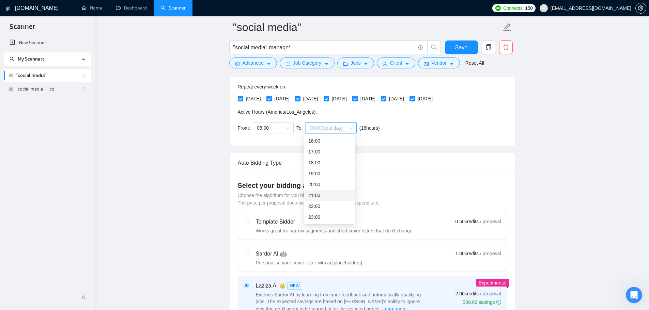
click at [316, 194] on div "21:00" at bounding box center [329, 195] width 43 height 7
click at [408, 138] on div "Auto Bidding Type: Automated (recommended) Semi-automated Auto Bidding Schedule…" at bounding box center [372, 89] width 285 height 114
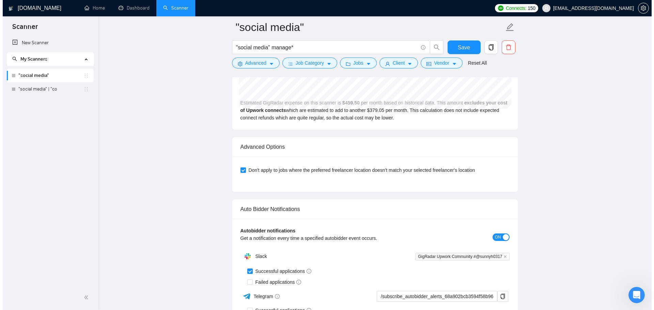
scroll to position [2198, 0]
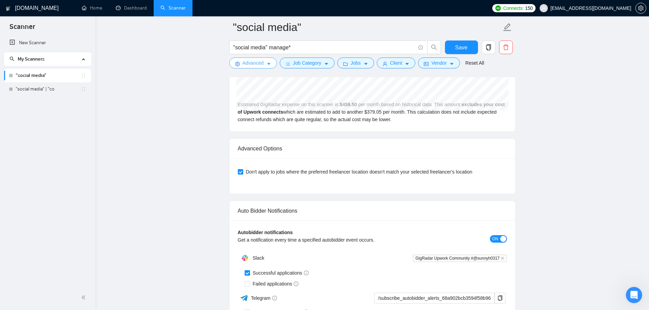
click at [258, 62] on span "Advanced" at bounding box center [252, 62] width 21 height 7
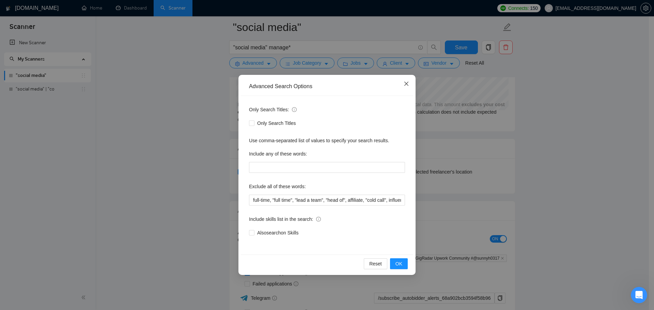
click at [408, 84] on icon "close" at bounding box center [406, 83] width 5 height 5
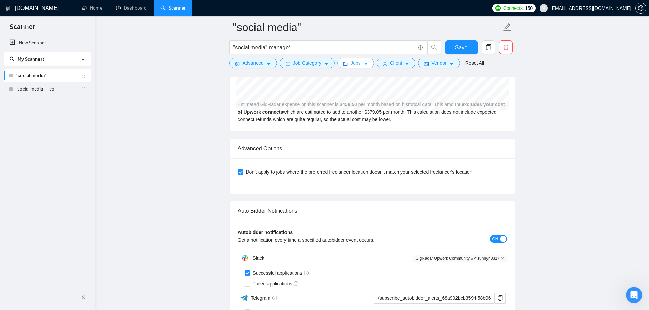
click at [363, 62] on icon "caret-down" at bounding box center [365, 64] width 5 height 5
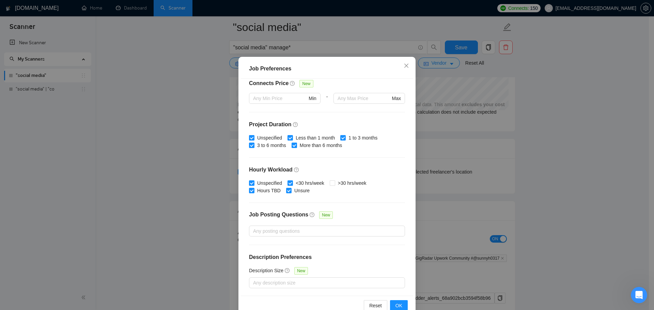
scroll to position [38, 0]
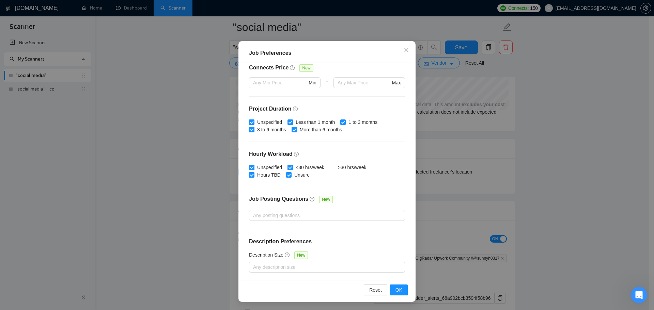
click at [182, 174] on div "Job Preferences Budget Project Type All Fixed Price Hourly Rate Fixed Price Bud…" at bounding box center [327, 155] width 654 height 310
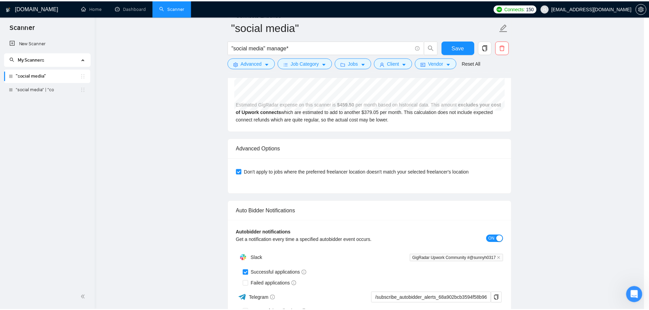
scroll to position [0, 0]
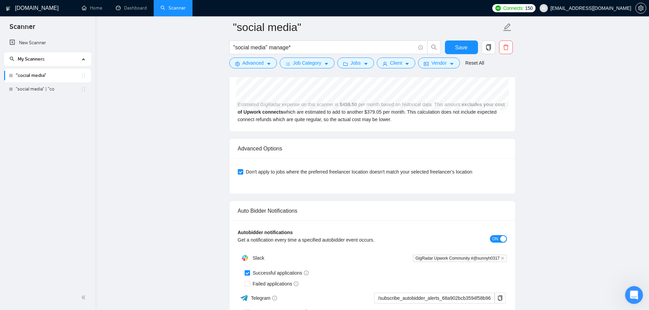
click at [631, 295] on icon "Open Intercom Messenger" at bounding box center [632, 294] width 11 height 11
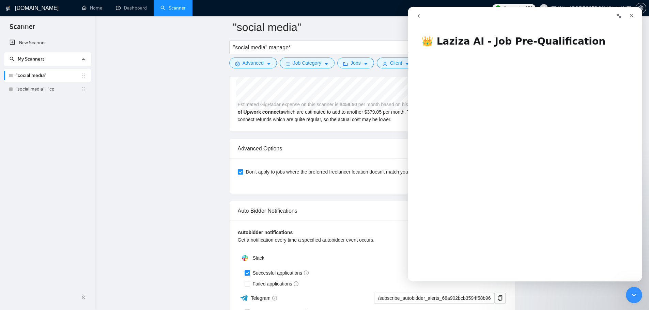
click at [417, 15] on icon "go back" at bounding box center [418, 15] width 5 height 5
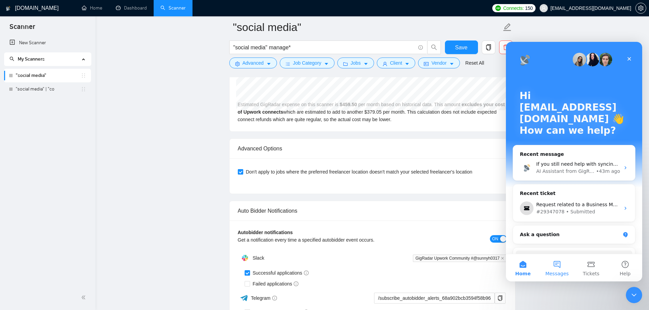
click at [557, 260] on button "Messages" at bounding box center [557, 267] width 34 height 27
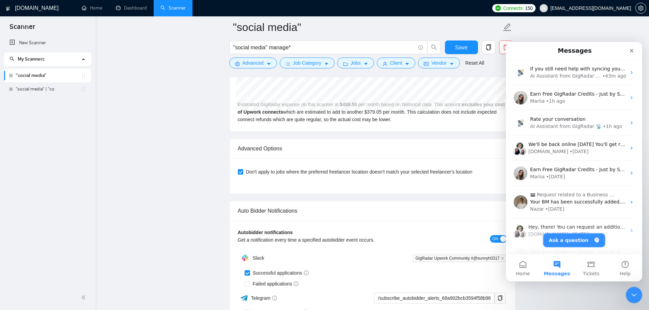
click at [572, 242] on button "Ask a question" at bounding box center [574, 241] width 62 height 14
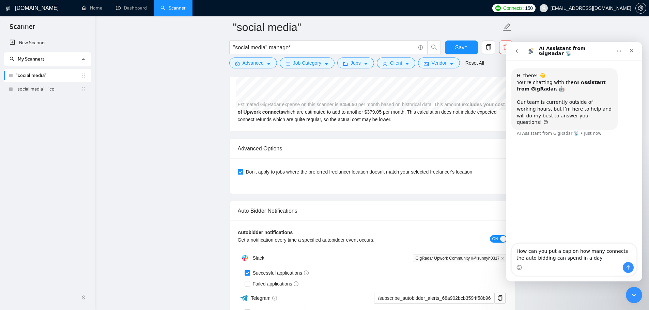
type textarea "How can you put a cap on how many connects the auto bidding can spend in a day?"
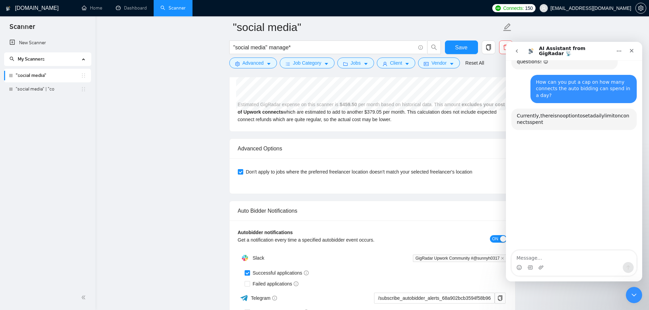
scroll to position [70, 0]
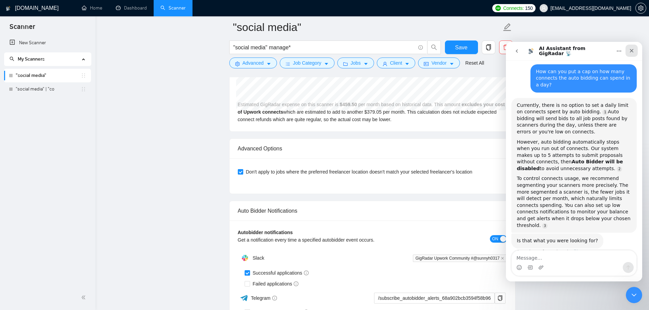
click at [630, 46] on div "Close" at bounding box center [631, 51] width 12 height 12
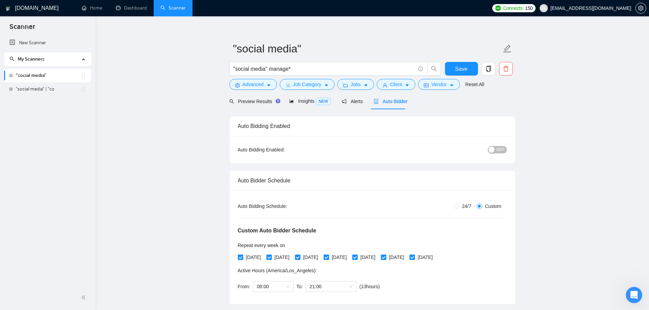
scroll to position [0, 0]
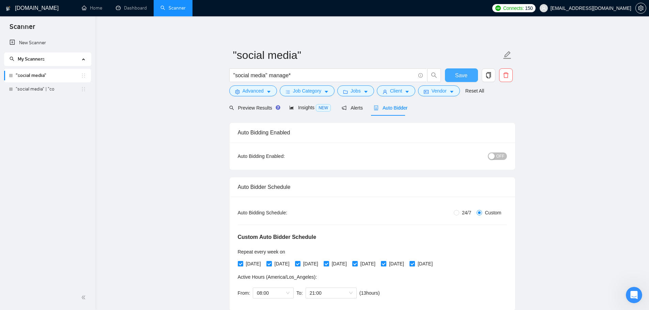
click at [472, 78] on button "Save" at bounding box center [461, 75] width 33 height 14
checkbox input "true"
click at [351, 109] on span "Alerts" at bounding box center [352, 107] width 21 height 5
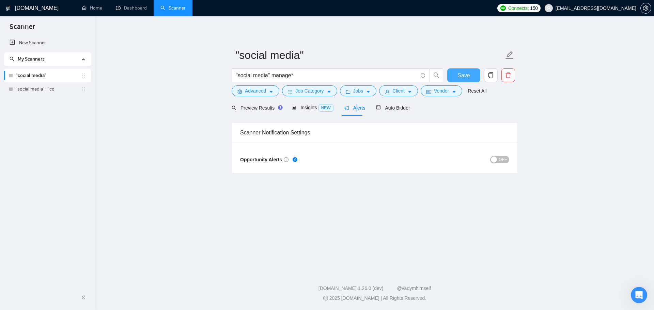
click at [497, 160] on div "button" at bounding box center [494, 160] width 6 height 6
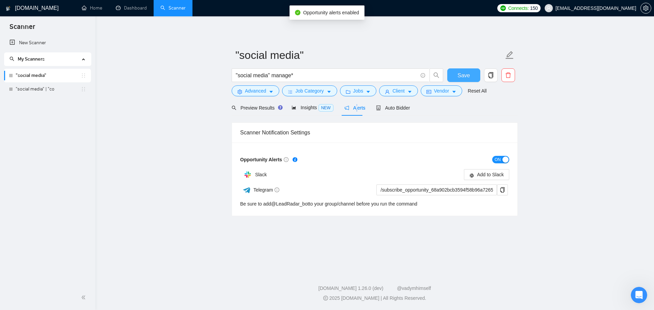
click at [500, 159] on span "ON" at bounding box center [497, 159] width 6 height 7
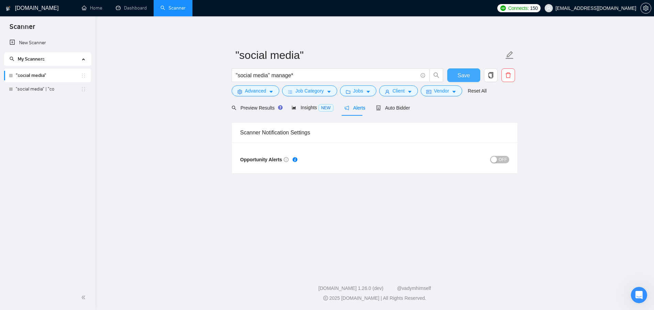
click at [501, 156] on div "OFF" at bounding box center [442, 160] width 135 height 8
click at [501, 156] on span "OFF" at bounding box center [503, 159] width 8 height 7
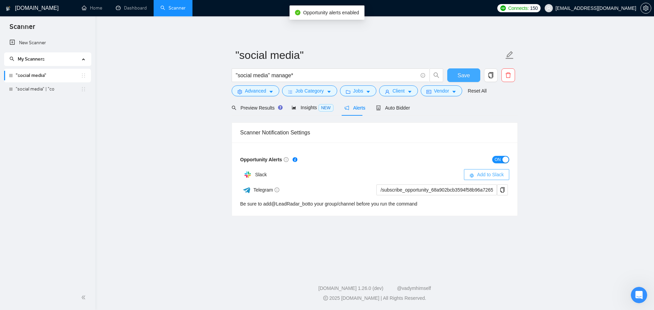
click at [492, 176] on span "Add to Slack" at bounding box center [490, 174] width 27 height 7
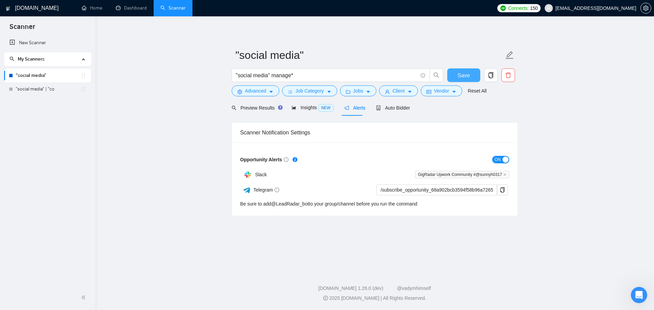
click at [471, 70] on button "Save" at bounding box center [463, 75] width 33 height 14
click at [293, 91] on button "Job Category" at bounding box center [309, 90] width 55 height 11
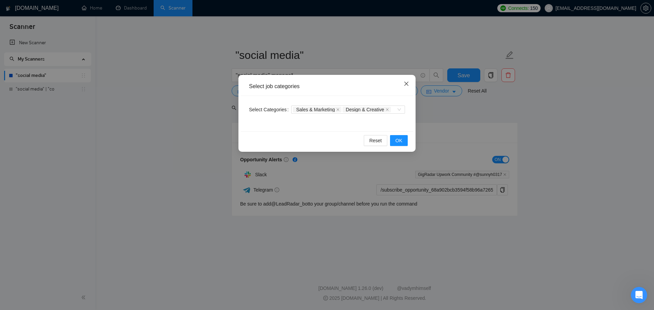
click at [404, 79] on span "Close" at bounding box center [406, 84] width 18 height 18
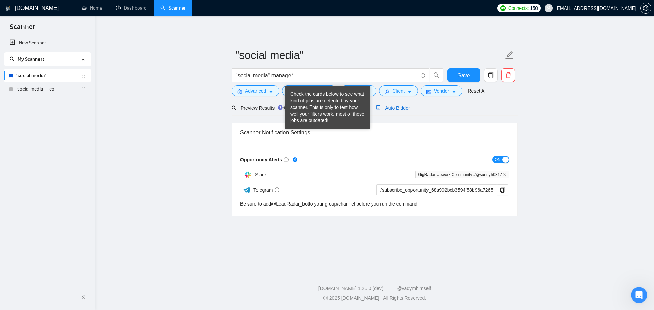
click at [382, 110] on span "Auto Bidder" at bounding box center [393, 107] width 34 height 5
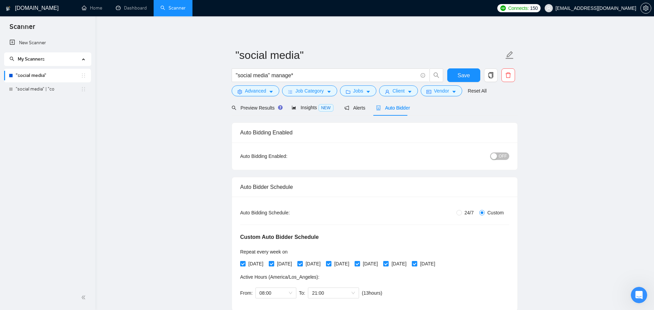
checkbox input "true"
click at [497, 155] on span "OFF" at bounding box center [500, 156] width 8 height 7
click at [142, 11] on link "Dashboard" at bounding box center [131, 8] width 31 height 6
click at [467, 76] on button "Save" at bounding box center [461, 75] width 33 height 14
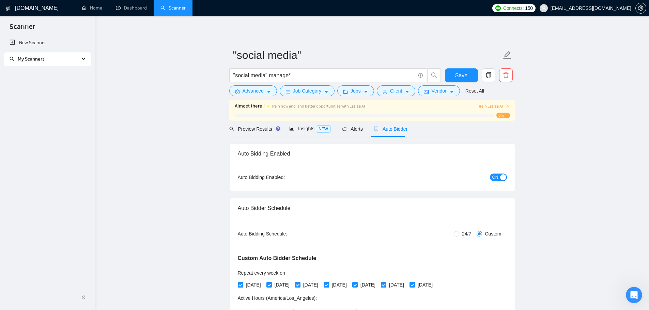
click at [493, 107] on span "Train Laziza AI" at bounding box center [493, 106] width 31 height 6
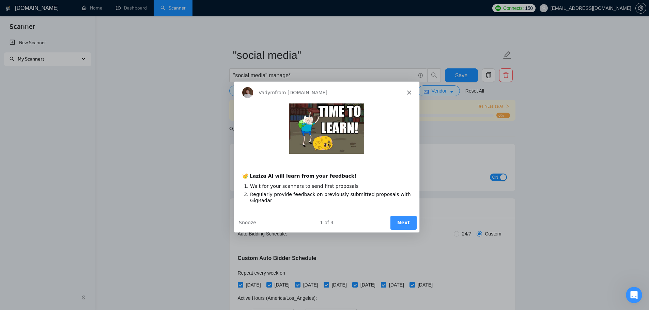
click at [402, 225] on button "Next" at bounding box center [403, 223] width 26 height 14
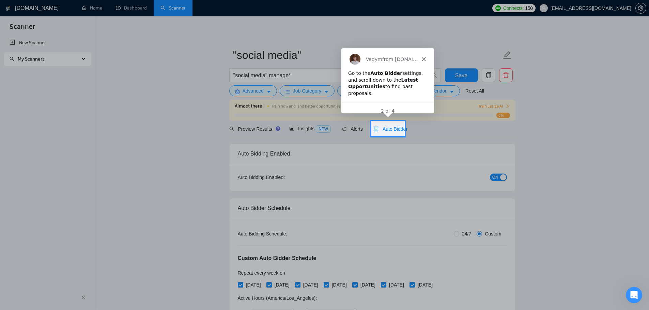
click at [394, 129] on span "Auto Bidder" at bounding box center [391, 128] width 34 height 5
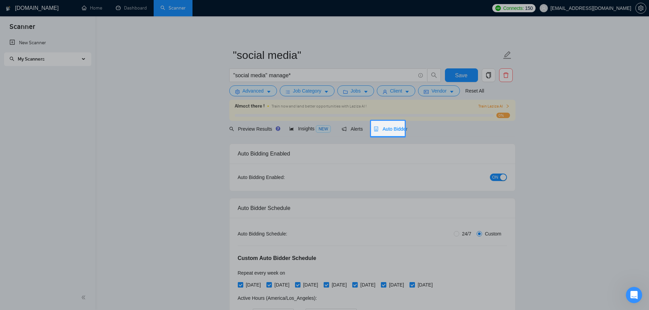
click at [388, 130] on span "Auto Bidder" at bounding box center [391, 128] width 34 height 5
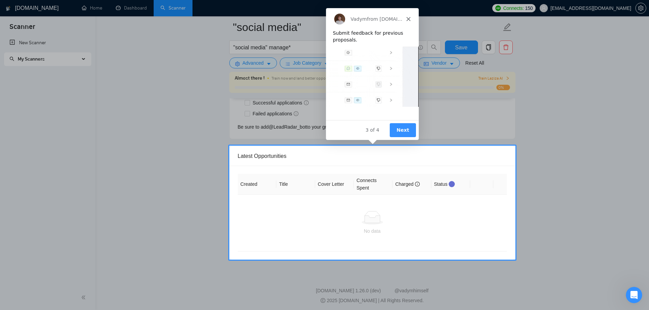
scroll to position [1838, 0]
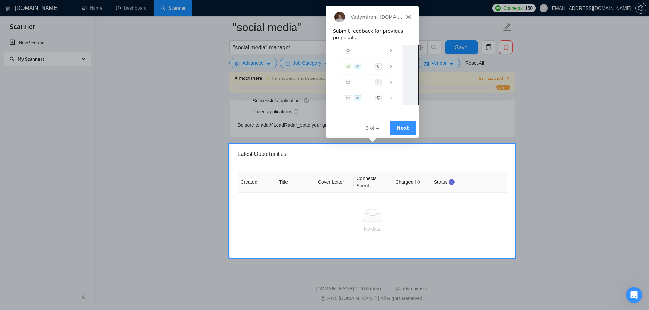
click at [401, 131] on button "Next" at bounding box center [402, 128] width 26 height 14
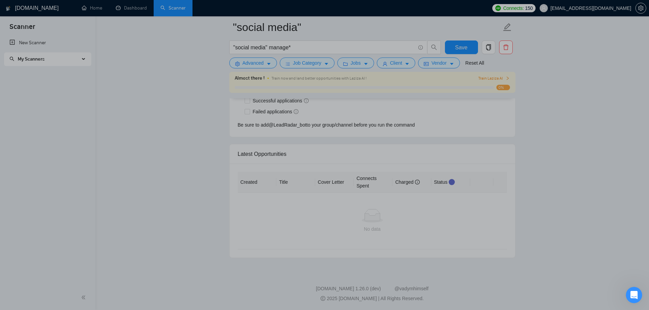
scroll to position [0, 0]
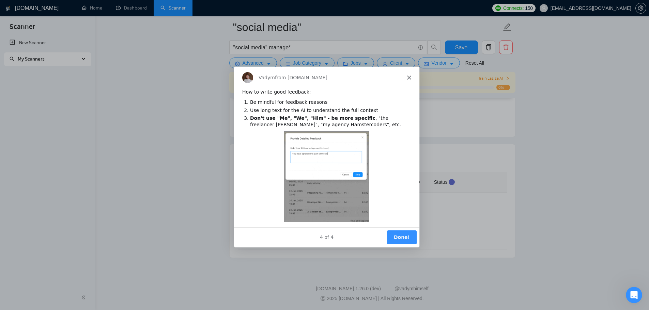
click at [401, 231] on button "Done!" at bounding box center [401, 237] width 30 height 14
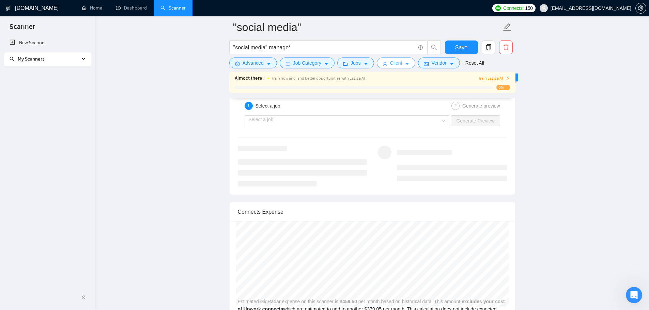
scroll to position [1293, 0]
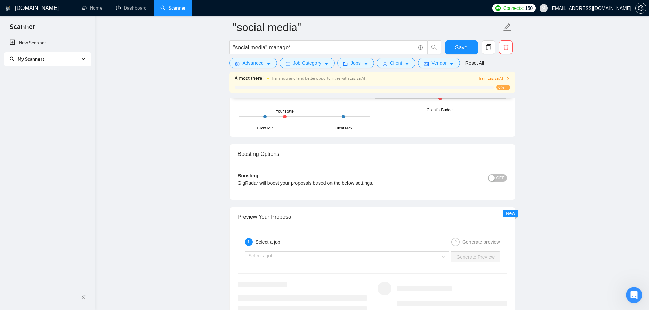
click at [462, 80] on div "Train Laziza AI" at bounding box center [480, 78] width 57 height 6
click at [498, 79] on span "Train Laziza AI" at bounding box center [493, 78] width 31 height 6
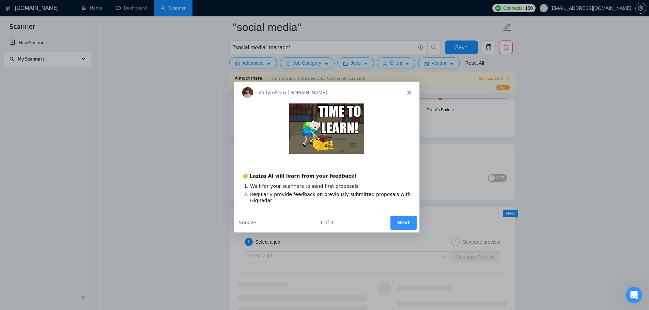
scroll to position [0, 0]
click at [411, 91] on div "Vadym from GigRadar.io" at bounding box center [325, 92] width 185 height 22
click at [407, 92] on icon "Close" at bounding box center [408, 92] width 4 height 4
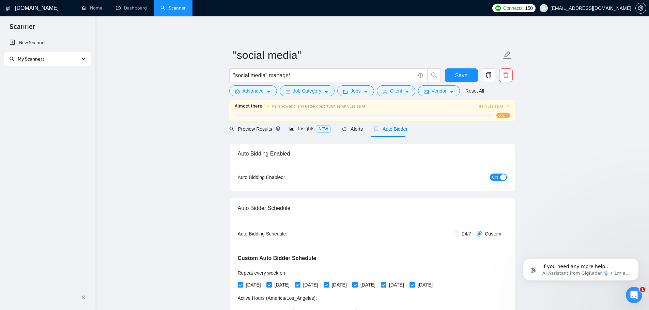
scroll to position [98, 0]
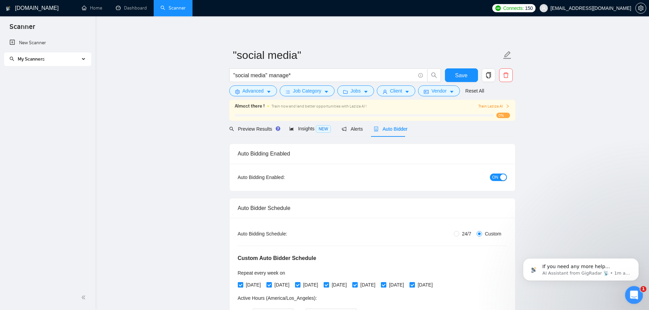
click at [634, 293] on icon "Open Intercom Messenger" at bounding box center [632, 294] width 11 height 11
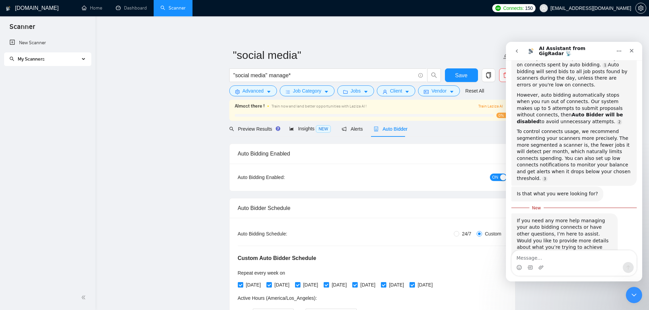
scroll to position [124, 0]
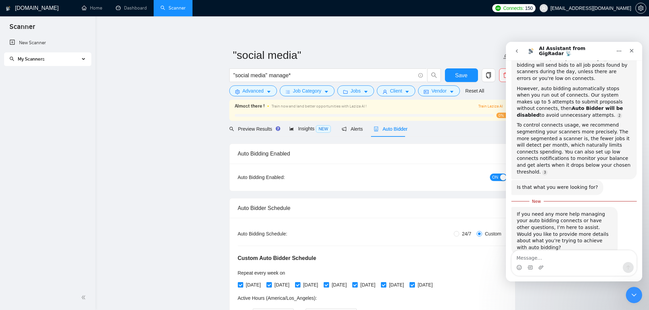
click at [512, 49] on button "go back" at bounding box center [516, 51] width 13 height 13
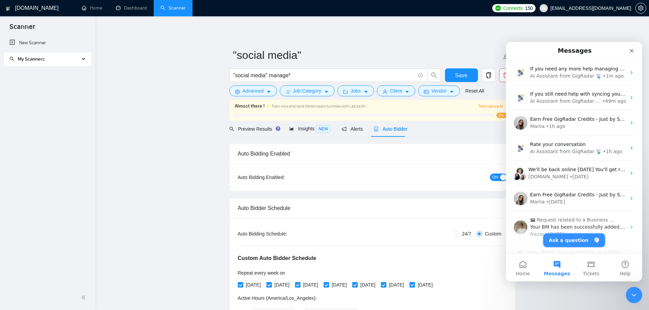
click at [565, 242] on button "Ask a question" at bounding box center [574, 241] width 62 height 14
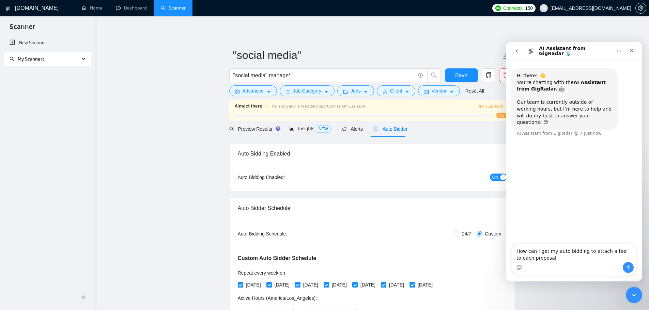
type textarea "How can I get my auto bidding to attach a feel to each proposal"
click at [627, 265] on icon "Send a message…" at bounding box center [627, 267] width 5 height 5
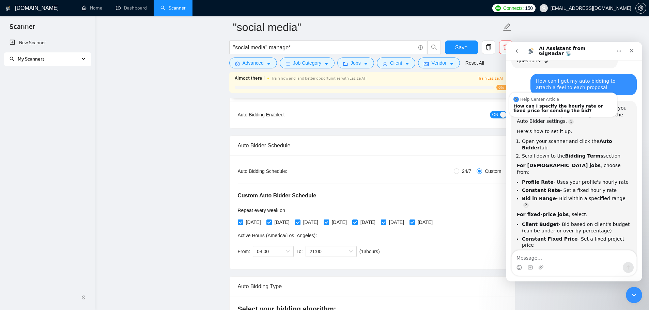
scroll to position [50, 0]
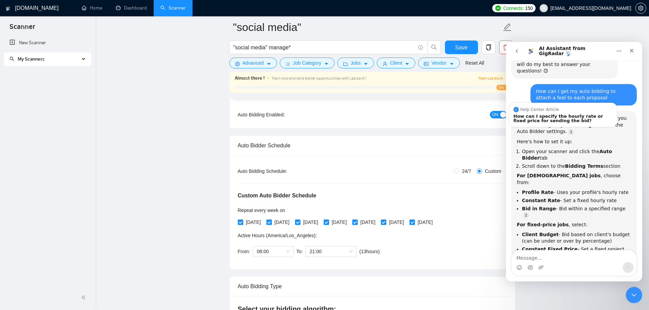
click at [550, 88] on div "How can I get my auto bidding to attach a feel to each proposal" at bounding box center [583, 94] width 95 height 13
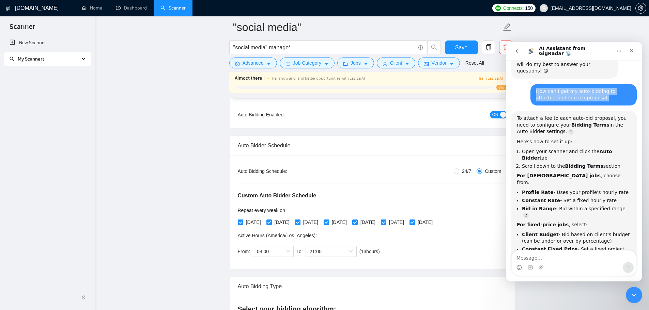
click at [550, 88] on div "How can I get my auto bidding to attach a feel to each proposal" at bounding box center [583, 94] width 95 height 13
copy div "How can I get my auto bidding to attach a feel to each proposal"
click at [519, 52] on button "go back" at bounding box center [516, 51] width 13 height 13
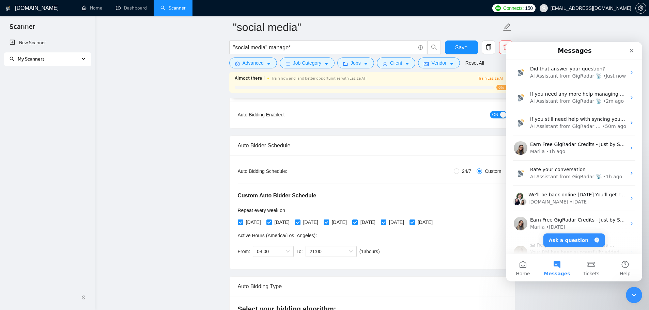
scroll to position [70, 0]
click at [570, 238] on button "Ask a question" at bounding box center [574, 241] width 62 height 14
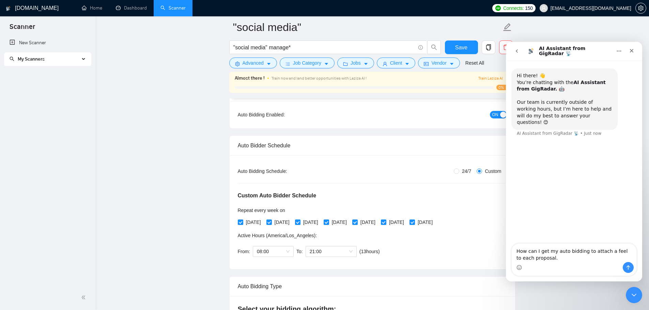
click at [613, 252] on textarea "How can I get my auto bidding to attach a feel to each proposal." at bounding box center [574, 253] width 125 height 18
type textarea "How can I get my auto bidding to attach a file to each proposal."
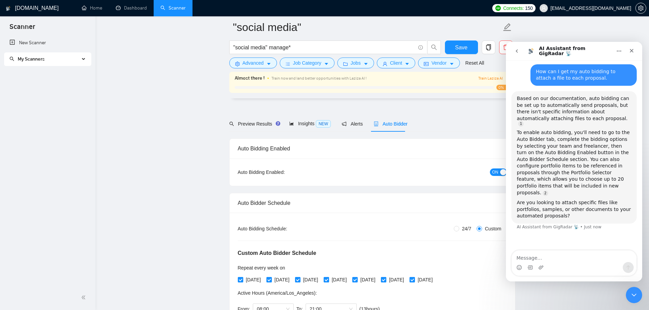
scroll to position [170, 0]
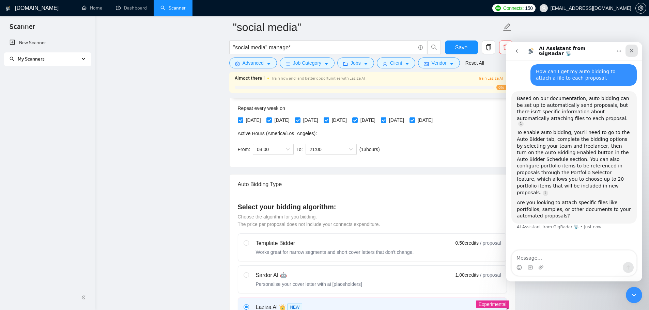
click at [630, 51] on icon "Close" at bounding box center [631, 50] width 5 height 5
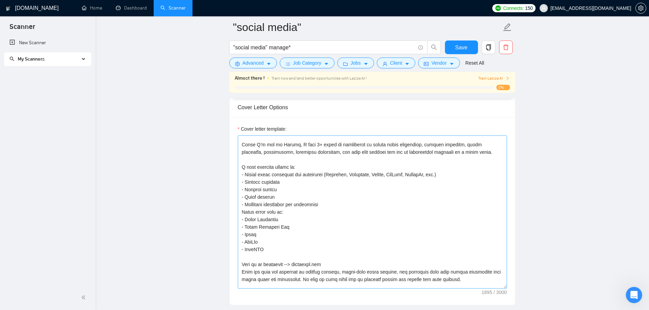
scroll to position [97, 0]
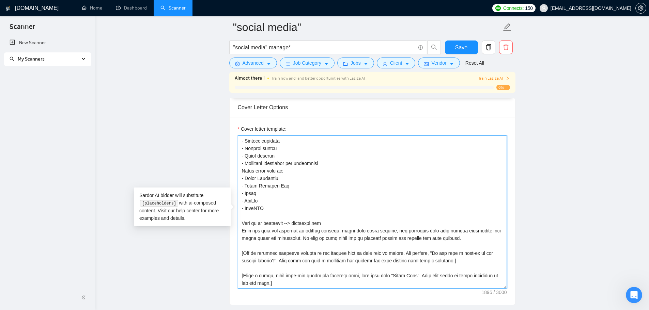
drag, startPoint x: 378, startPoint y: 239, endPoint x: 395, endPoint y: 239, distance: 17.0
click at [395, 239] on textarea "Cover letter template:" at bounding box center [372, 212] width 269 height 153
click at [377, 241] on textarea "Cover letter template:" at bounding box center [372, 212] width 269 height 153
drag, startPoint x: 378, startPoint y: 240, endPoint x: 392, endPoint y: 241, distance: 14.7
click at [392, 241] on textarea "Cover letter template:" at bounding box center [372, 212] width 269 height 153
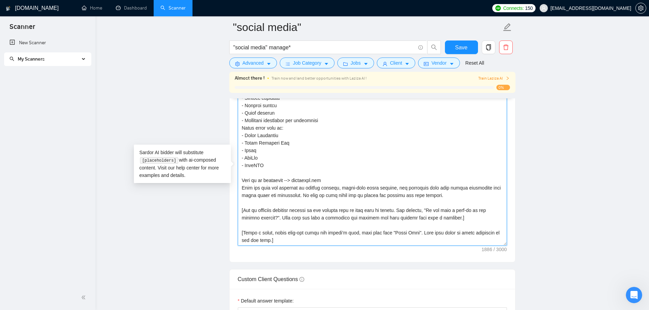
scroll to position [851, 0]
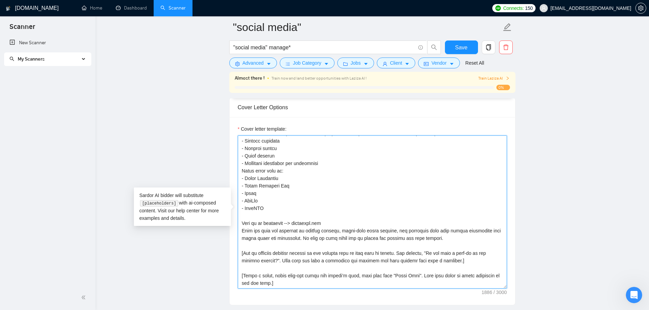
click at [382, 240] on textarea "Cover letter template:" at bounding box center [372, 212] width 269 height 153
drag, startPoint x: 378, startPoint y: 239, endPoint x: 401, endPoint y: 241, distance: 23.2
click at [401, 241] on textarea "Cover letter template:" at bounding box center [372, 212] width 269 height 153
click at [440, 240] on textarea "Cover letter template:" at bounding box center [372, 212] width 269 height 153
type textarea "Hello! I see that you’re looking for help with [Identify the two of the client'…"
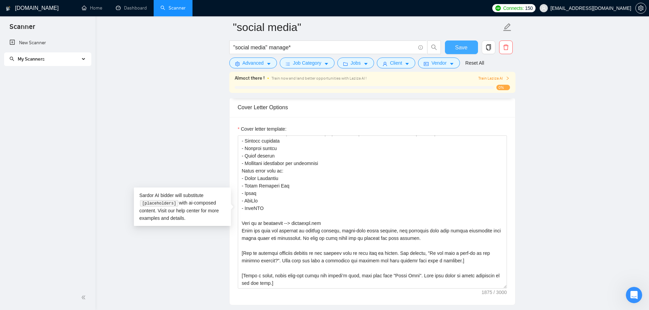
click at [463, 47] on span "Save" at bounding box center [461, 47] width 12 height 9
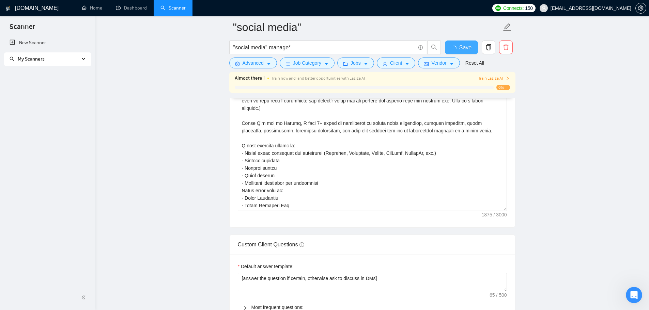
checkbox input "true"
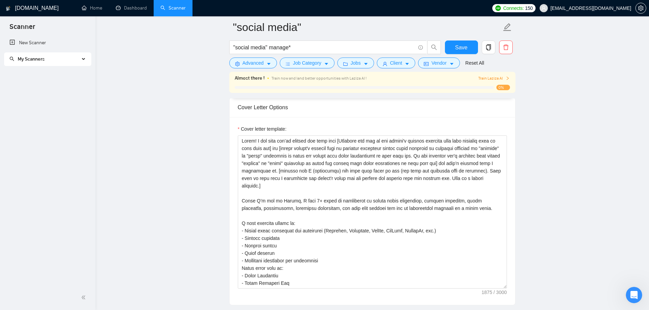
click at [86, 53] on div "My Scanners" at bounding box center [47, 59] width 87 height 14
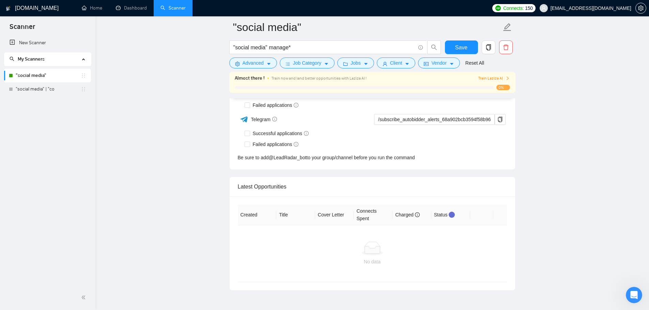
scroll to position [1838, 0]
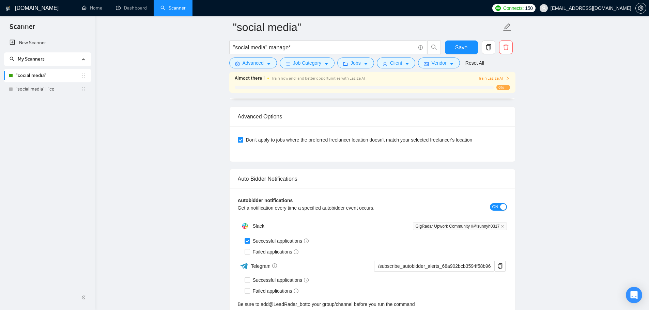
scroll to position [1633, 0]
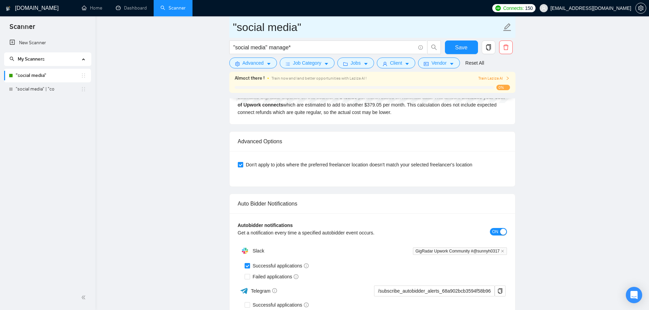
click at [509, 28] on icon "edit" at bounding box center [507, 27] width 9 height 9
drag, startPoint x: 343, startPoint y: 30, endPoint x: 226, endPoint y: 22, distance: 116.8
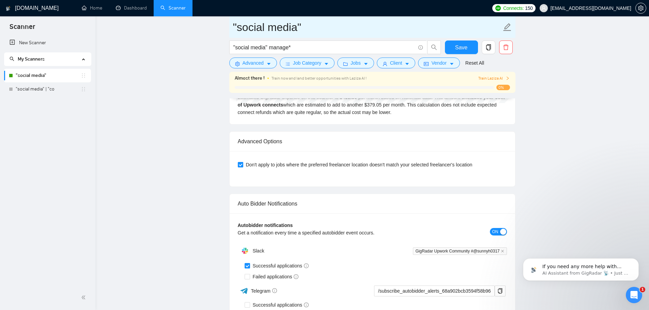
scroll to position [0, 0]
type input "Social Media Man"
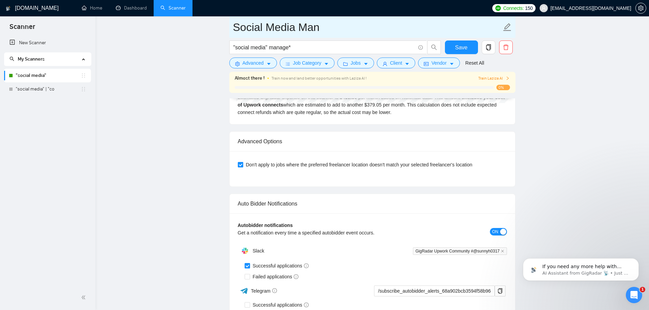
click at [323, 30] on input "Social Media Man" at bounding box center [367, 27] width 268 height 17
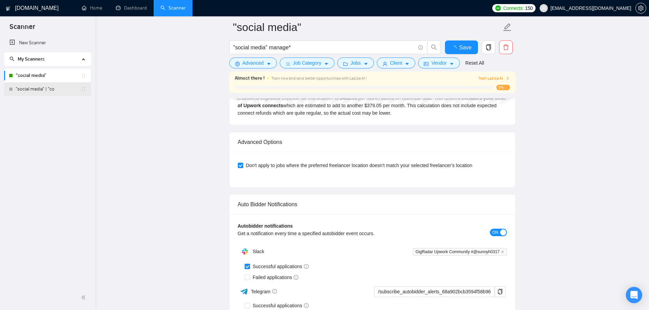
click at [48, 93] on link ""social media" | "co" at bounding box center [48, 89] width 65 height 14
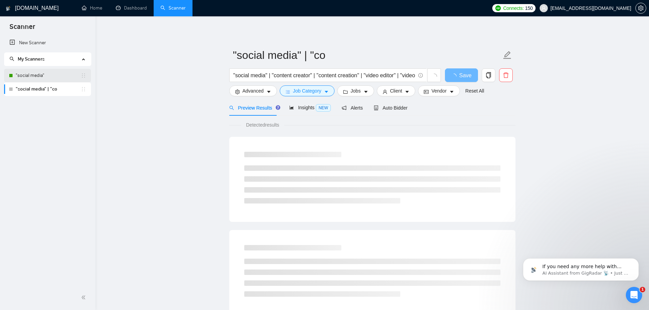
click at [46, 73] on link ""social media"" at bounding box center [48, 76] width 65 height 14
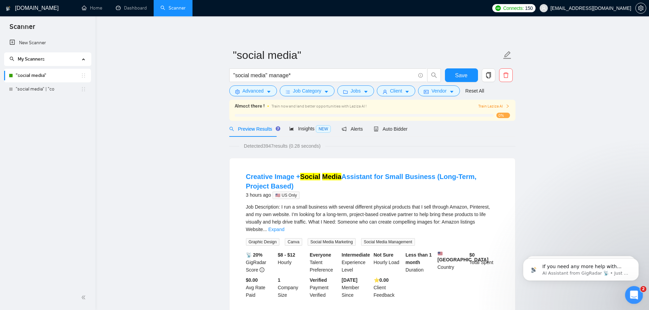
click at [637, 291] on div "Open Intercom Messenger" at bounding box center [633, 294] width 22 height 22
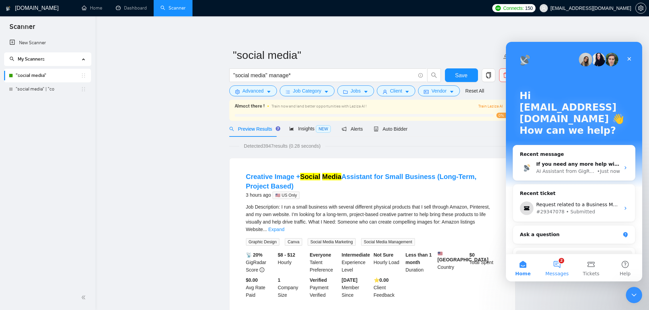
click at [545, 264] on button "2 Messages" at bounding box center [557, 267] width 34 height 27
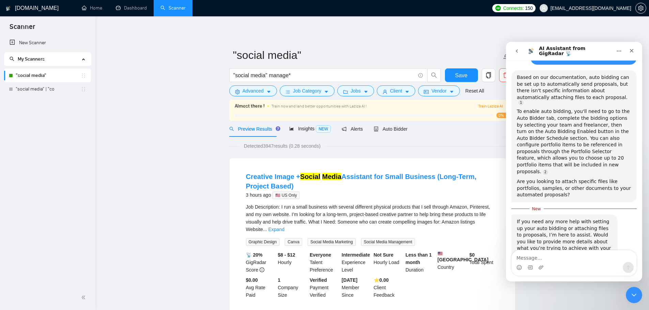
click at [515, 52] on icon "go back" at bounding box center [516, 50] width 5 height 5
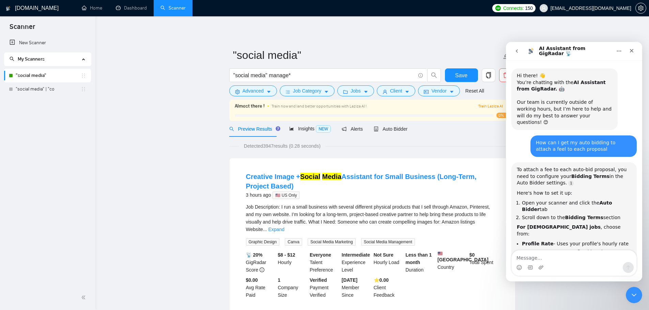
scroll to position [8, 0]
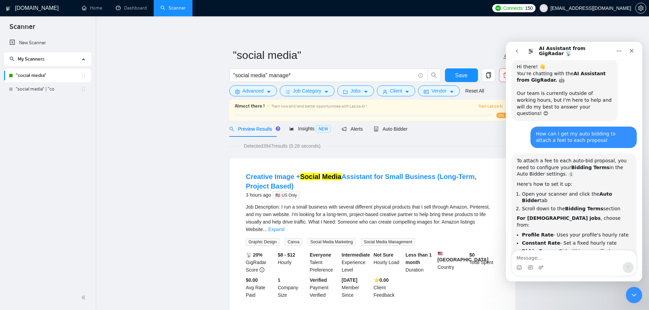
click at [511, 53] on button "go back" at bounding box center [516, 51] width 13 height 13
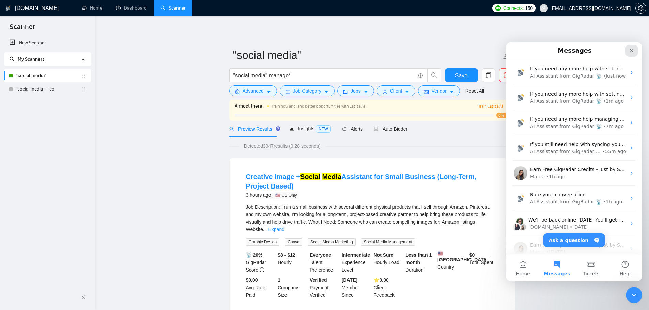
click at [628, 50] on div "Close" at bounding box center [631, 51] width 12 height 12
